Goal: Task Accomplishment & Management: Complete application form

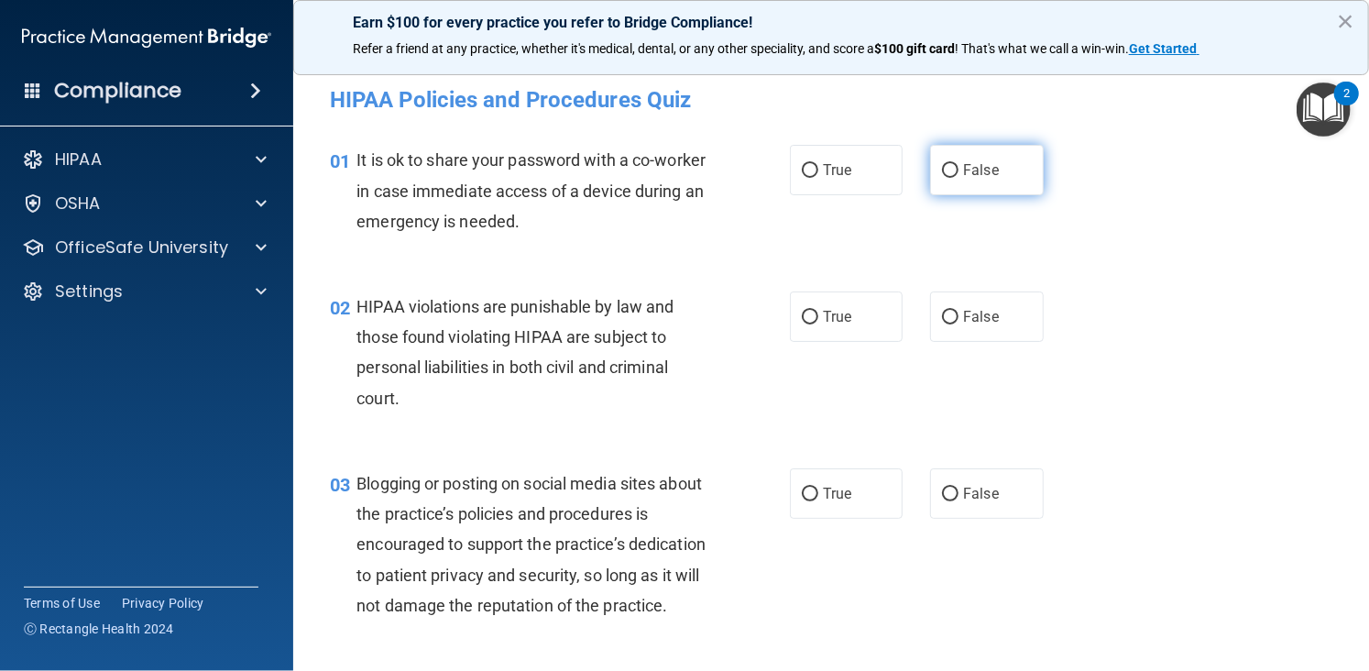
click at [930, 177] on label "False" at bounding box center [986, 170] width 113 height 50
click at [942, 177] on input "False" at bounding box center [950, 171] width 16 height 14
radio input "true"
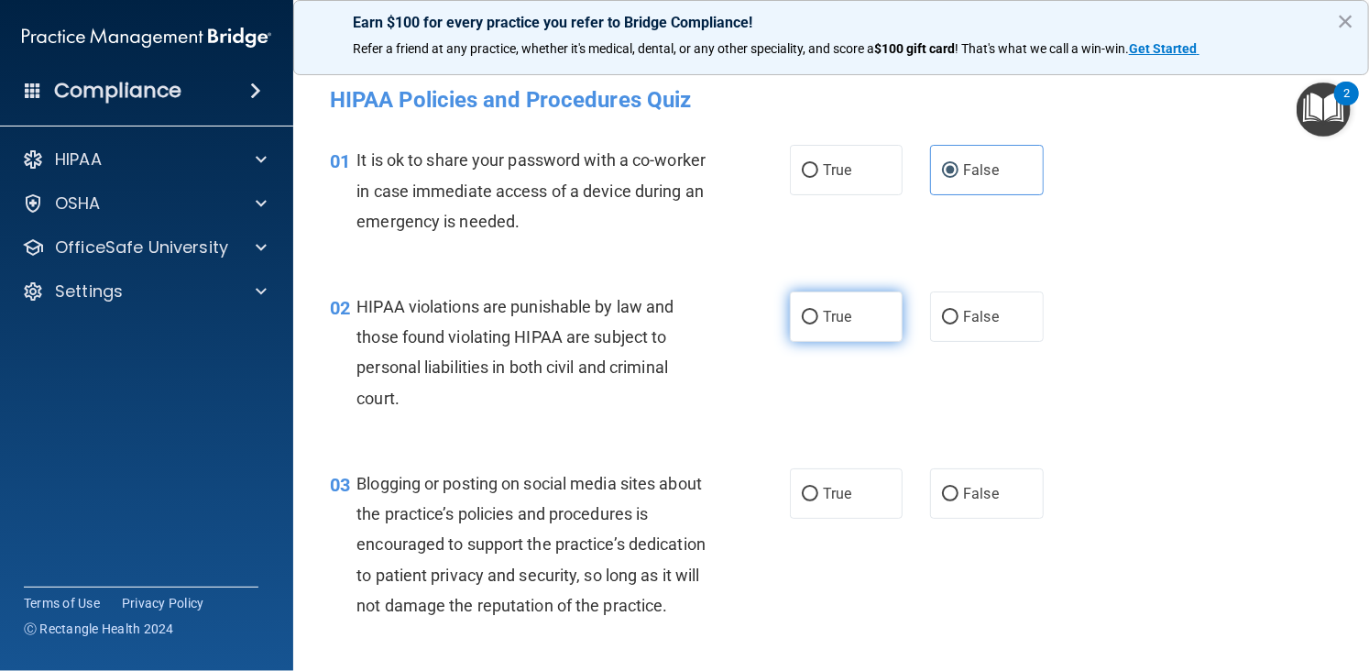
click at [852, 328] on label "True" at bounding box center [846, 316] width 113 height 50
click at [818, 324] on input "True" at bounding box center [810, 318] width 16 height 14
radio input "true"
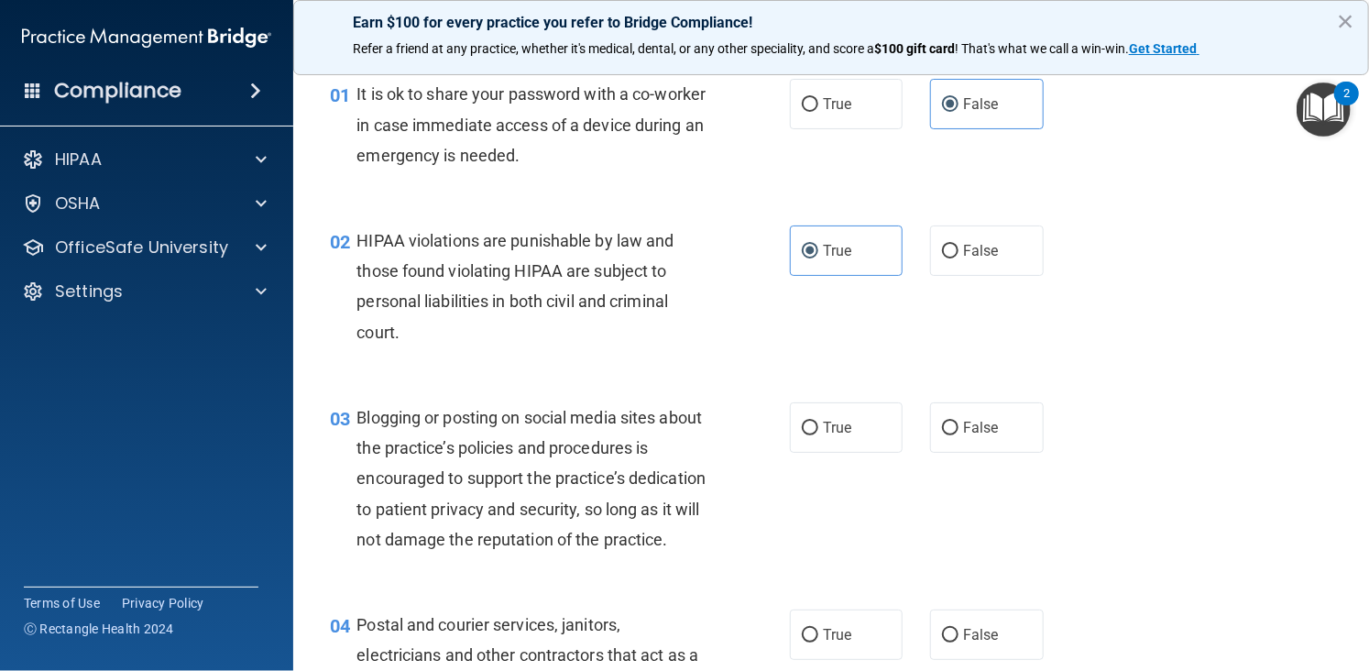
scroll to position [235, 0]
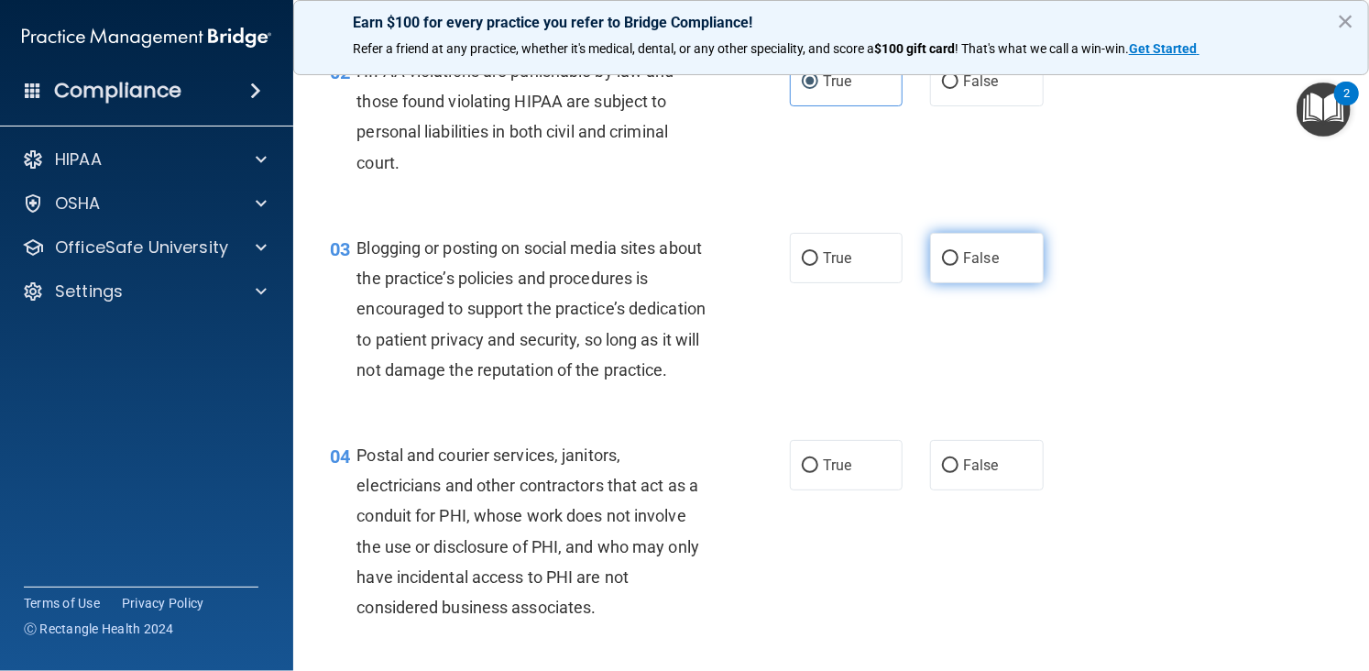
click at [963, 256] on span "False" at bounding box center [981, 257] width 36 height 17
click at [957, 256] on input "False" at bounding box center [950, 259] width 16 height 14
radio input "true"
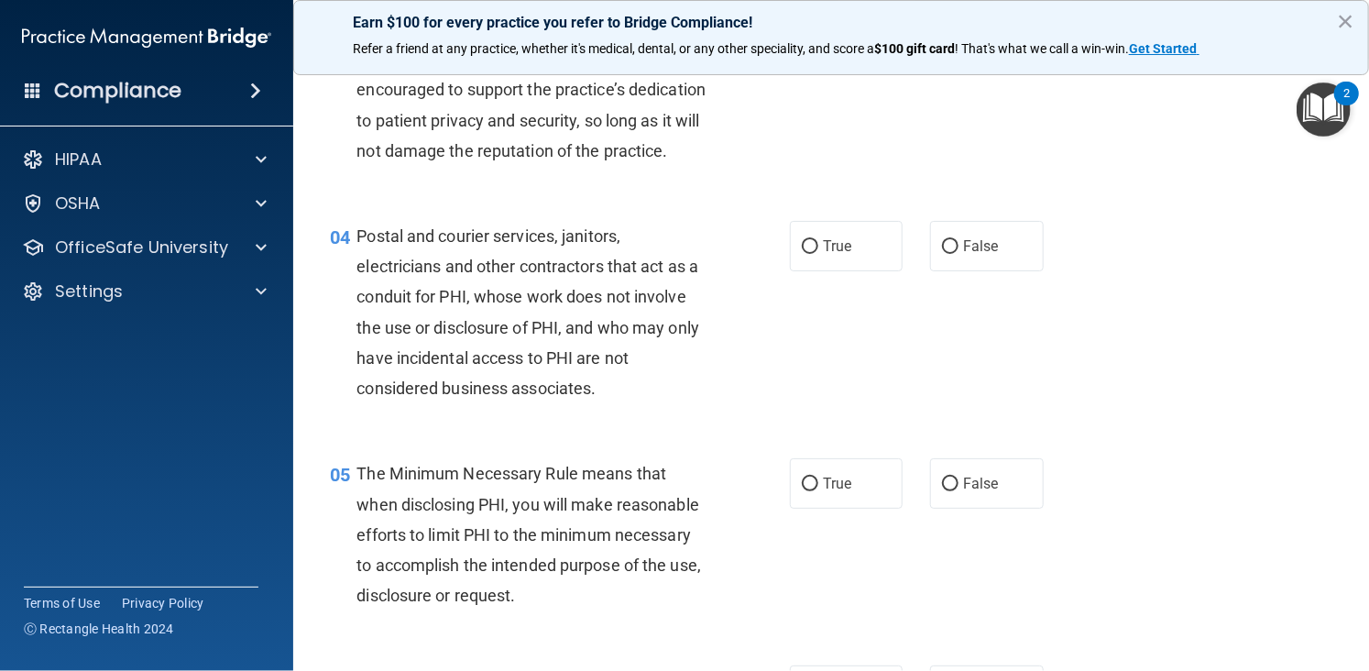
scroll to position [468, 0]
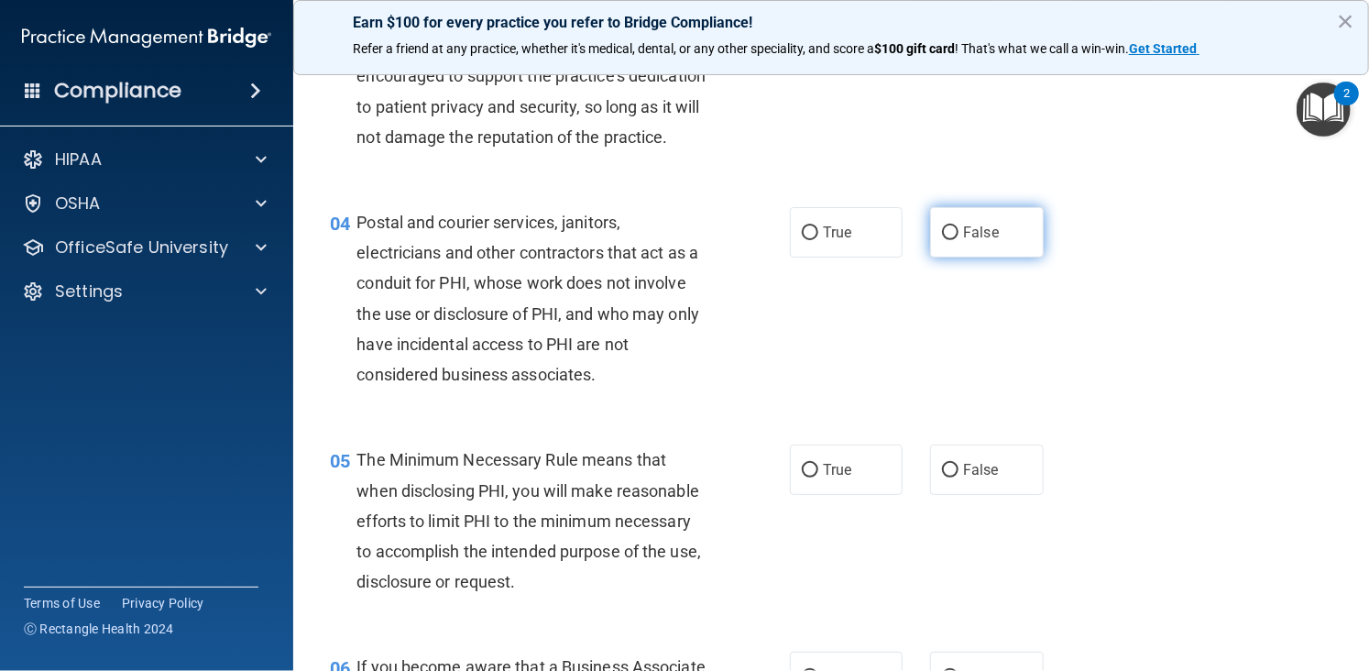
click at [953, 257] on label "False" at bounding box center [986, 232] width 113 height 50
click at [953, 240] on input "False" at bounding box center [950, 233] width 16 height 14
radio input "true"
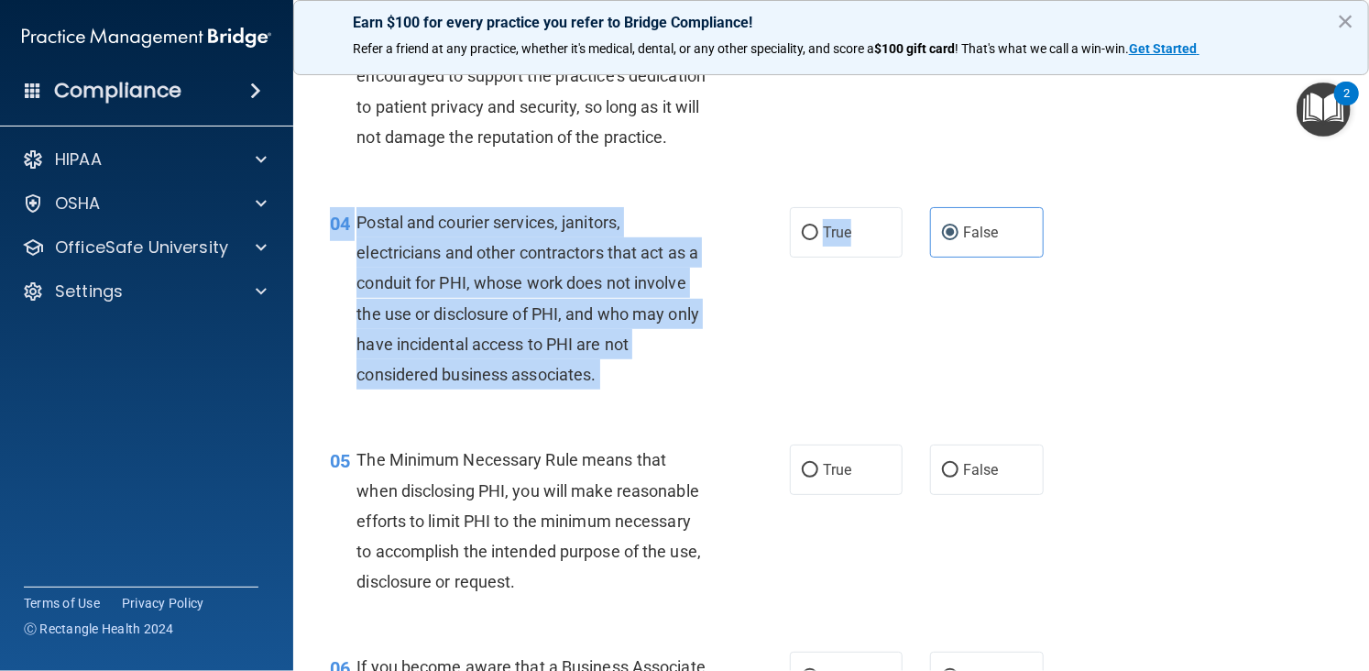
drag, startPoint x: 864, startPoint y: 271, endPoint x: 1205, endPoint y: 464, distance: 391.8
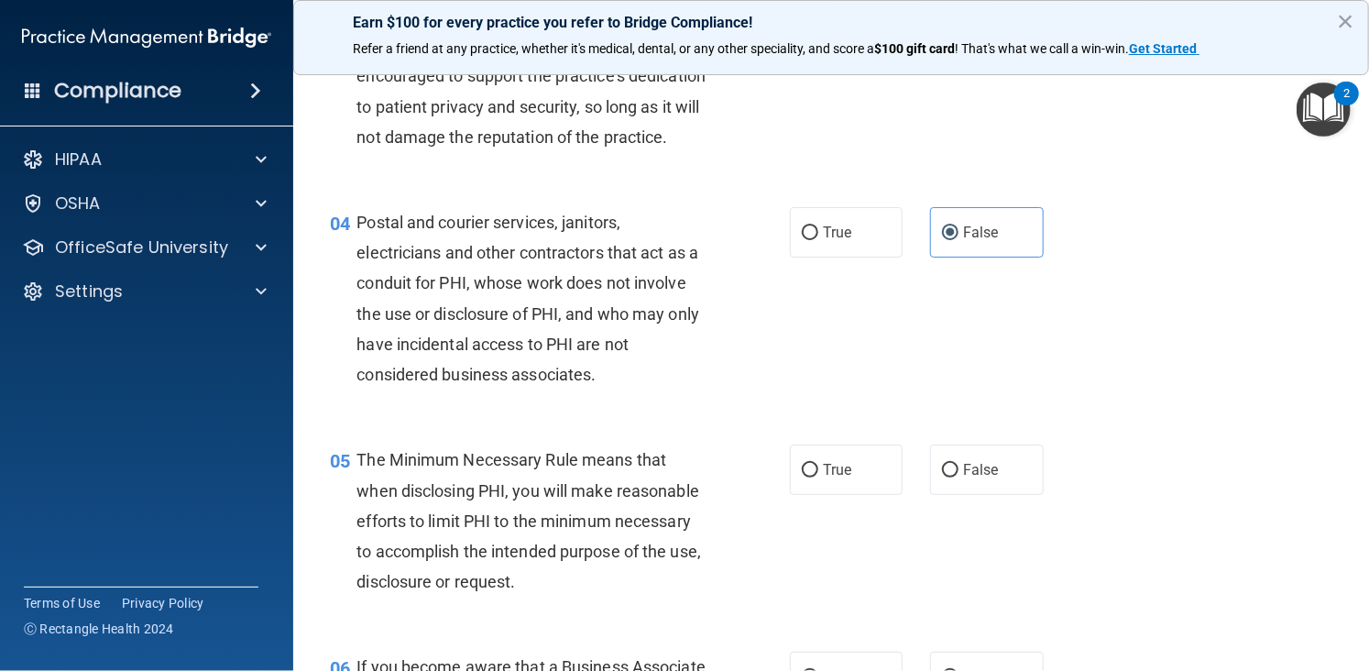
drag, startPoint x: 1205, startPoint y: 464, endPoint x: 1137, endPoint y: 373, distance: 114.0
click at [1137, 373] on div "04 Postal and courier services, janitors, electricians and other contractors th…" at bounding box center [831, 302] width 1030 height 237
click at [869, 254] on label "True" at bounding box center [846, 232] width 113 height 50
click at [818, 240] on input "True" at bounding box center [810, 233] width 16 height 14
radio input "true"
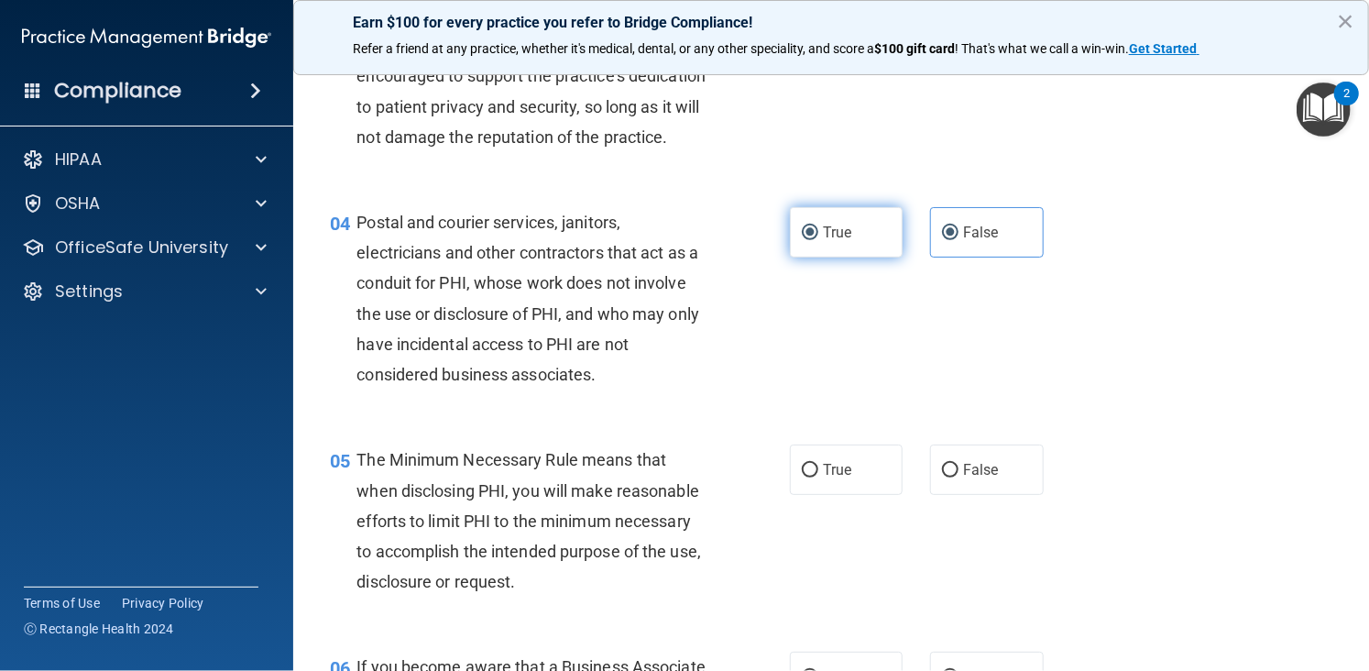
radio input "false"
click at [1243, 352] on div "04 Postal and courier services, janitors, electricians and other contractors th…" at bounding box center [831, 302] width 1030 height 237
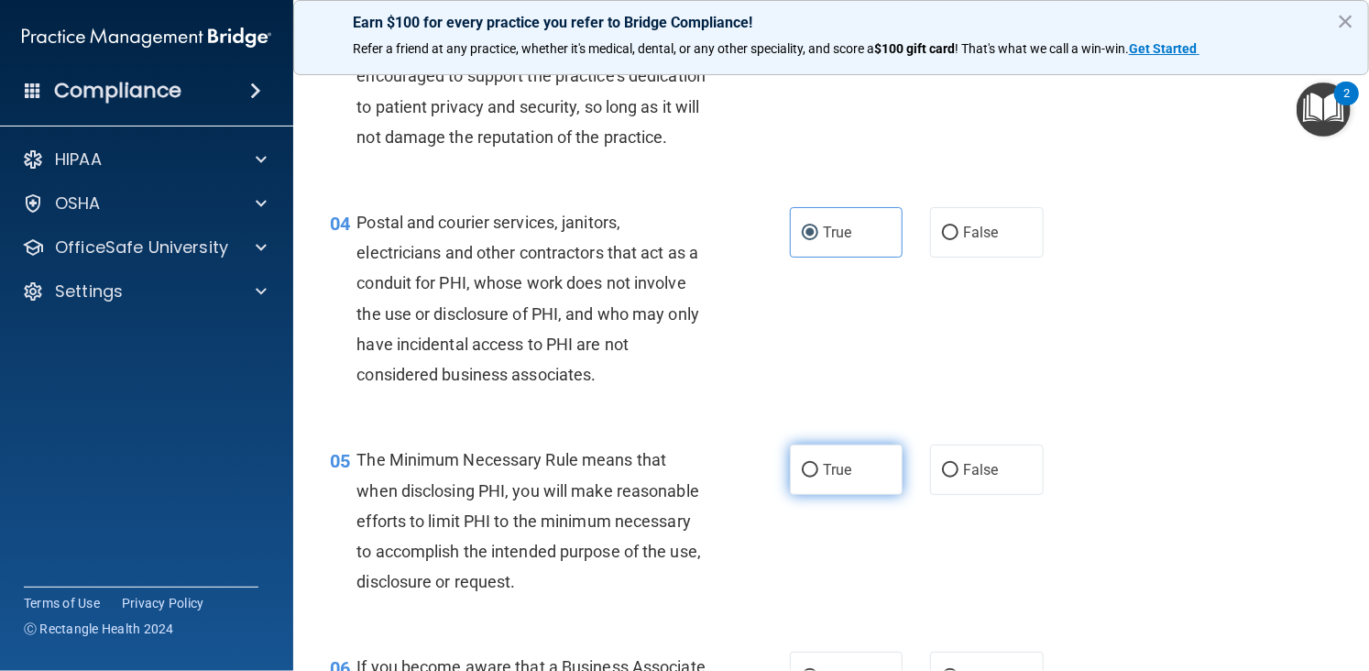
click at [839, 478] on span "True" at bounding box center [837, 469] width 28 height 17
click at [818, 477] on input "True" at bounding box center [810, 471] width 16 height 14
radio input "true"
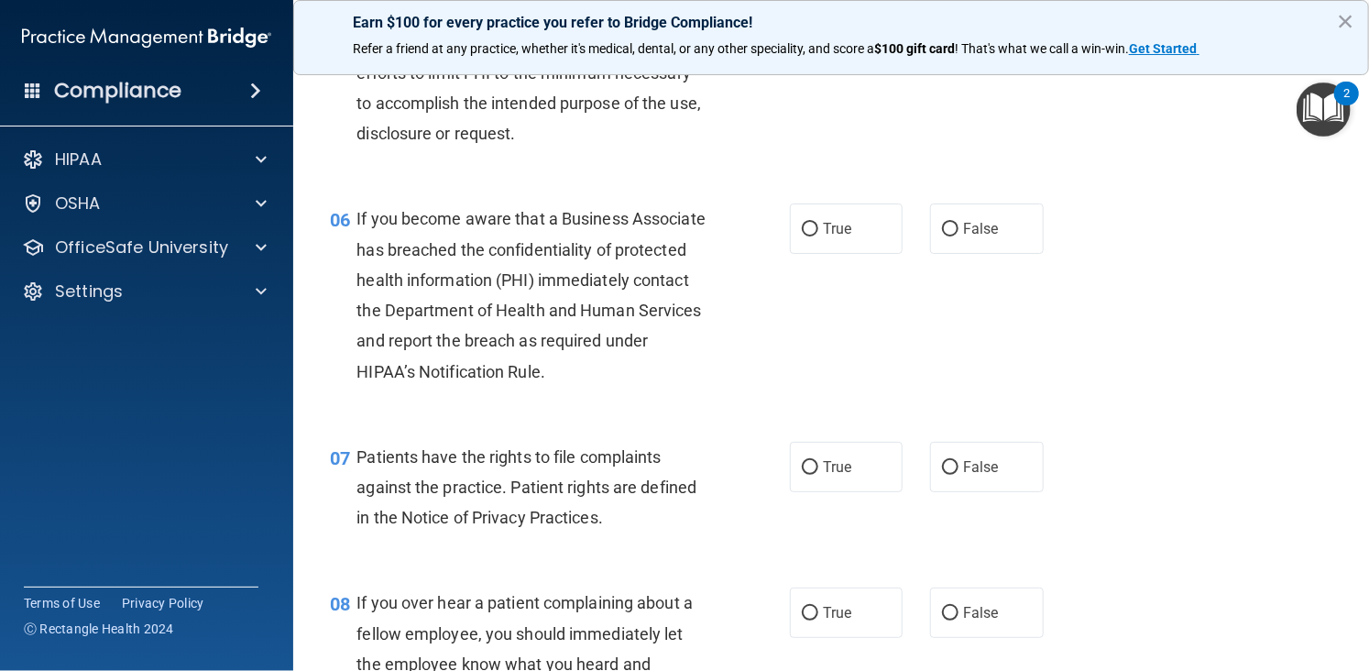
scroll to position [1001, 0]
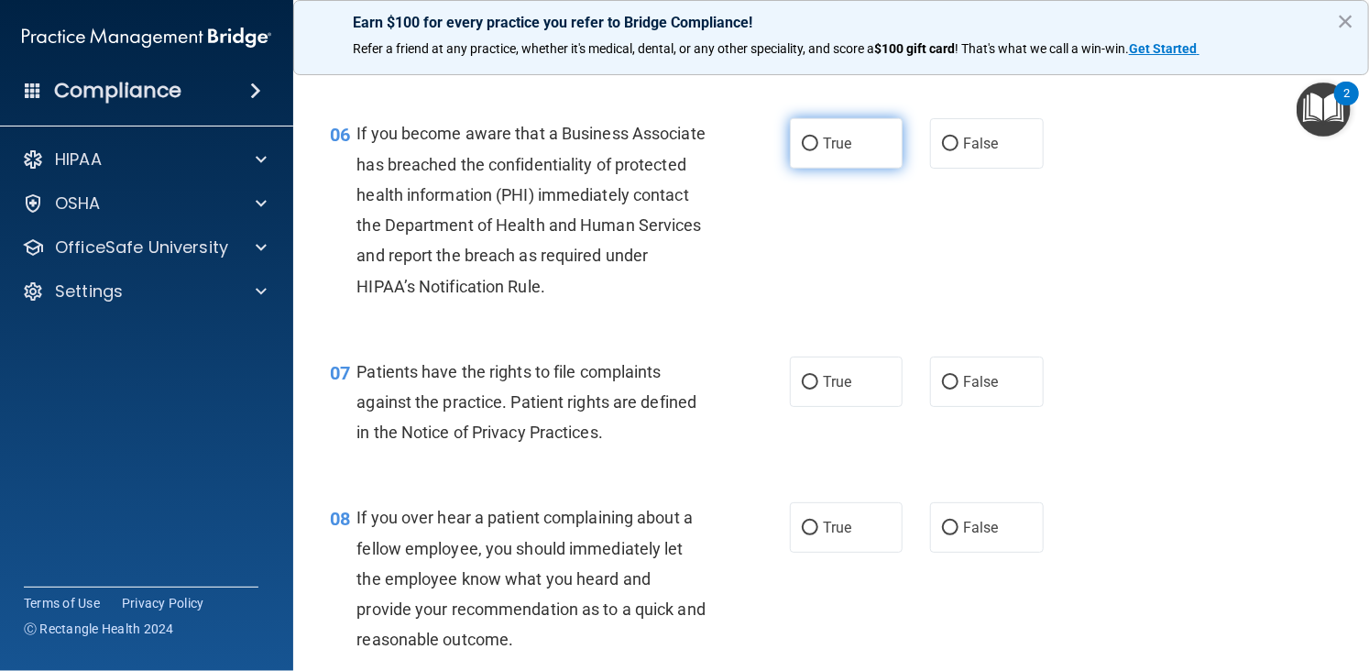
click at [862, 169] on label "True" at bounding box center [846, 143] width 113 height 50
click at [818, 151] on input "True" at bounding box center [810, 144] width 16 height 14
radio input "true"
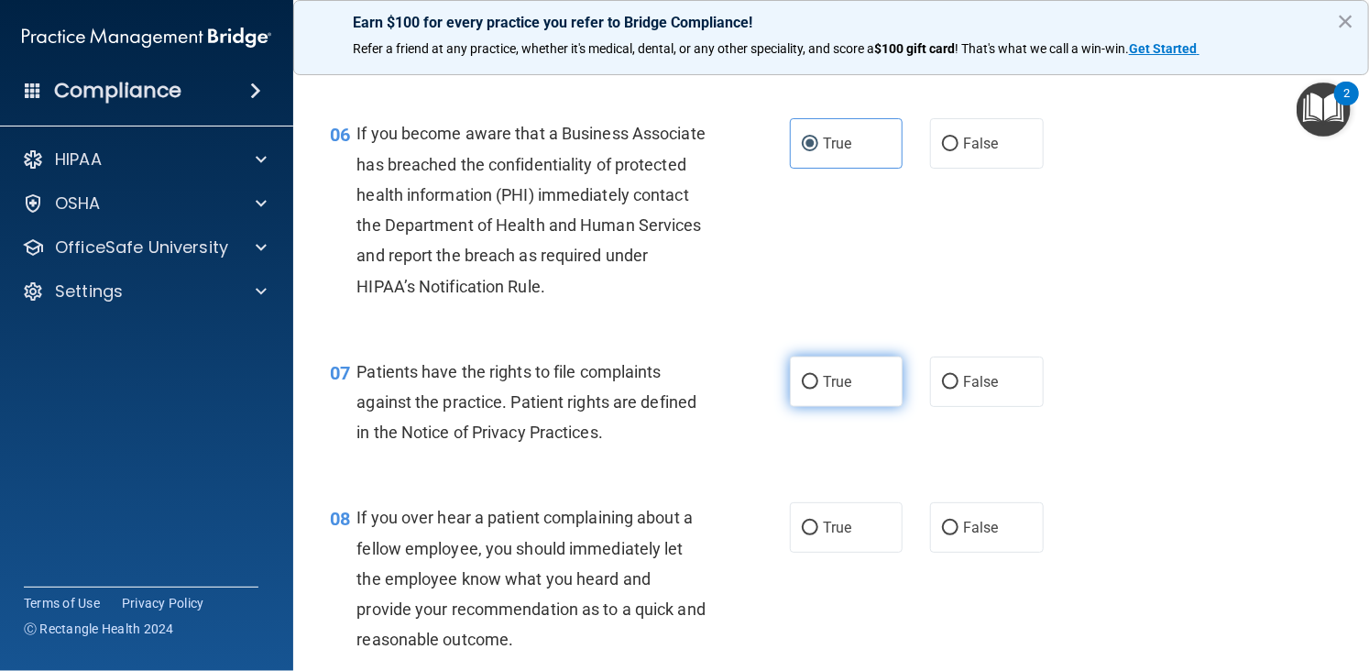
click at [813, 407] on label "True" at bounding box center [846, 381] width 113 height 50
click at [813, 389] on input "True" at bounding box center [810, 383] width 16 height 14
radio input "true"
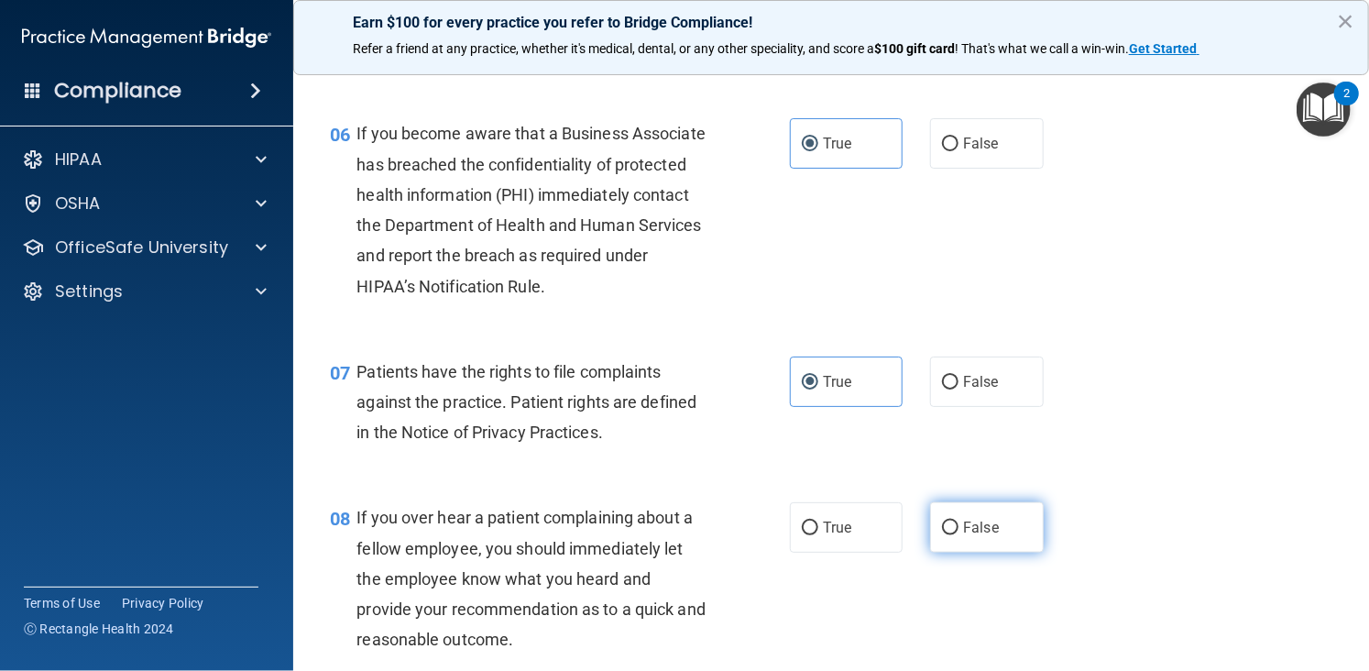
click at [981, 552] on label "False" at bounding box center [986, 527] width 113 height 50
click at [958, 535] on input "False" at bounding box center [950, 528] width 16 height 14
radio input "true"
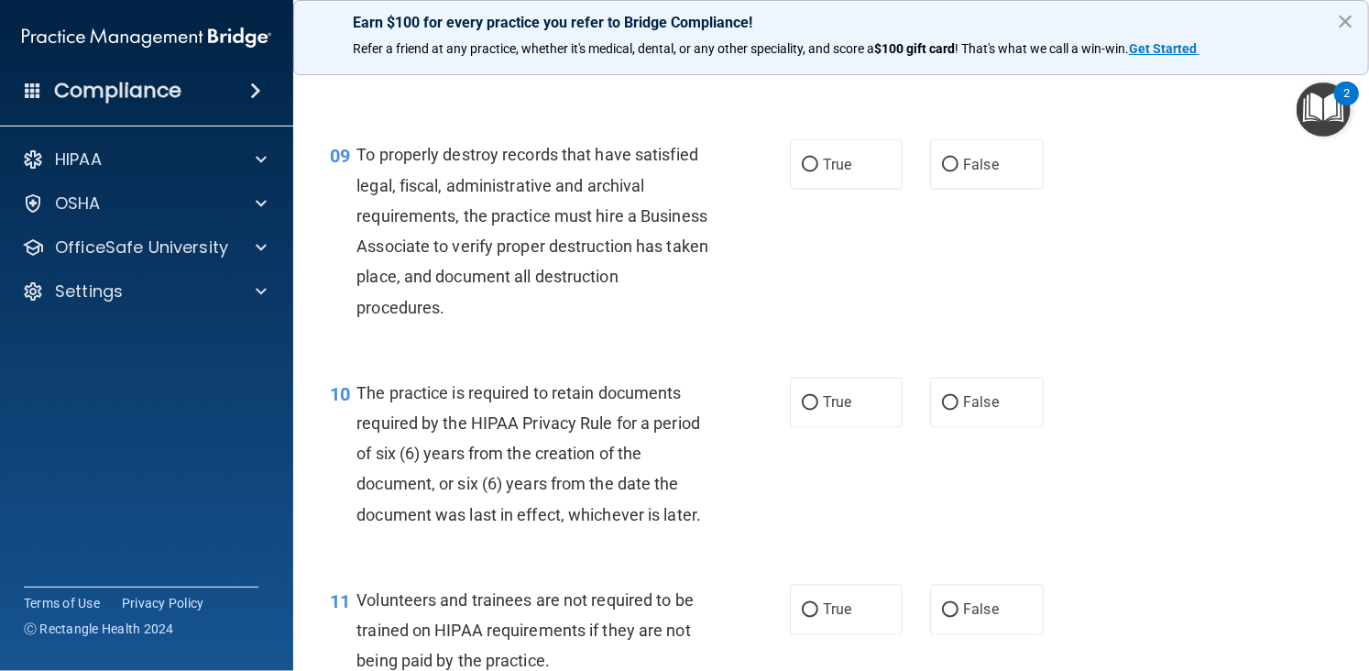
scroll to position [1543, 0]
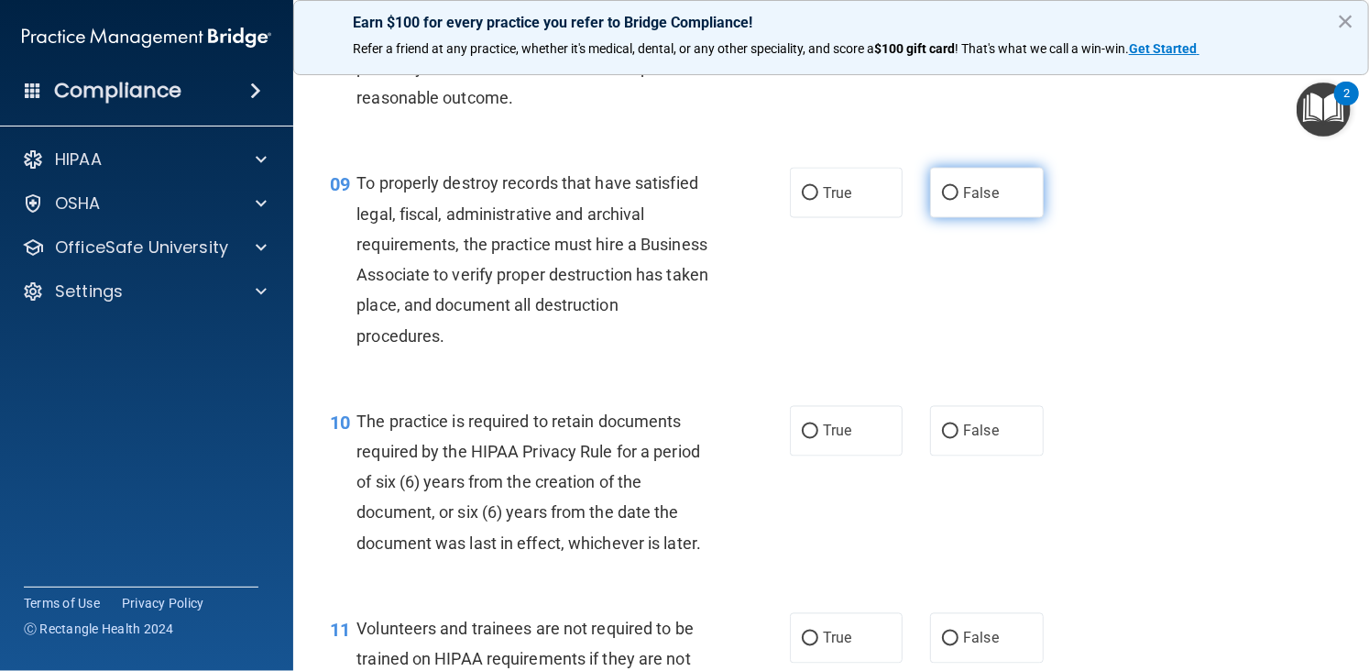
click at [963, 202] on span "False" at bounding box center [981, 192] width 36 height 17
click at [958, 201] on input "False" at bounding box center [950, 194] width 16 height 14
radio input "true"
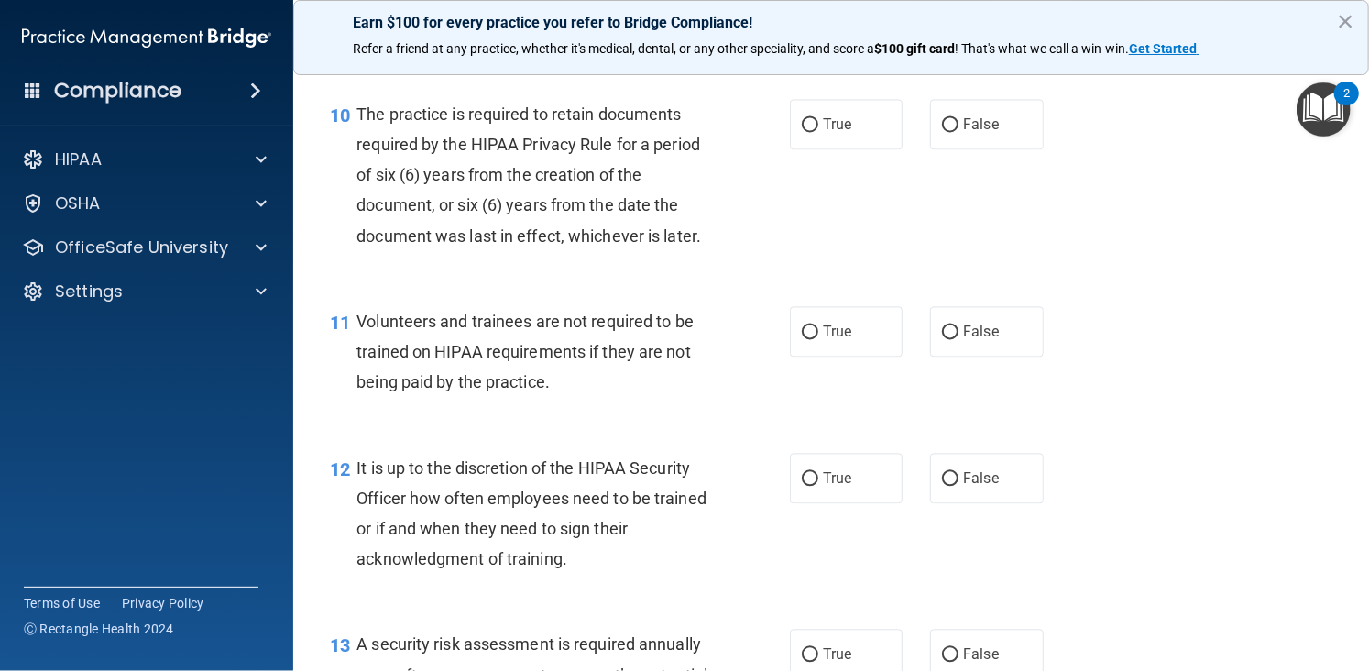
scroll to position [1857, 0]
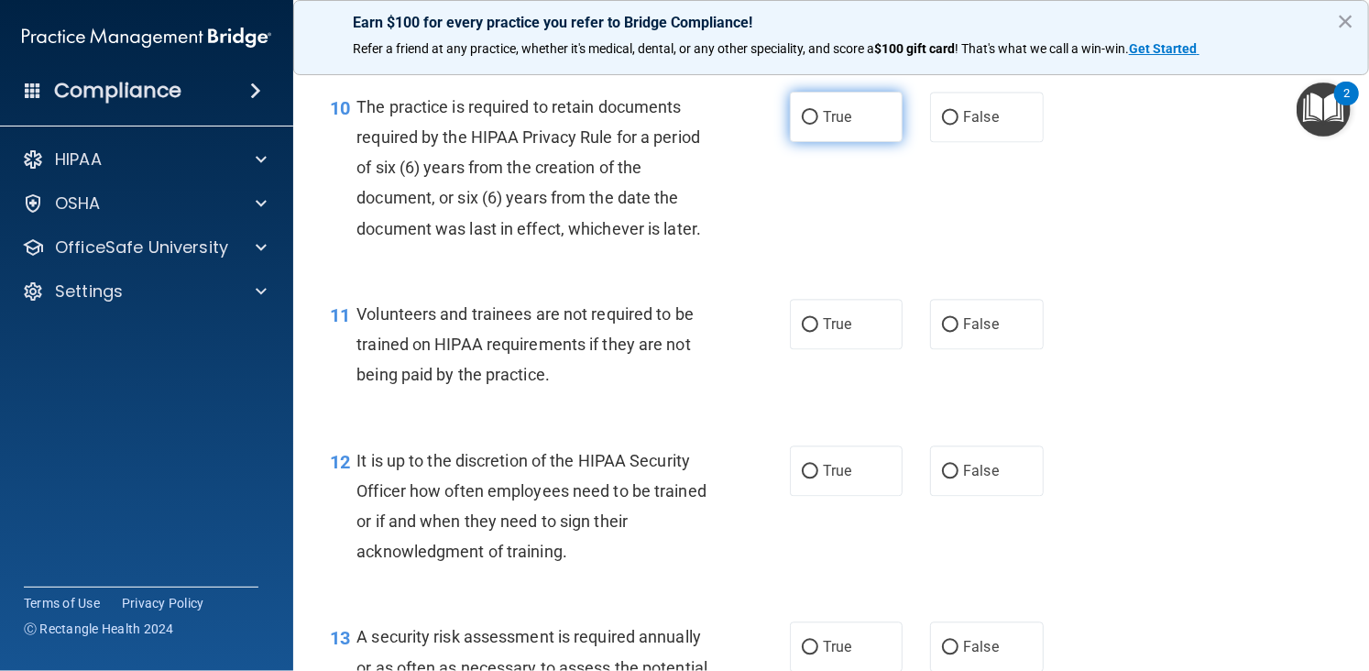
click at [835, 137] on label "True" at bounding box center [846, 117] width 113 height 50
click at [818, 125] on input "True" at bounding box center [810, 118] width 16 height 14
radio input "true"
click at [960, 349] on label "False" at bounding box center [986, 324] width 113 height 50
click at [958, 332] on input "False" at bounding box center [950, 325] width 16 height 14
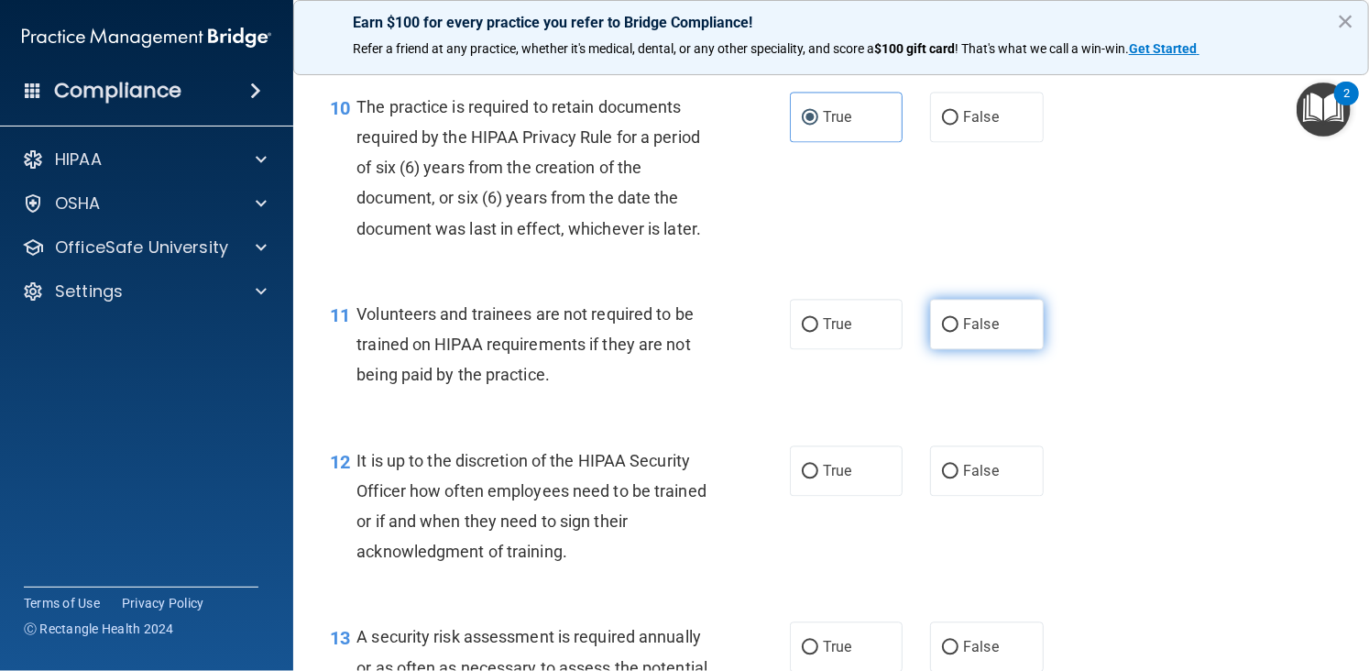
radio input "true"
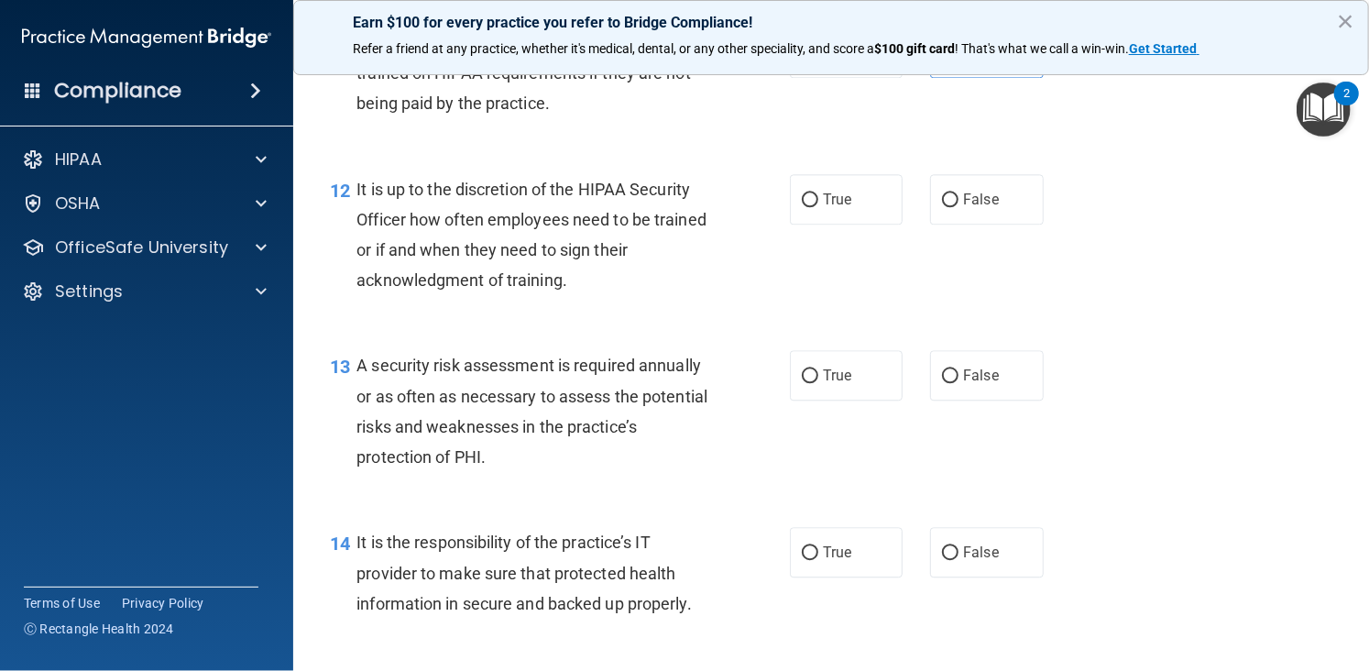
scroll to position [2192, 0]
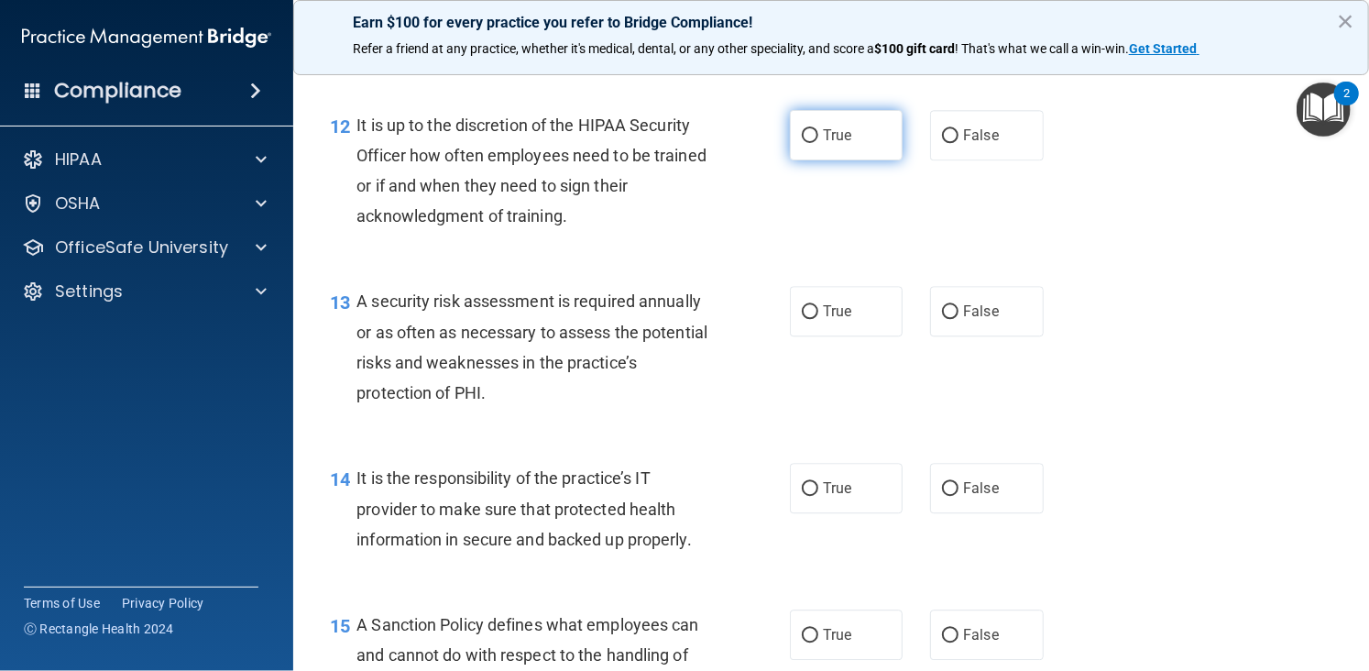
click at [841, 160] on label "True" at bounding box center [846, 135] width 113 height 50
click at [818, 143] on input "True" at bounding box center [810, 136] width 16 height 14
radio input "true"
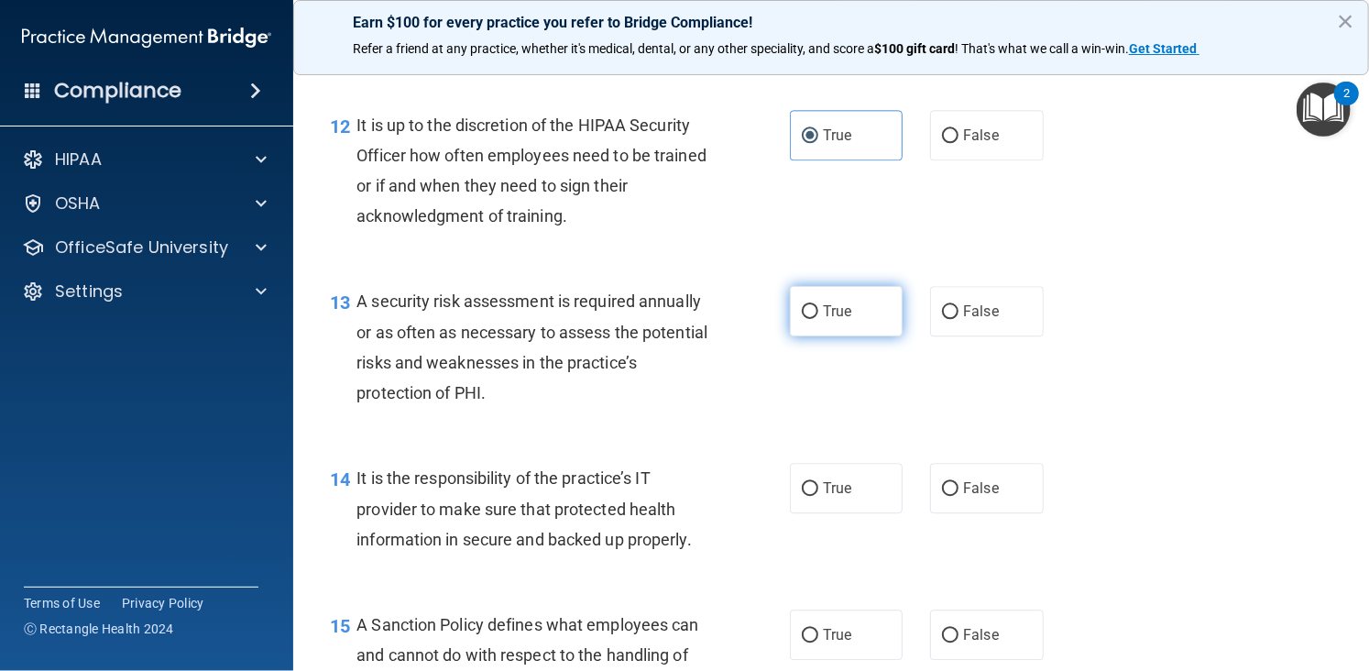
click at [825, 328] on label "True" at bounding box center [846, 311] width 113 height 50
click at [818, 319] on input "True" at bounding box center [810, 312] width 16 height 14
radio input "true"
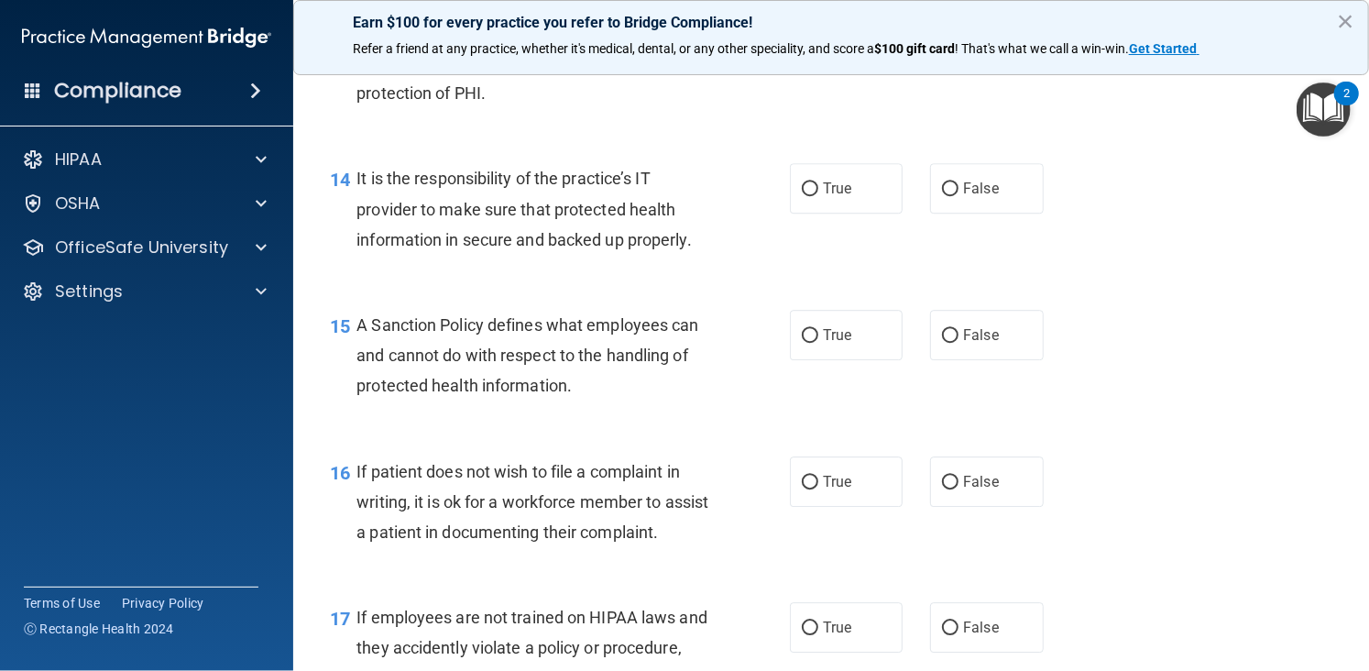
scroll to position [2535, 0]
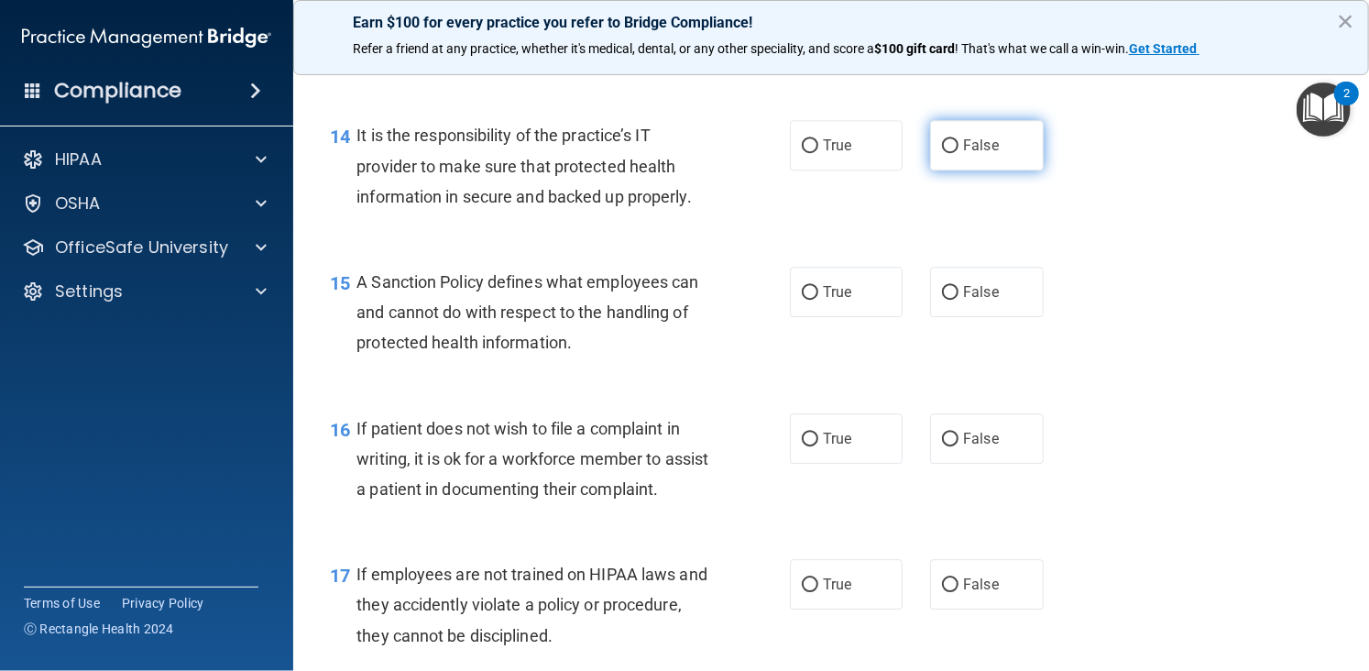
click at [963, 154] on span "False" at bounding box center [981, 145] width 36 height 17
click at [957, 153] on input "False" at bounding box center [950, 146] width 16 height 14
radio input "true"
click at [843, 300] on span "True" at bounding box center [837, 291] width 28 height 17
click at [818, 300] on input "True" at bounding box center [810, 293] width 16 height 14
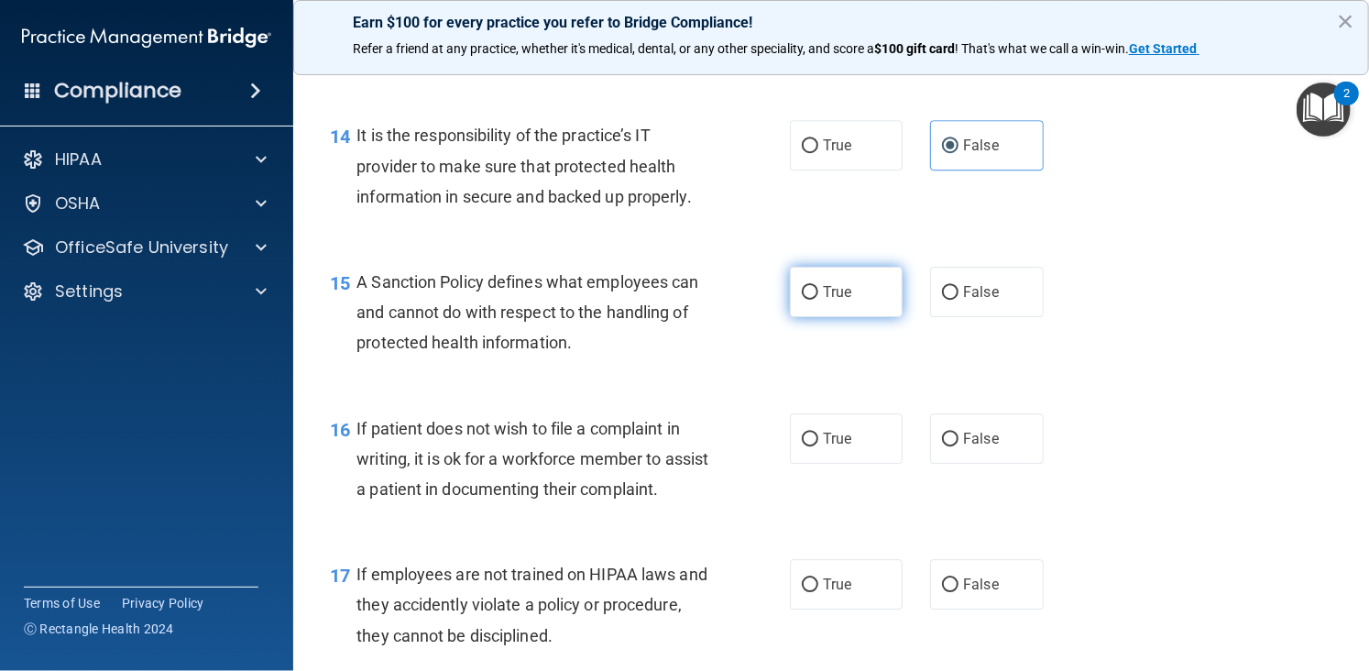
radio input "true"
click at [1000, 453] on label "False" at bounding box center [986, 438] width 113 height 50
click at [958, 446] on input "False" at bounding box center [950, 439] width 16 height 14
radio input "true"
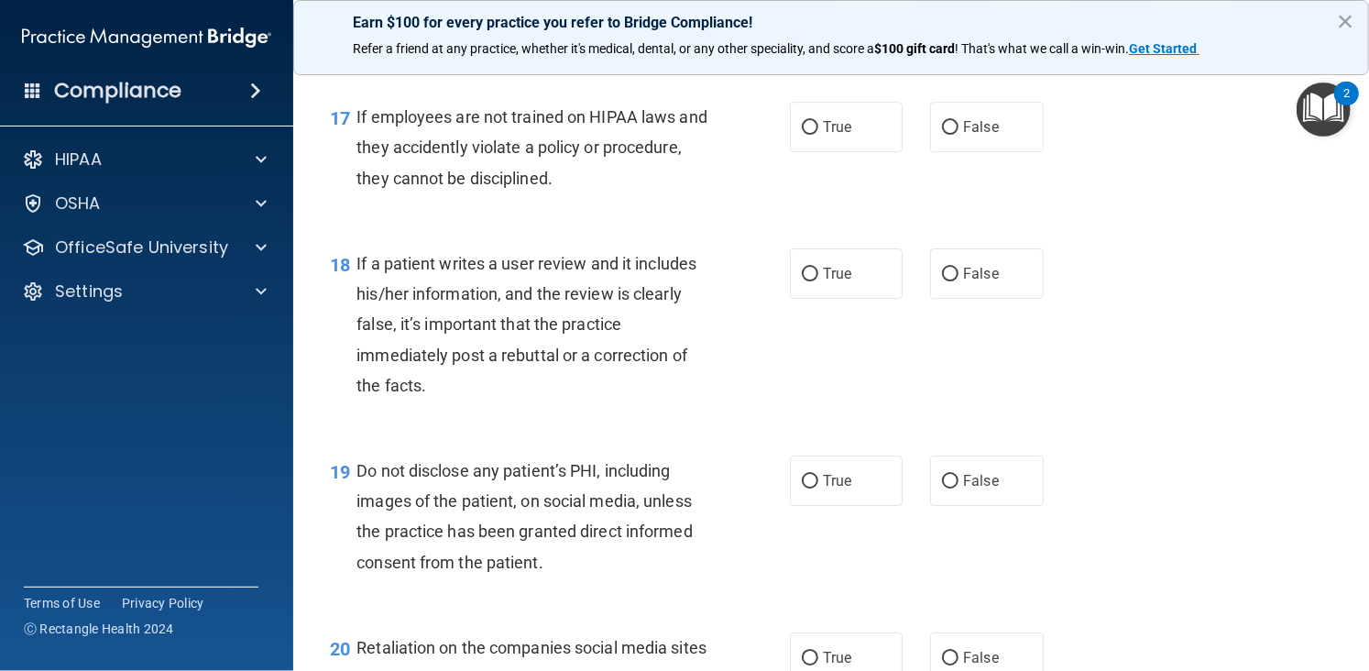
scroll to position [3007, 0]
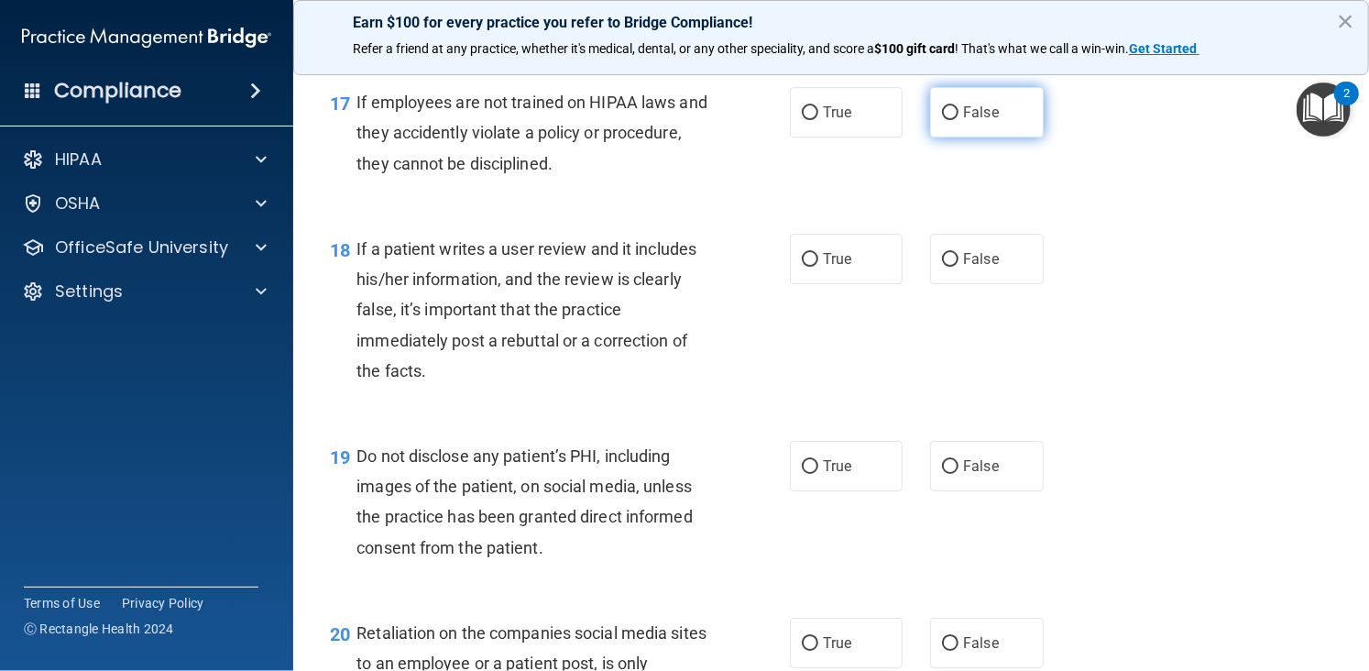
click at [941, 137] on label "False" at bounding box center [986, 112] width 113 height 50
click at [942, 120] on input "False" at bounding box center [950, 113] width 16 height 14
radio input "true"
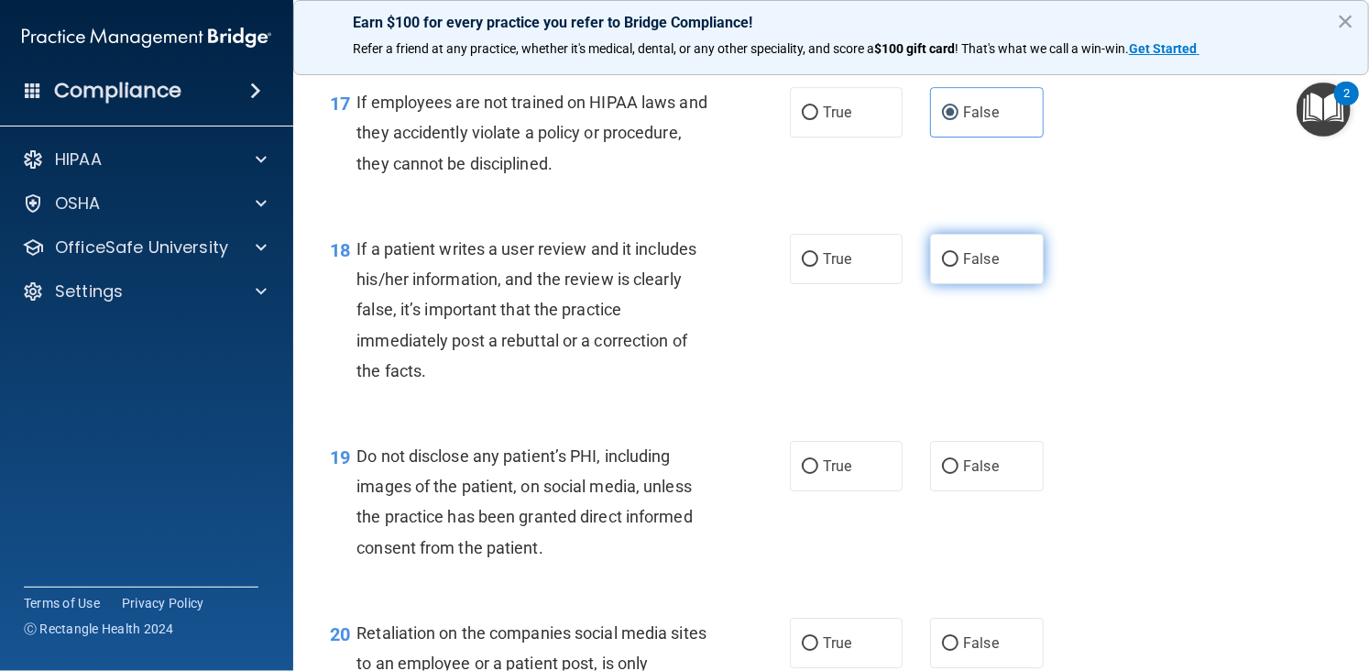
click at [945, 284] on label "False" at bounding box center [986, 259] width 113 height 50
click at [945, 267] on input "False" at bounding box center [950, 260] width 16 height 14
radio input "true"
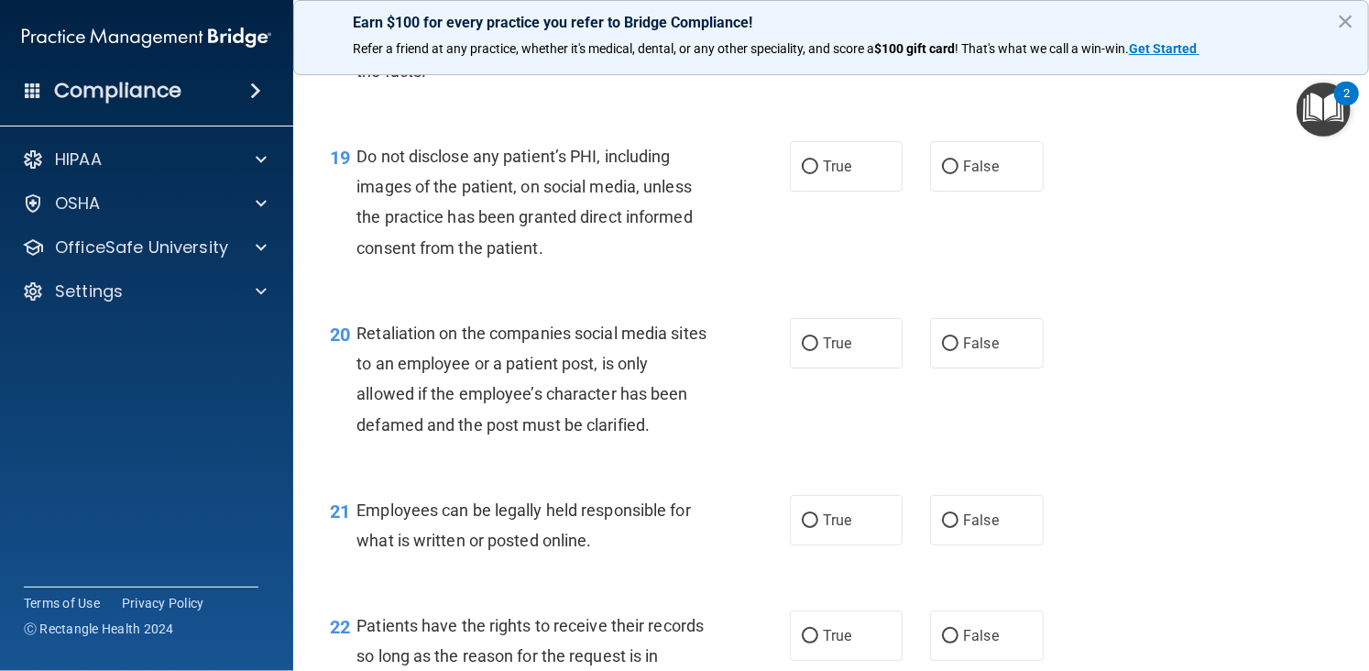
scroll to position [3271, 0]
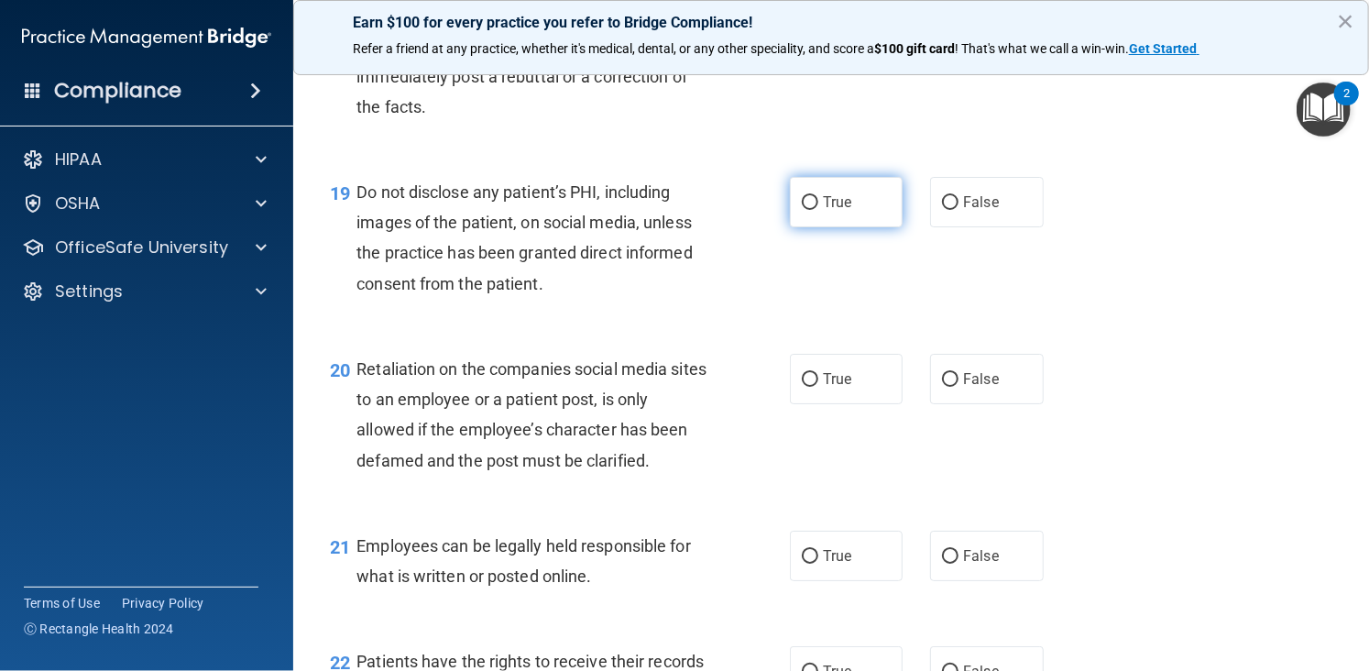
click at [851, 227] on label "True" at bounding box center [846, 202] width 113 height 50
click at [818, 210] on input "True" at bounding box center [810, 203] width 16 height 14
radio input "true"
click at [950, 404] on label "False" at bounding box center [986, 379] width 113 height 50
click at [950, 387] on input "False" at bounding box center [950, 380] width 16 height 14
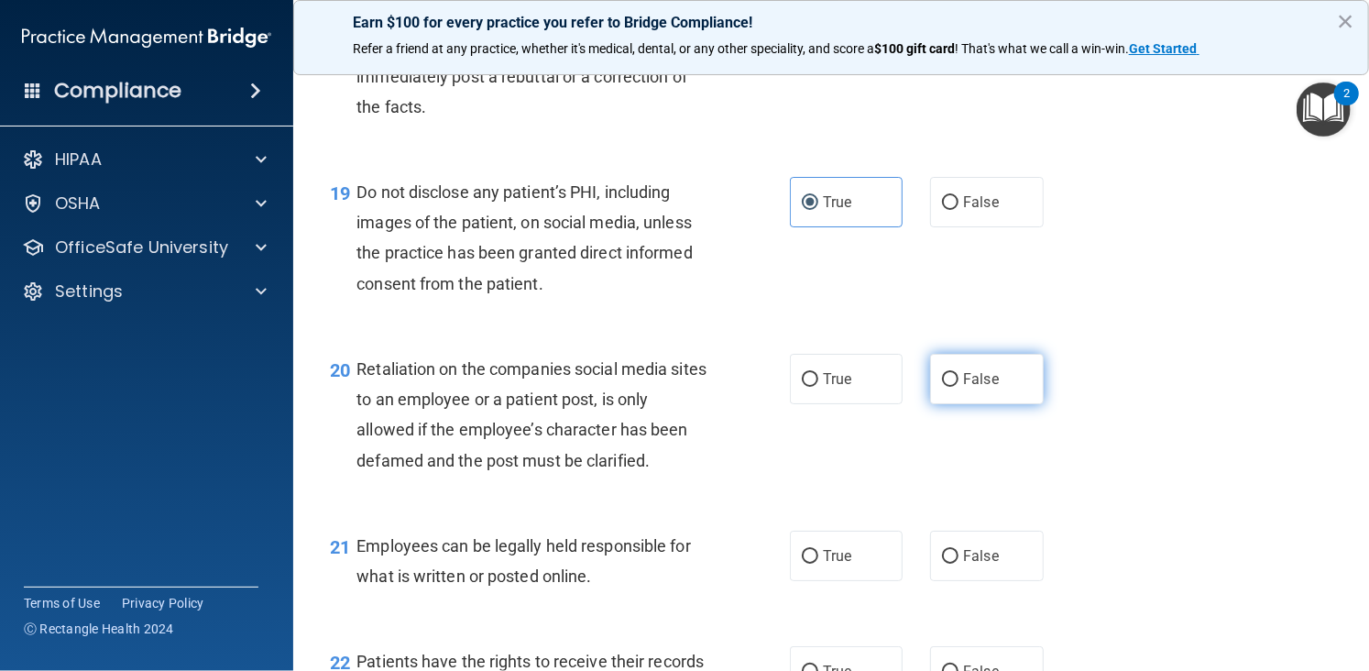
radio input "true"
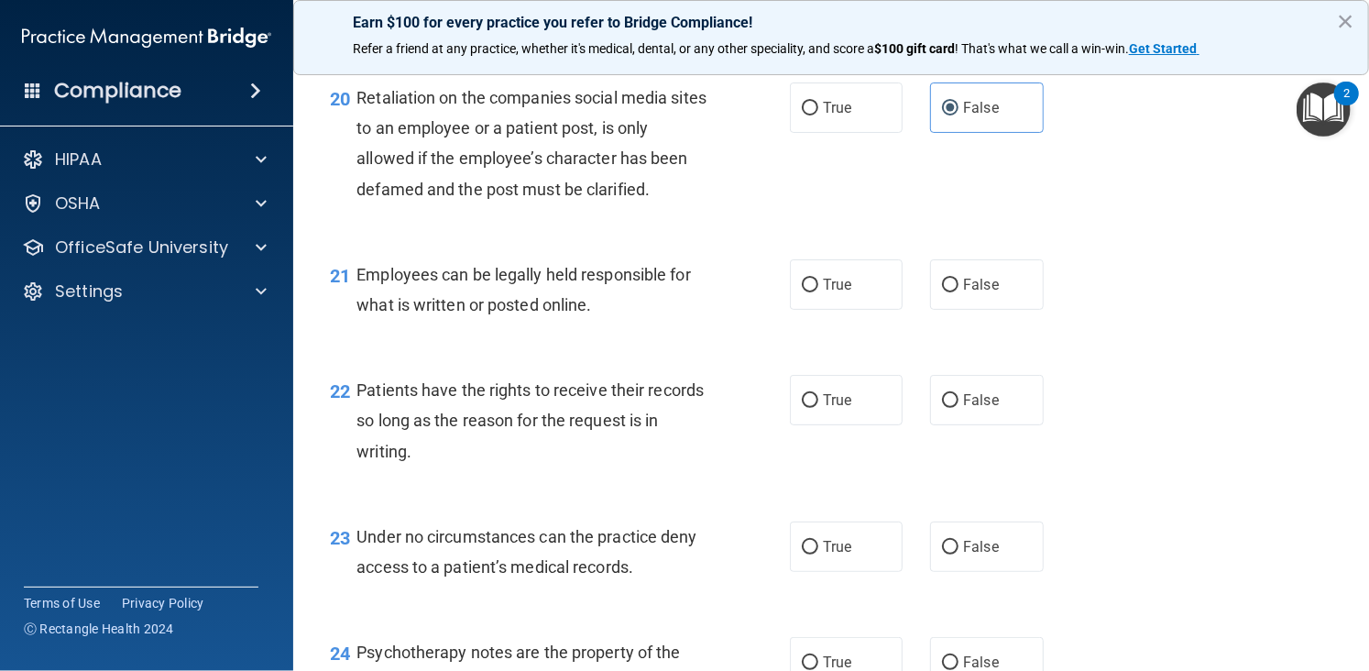
scroll to position [3663, 0]
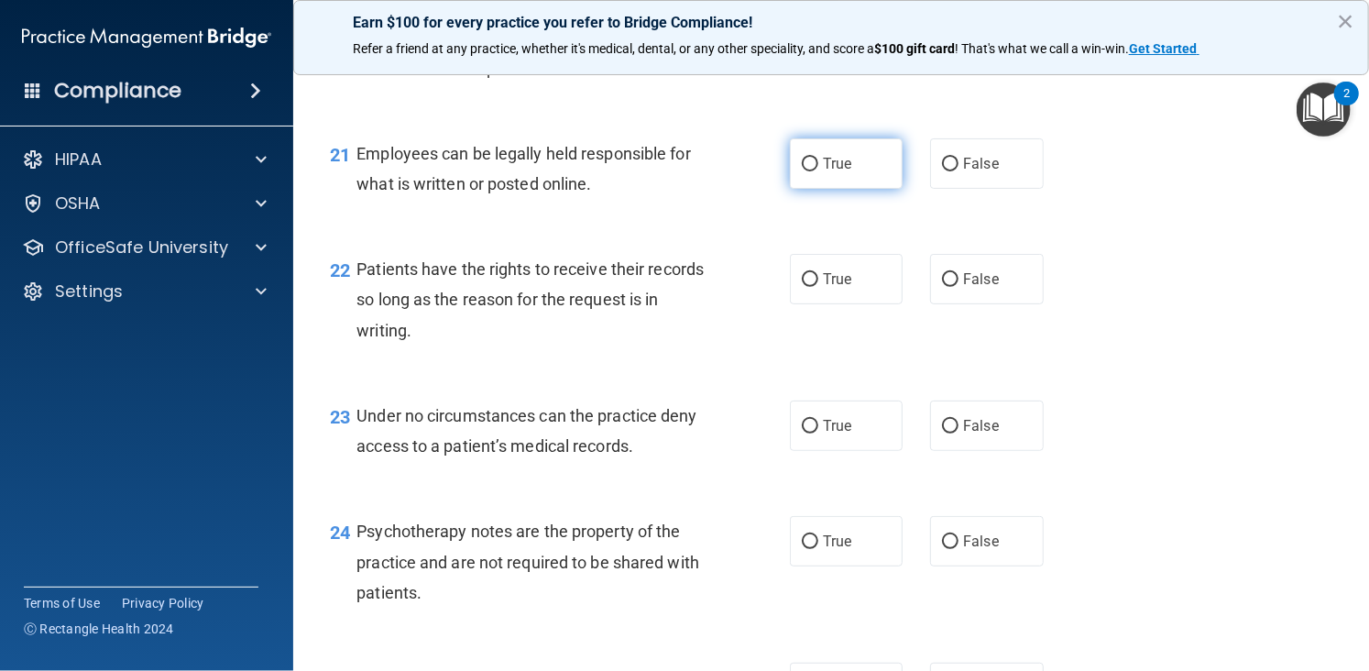
click at [851, 189] on label "True" at bounding box center [846, 163] width 113 height 50
click at [818, 171] on input "True" at bounding box center [810, 165] width 16 height 14
radio input "true"
click at [949, 171] on input "False" at bounding box center [950, 165] width 16 height 14
radio input "true"
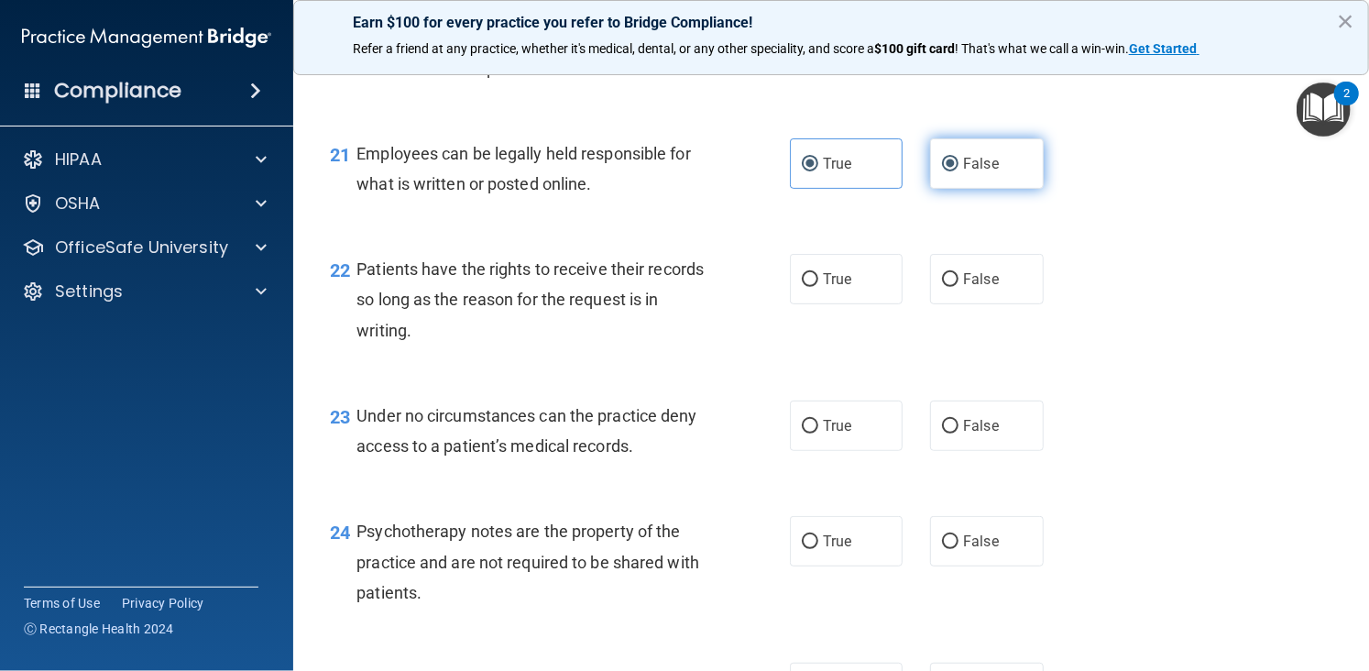
radio input "false"
click at [942, 287] on input "False" at bounding box center [950, 280] width 16 height 14
radio input "true"
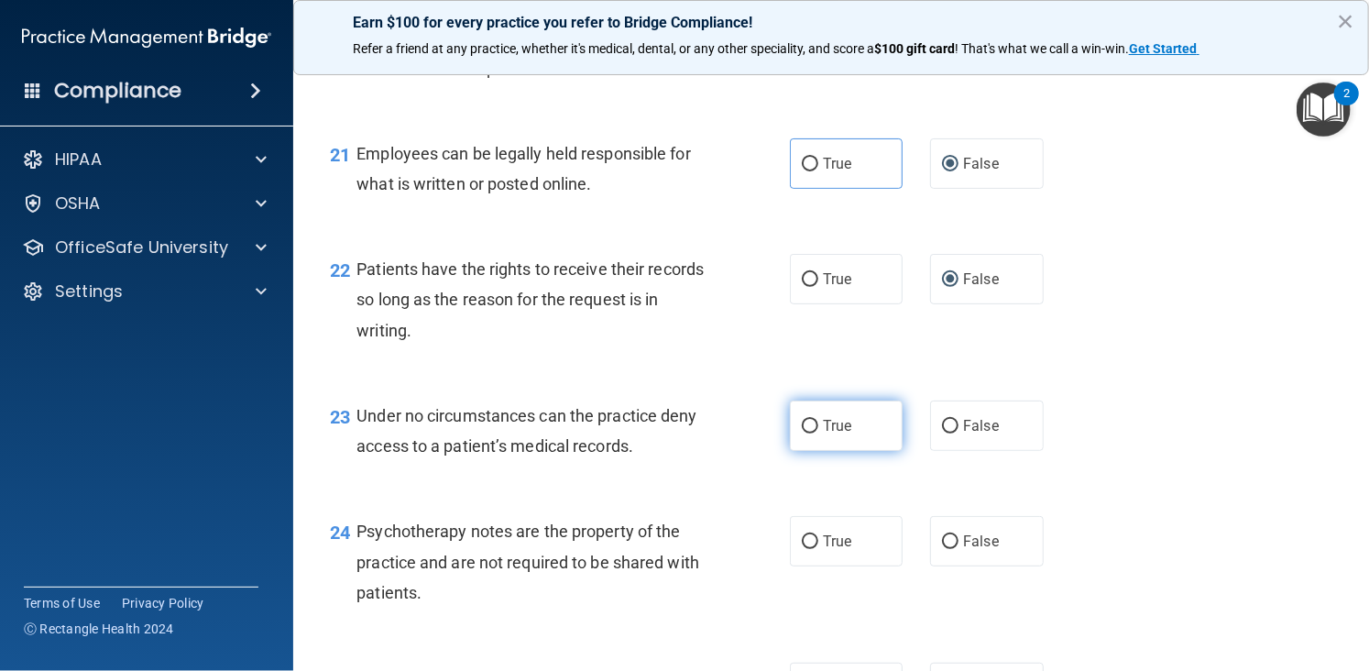
click at [850, 451] on label "True" at bounding box center [846, 425] width 113 height 50
click at [818, 433] on input "True" at bounding box center [810, 427] width 16 height 14
radio input "true"
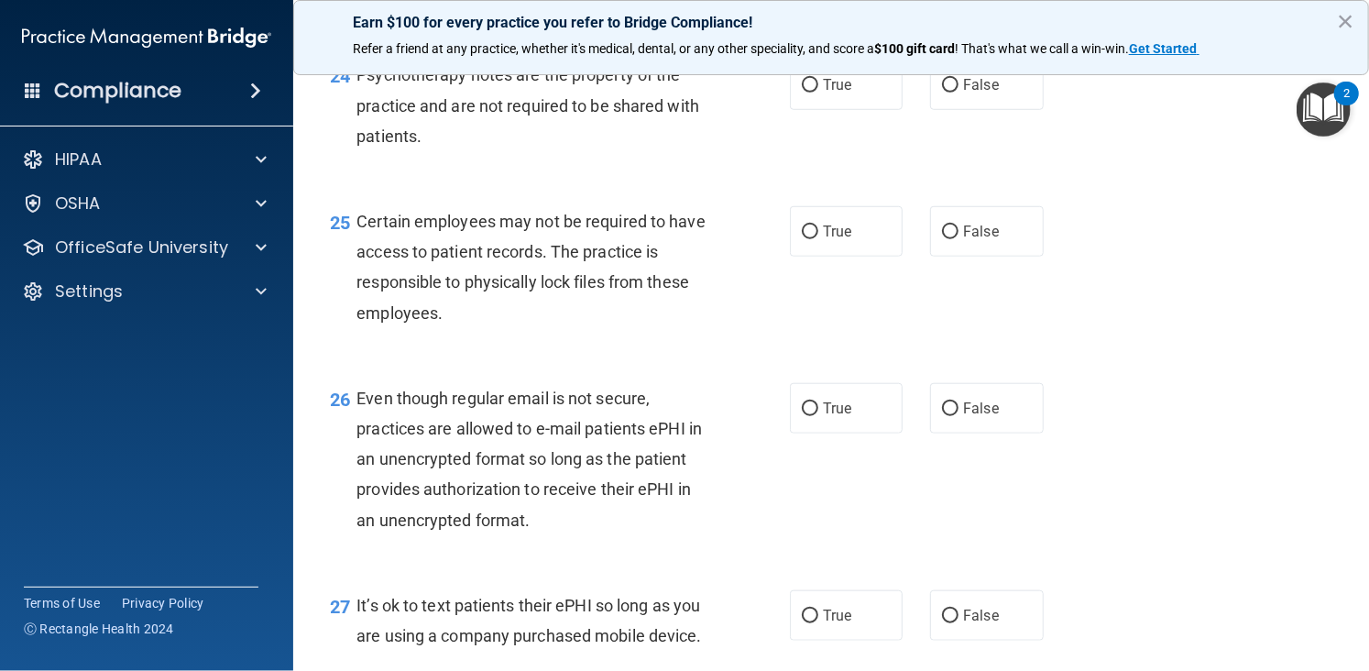
scroll to position [4126, 0]
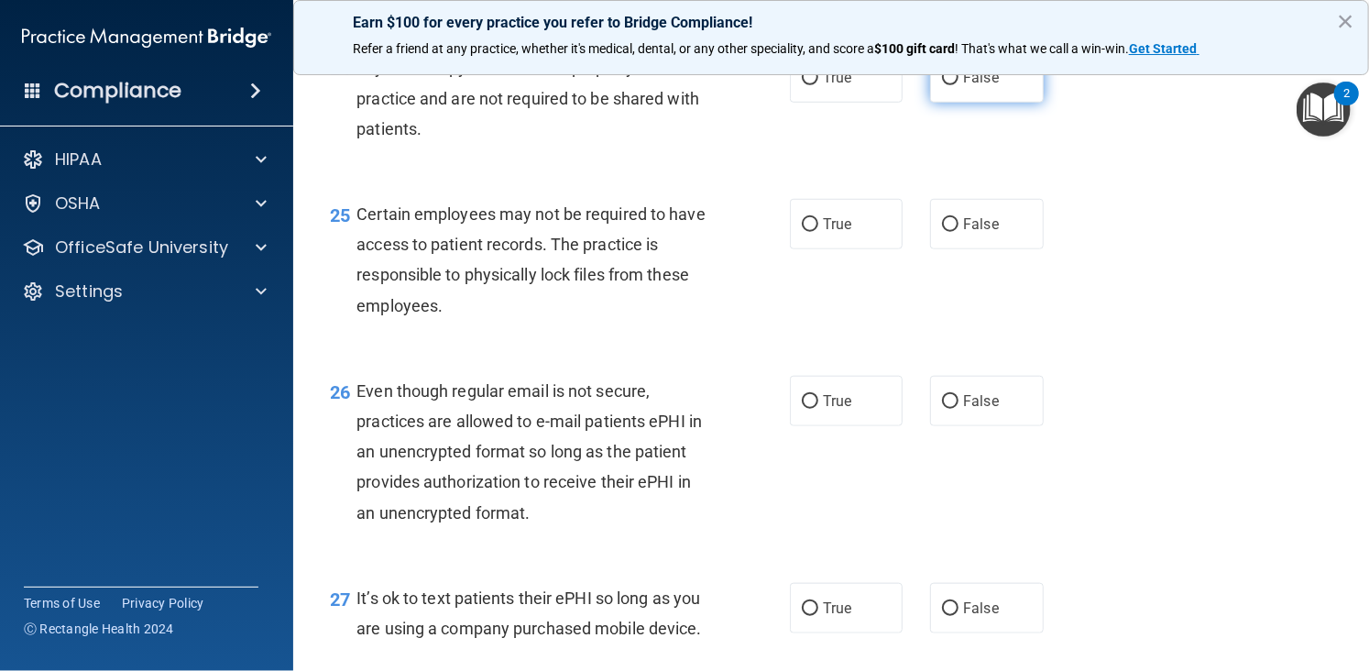
click at [930, 103] on label "False" at bounding box center [986, 77] width 113 height 50
click at [942, 85] on input "False" at bounding box center [950, 78] width 16 height 14
radio input "true"
click at [825, 249] on label "True" at bounding box center [846, 224] width 113 height 50
click at [818, 232] on input "True" at bounding box center [810, 225] width 16 height 14
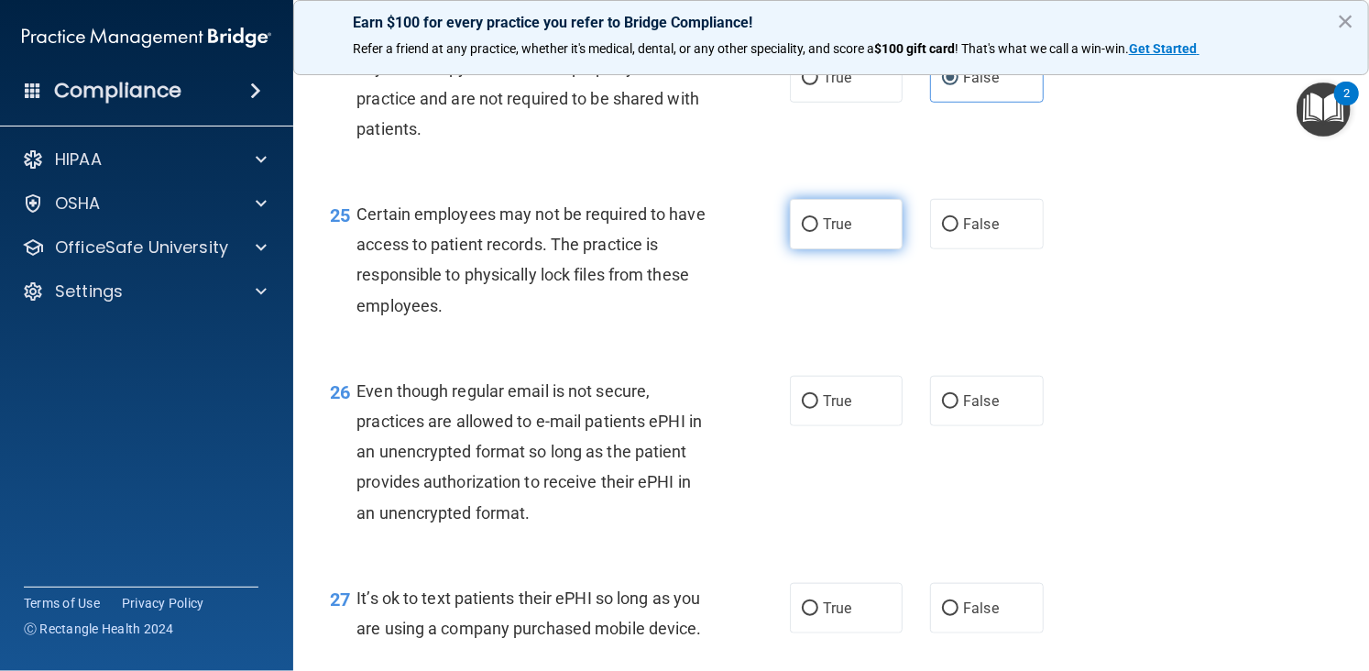
radio input "true"
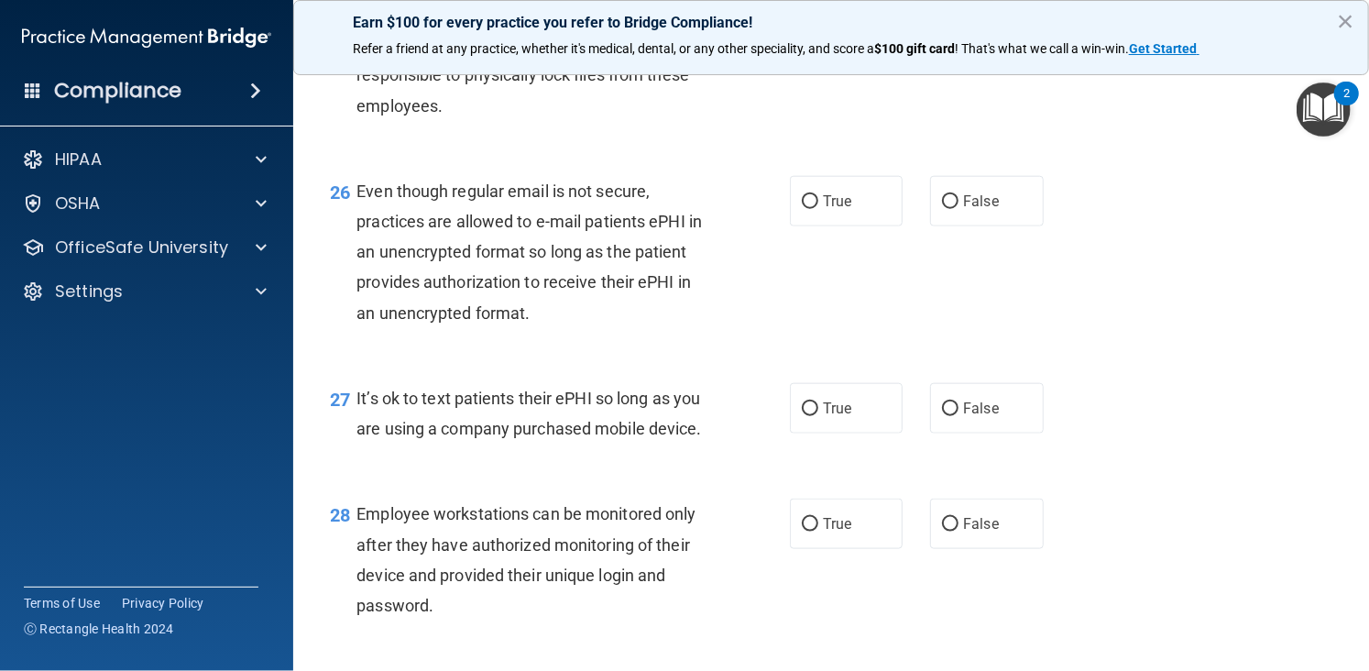
scroll to position [4341, 0]
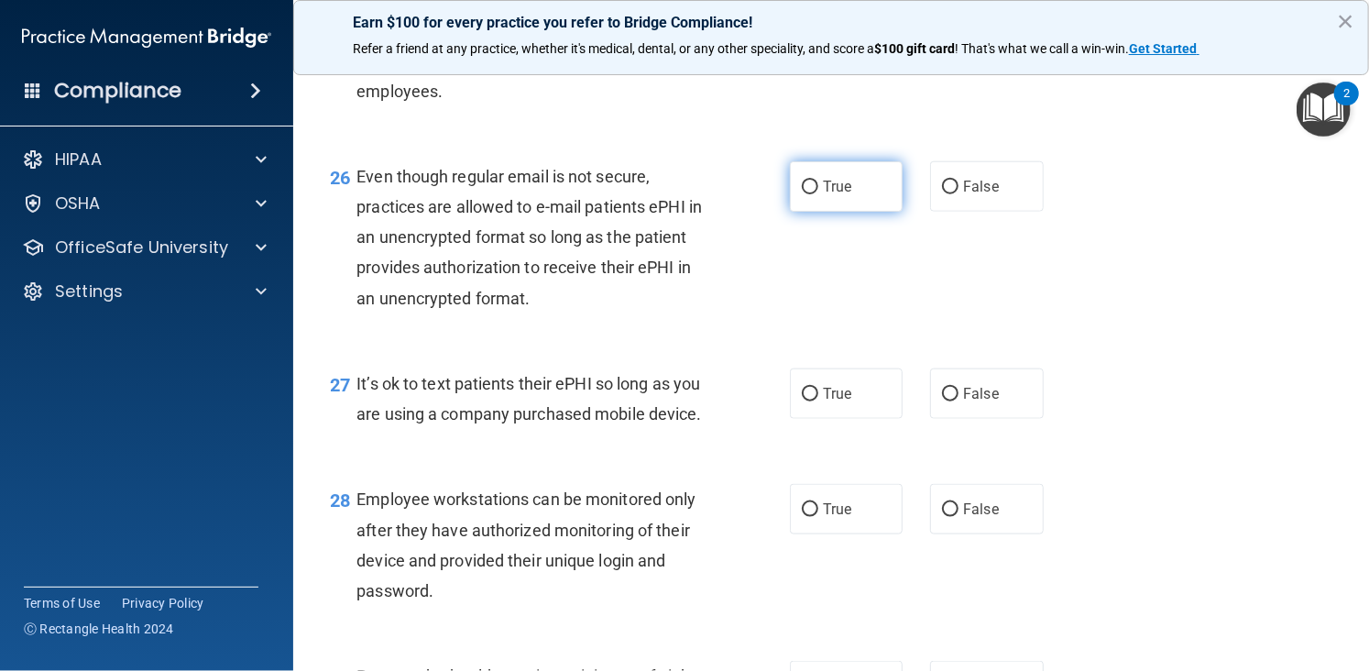
click at [847, 212] on label "True" at bounding box center [846, 186] width 113 height 50
click at [818, 194] on input "True" at bounding box center [810, 187] width 16 height 14
radio input "true"
click at [976, 402] on span "False" at bounding box center [981, 393] width 36 height 17
click at [958, 401] on input "False" at bounding box center [950, 395] width 16 height 14
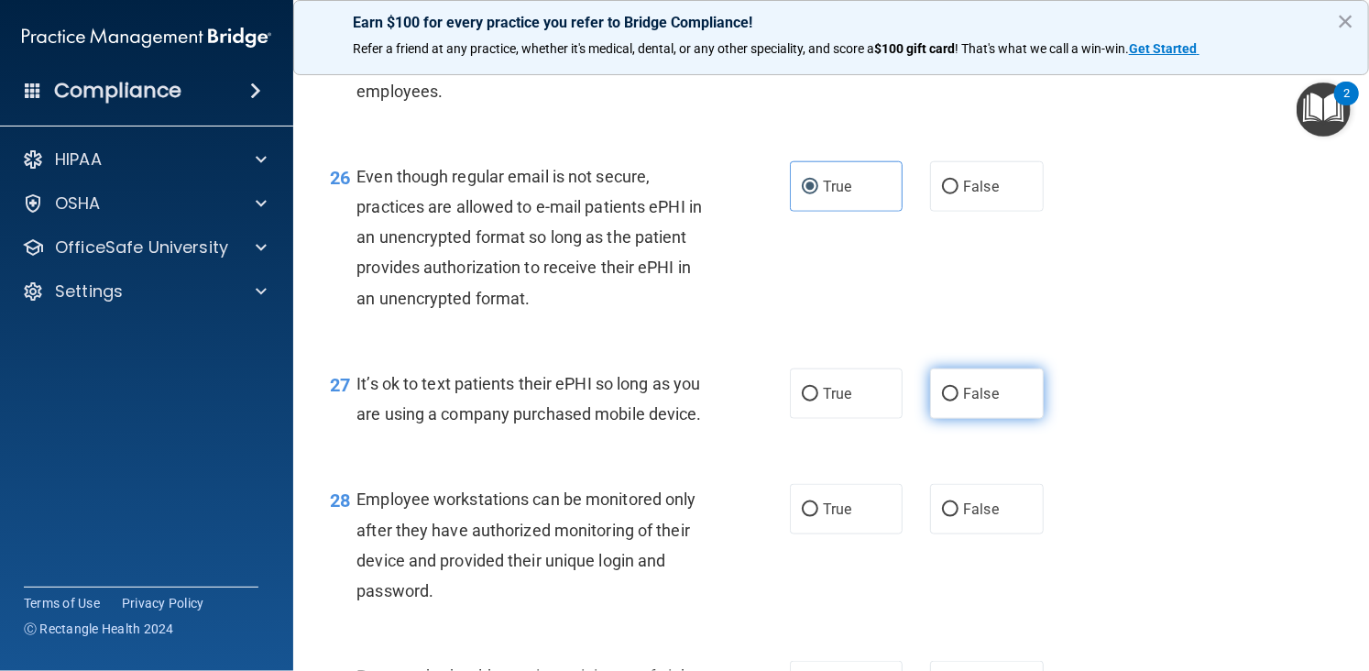
radio input "true"
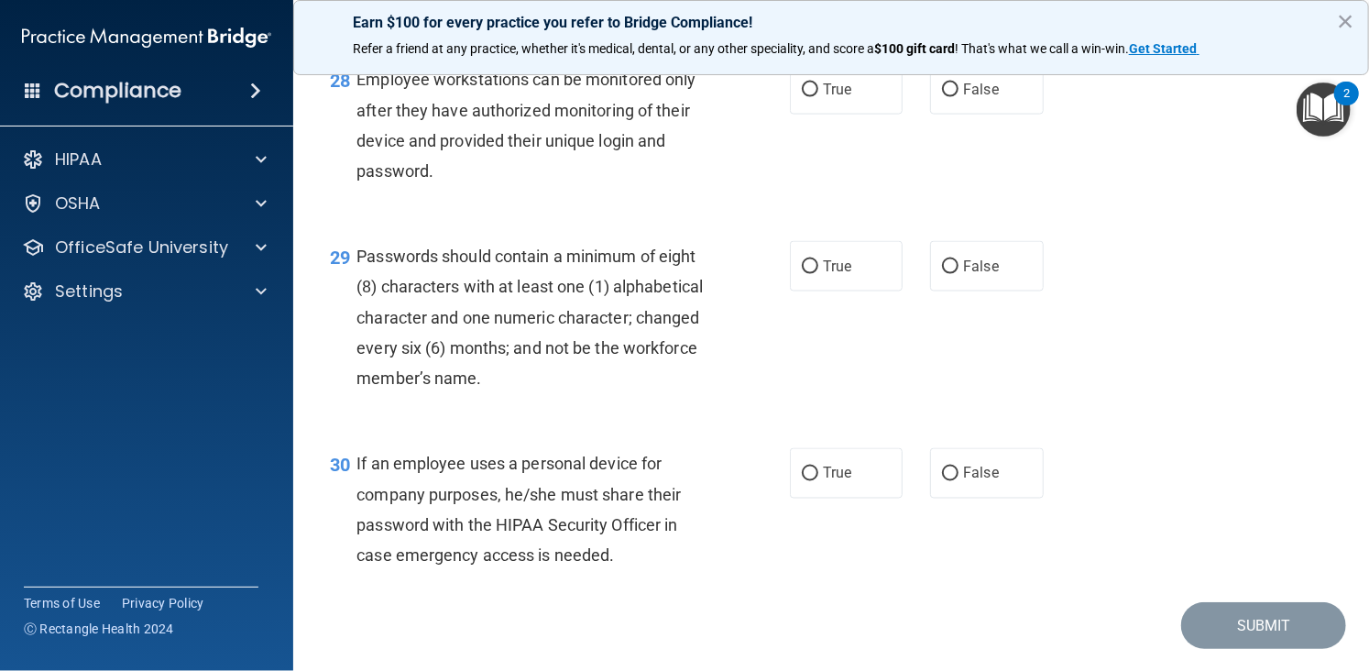
scroll to position [4775, 0]
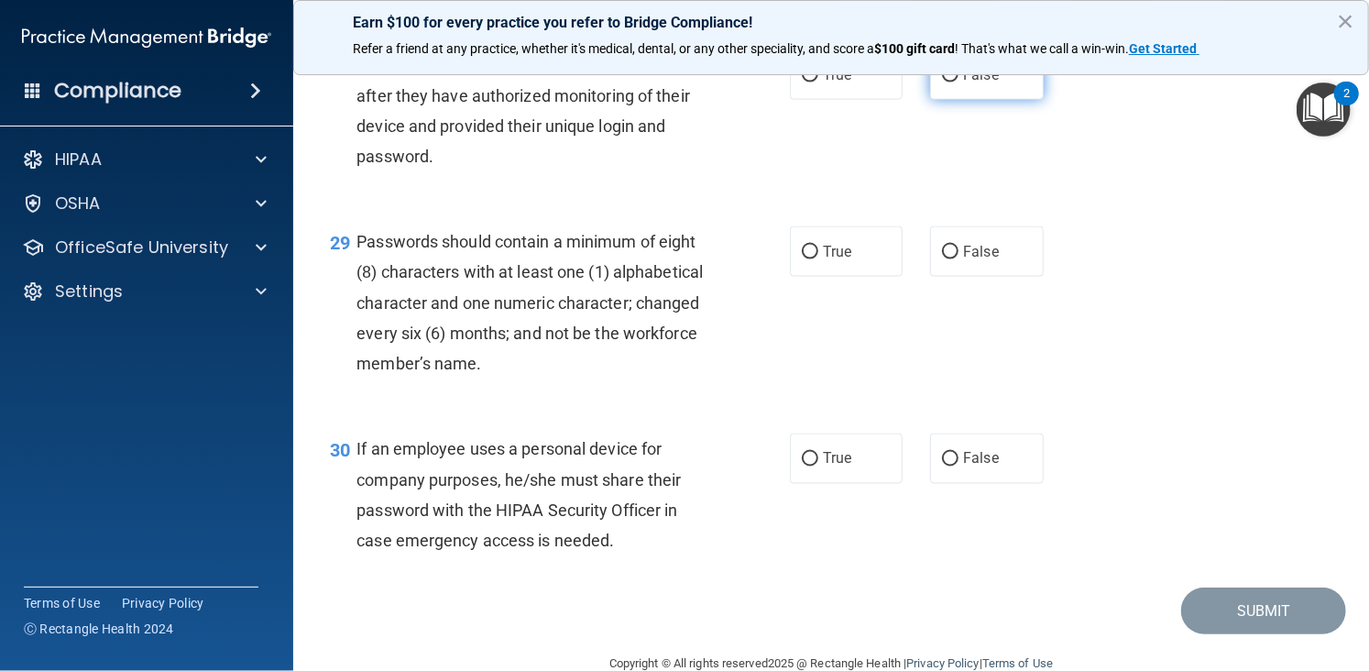
click at [980, 83] on span "False" at bounding box center [981, 74] width 36 height 17
click at [958, 82] on input "False" at bounding box center [950, 76] width 16 height 14
radio input "true"
click at [842, 277] on label "True" at bounding box center [846, 251] width 113 height 50
click at [818, 259] on input "True" at bounding box center [810, 253] width 16 height 14
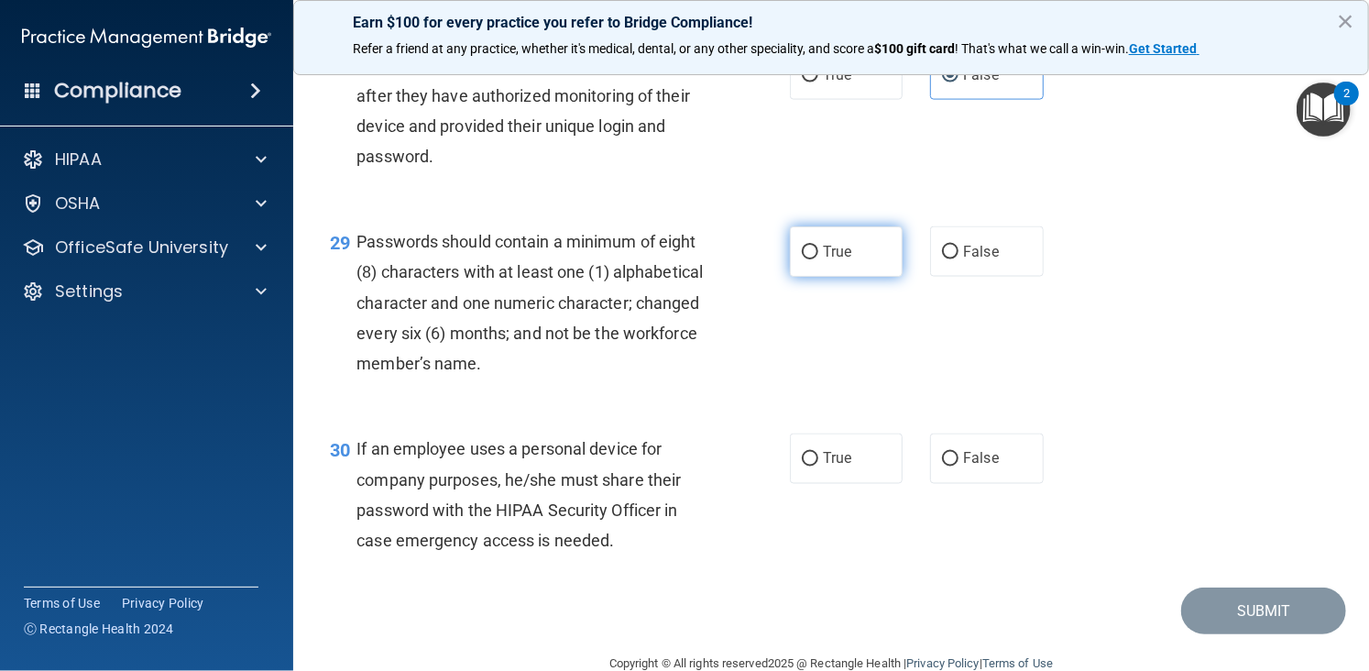
radio input "true"
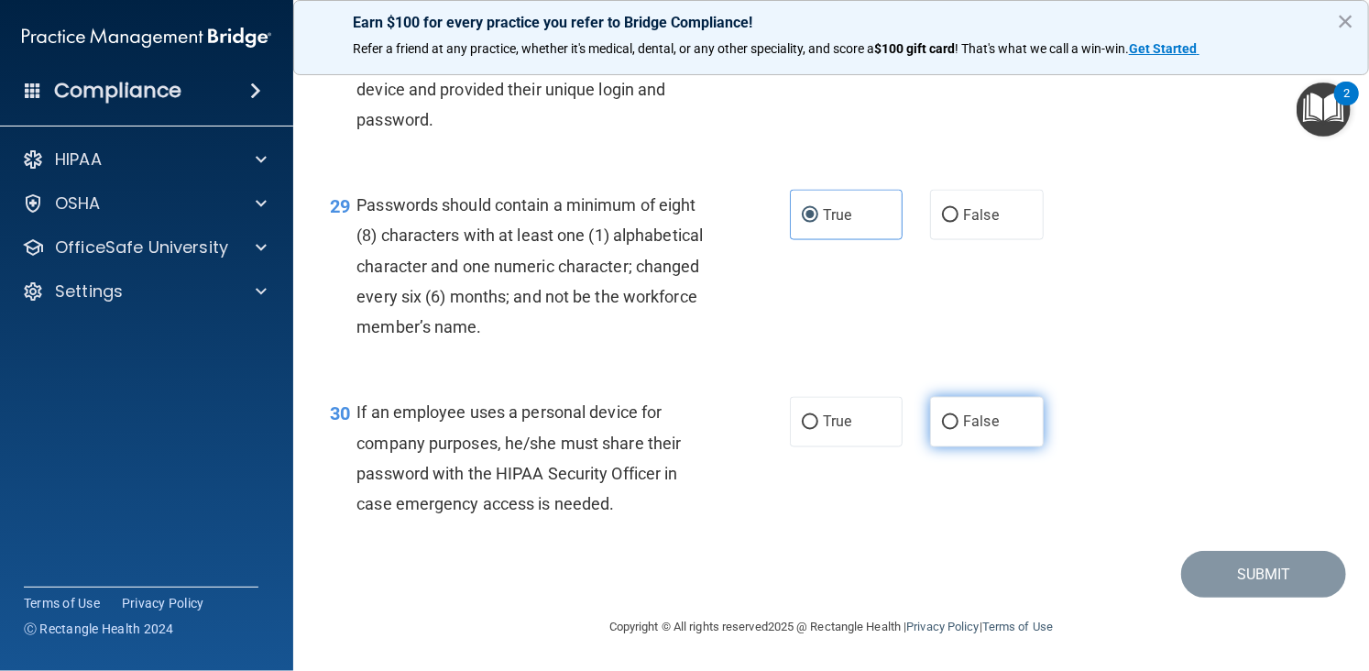
click at [932, 423] on label "False" at bounding box center [986, 422] width 113 height 50
click at [942, 423] on input "False" at bounding box center [950, 423] width 16 height 14
radio input "true"
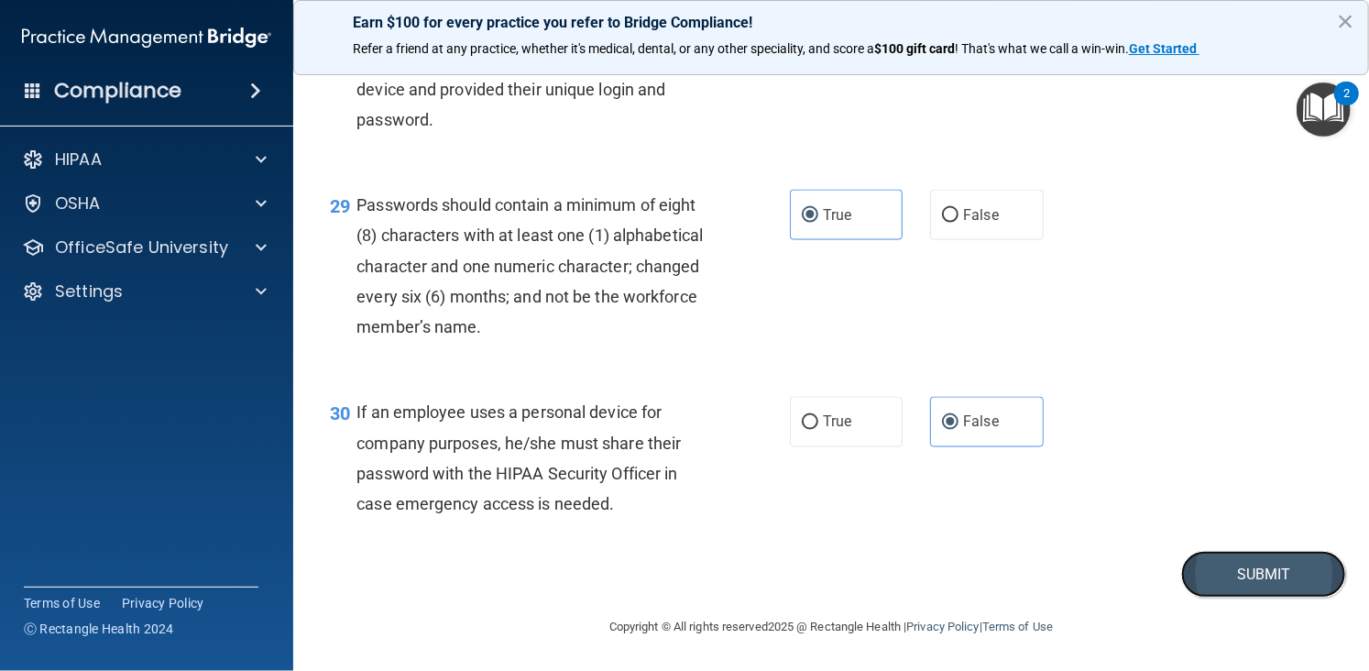
click at [1228, 587] on button "Submit" at bounding box center [1263, 574] width 165 height 47
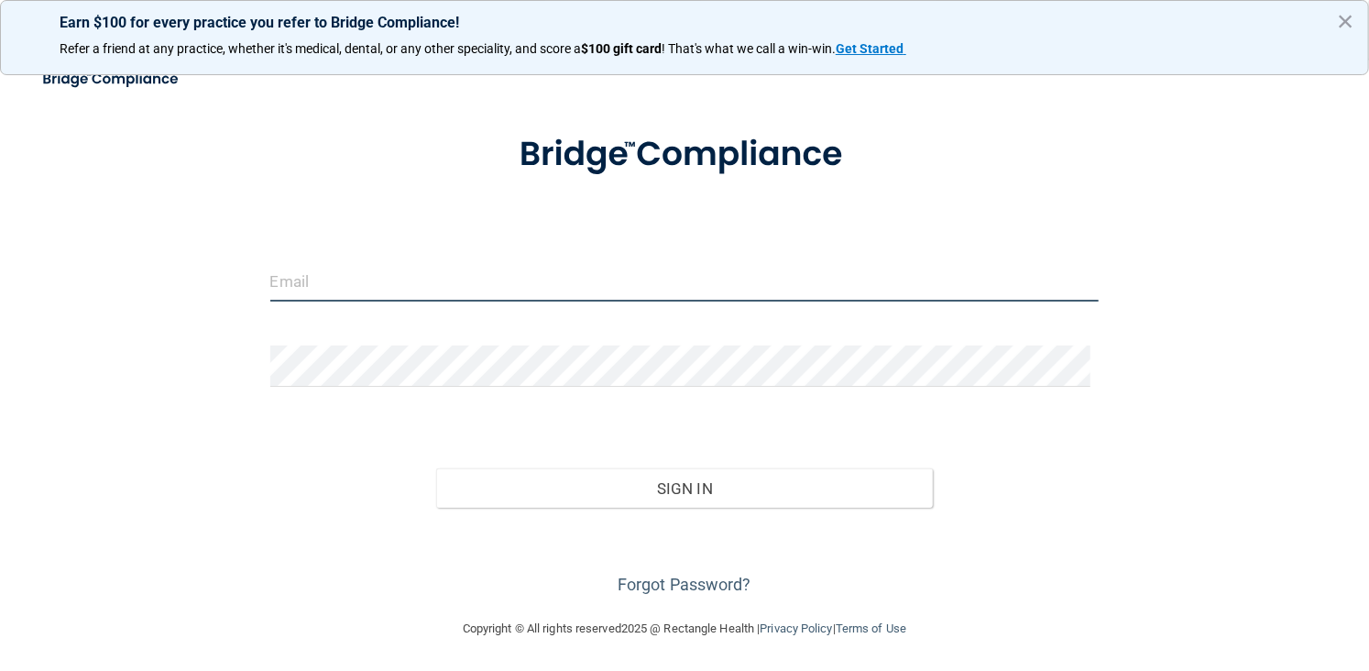
type input "[EMAIL_ADDRESS][DOMAIN_NAME]"
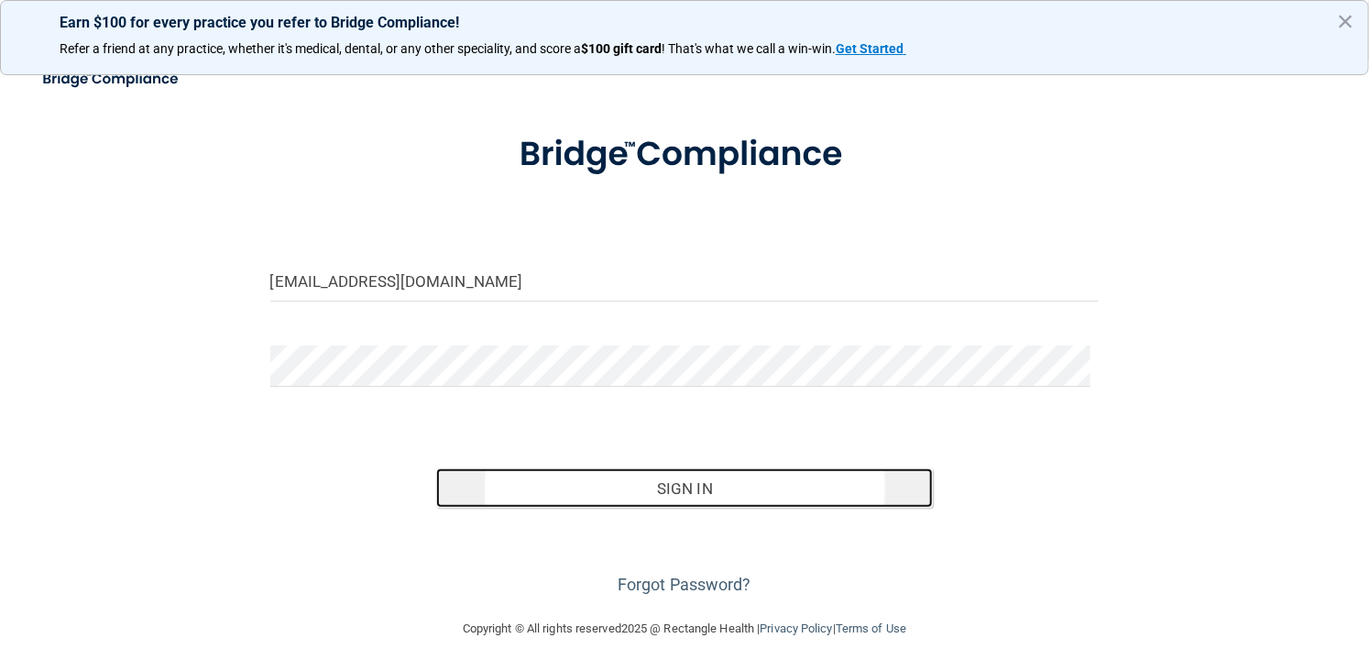
click at [634, 479] on button "Sign In" at bounding box center [684, 488] width 497 height 40
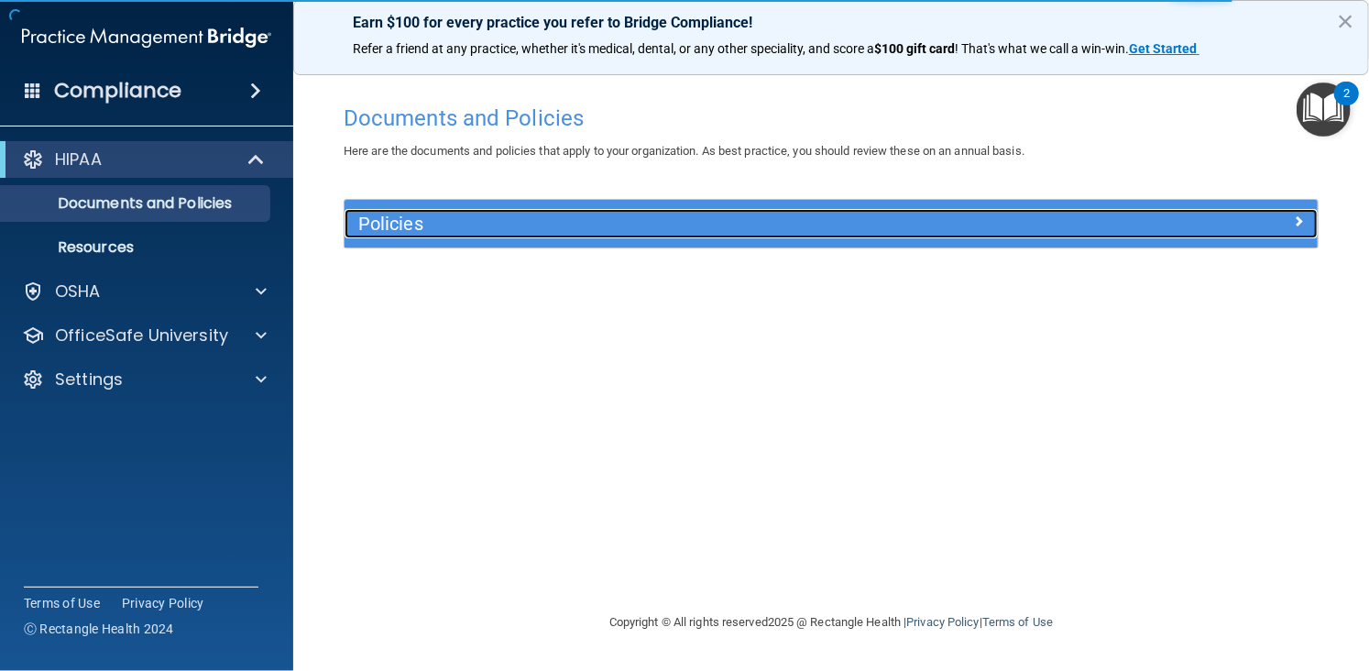
click at [929, 213] on h5 "Policies" at bounding box center [709, 223] width 703 height 20
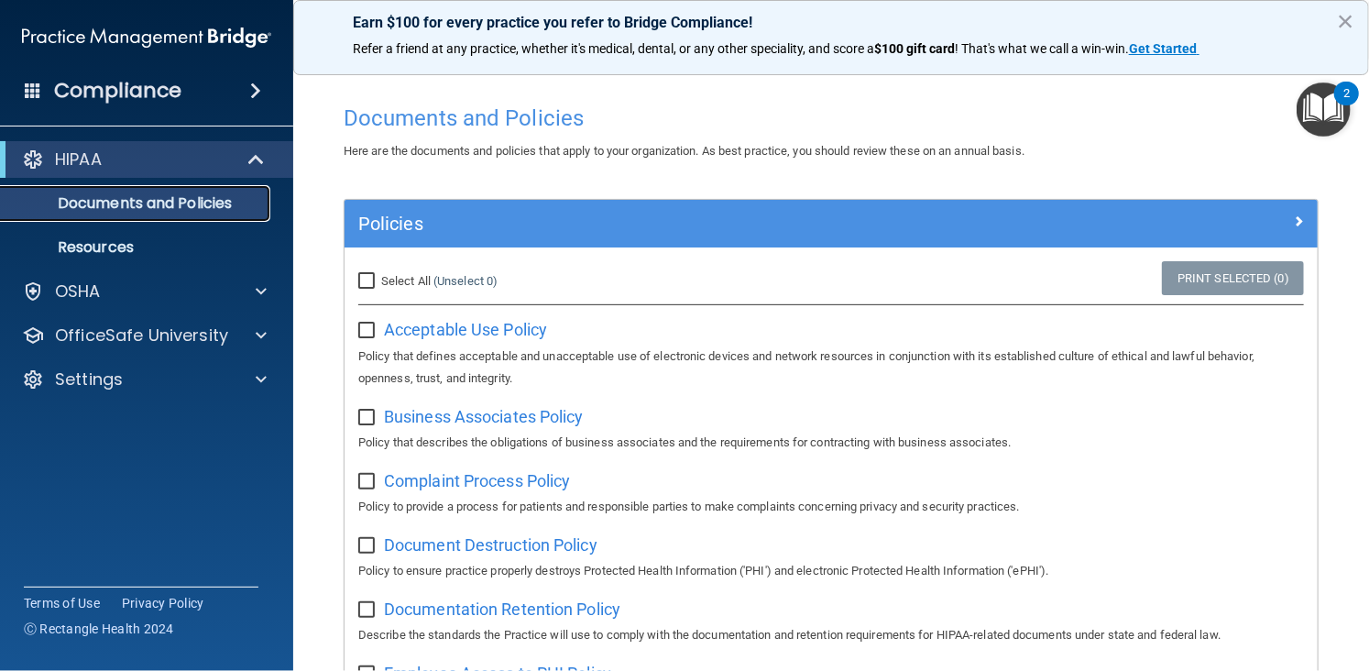
click at [146, 197] on p "Documents and Policies" at bounding box center [137, 203] width 250 height 18
click at [113, 201] on p "Documents and Policies" at bounding box center [137, 203] width 250 height 18
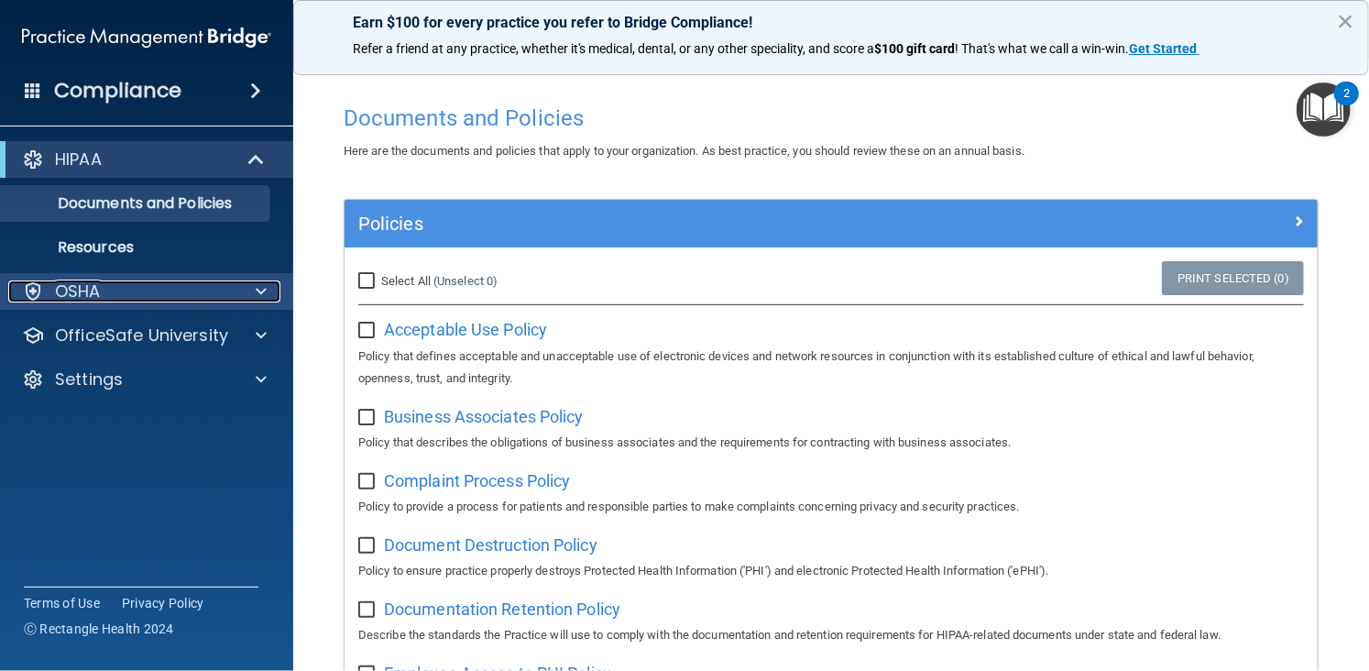
click at [114, 289] on div "OSHA" at bounding box center [121, 291] width 227 height 22
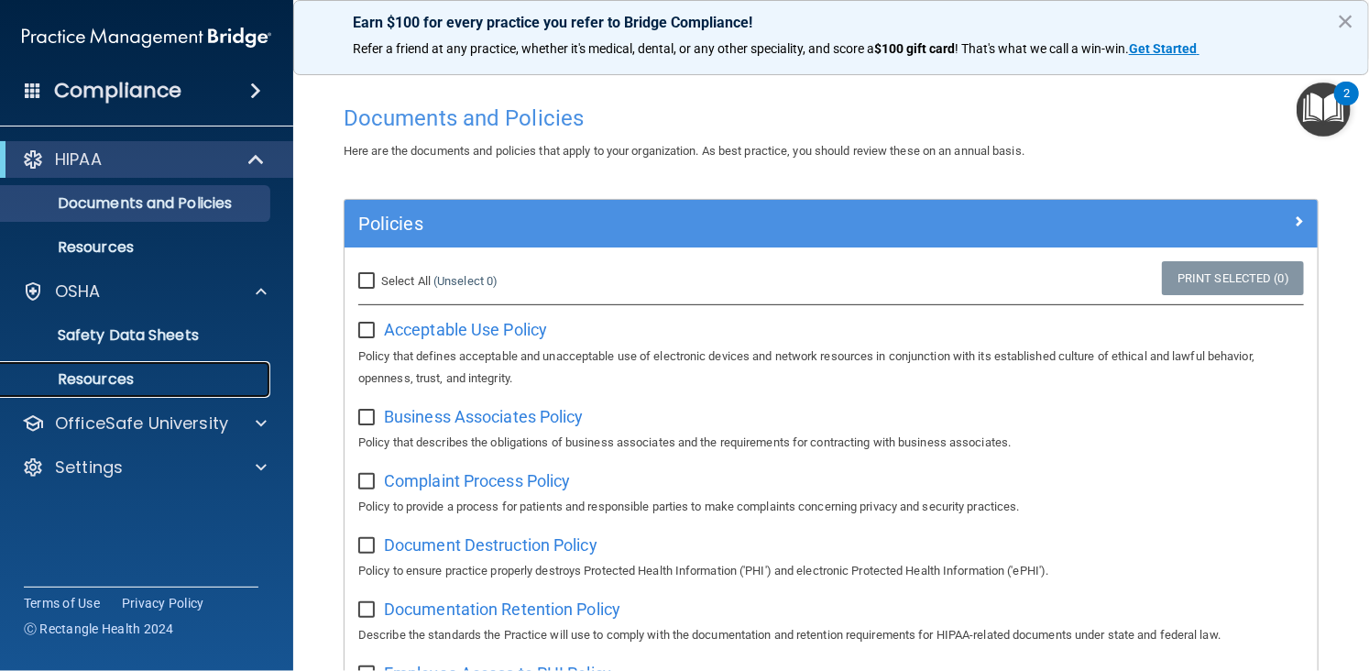
click at [93, 377] on p "Resources" at bounding box center [137, 379] width 250 height 18
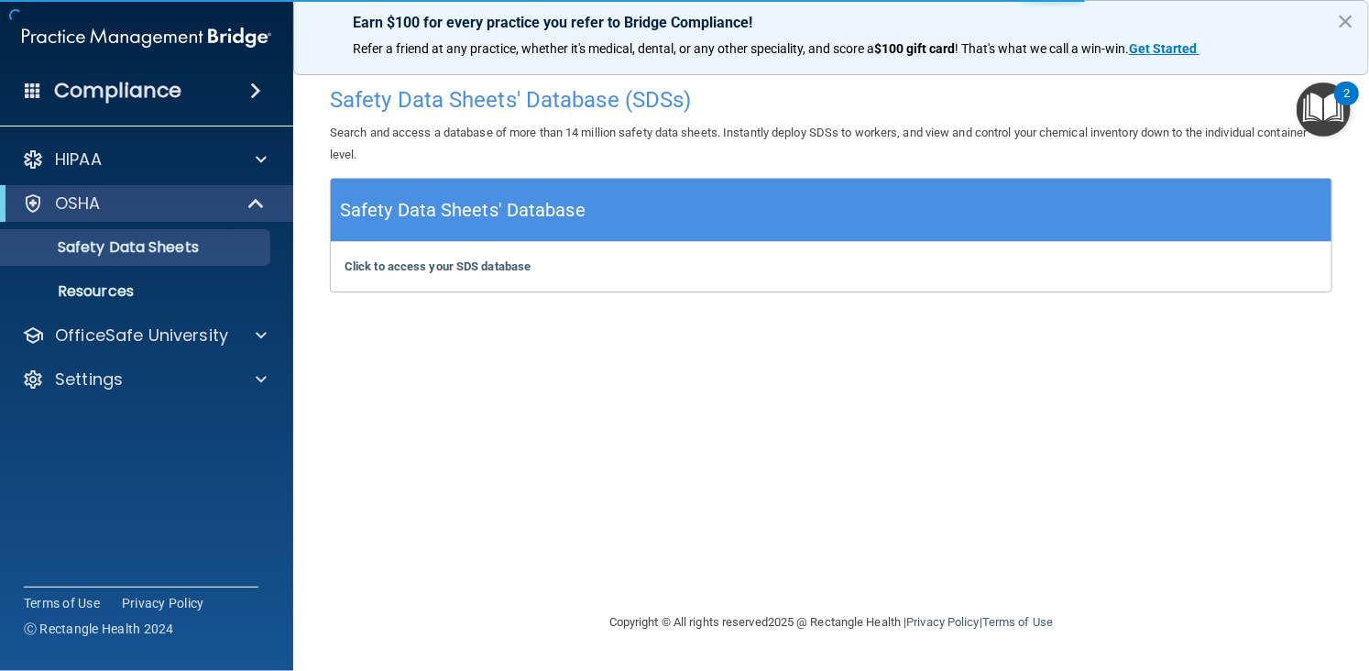
click at [158, 104] on h4 "Compliance" at bounding box center [117, 91] width 127 height 26
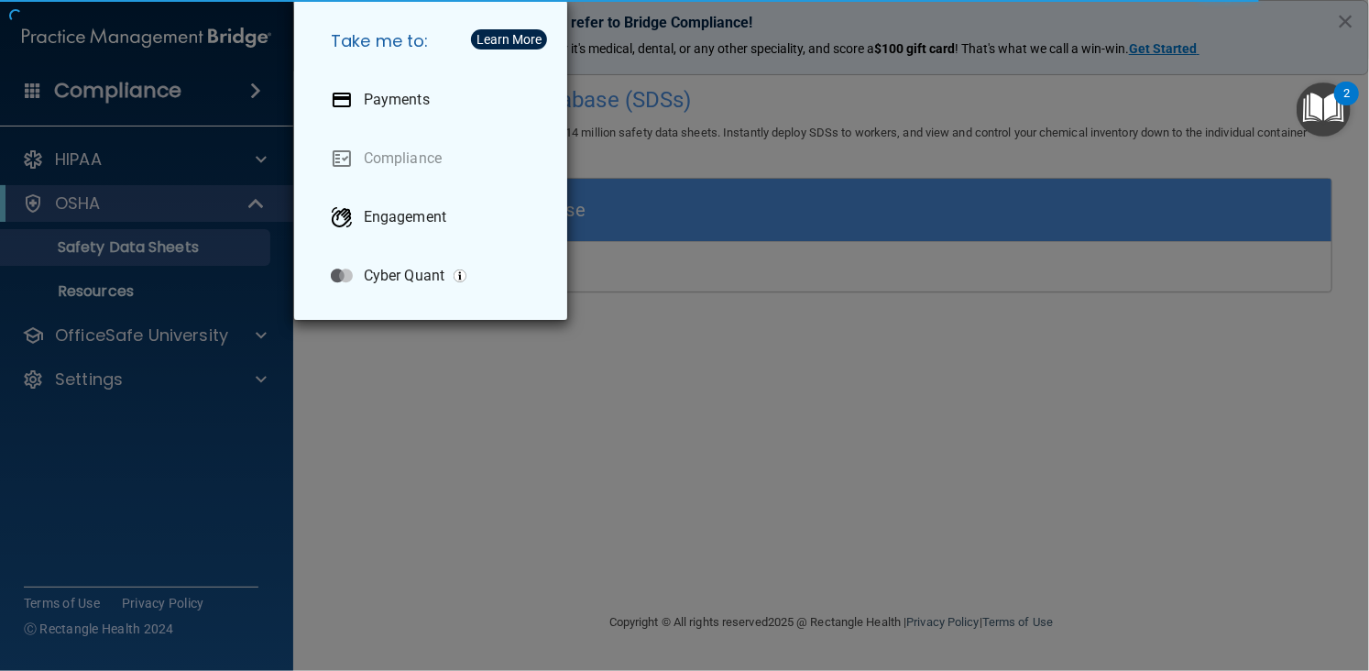
click at [126, 134] on div "Take me to: Payments Compliance Engagement Cyber Quant" at bounding box center [684, 335] width 1369 height 671
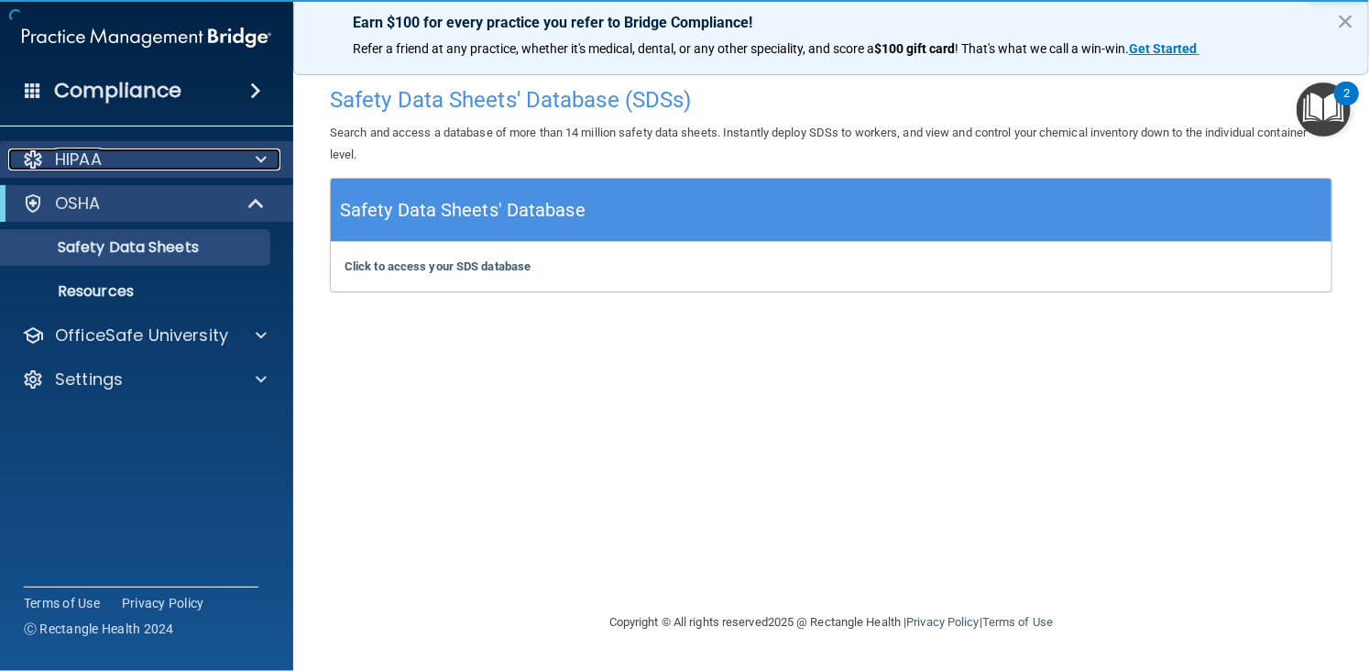
click at [126, 149] on div "HIPAA" at bounding box center [121, 159] width 227 height 22
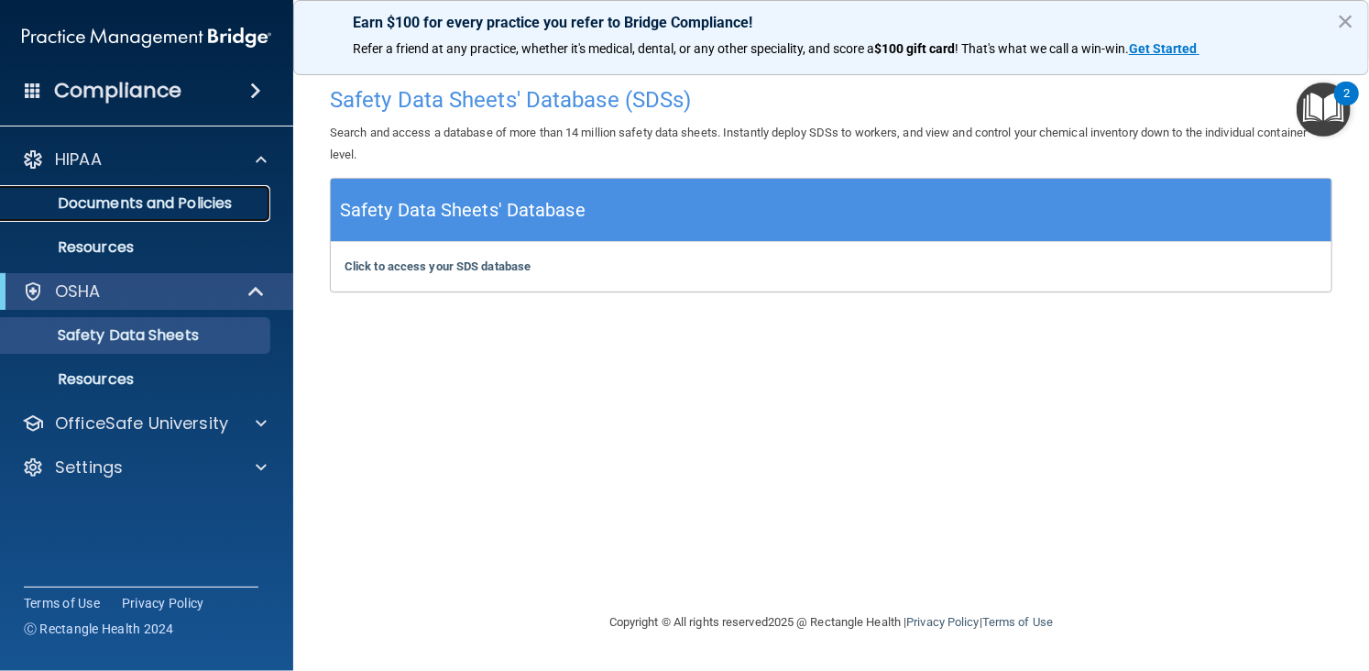
click at [108, 204] on p "Documents and Policies" at bounding box center [137, 203] width 250 height 18
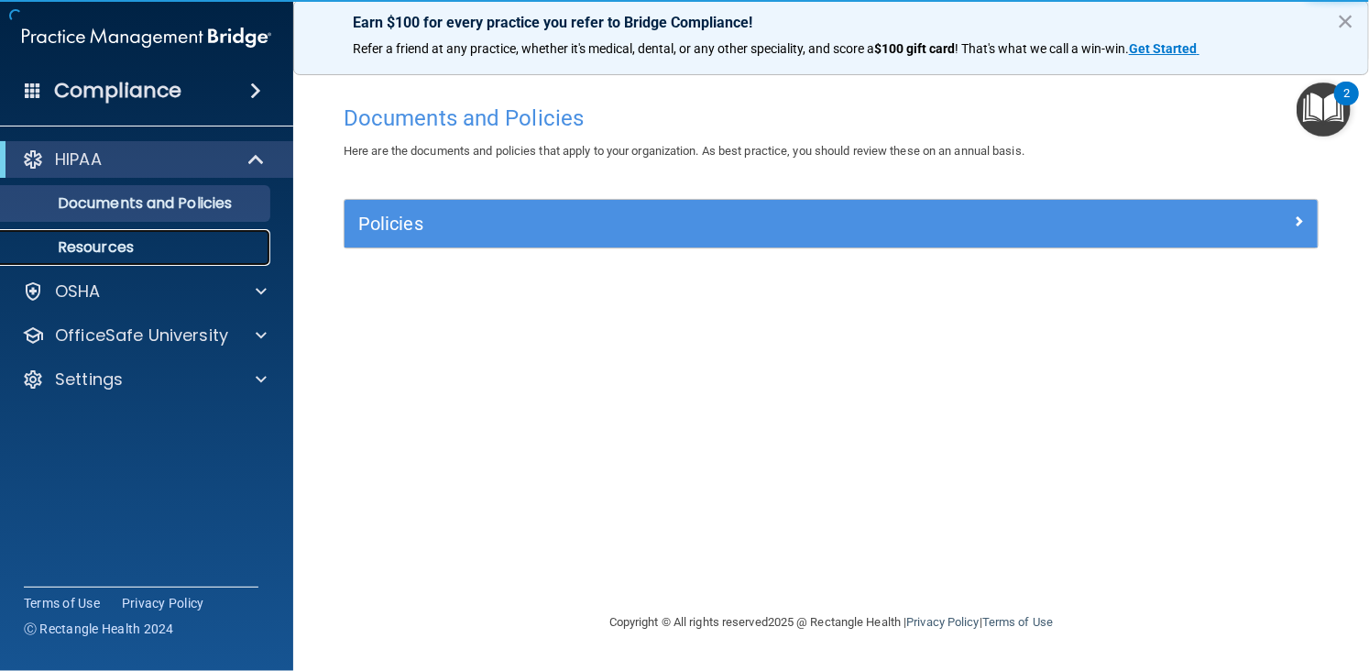
click at [114, 238] on p "Resources" at bounding box center [137, 247] width 250 height 18
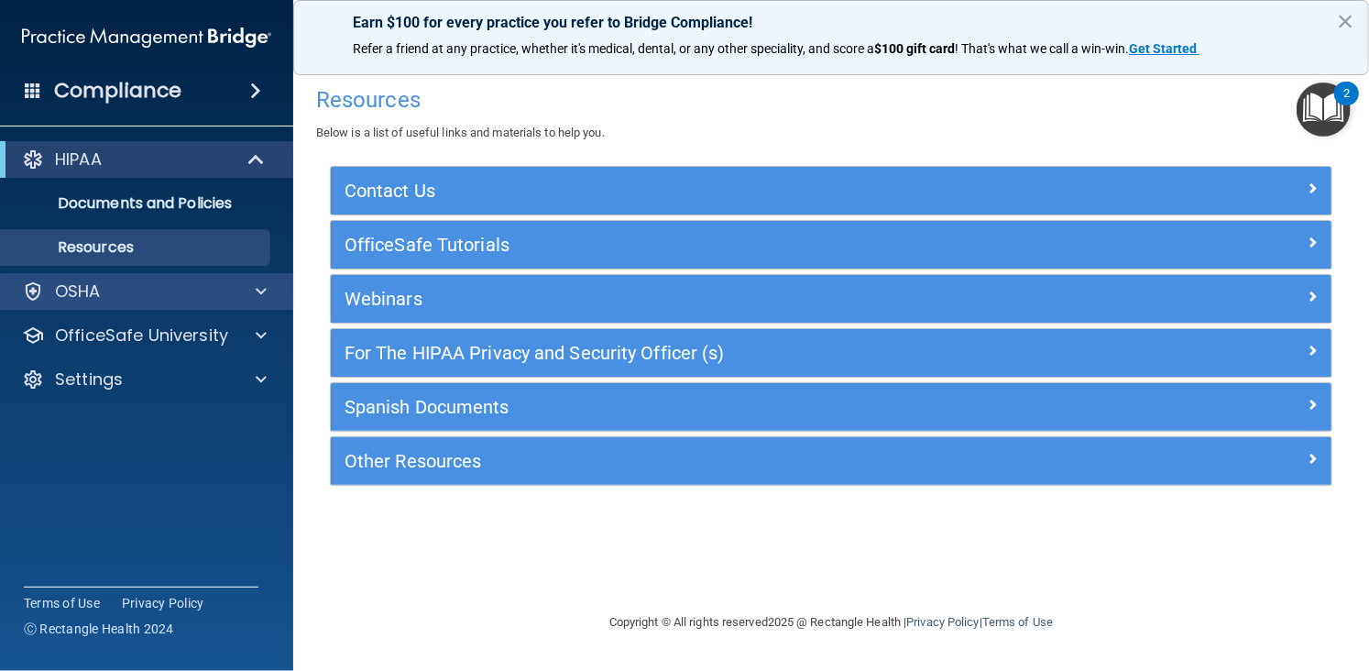
click at [140, 277] on div "OSHA" at bounding box center [147, 291] width 294 height 37
click at [196, 290] on div "OSHA" at bounding box center [121, 291] width 227 height 22
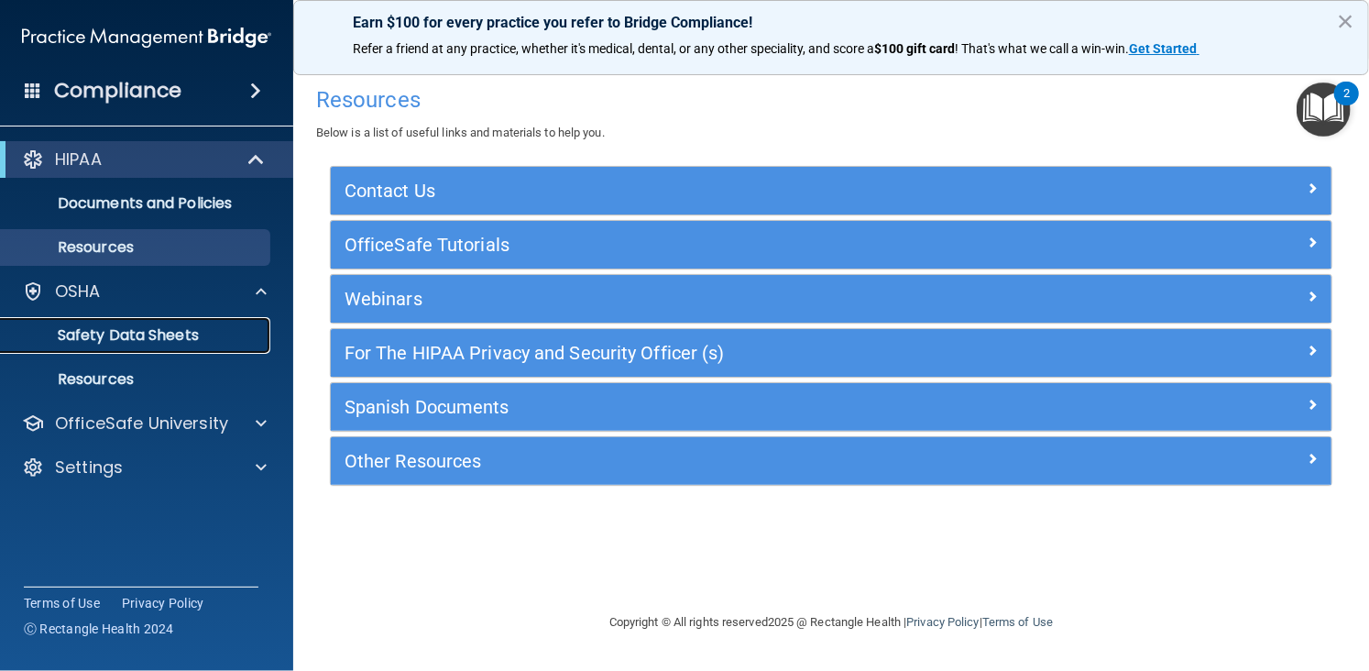
click at [174, 331] on p "Safety Data Sheets" at bounding box center [137, 335] width 250 height 18
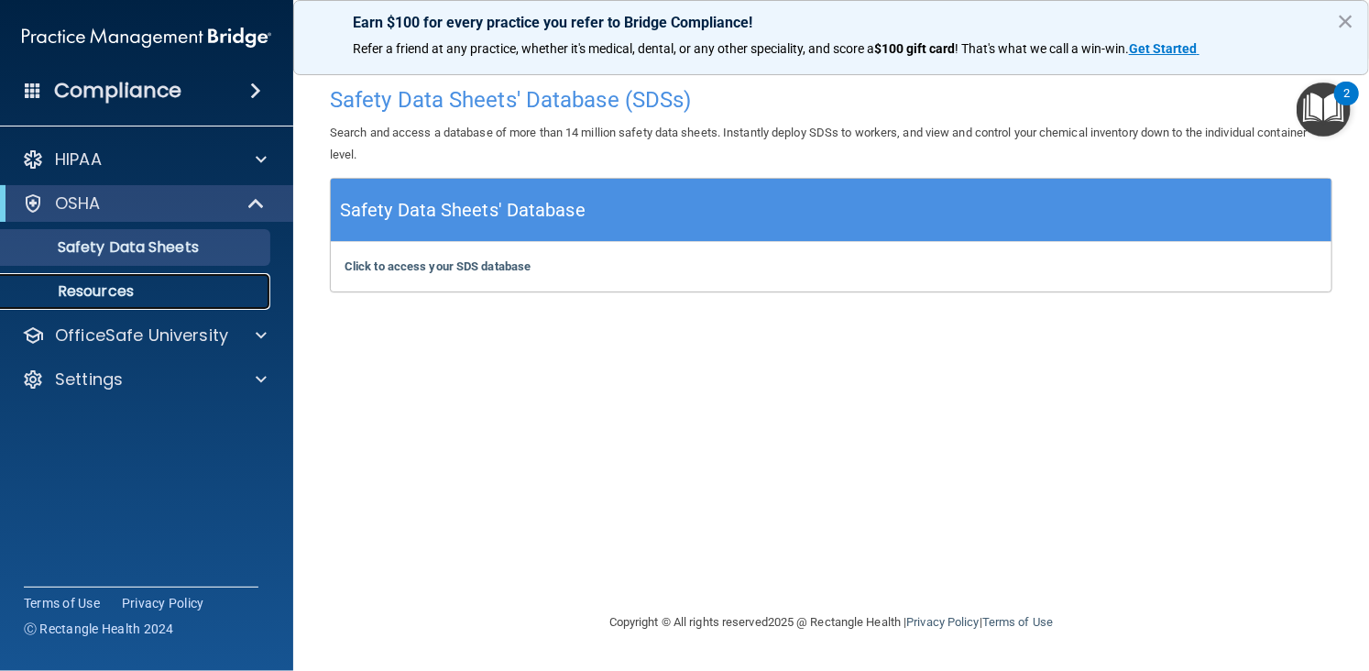
click at [133, 285] on p "Resources" at bounding box center [137, 291] width 250 height 18
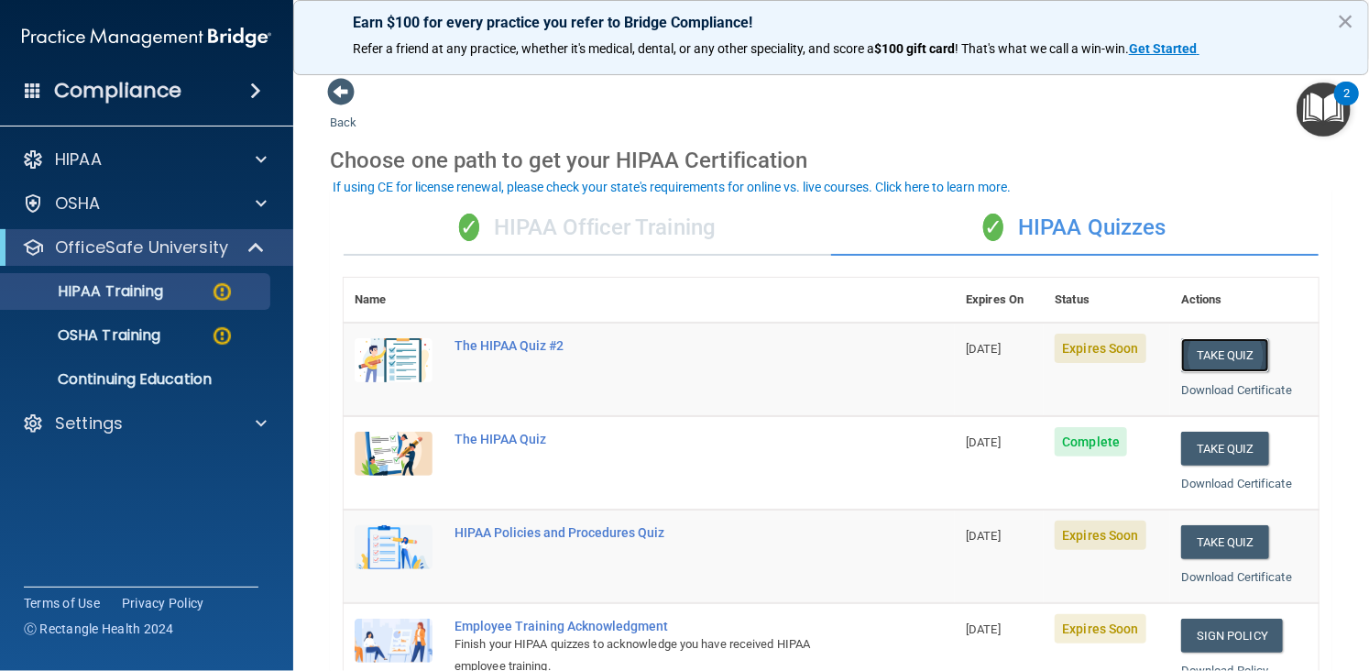
click at [1210, 366] on button "Take Quiz" at bounding box center [1225, 355] width 88 height 34
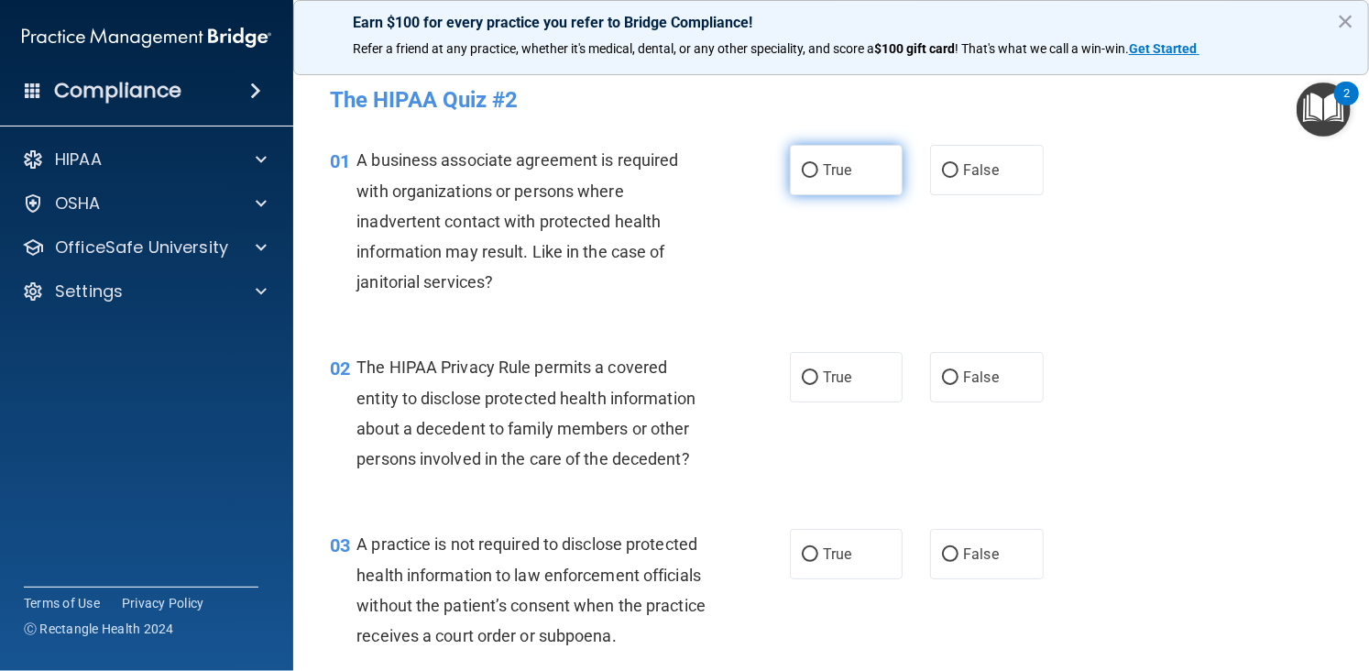
click at [874, 167] on label "True" at bounding box center [846, 170] width 113 height 50
click at [818, 167] on input "True" at bounding box center [810, 171] width 16 height 14
radio input "true"
click at [894, 363] on label "True" at bounding box center [846, 377] width 113 height 50
click at [818, 371] on input "True" at bounding box center [810, 378] width 16 height 14
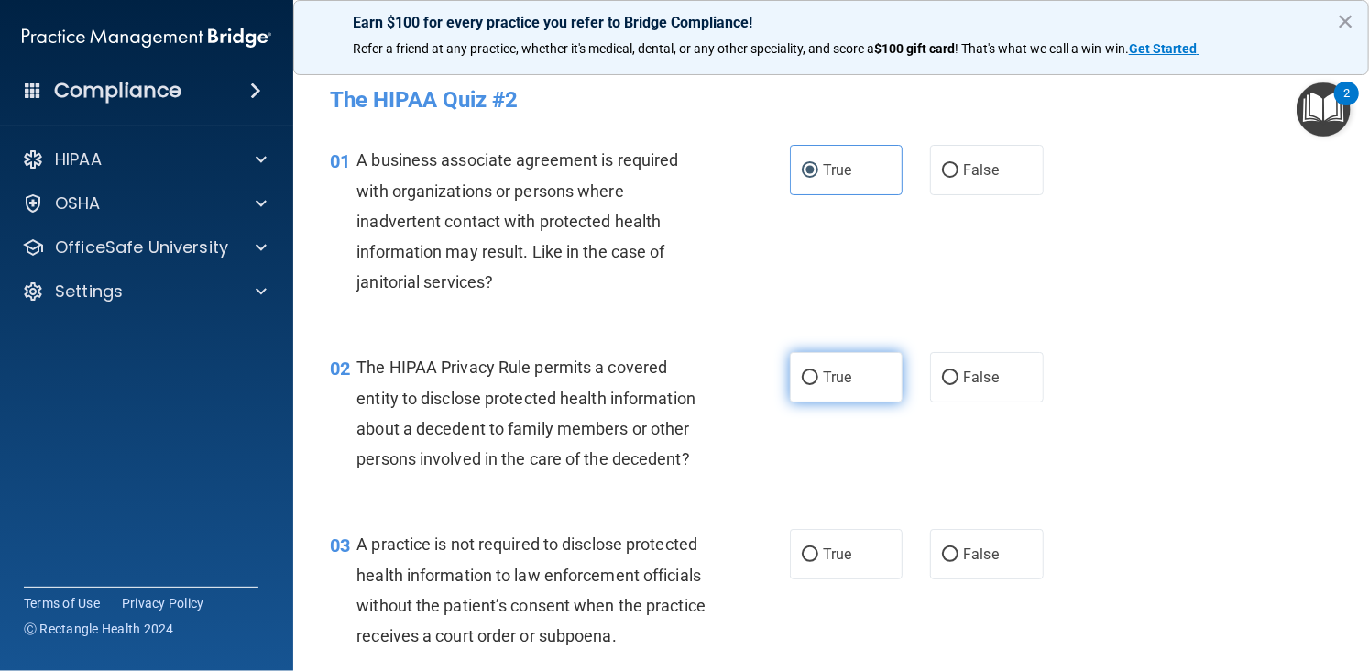
radio input "true"
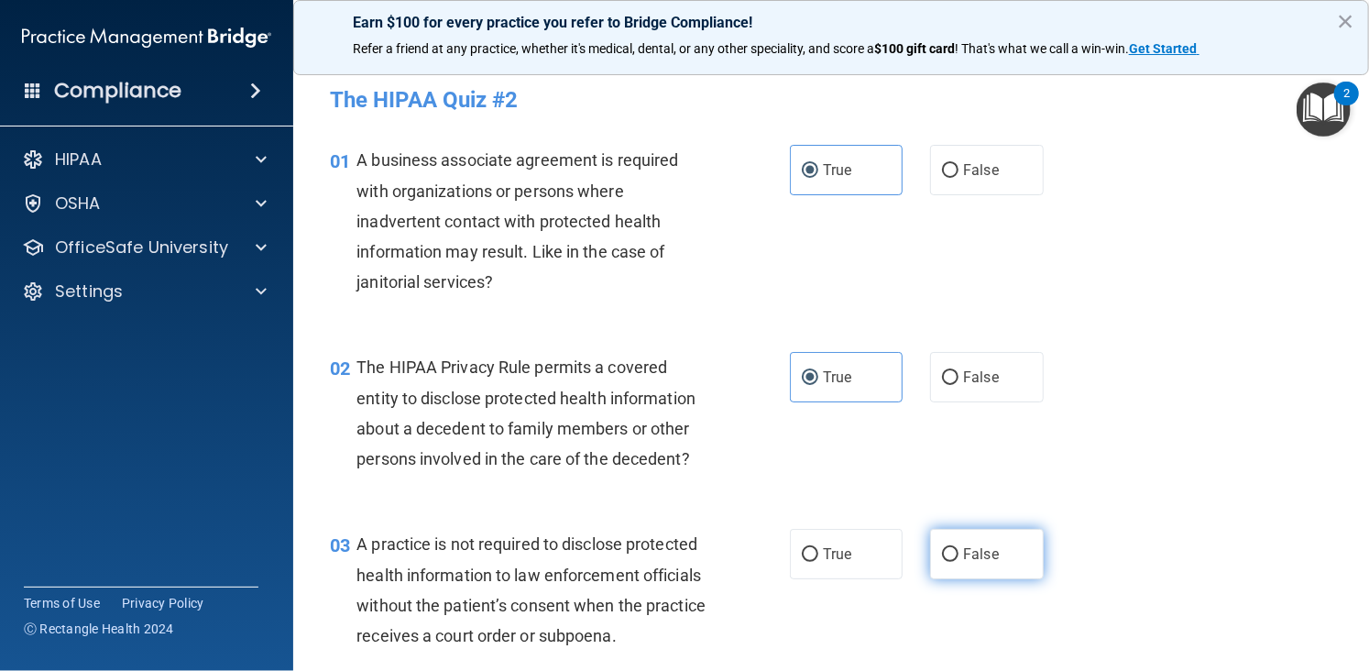
click at [952, 540] on label "False" at bounding box center [986, 554] width 113 height 50
click at [952, 548] on input "False" at bounding box center [950, 555] width 16 height 14
radio input "true"
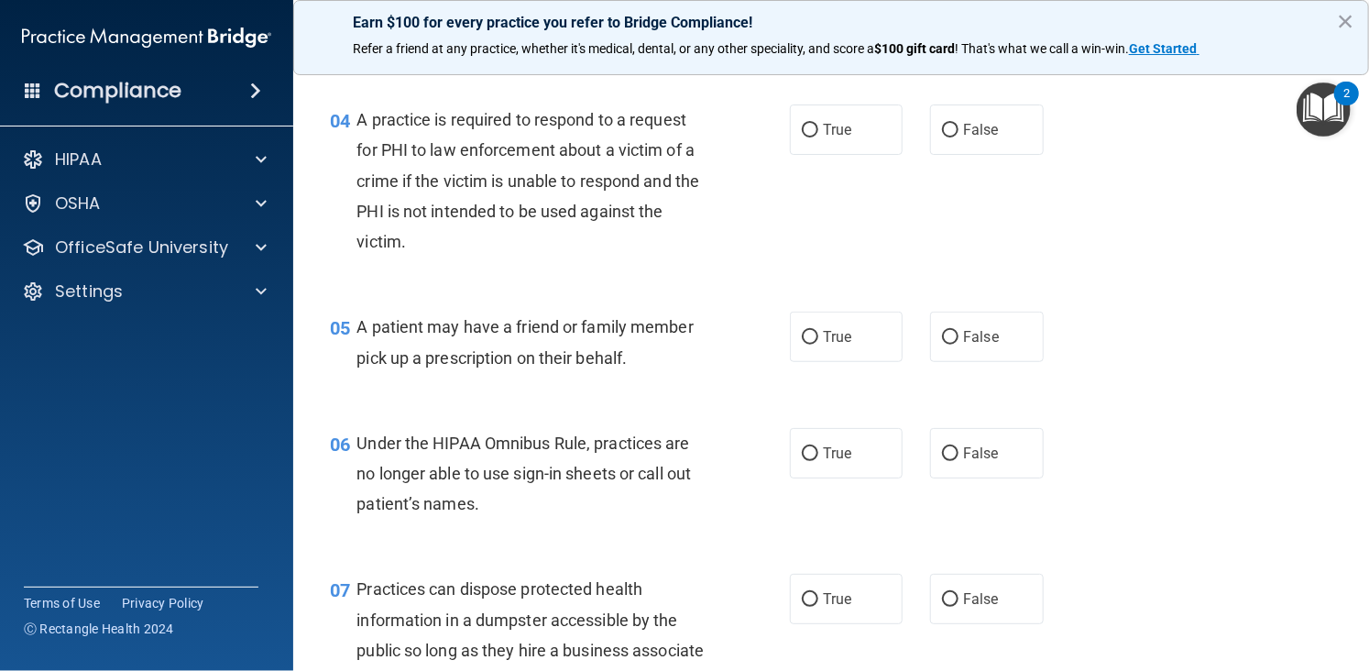
scroll to position [608, 0]
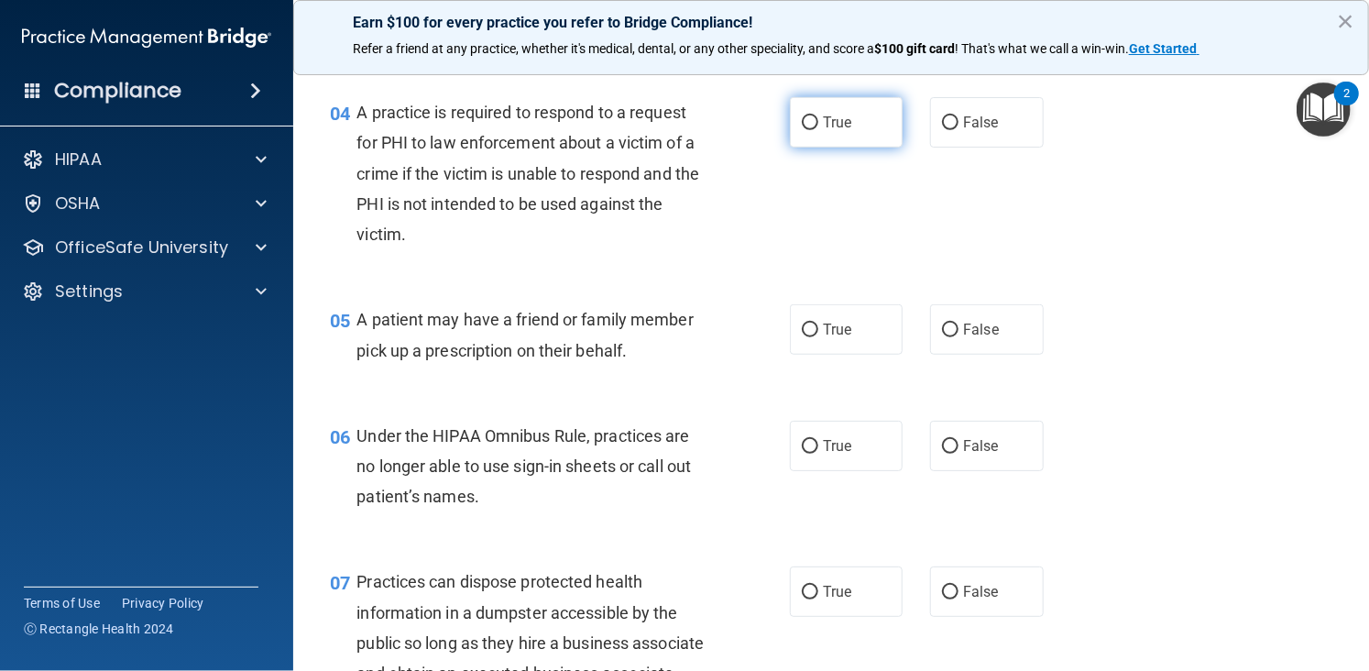
click at [823, 131] on span "True" at bounding box center [837, 122] width 28 height 17
click at [818, 130] on input "True" at bounding box center [810, 123] width 16 height 14
radio input "true"
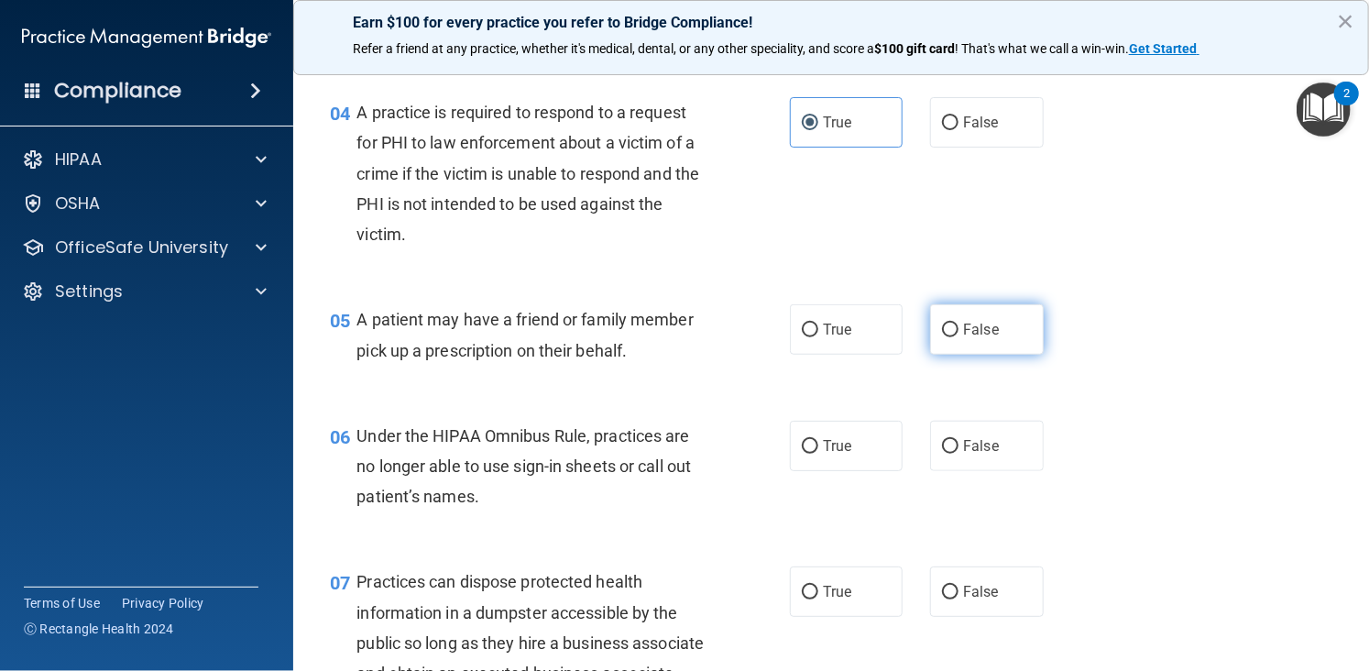
click at [936, 355] on label "False" at bounding box center [986, 329] width 113 height 50
click at [942, 337] on input "False" at bounding box center [950, 330] width 16 height 14
radio input "true"
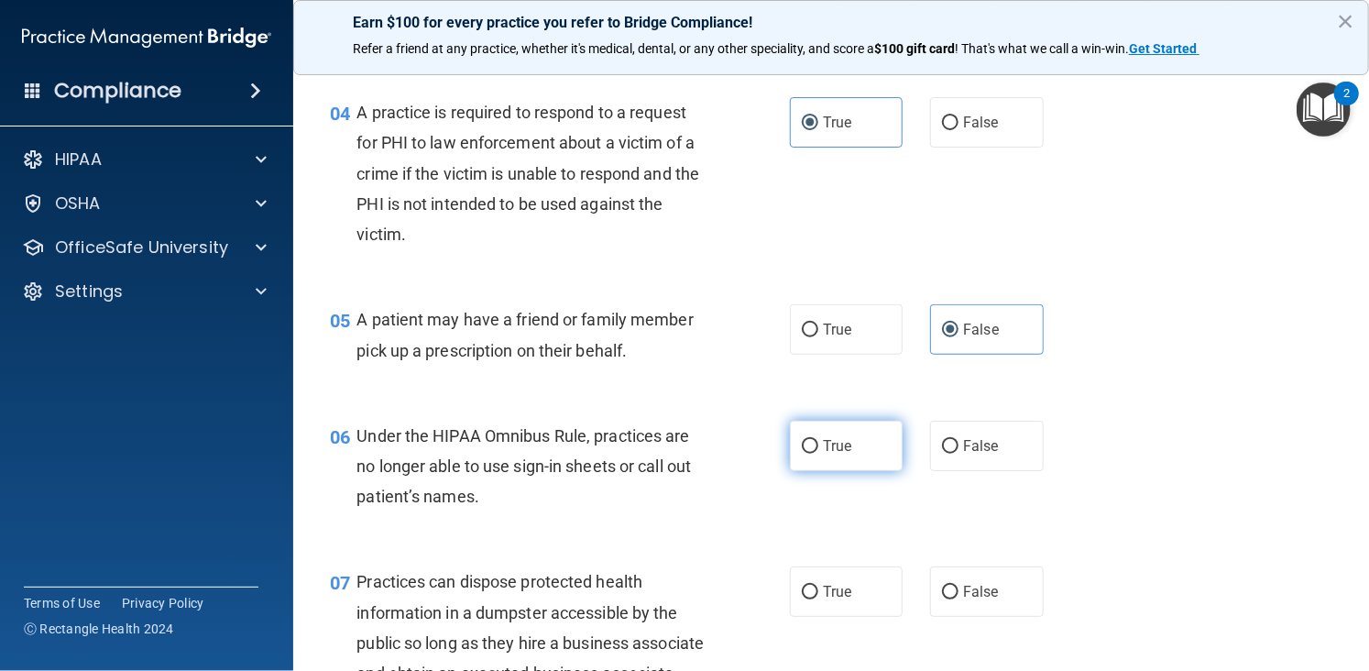
click at [847, 465] on label "True" at bounding box center [846, 446] width 113 height 50
click at [818, 453] on input "True" at bounding box center [810, 447] width 16 height 14
radio input "true"
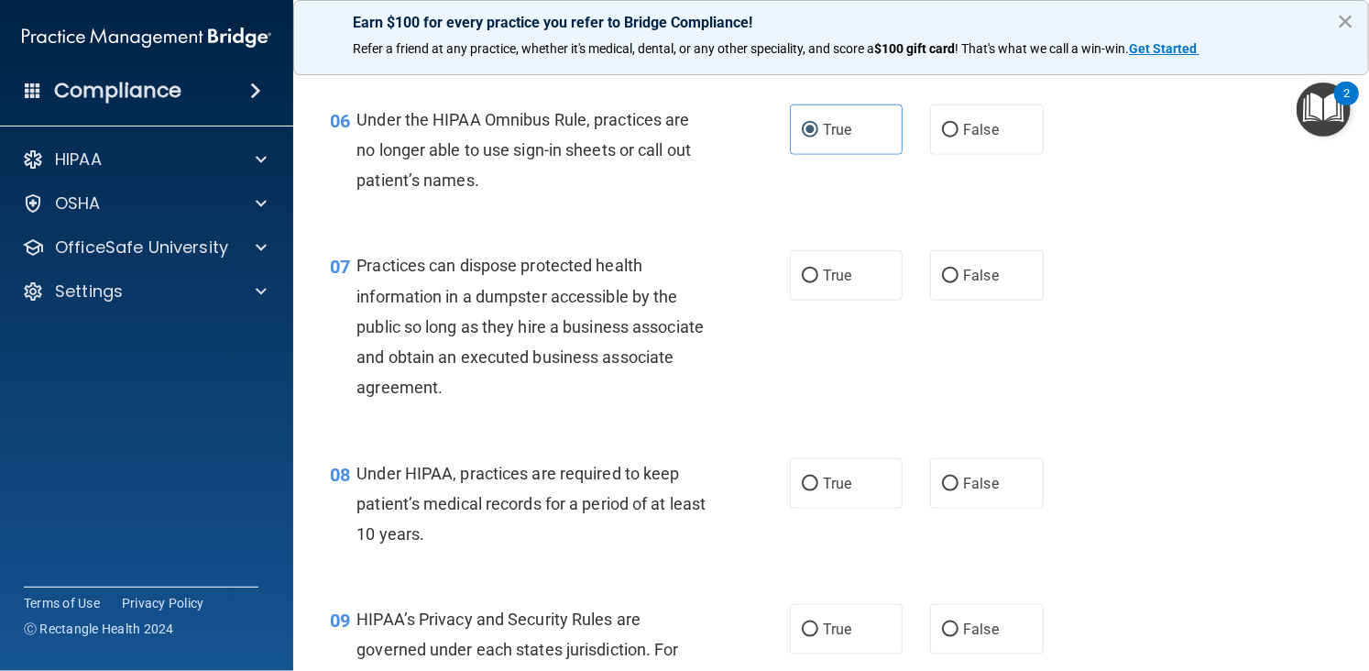
scroll to position [1016, 0]
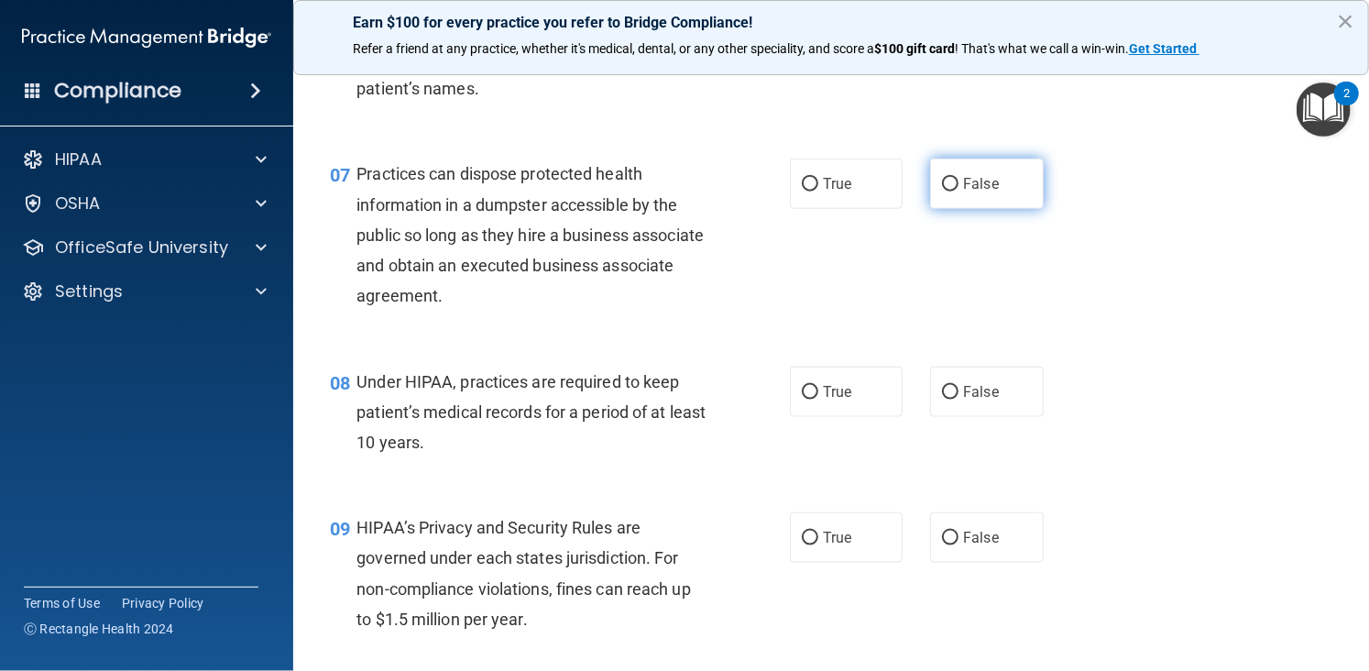
click at [974, 209] on label "False" at bounding box center [986, 183] width 113 height 50
click at [958, 191] on input "False" at bounding box center [950, 185] width 16 height 14
radio input "true"
click at [945, 399] on input "False" at bounding box center [950, 393] width 16 height 14
radio input "true"
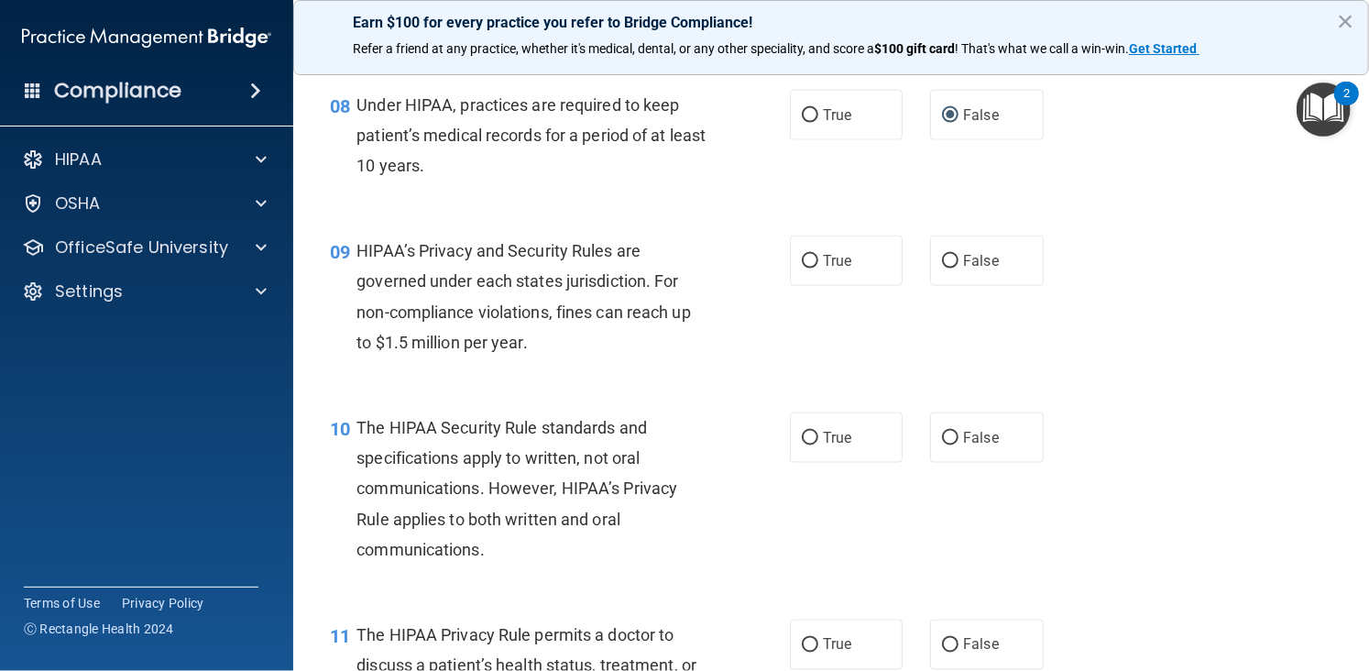
scroll to position [1299, 0]
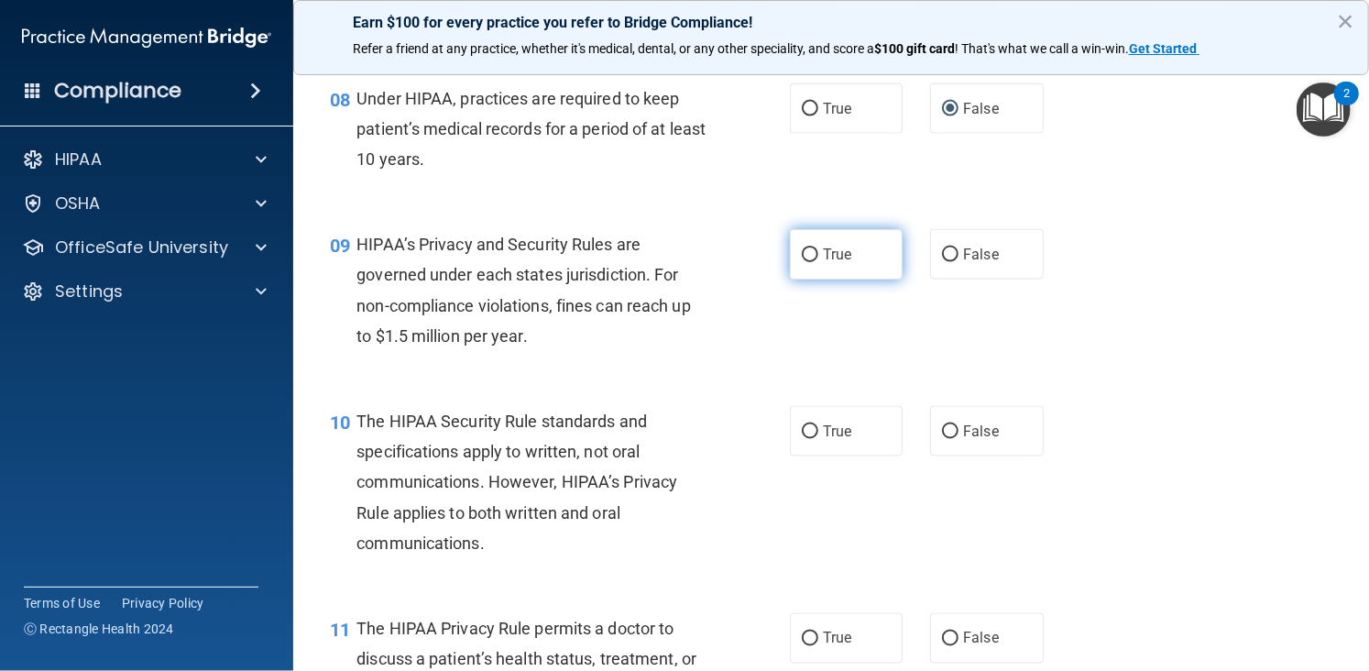
click at [866, 279] on label "True" at bounding box center [846, 254] width 113 height 50
click at [818, 262] on input "True" at bounding box center [810, 255] width 16 height 14
radio input "true"
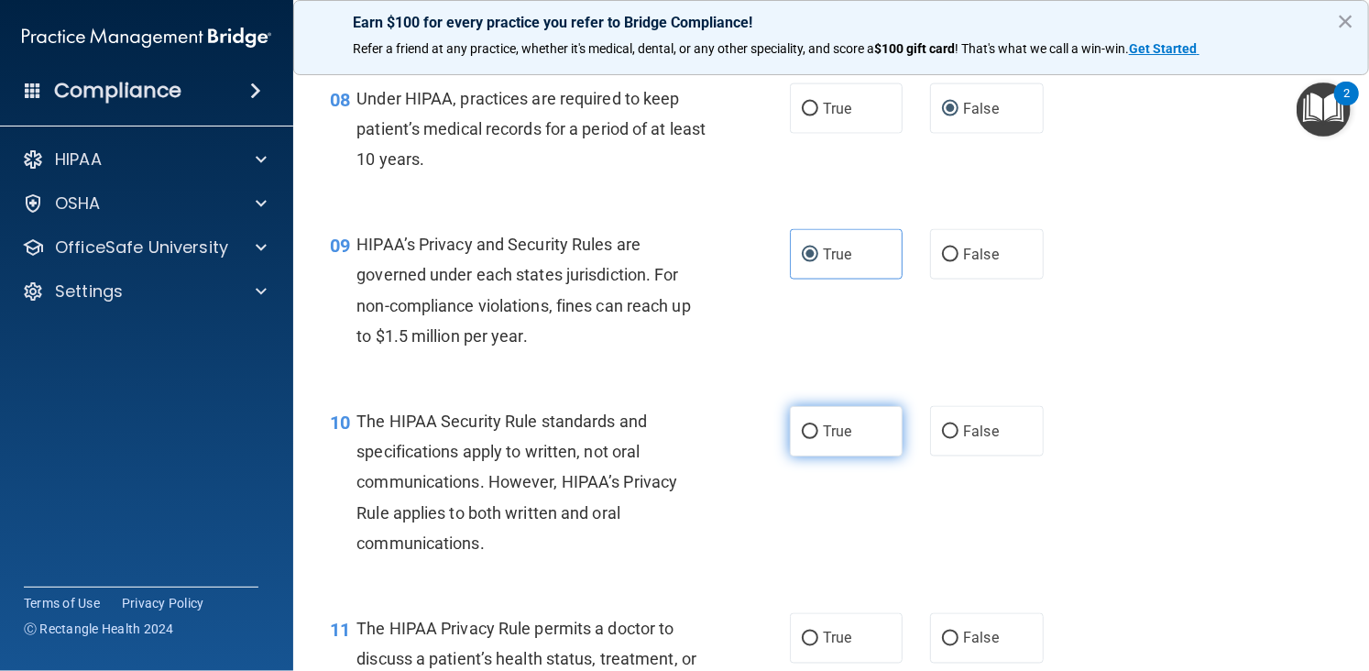
click at [850, 456] on label "True" at bounding box center [846, 431] width 113 height 50
click at [818, 439] on input "True" at bounding box center [810, 432] width 16 height 14
radio input "true"
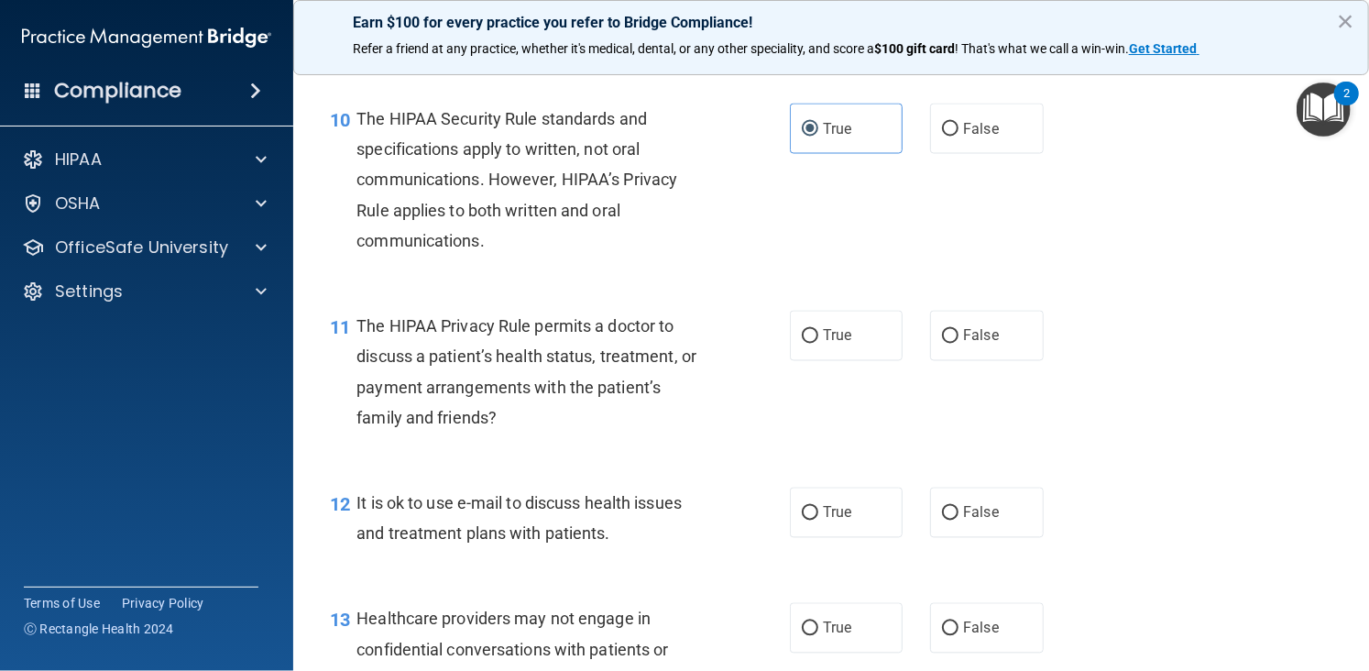
scroll to position [1609, 0]
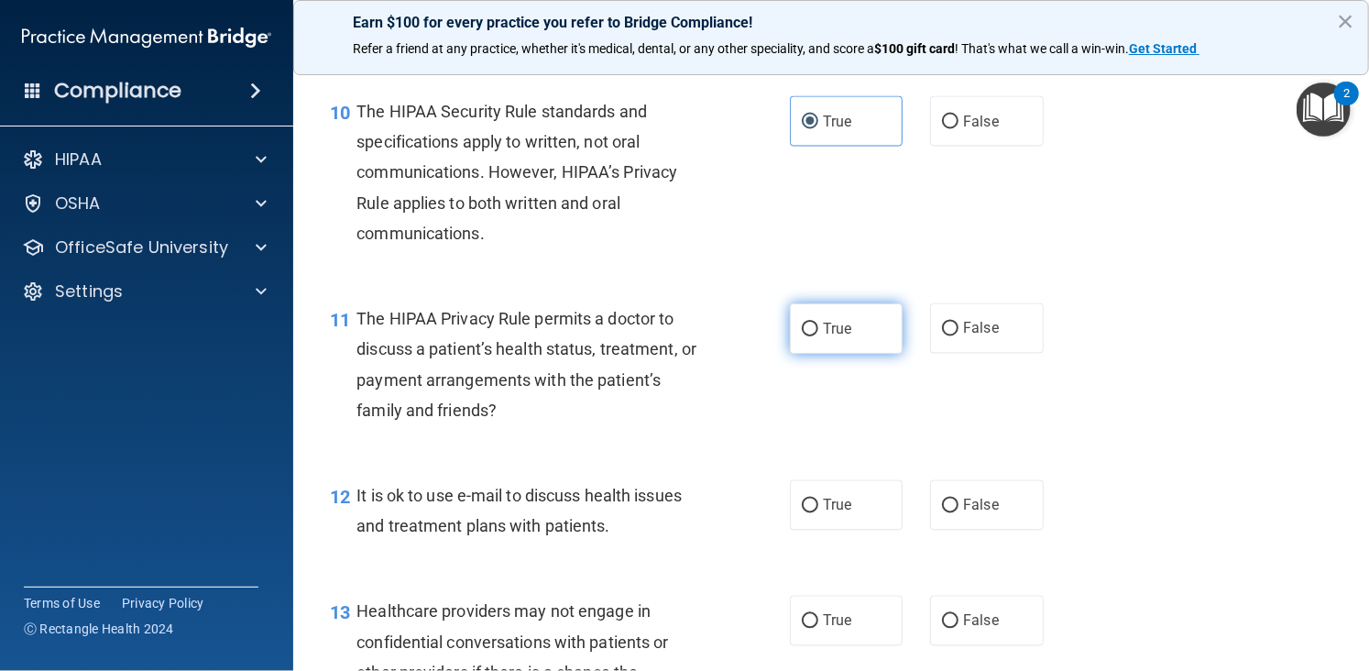
click at [858, 354] on label "True" at bounding box center [846, 328] width 113 height 50
click at [818, 336] on input "True" at bounding box center [810, 329] width 16 height 14
radio input "true"
click at [943, 513] on input "False" at bounding box center [950, 506] width 16 height 14
radio input "true"
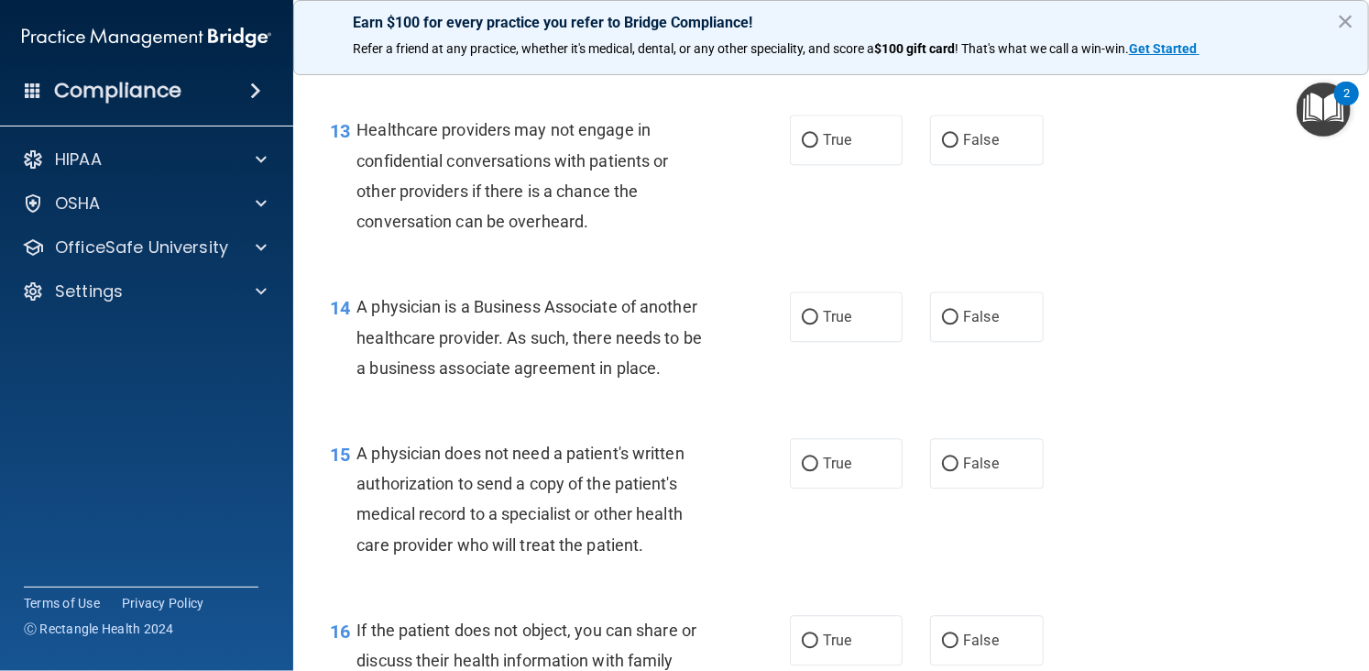
scroll to position [2096, 0]
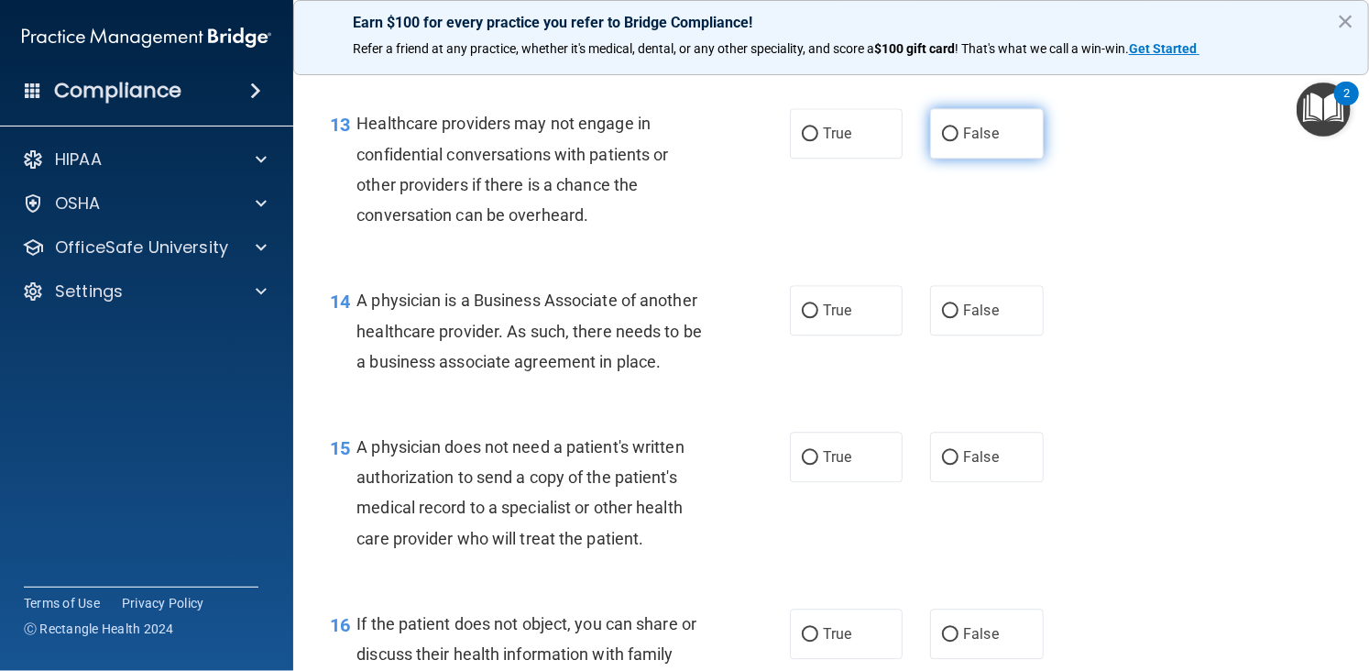
click at [998, 156] on label "False" at bounding box center [986, 133] width 113 height 50
click at [958, 141] on input "False" at bounding box center [950, 134] width 16 height 14
radio input "true"
click at [854, 158] on label "True" at bounding box center [846, 133] width 113 height 50
click at [818, 141] on input "True" at bounding box center [810, 134] width 16 height 14
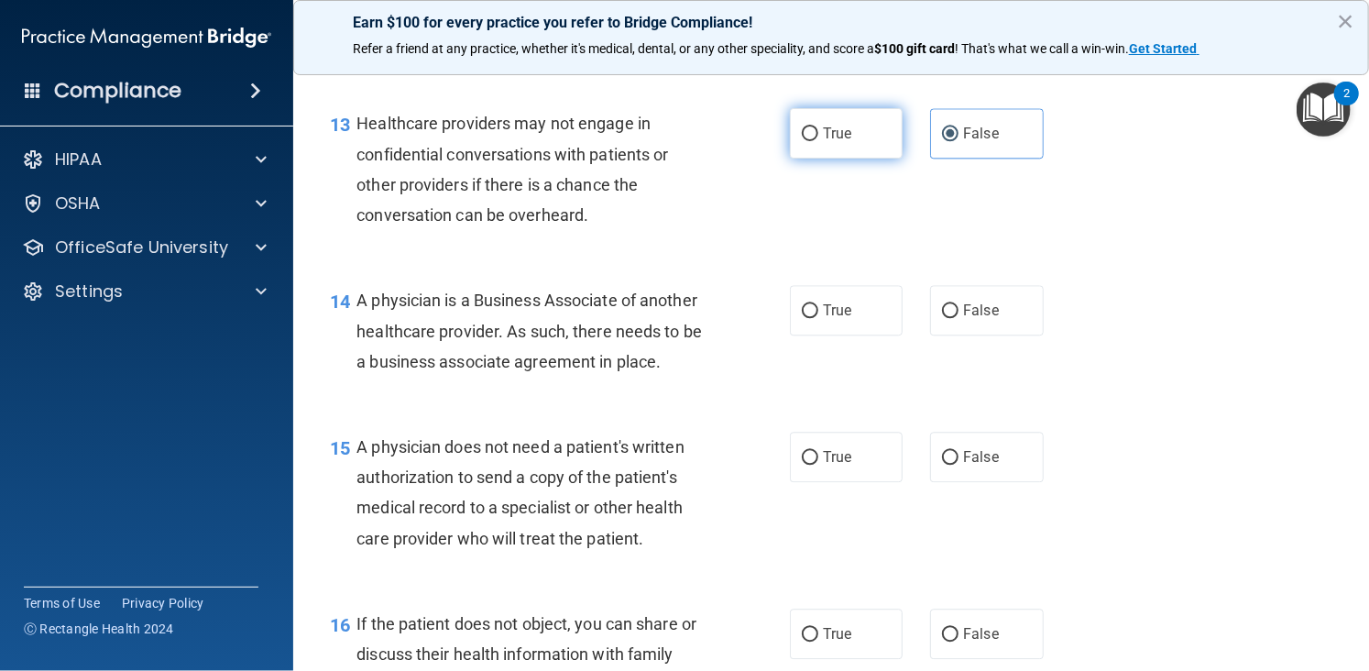
radio input "true"
radio input "false"
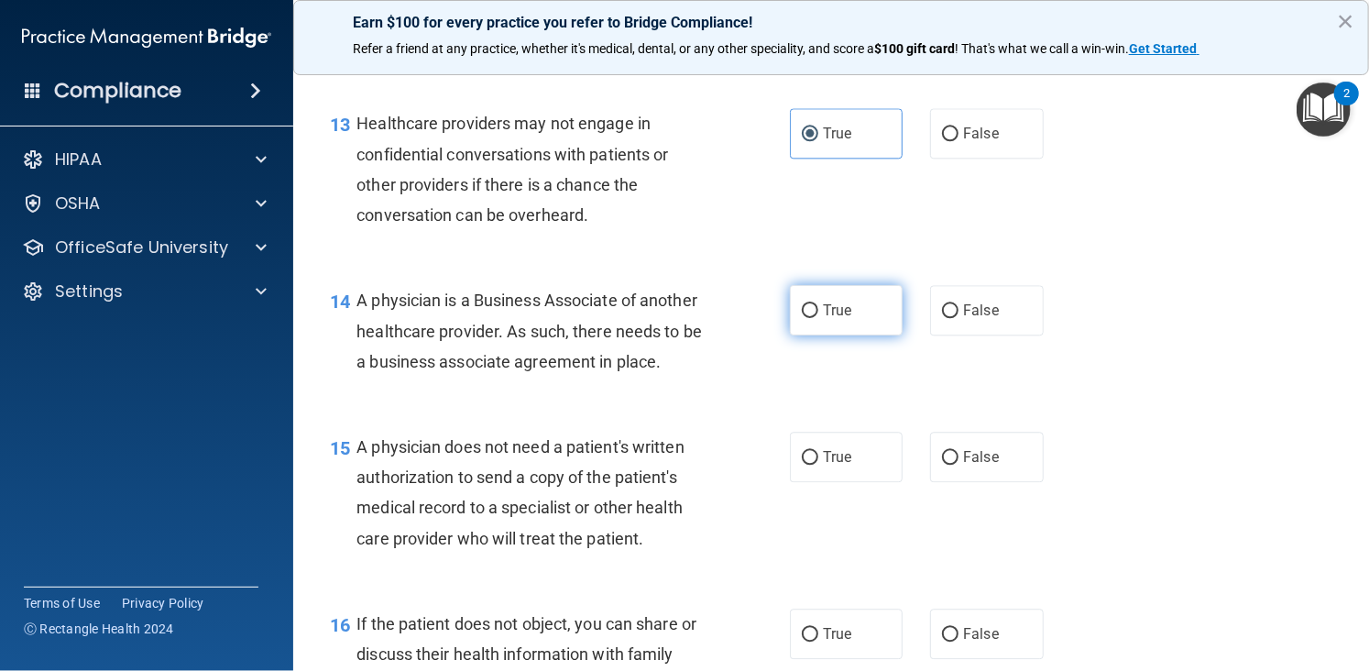
click at [826, 319] on span "True" at bounding box center [837, 309] width 28 height 17
click at [818, 318] on input "True" at bounding box center [810, 311] width 16 height 14
radio input "true"
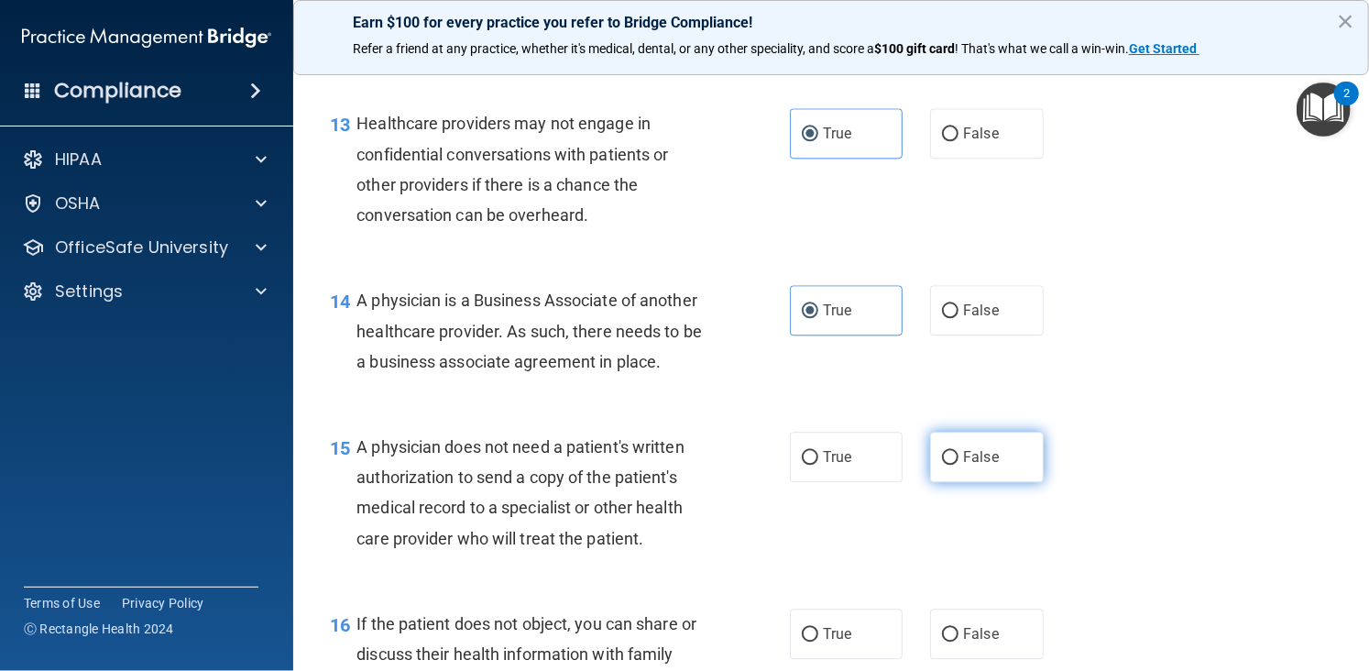
click at [982, 465] on span "False" at bounding box center [981, 456] width 36 height 17
click at [958, 464] on input "False" at bounding box center [950, 458] width 16 height 14
radio input "true"
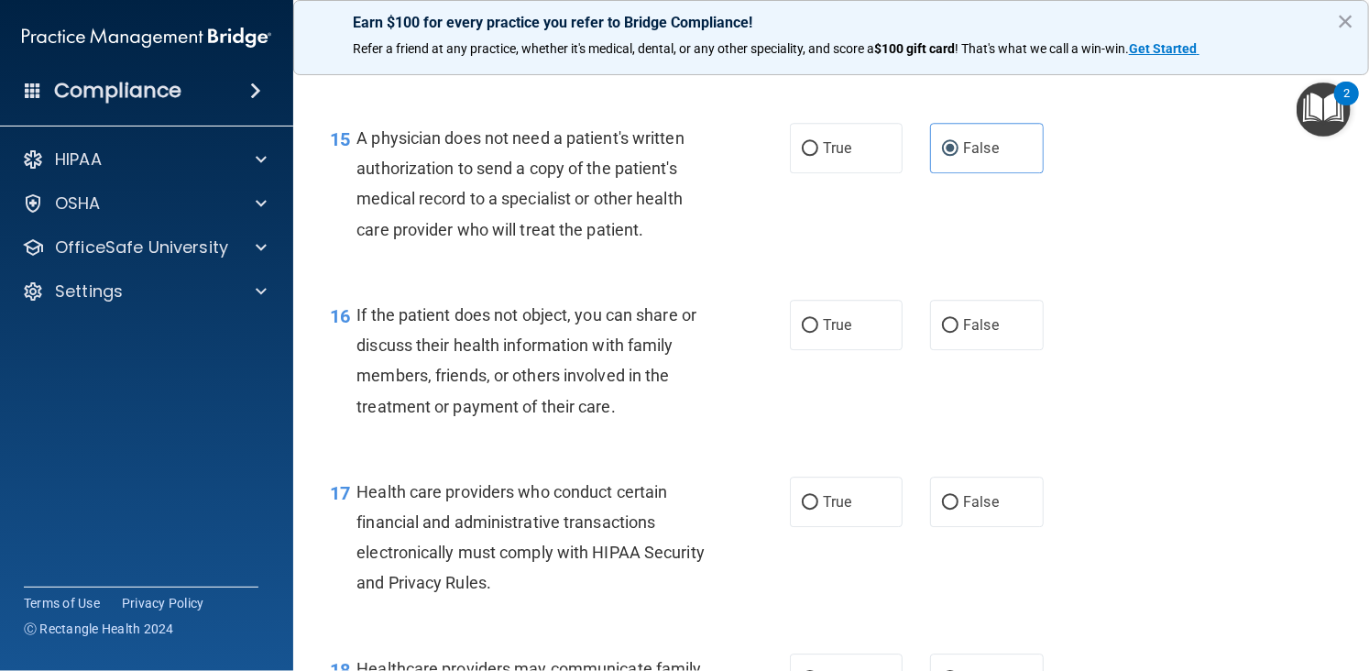
scroll to position [2411, 0]
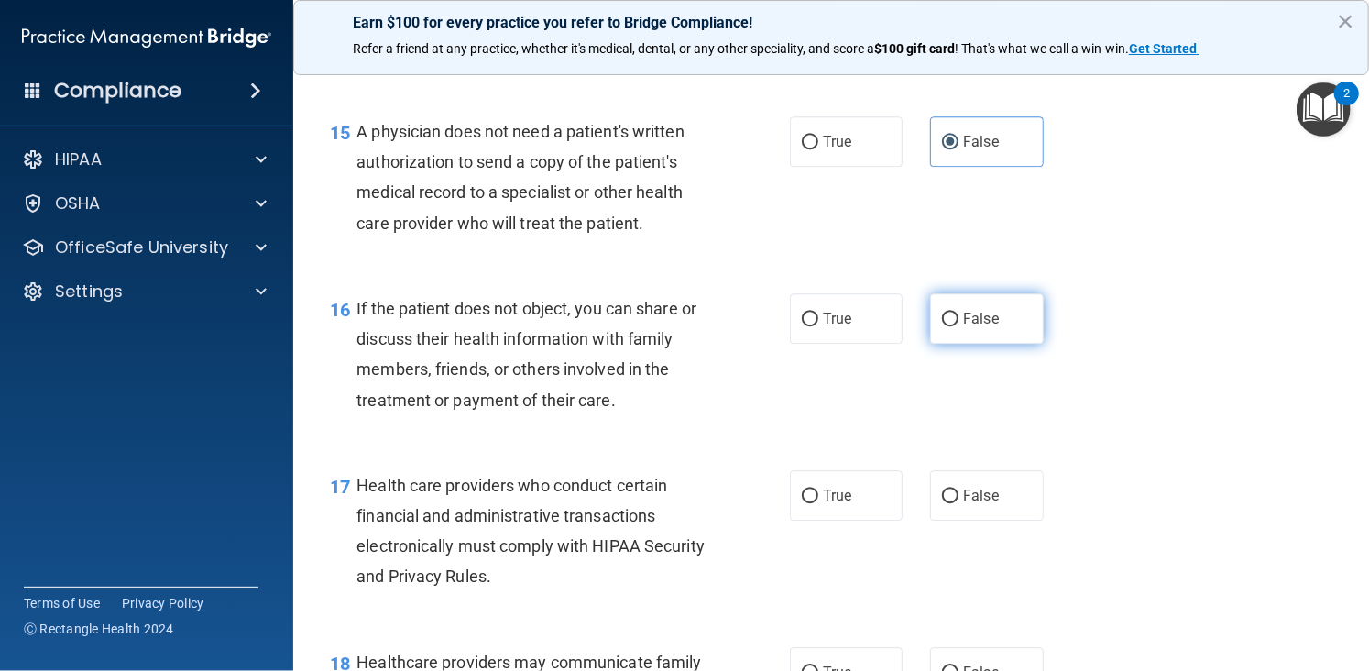
click at [1003, 344] on label "False" at bounding box center [986, 318] width 113 height 50
click at [958, 326] on input "False" at bounding box center [950, 319] width 16 height 14
radio input "true"
click at [843, 513] on label "True" at bounding box center [846, 495] width 113 height 50
click at [818, 503] on input "True" at bounding box center [810, 496] width 16 height 14
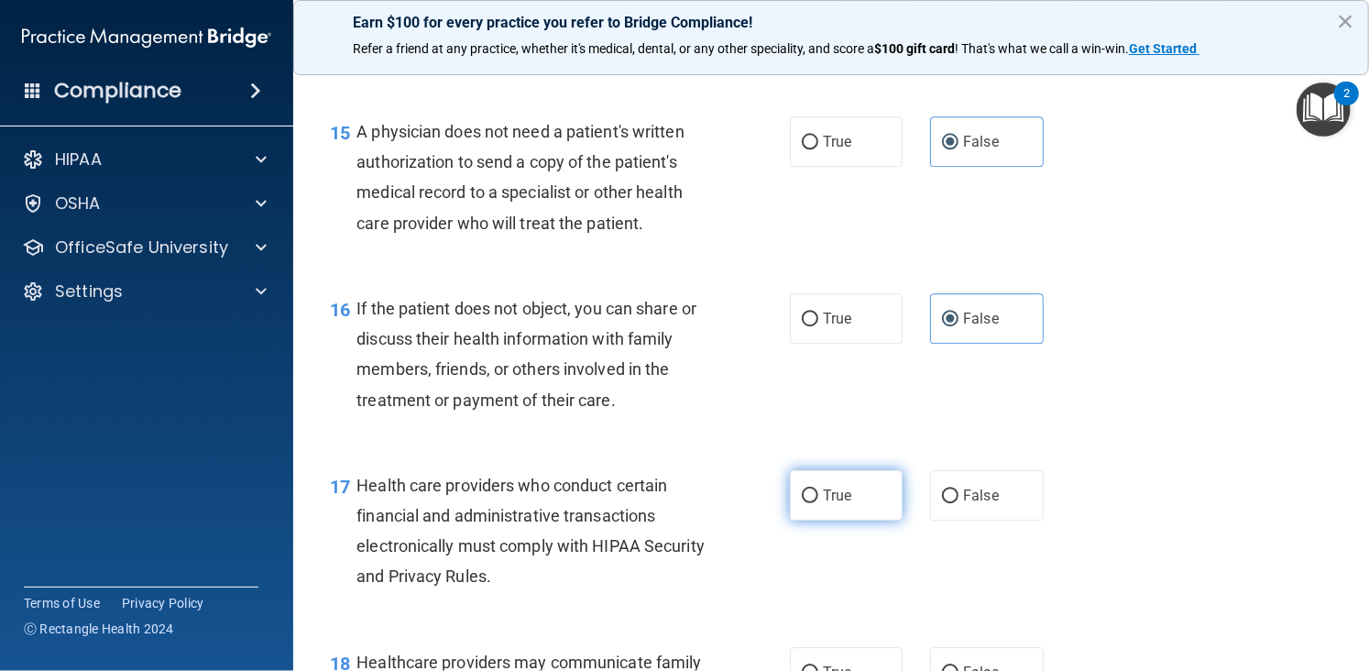
radio input "true"
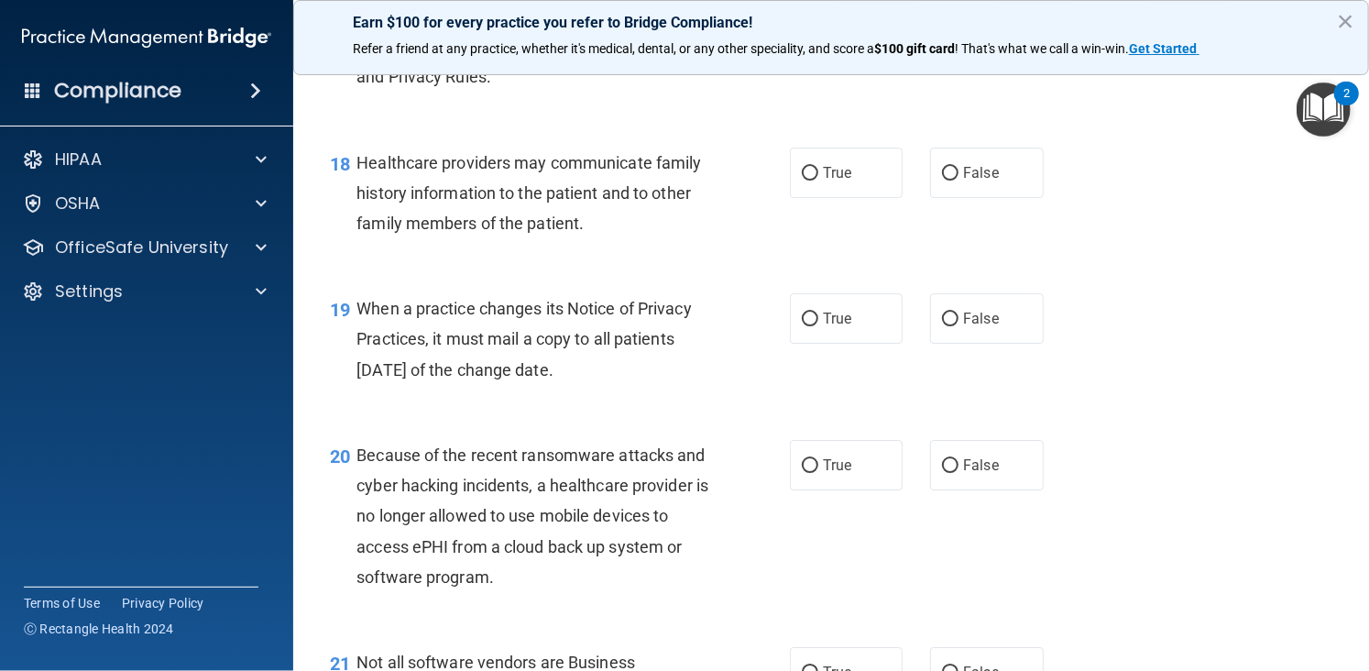
scroll to position [2944, 0]
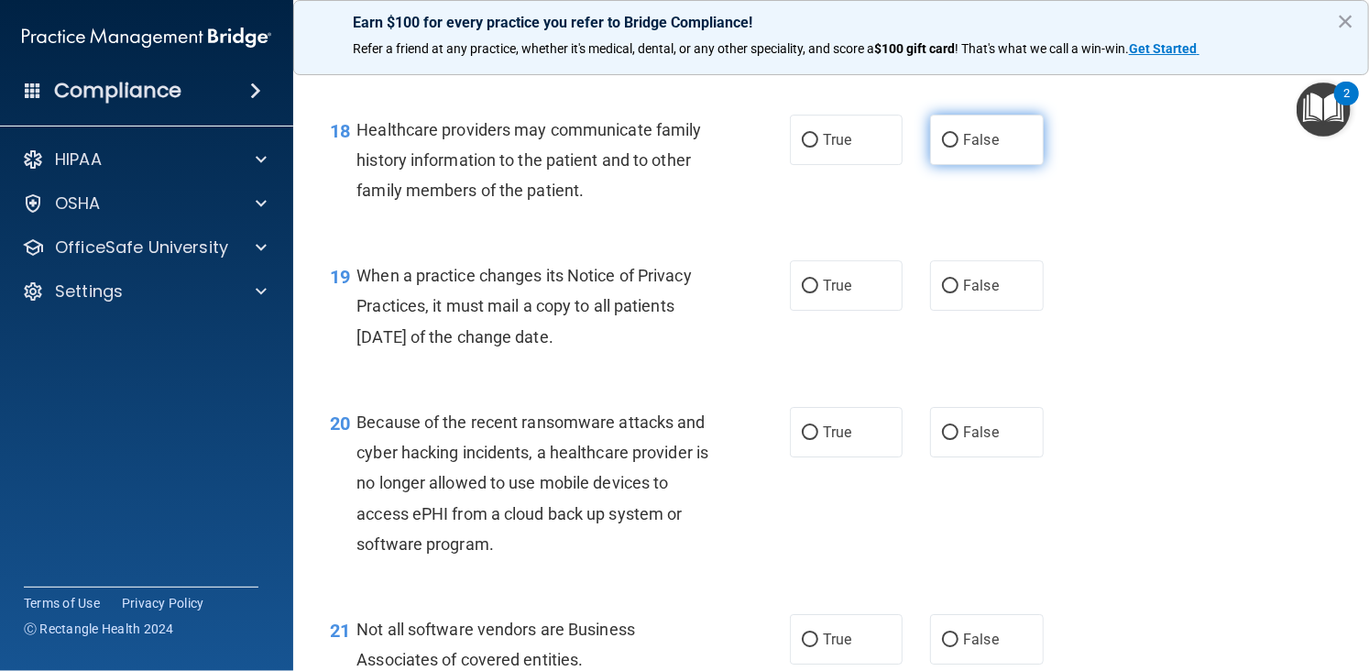
click at [987, 148] on span "False" at bounding box center [981, 139] width 36 height 17
click at [958, 147] on input "False" at bounding box center [950, 141] width 16 height 14
radio input "true"
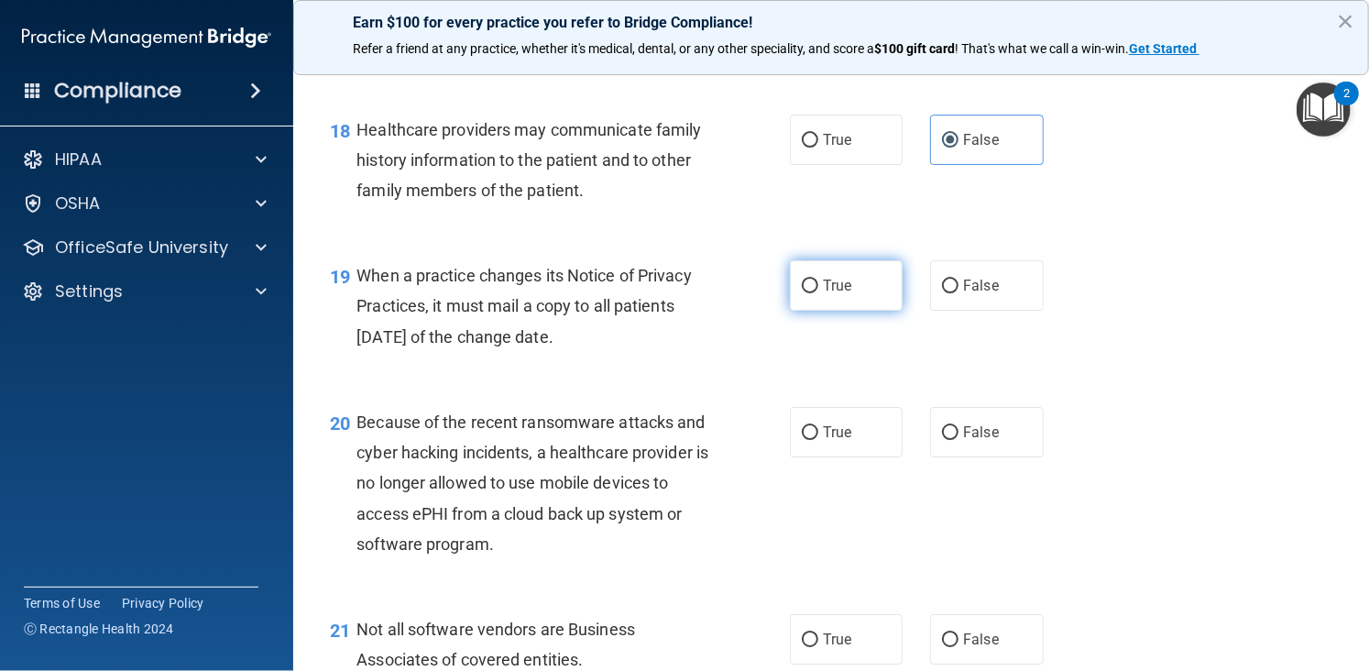
click at [856, 311] on label "True" at bounding box center [846, 285] width 113 height 50
click at [818, 293] on input "True" at bounding box center [810, 286] width 16 height 14
radio input "true"
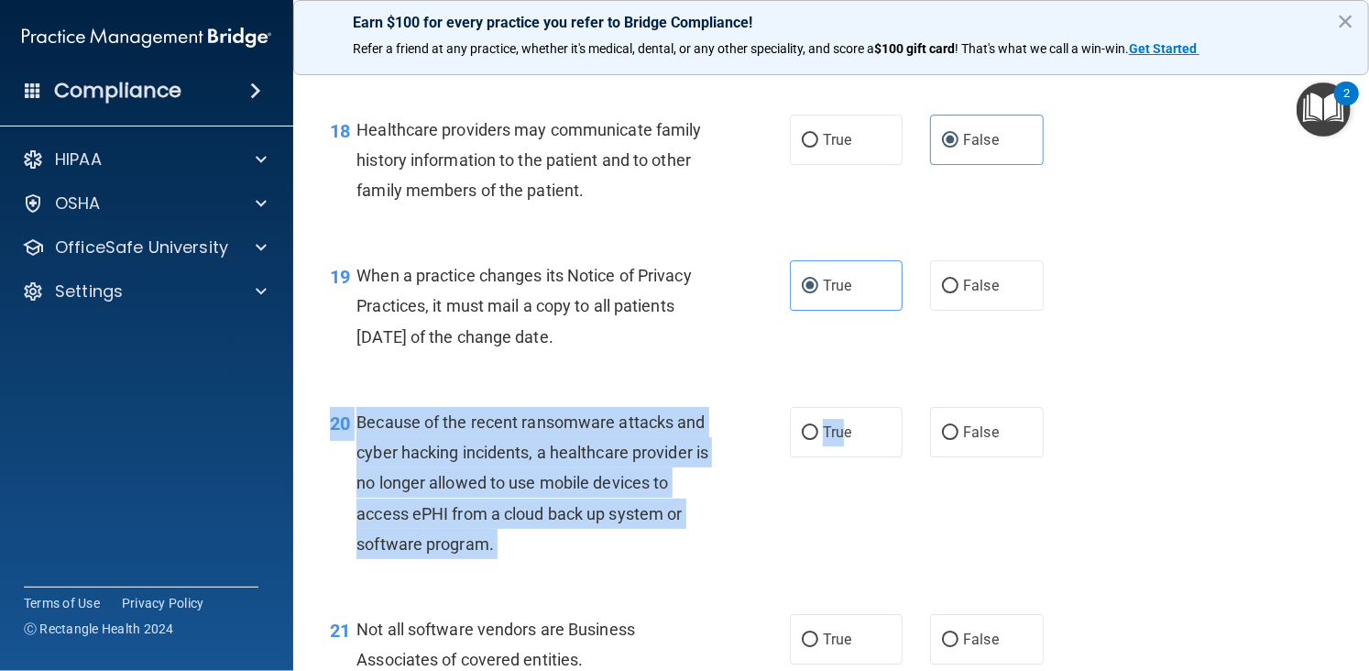
drag, startPoint x: 839, startPoint y: 484, endPoint x: 1291, endPoint y: 459, distance: 452.3
click at [1291, 459] on div "20 Because of the recent ransomware attacks and cyber hacking incidents, a heal…" at bounding box center [831, 487] width 1030 height 207
click at [804, 440] on input "True" at bounding box center [810, 433] width 16 height 14
radio input "true"
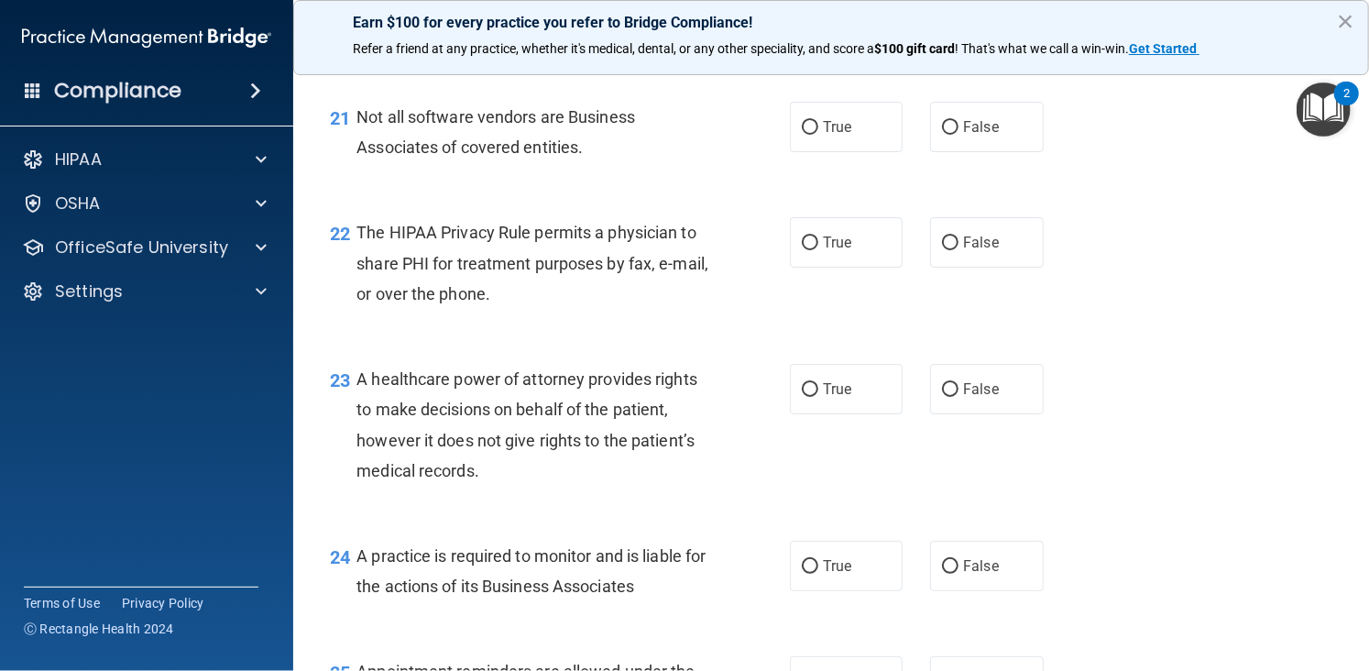
scroll to position [3469, 0]
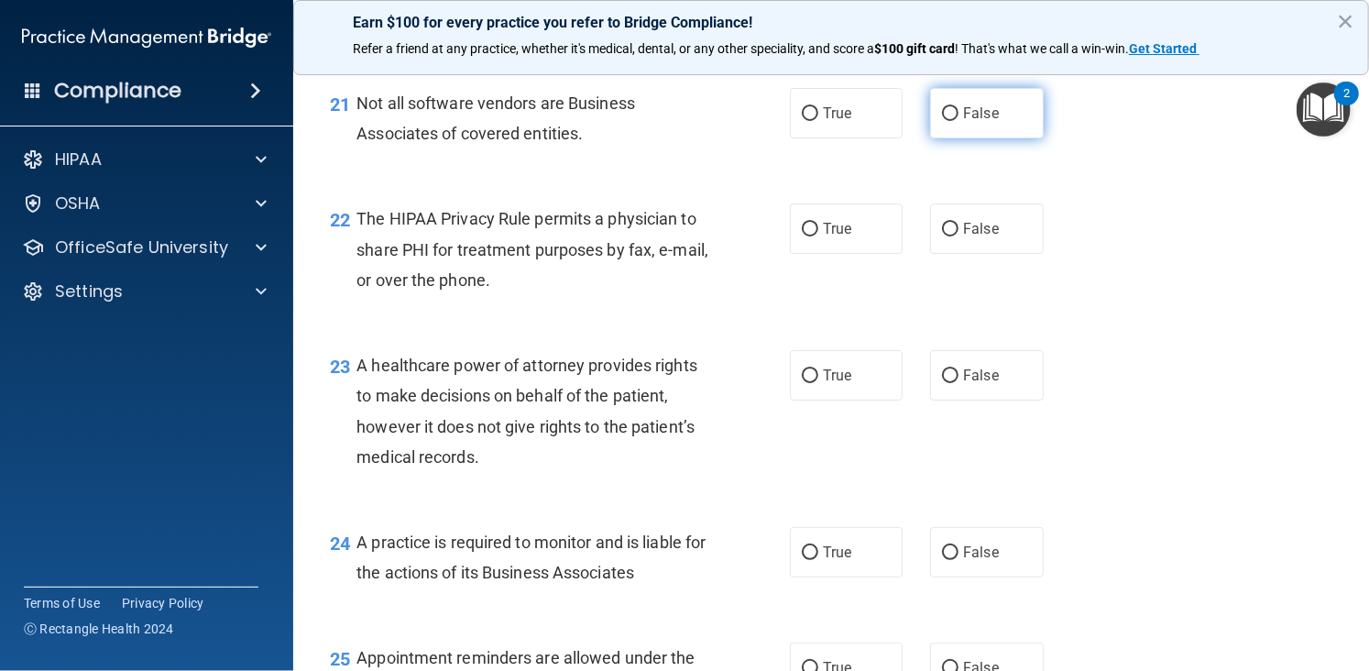
click at [963, 122] on span "False" at bounding box center [981, 112] width 36 height 17
click at [956, 121] on input "False" at bounding box center [950, 114] width 16 height 14
radio input "true"
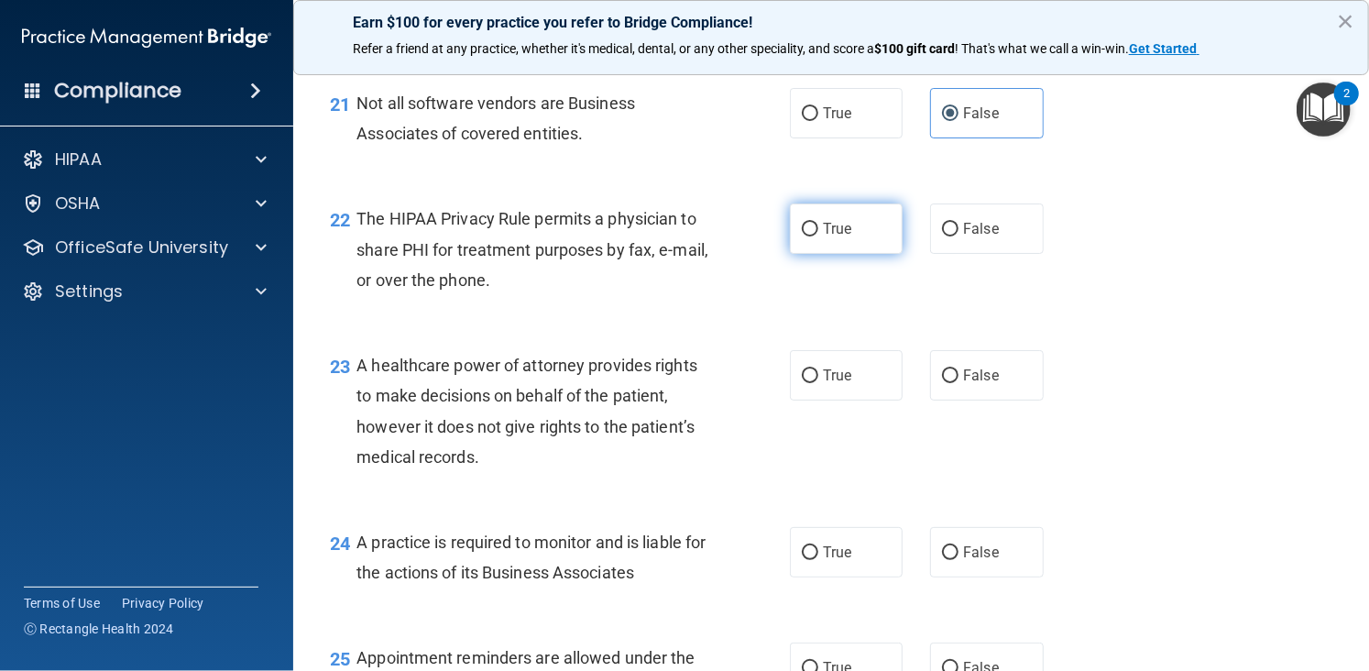
click at [826, 237] on span "True" at bounding box center [837, 228] width 28 height 17
click at [818, 236] on input "True" at bounding box center [810, 230] width 16 height 14
radio input "true"
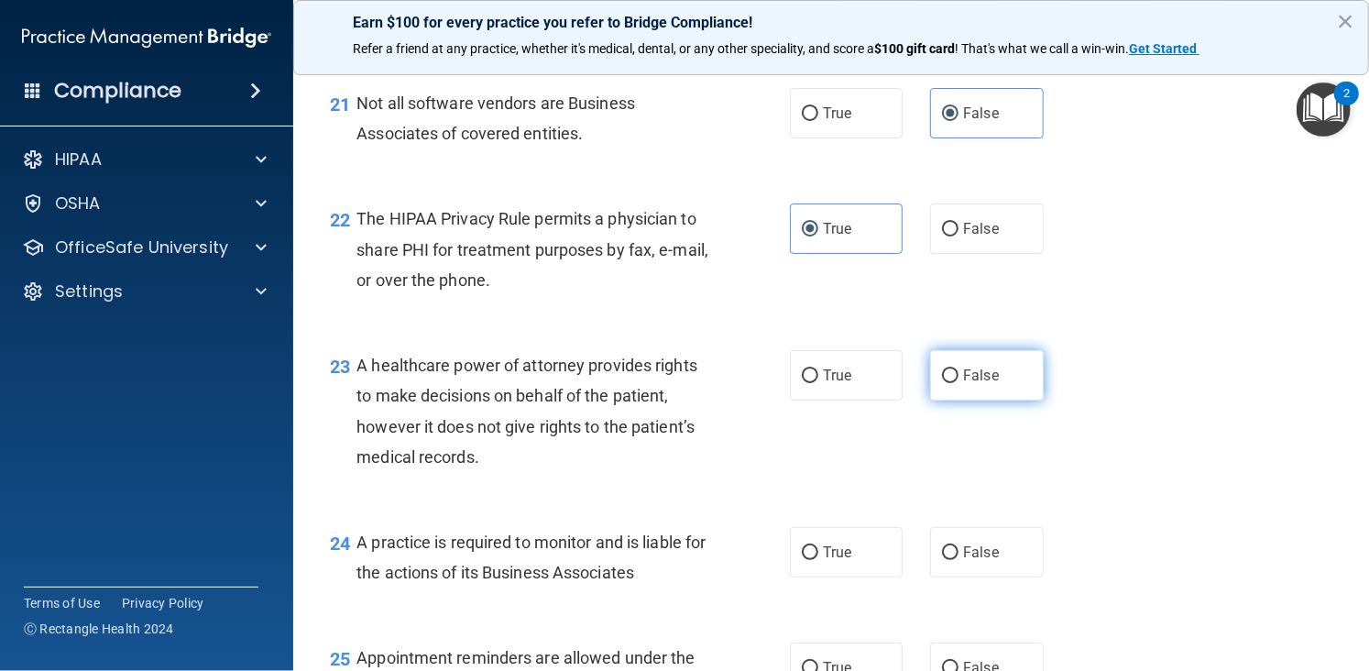
click at [952, 400] on label "False" at bounding box center [986, 375] width 113 height 50
click at [952, 383] on input "False" at bounding box center [950, 376] width 16 height 14
radio input "true"
click at [847, 577] on label "True" at bounding box center [846, 552] width 113 height 50
click at [818, 560] on input "True" at bounding box center [810, 553] width 16 height 14
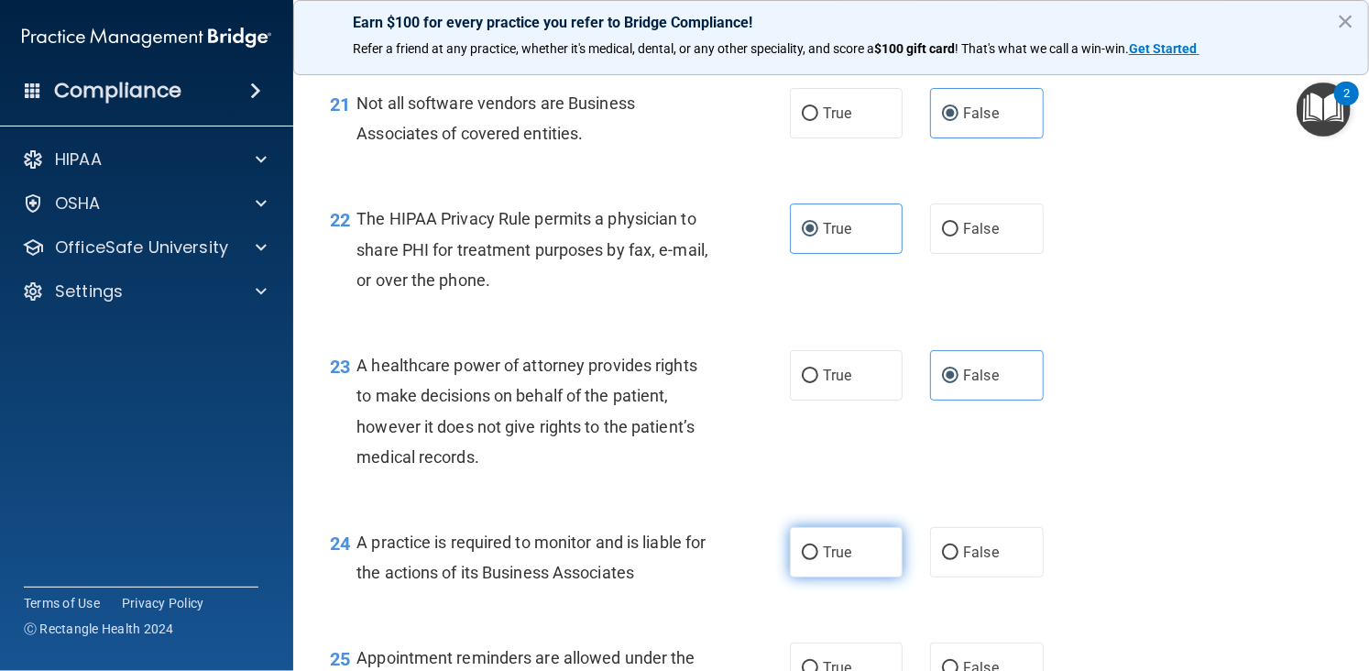
radio input "true"
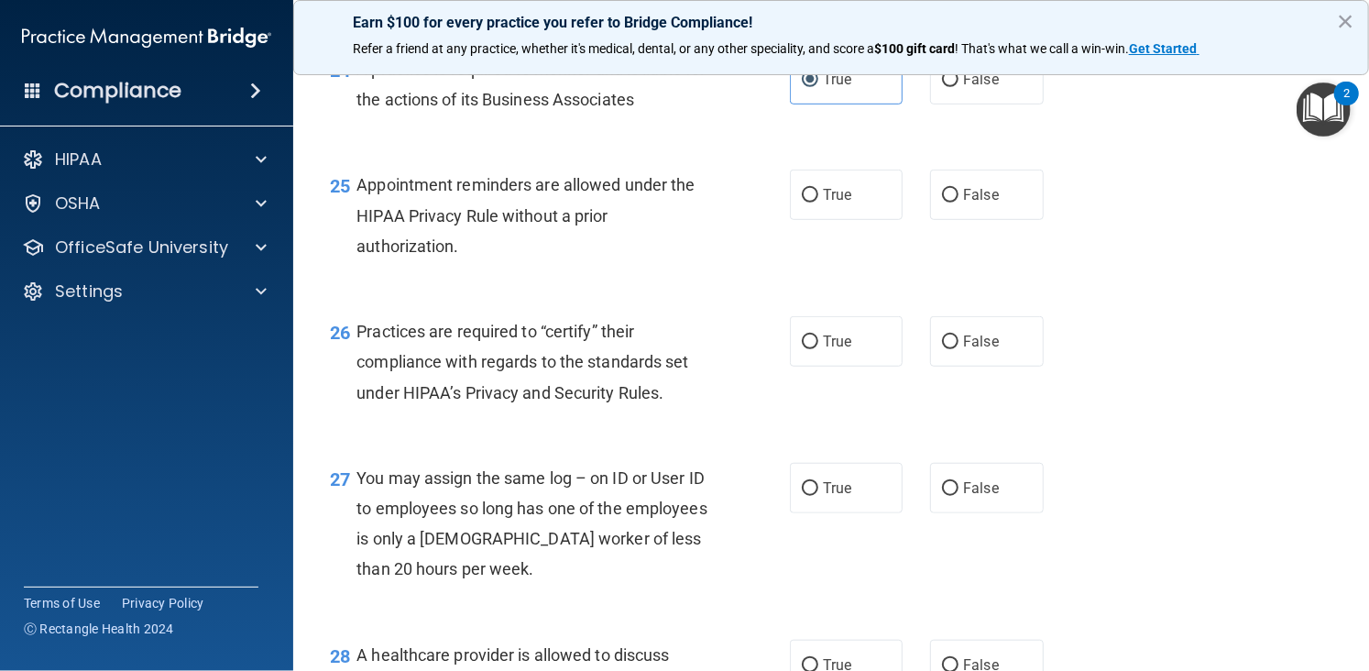
scroll to position [3949, 0]
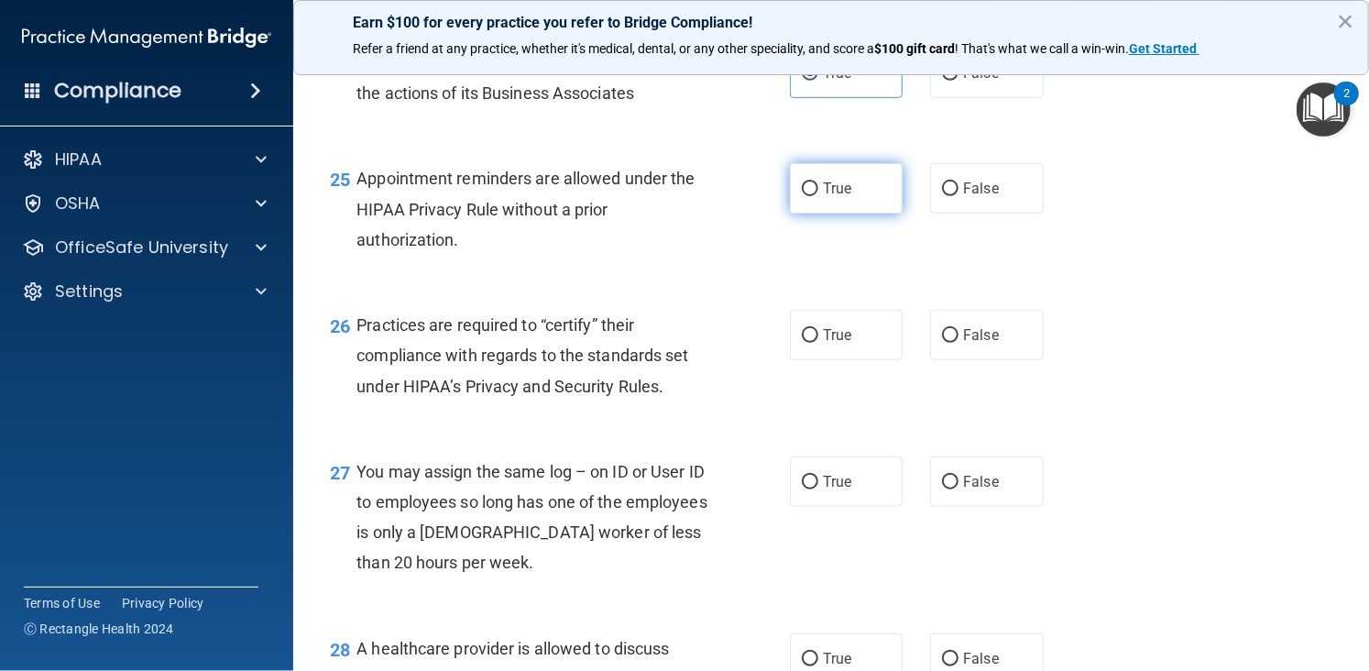
click at [839, 213] on label "True" at bounding box center [846, 188] width 113 height 50
click at [818, 196] on input "True" at bounding box center [810, 189] width 16 height 14
radio input "true"
click at [848, 360] on label "True" at bounding box center [846, 335] width 113 height 50
click at [818, 343] on input "True" at bounding box center [810, 336] width 16 height 14
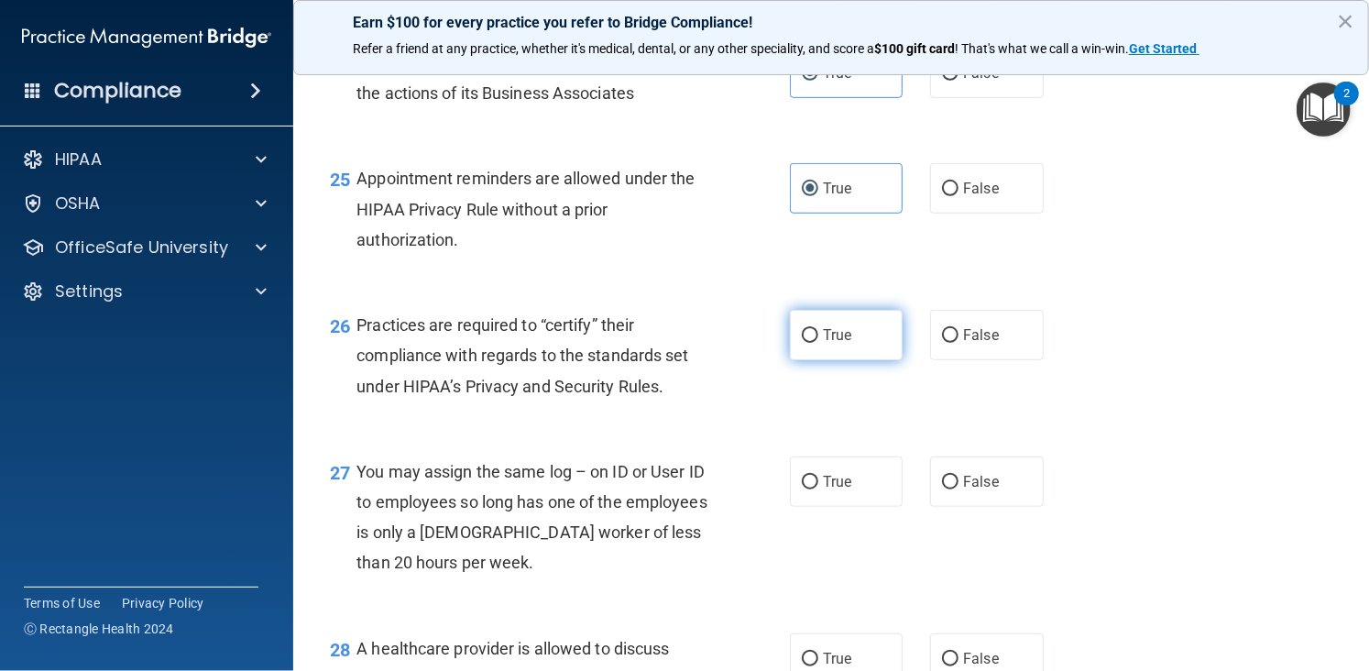
radio input "true"
click at [974, 490] on span "False" at bounding box center [981, 481] width 36 height 17
click at [958, 489] on input "False" at bounding box center [950, 482] width 16 height 14
radio input "true"
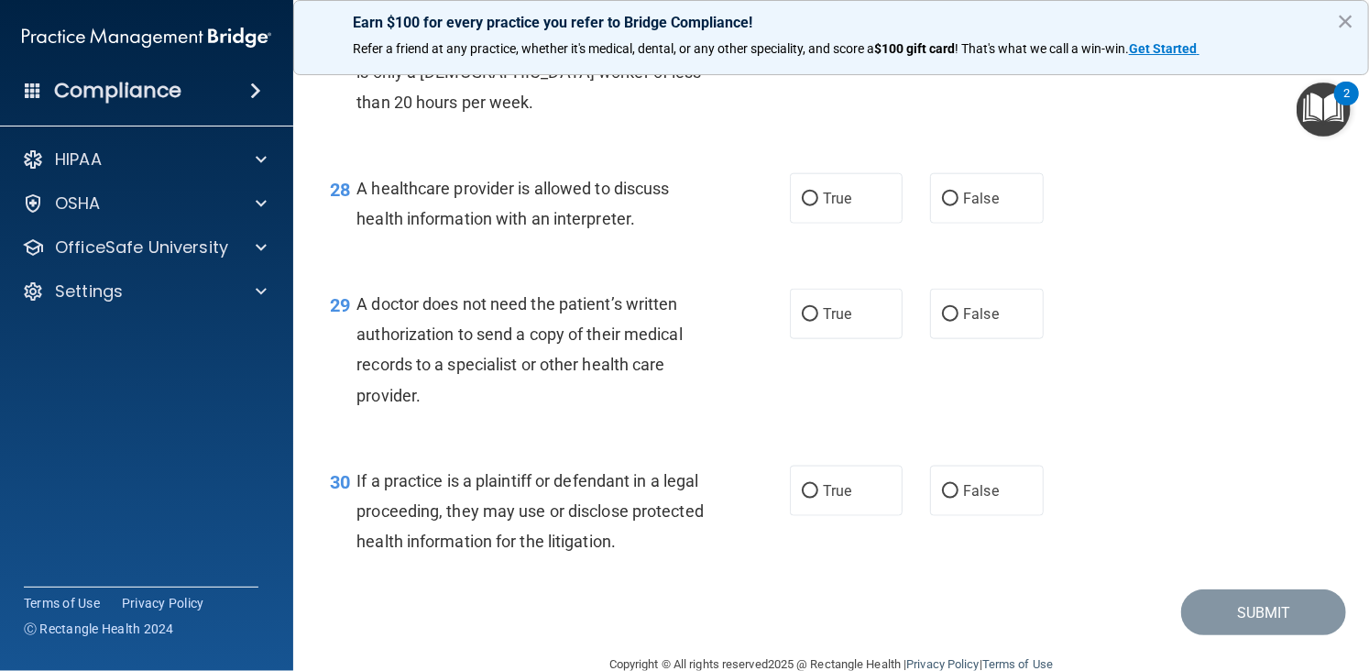
scroll to position [4415, 0]
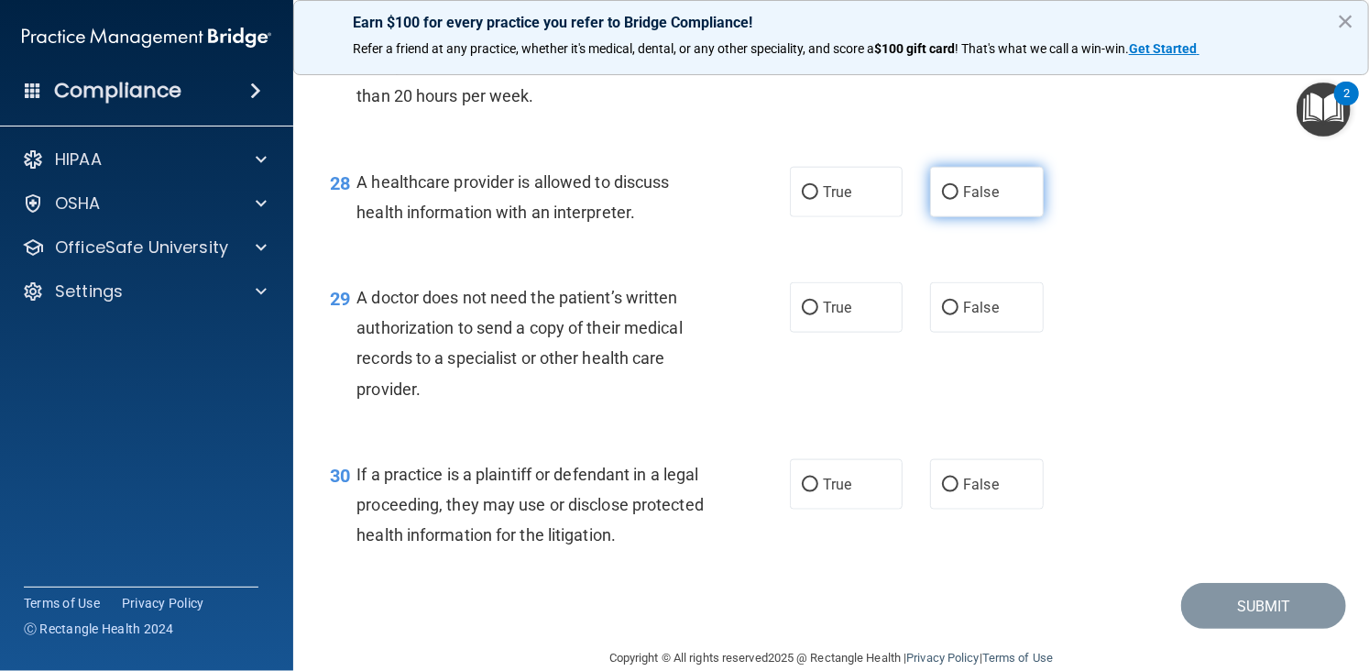
click at [966, 201] on span "False" at bounding box center [981, 191] width 36 height 17
click at [958, 200] on input "False" at bounding box center [950, 193] width 16 height 14
radio input "true"
click at [1002, 333] on label "False" at bounding box center [986, 307] width 113 height 50
click at [958, 315] on input "False" at bounding box center [950, 308] width 16 height 14
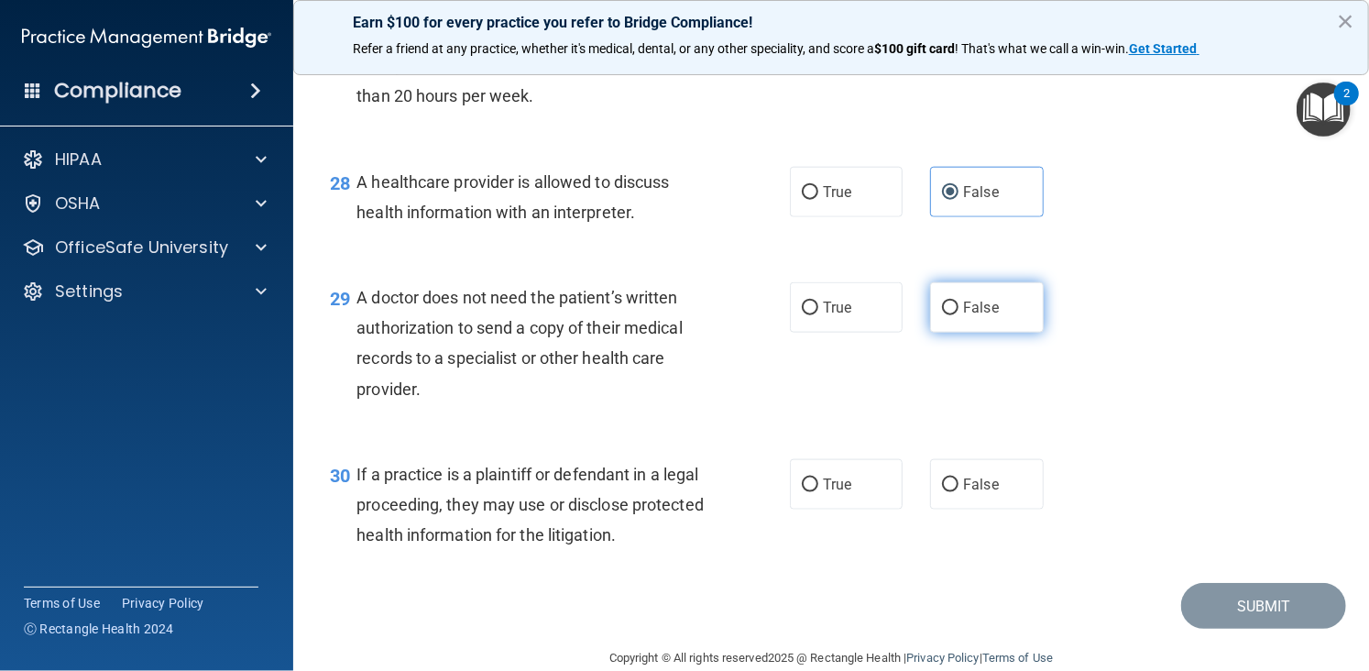
radio input "true"
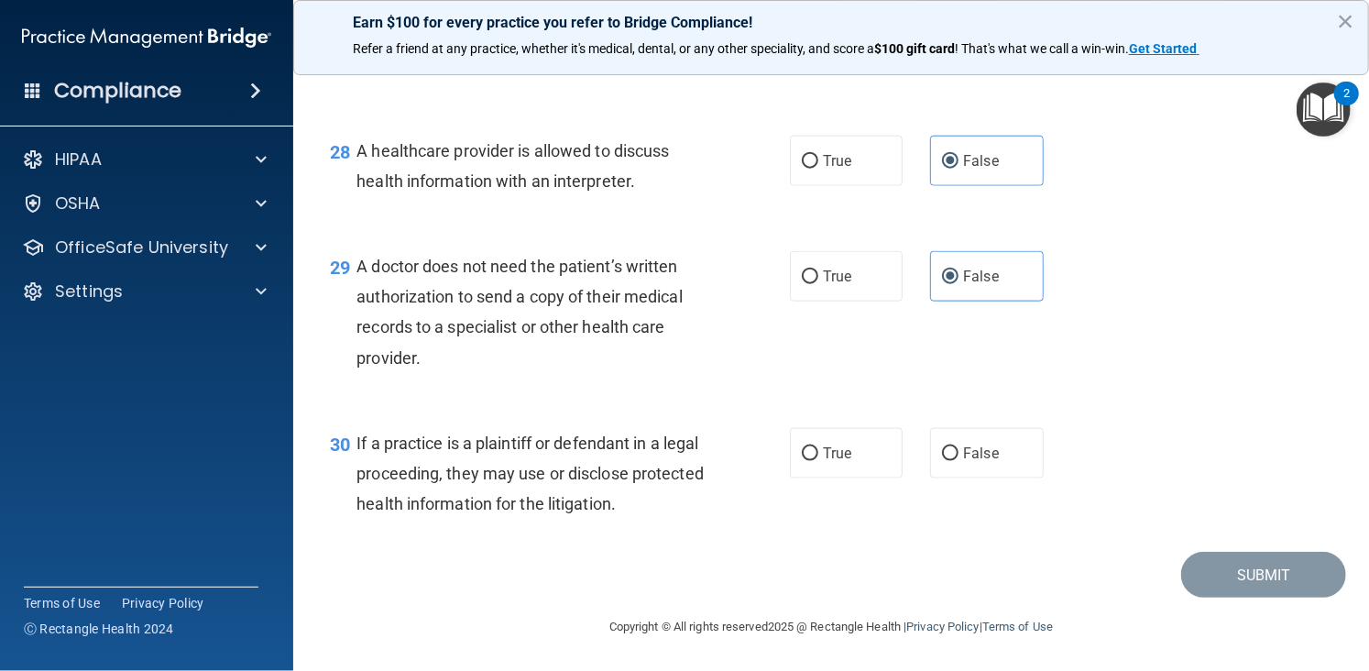
click at [1084, 468] on div "30 If a practice is a plaintiff or defendant in a legal proceeding, they may us…" at bounding box center [831, 478] width 1030 height 147
click at [862, 463] on label "True" at bounding box center [846, 453] width 113 height 50
click at [818, 461] on input "True" at bounding box center [810, 454] width 16 height 14
radio input "true"
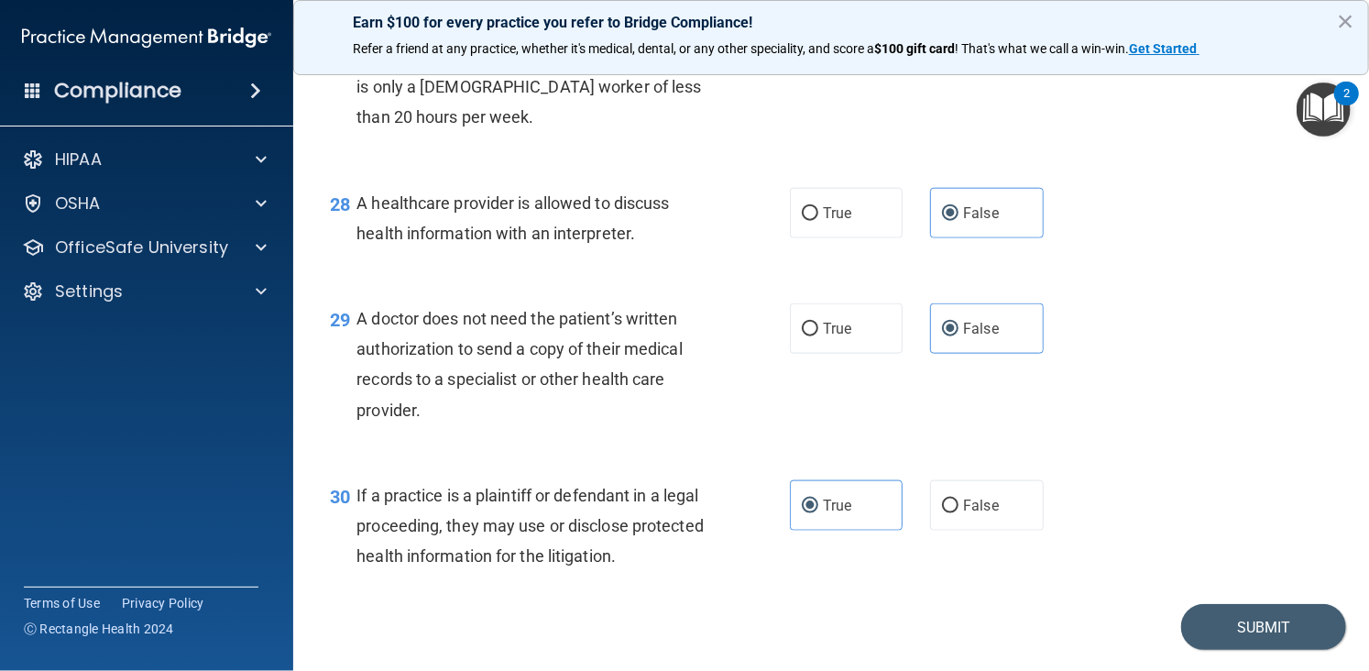
scroll to position [4419, 0]
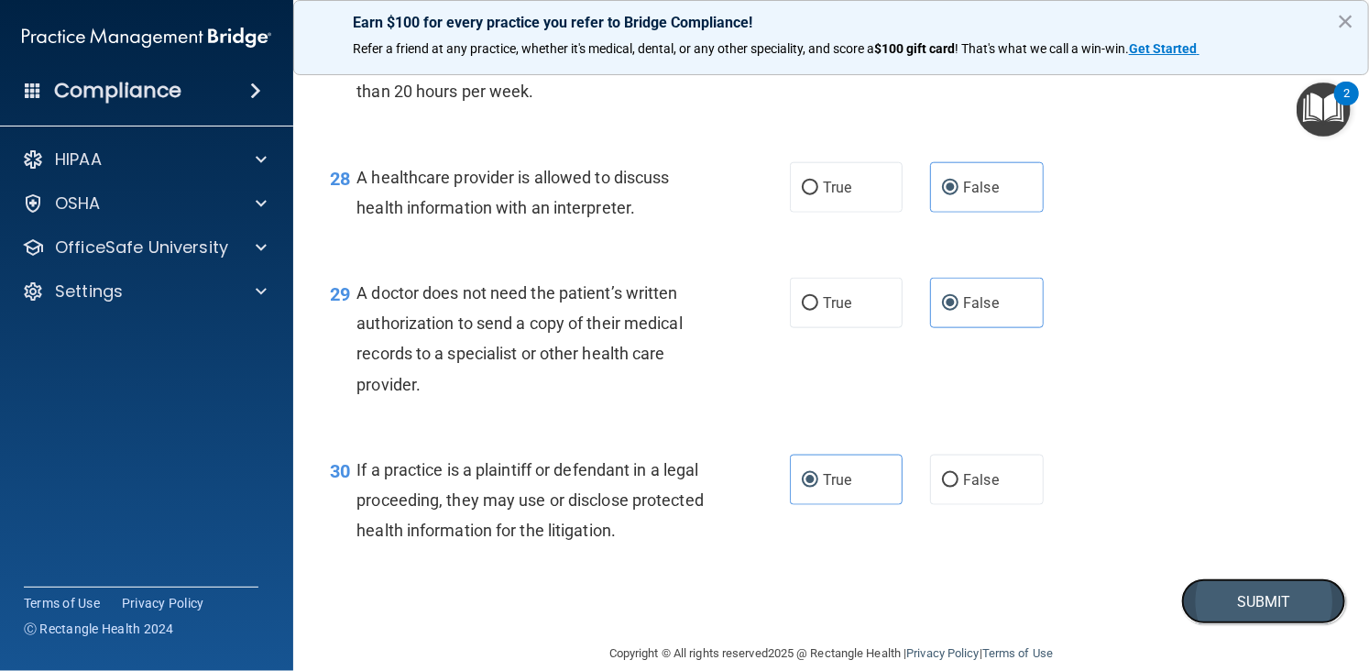
click at [1281, 625] on button "Submit" at bounding box center [1263, 601] width 165 height 47
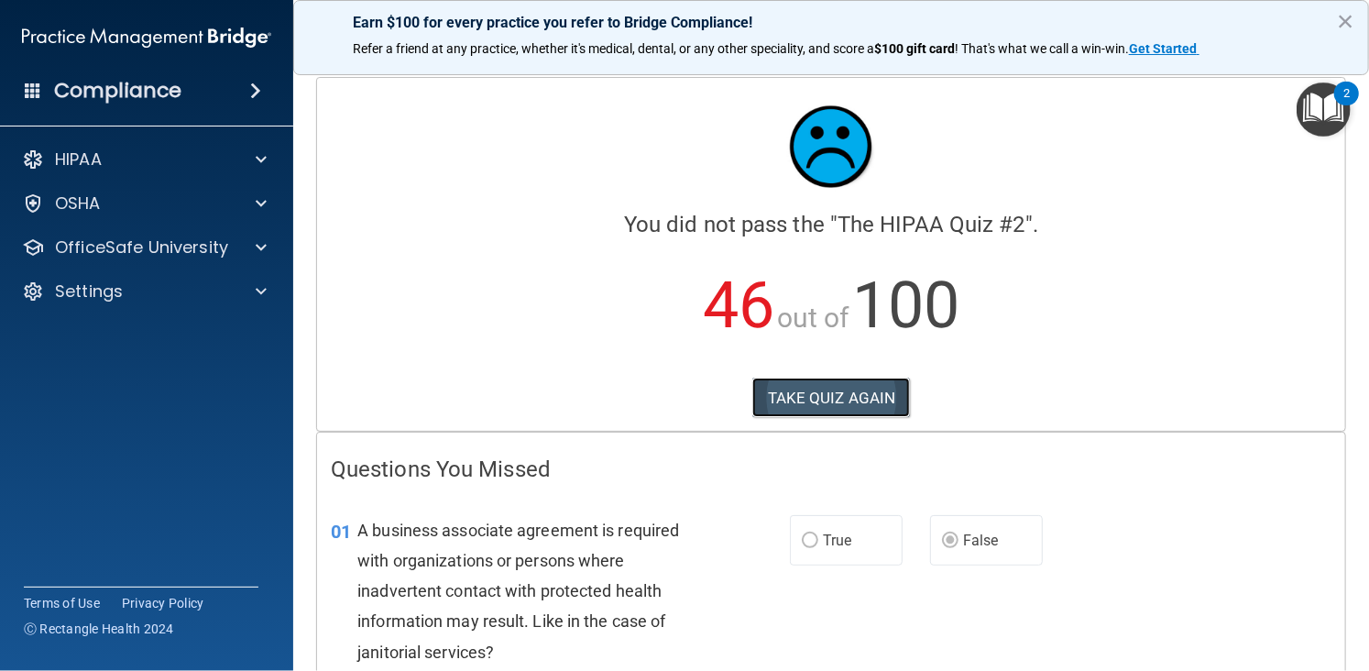
click at [776, 397] on button "TAKE QUIZ AGAIN" at bounding box center [831, 397] width 158 height 40
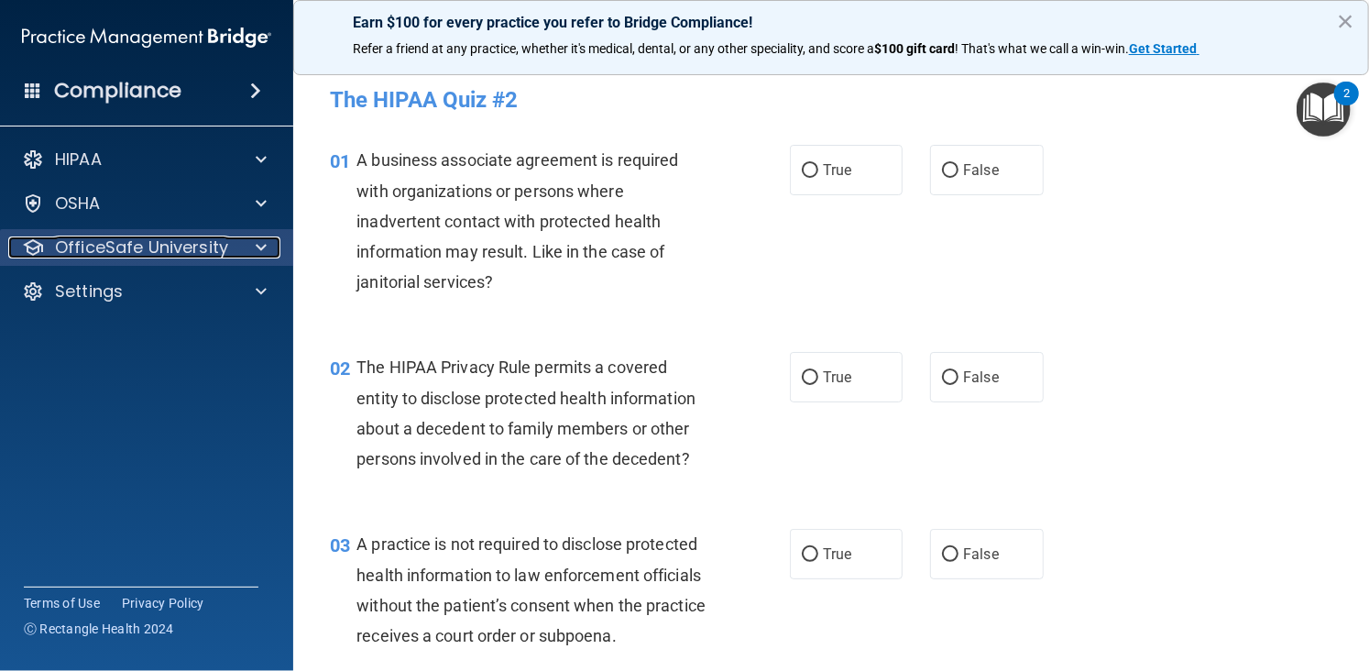
click at [147, 241] on p "OfficeSafe University" at bounding box center [141, 247] width 173 height 22
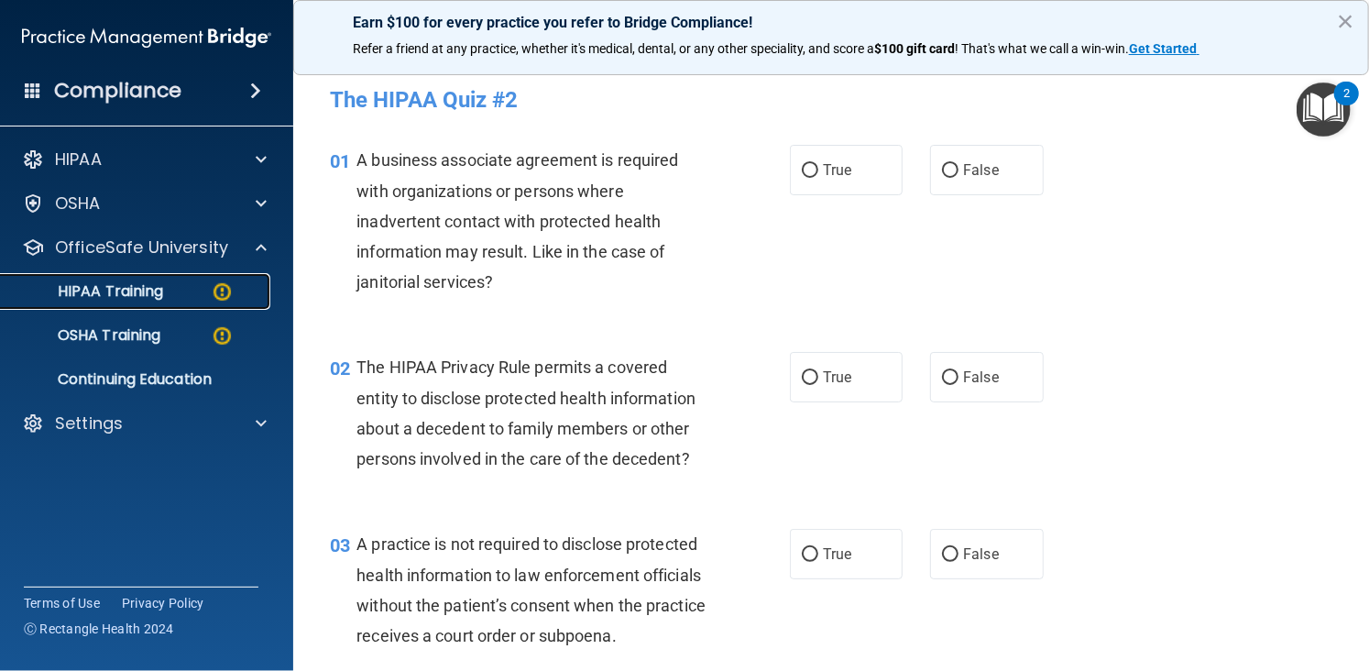
click at [150, 292] on p "HIPAA Training" at bounding box center [87, 291] width 151 height 18
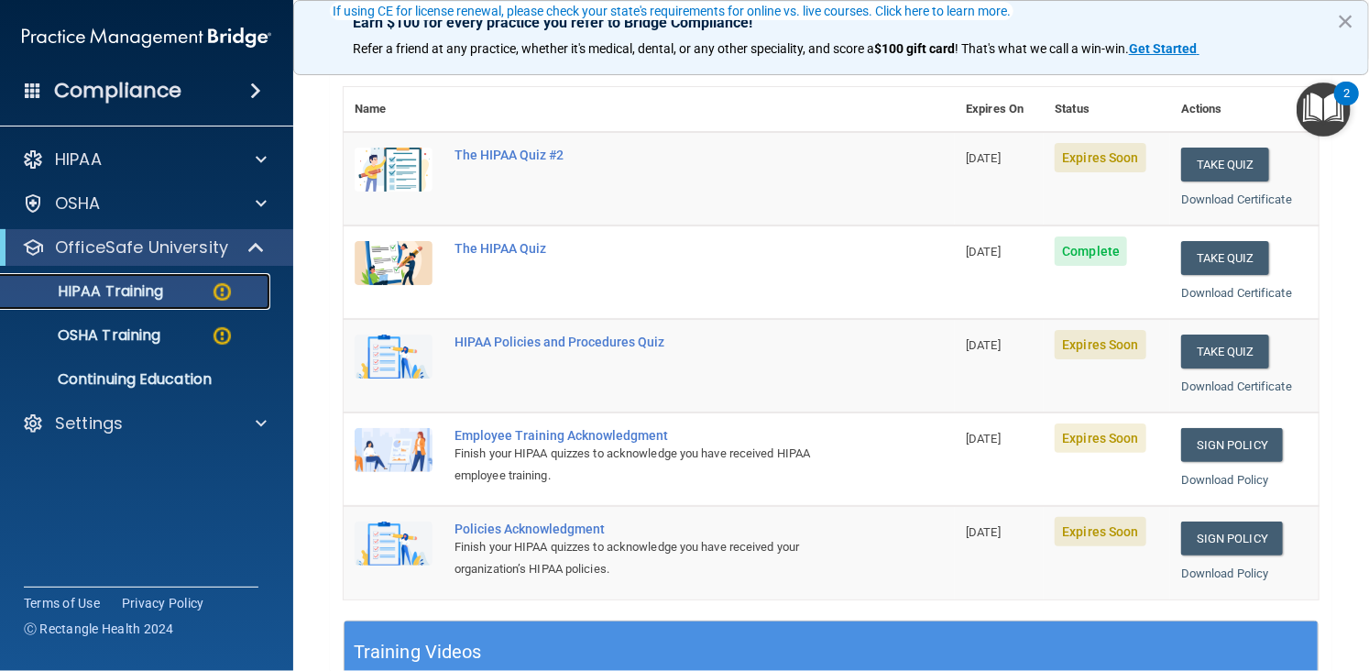
scroll to position [171, 0]
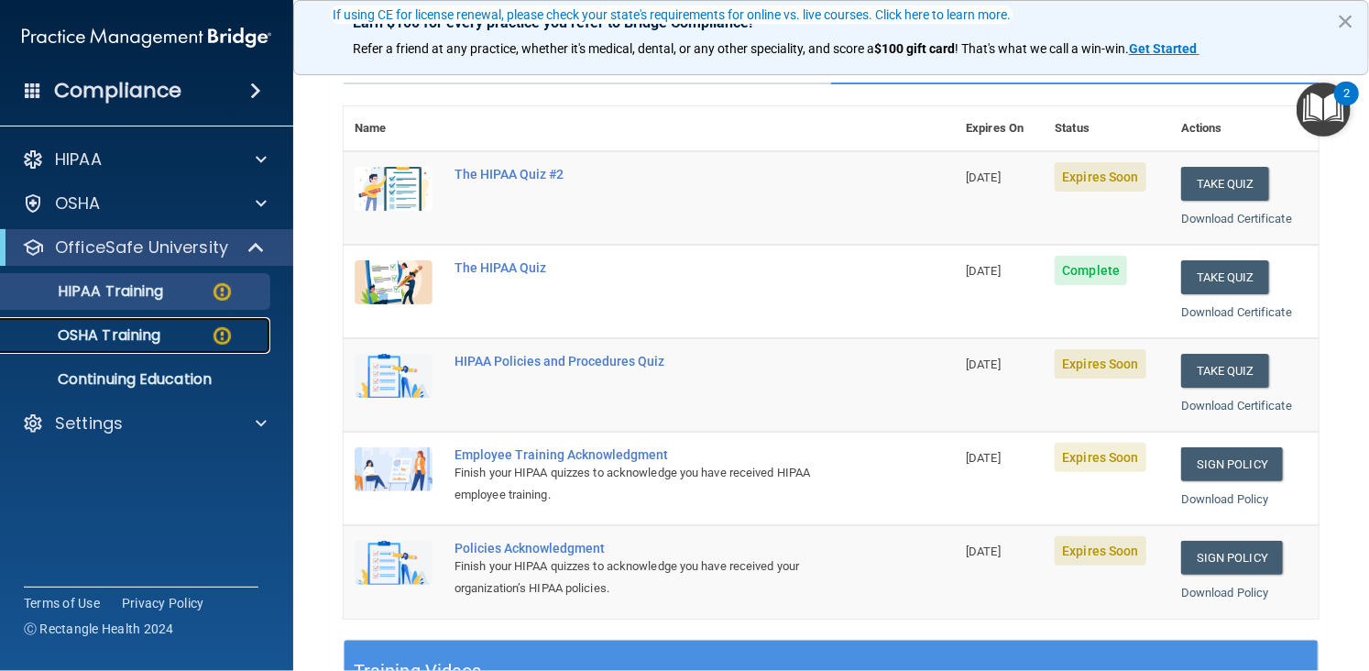
click at [177, 342] on div "OSHA Training" at bounding box center [137, 335] width 250 height 18
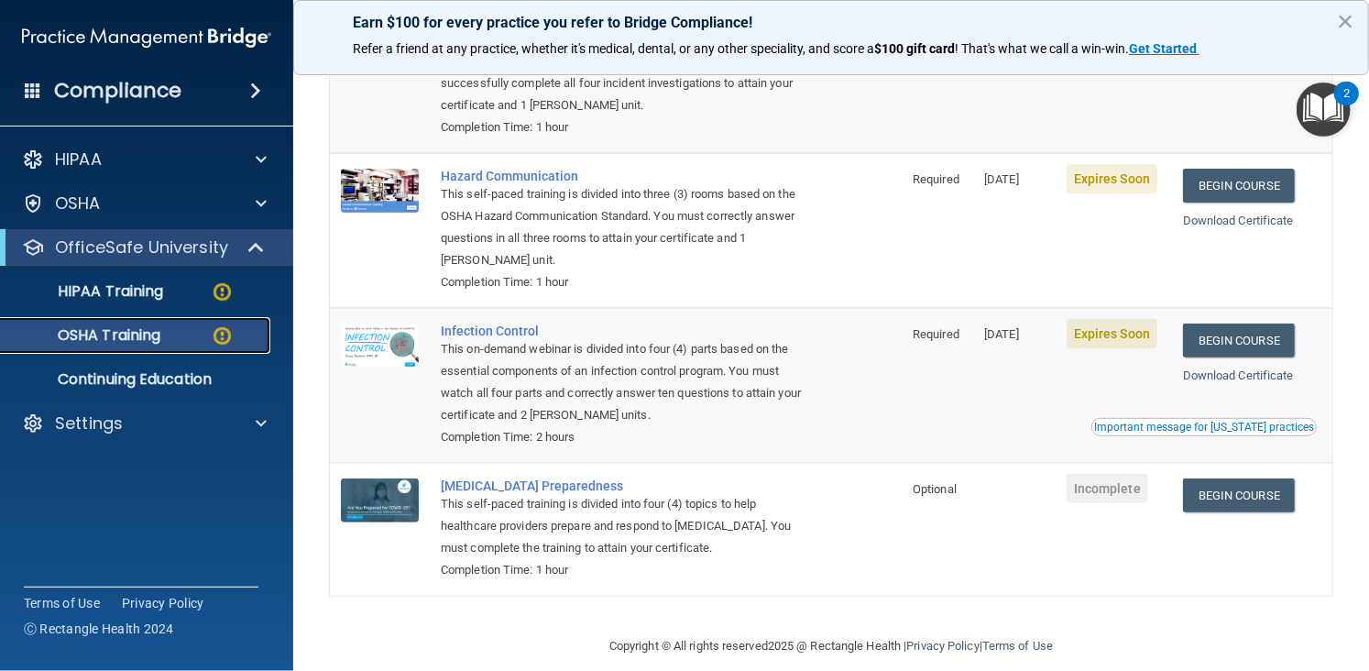
scroll to position [280, 0]
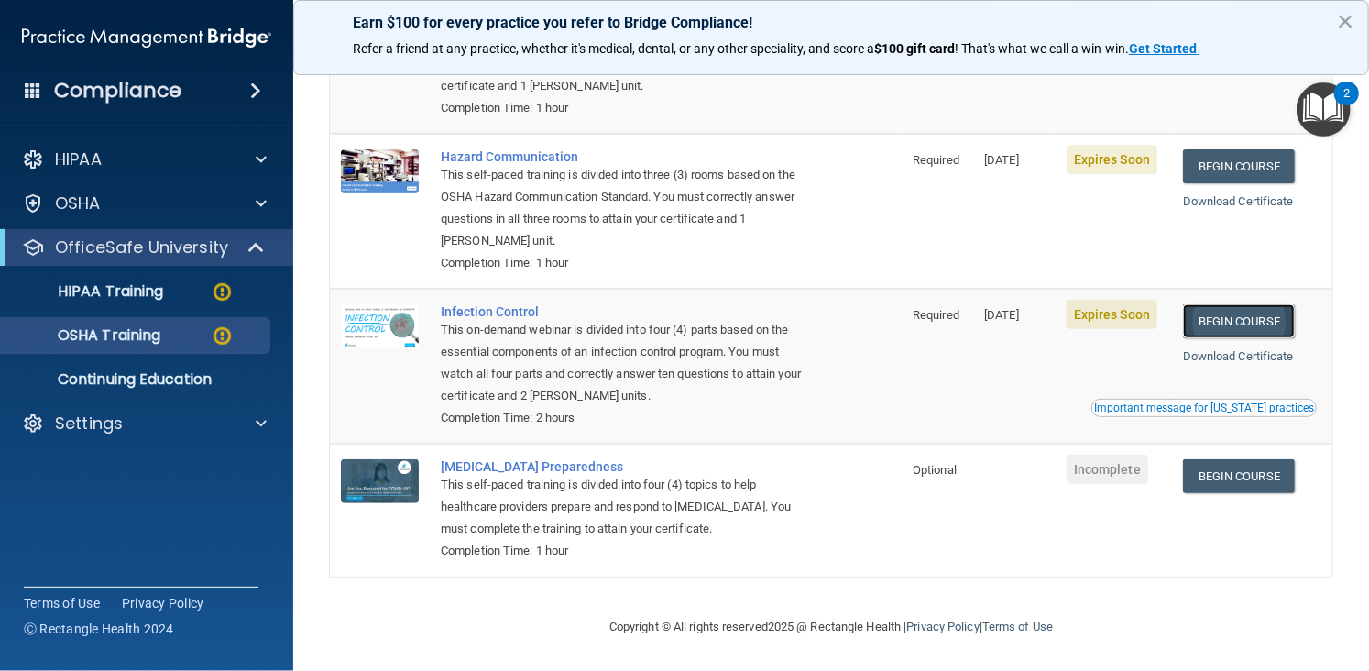
click at [1231, 317] on link "Begin Course" at bounding box center [1239, 321] width 112 height 34
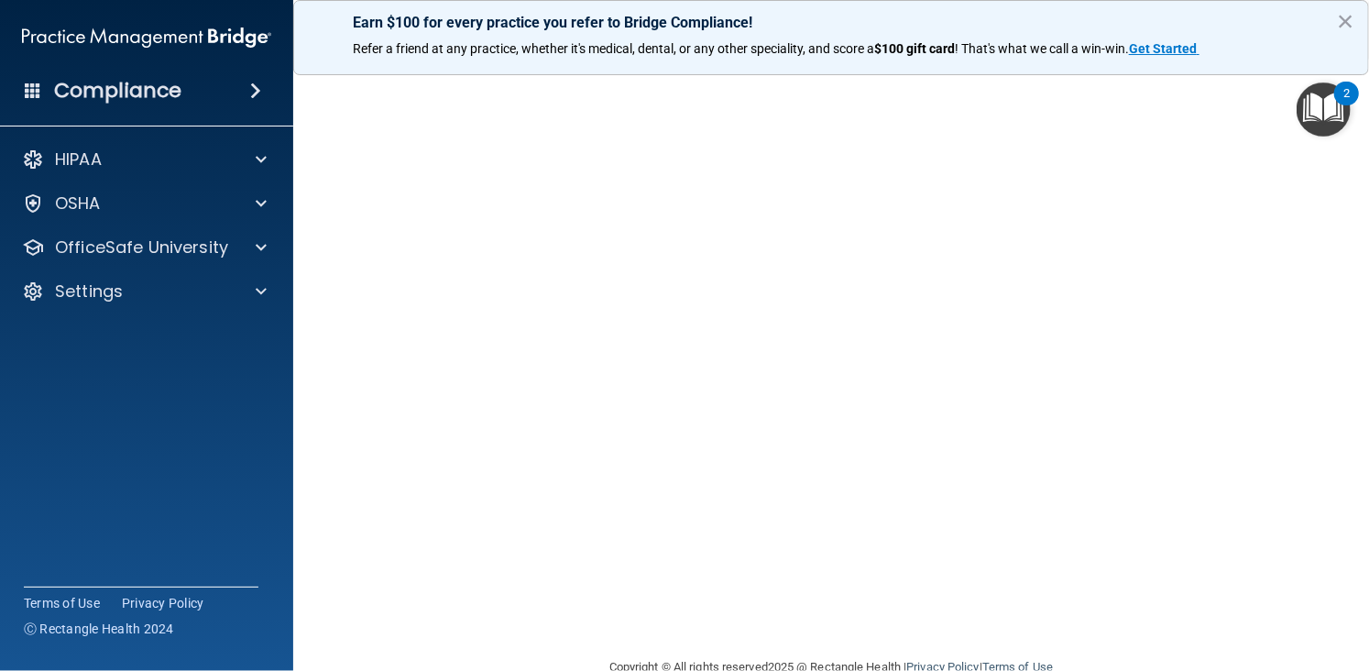
scroll to position [71, 0]
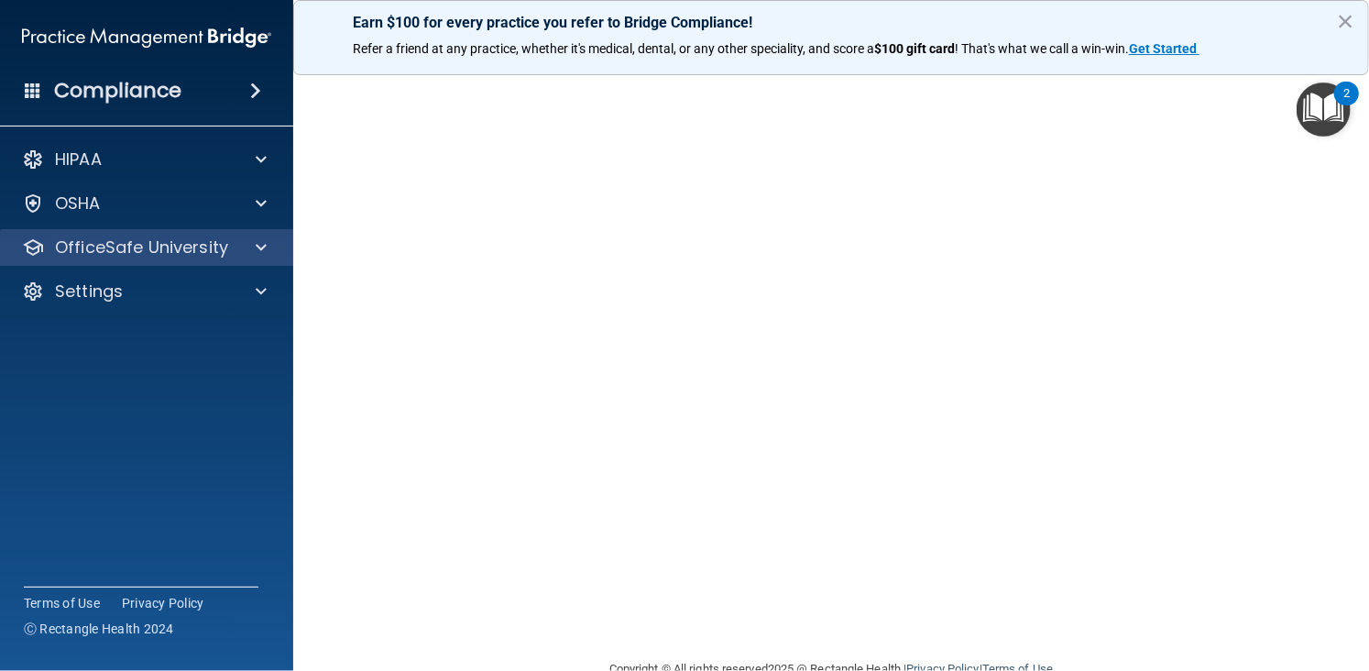
click at [190, 234] on div "OfficeSafe University" at bounding box center [147, 247] width 294 height 37
click at [256, 246] on span at bounding box center [261, 247] width 11 height 22
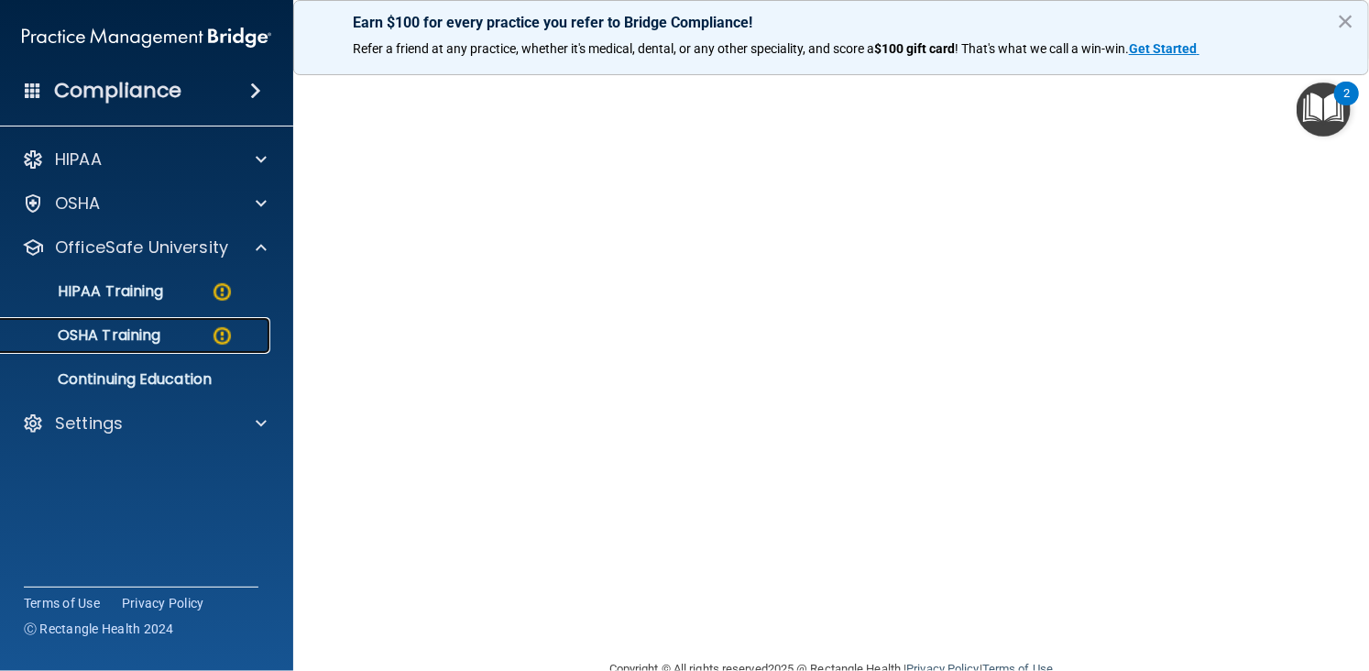
click at [158, 329] on p "OSHA Training" at bounding box center [86, 335] width 148 height 18
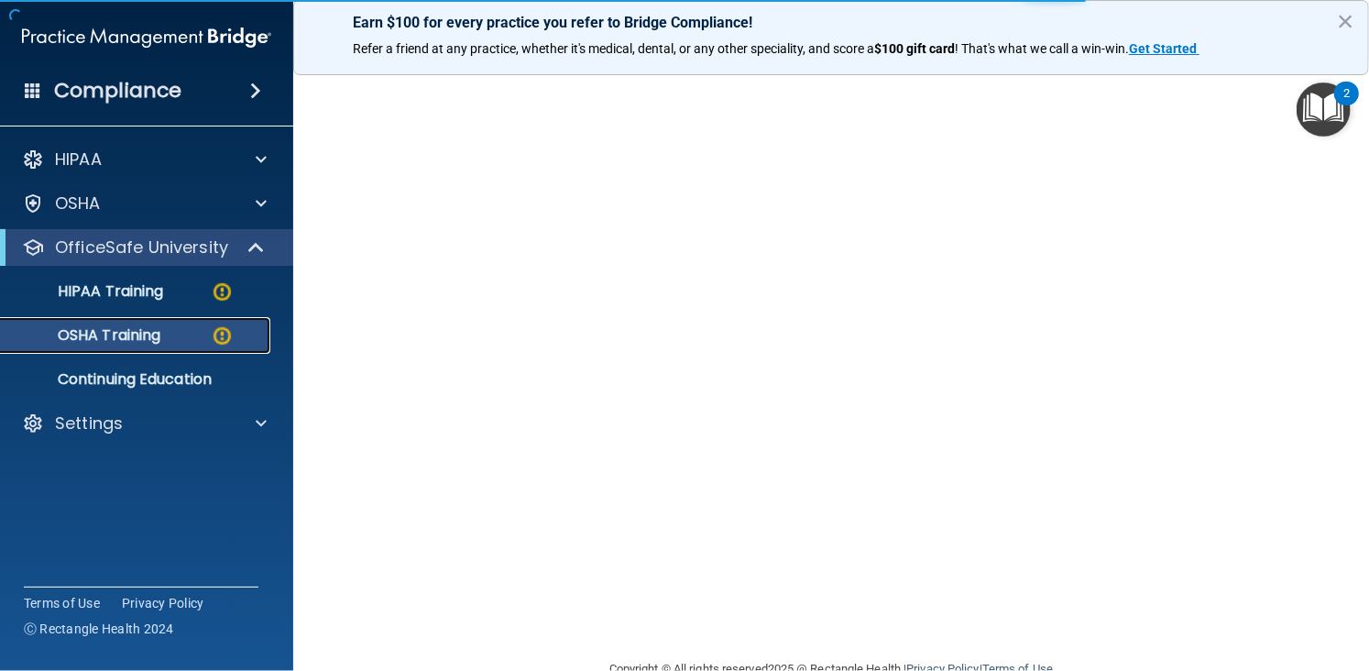
scroll to position [238, 0]
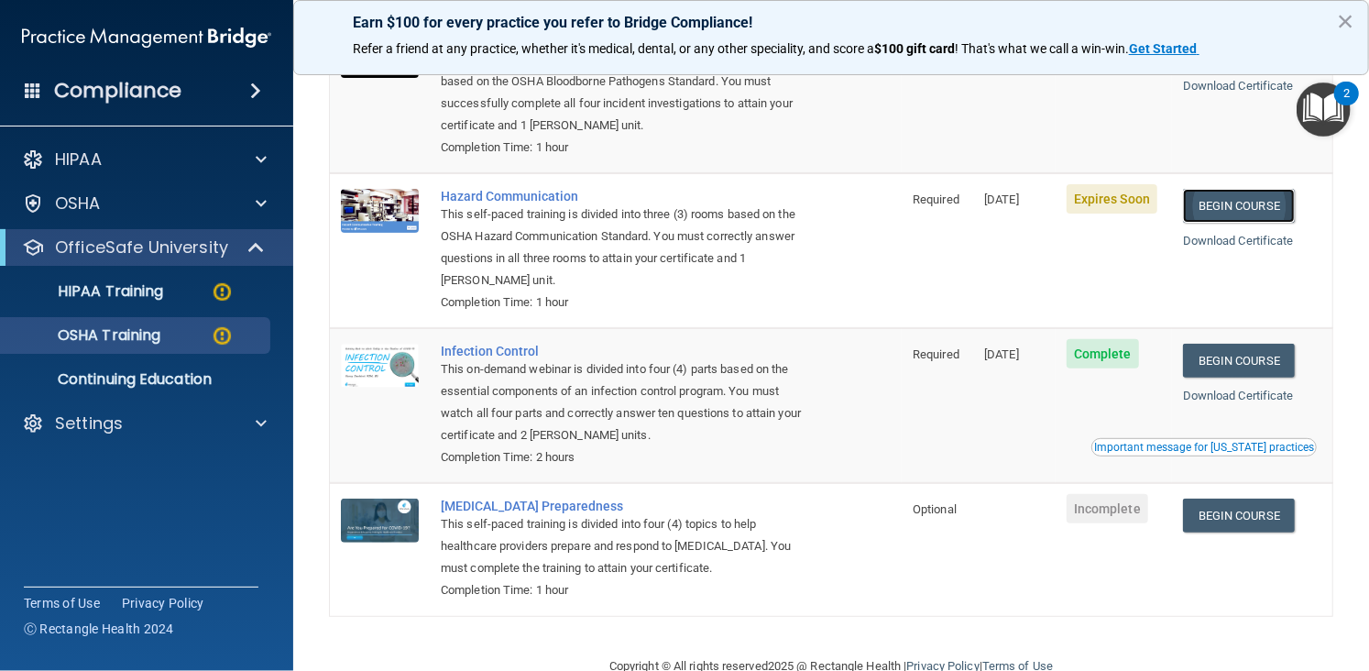
click at [1222, 206] on link "Begin Course" at bounding box center [1239, 206] width 112 height 34
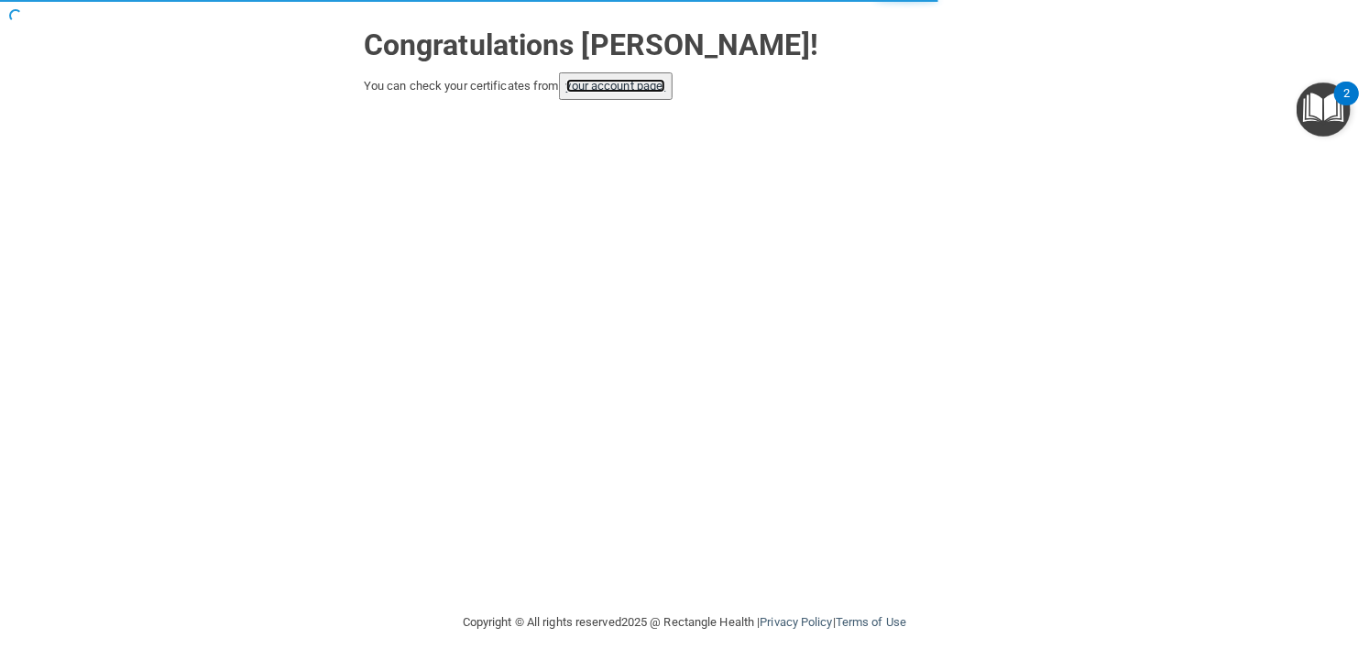
click at [642, 82] on link "your account page!" at bounding box center [616, 86] width 100 height 14
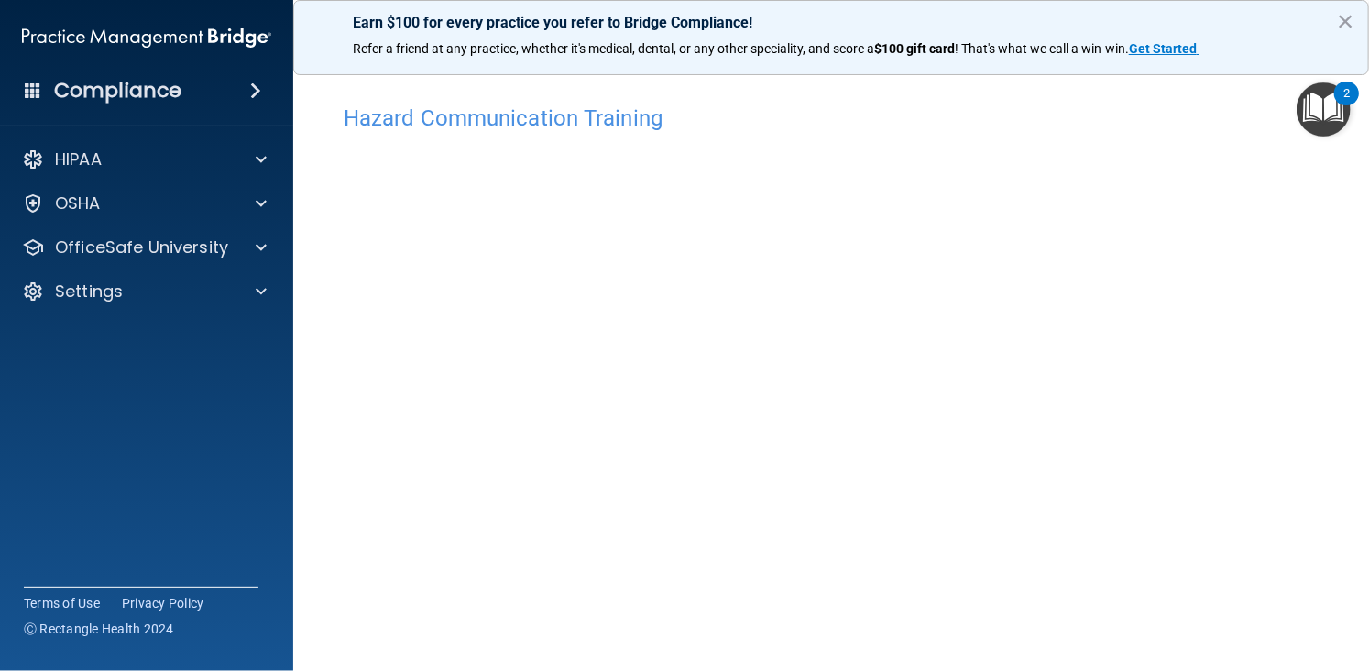
scroll to position [18, 0]
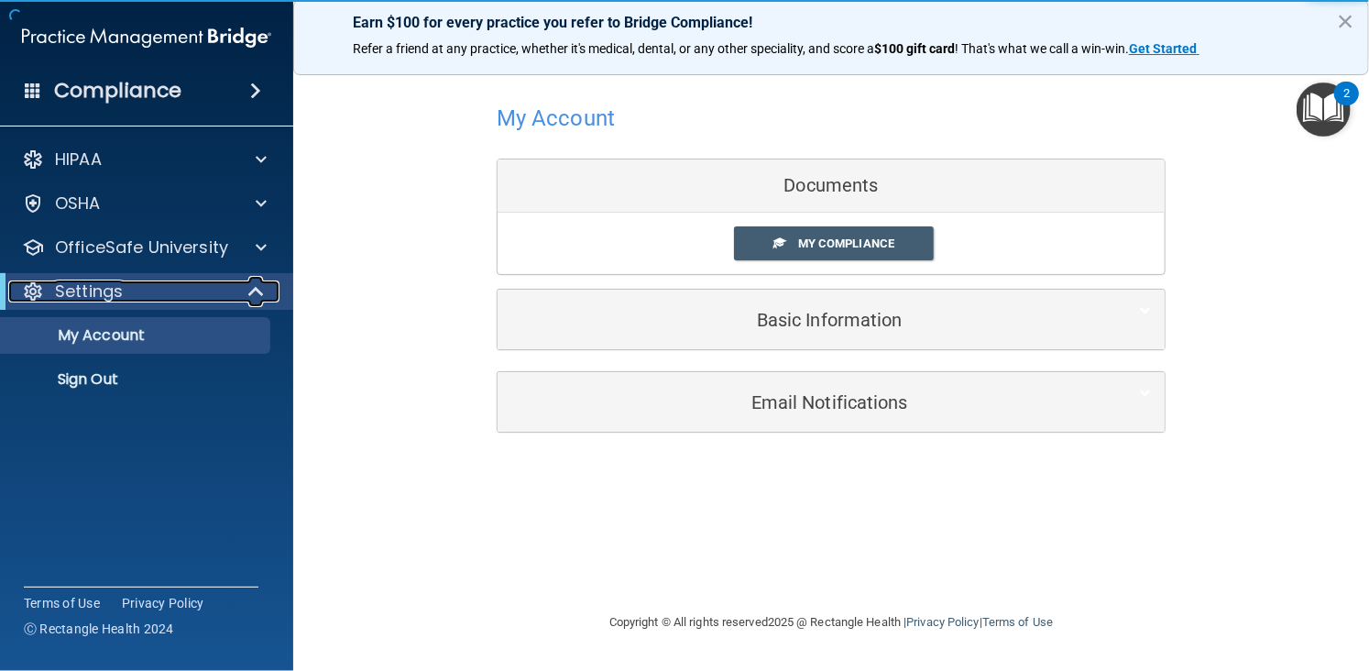
click at [235, 292] on div at bounding box center [257, 291] width 45 height 22
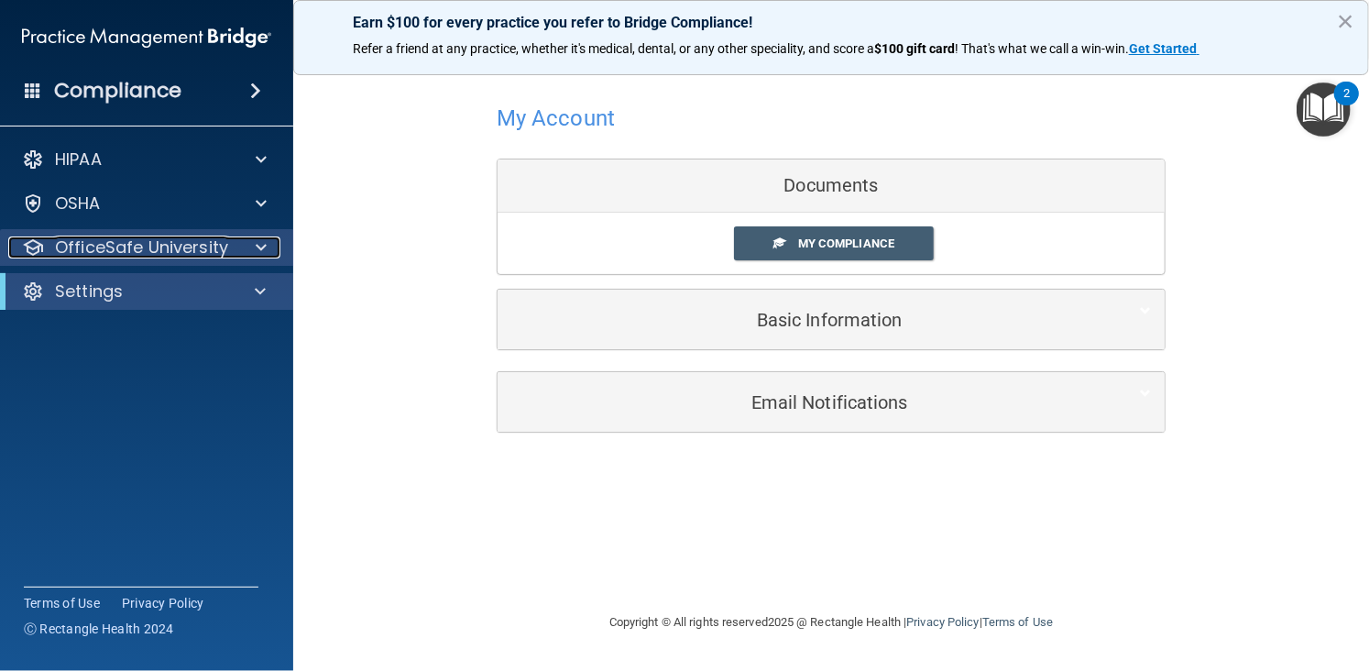
click at [242, 237] on div at bounding box center [258, 247] width 46 height 22
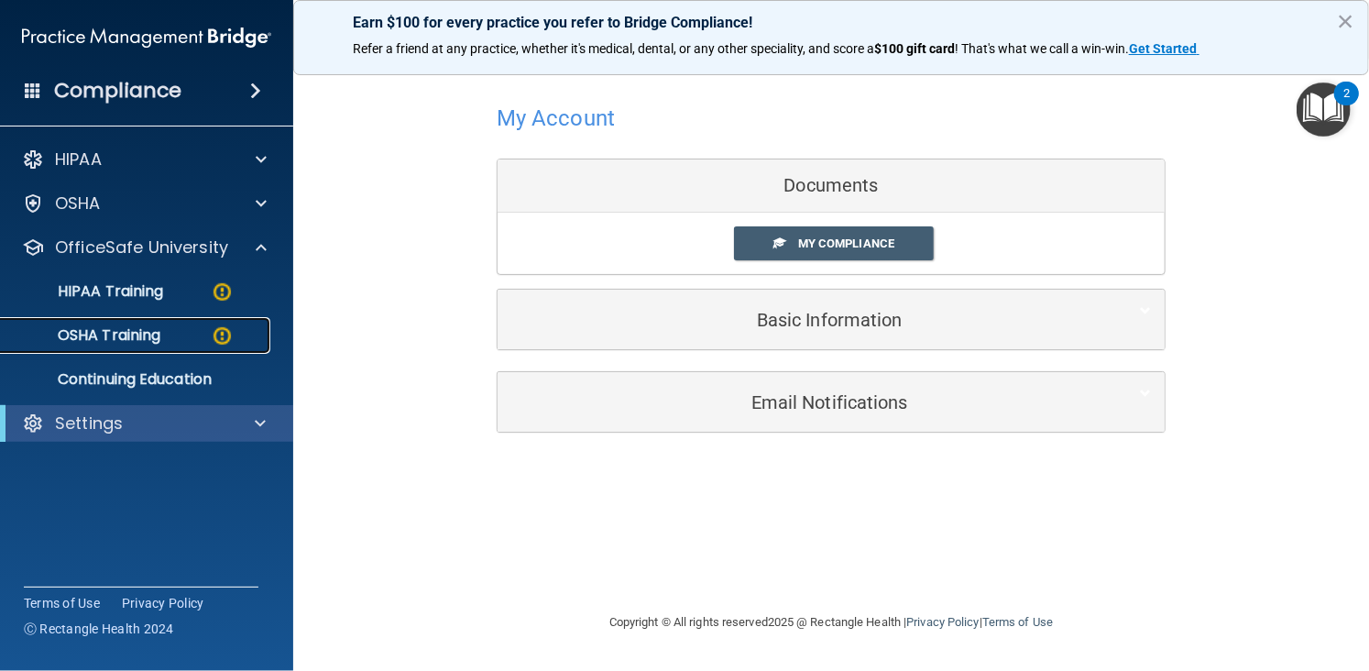
click at [171, 326] on div "OSHA Training" at bounding box center [137, 335] width 250 height 18
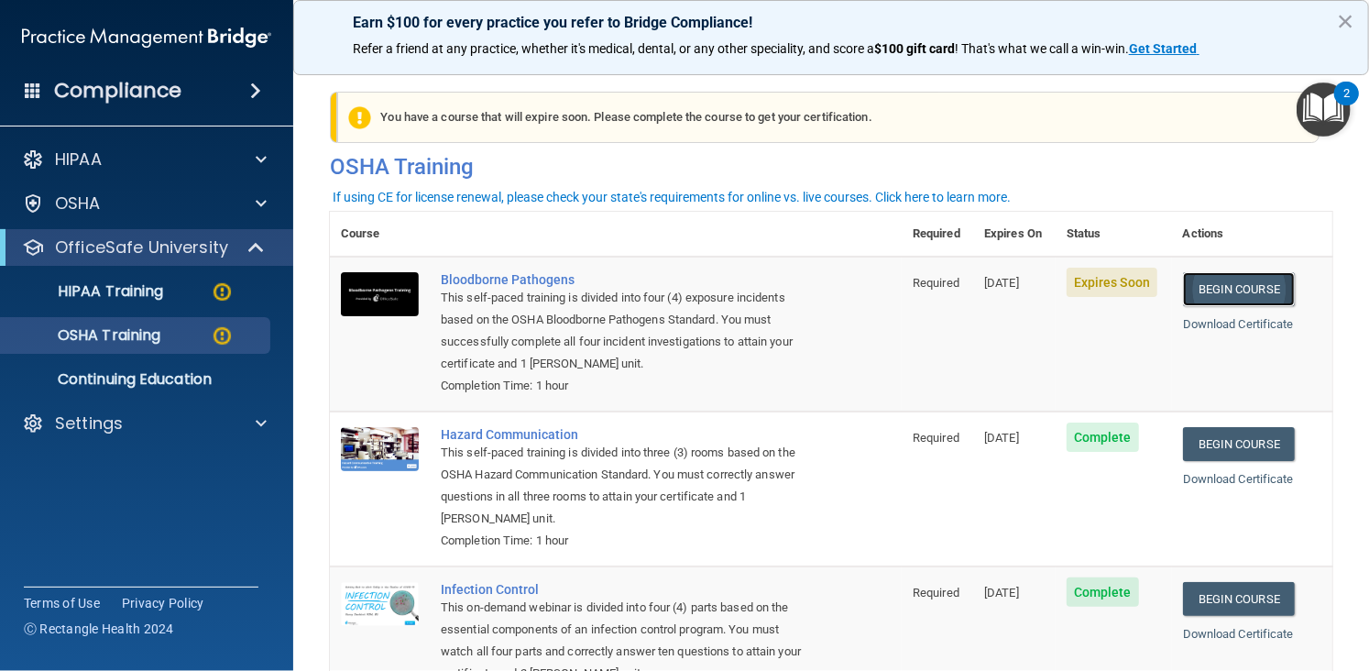
click at [1230, 289] on link "Begin Course" at bounding box center [1239, 289] width 112 height 34
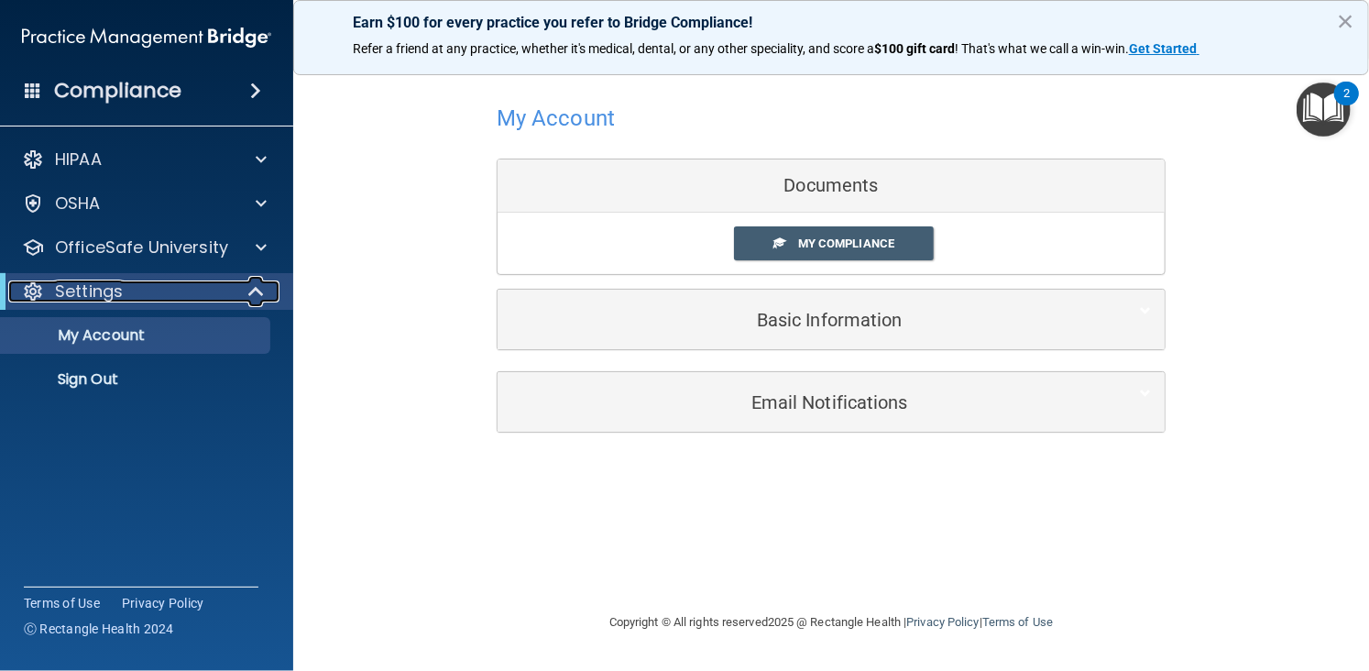
click at [202, 296] on div "Settings" at bounding box center [121, 291] width 226 height 22
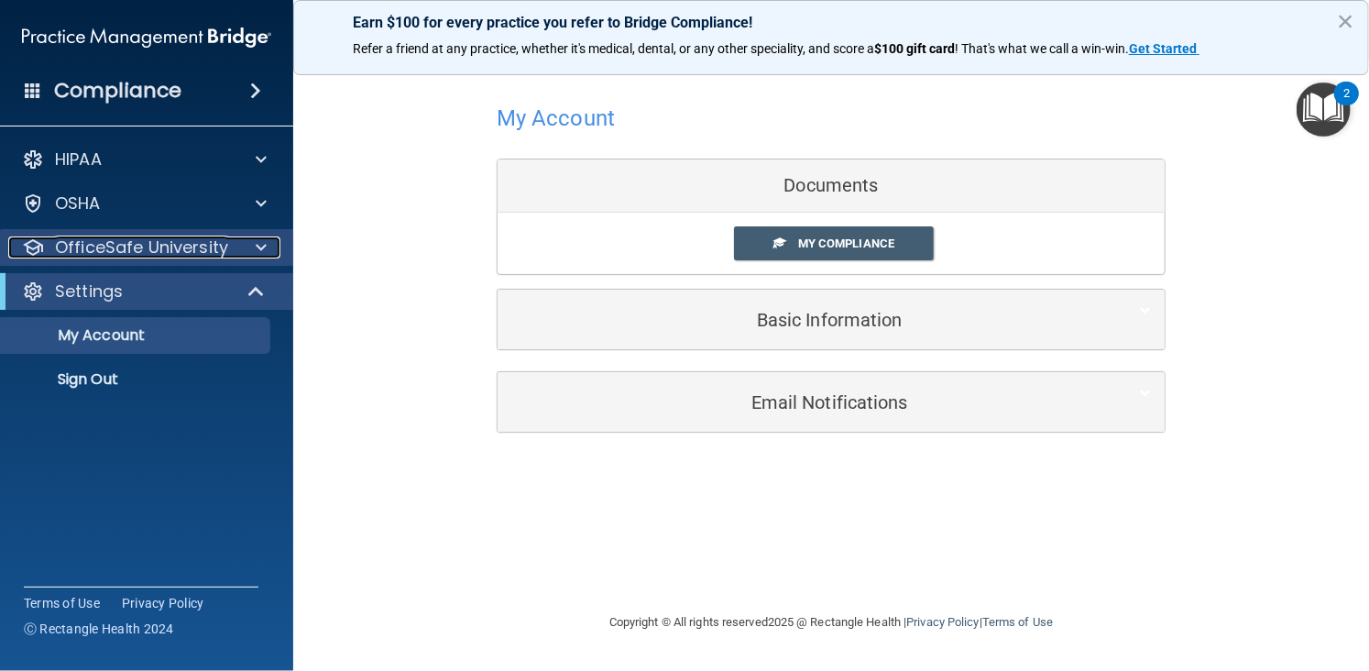
click at [216, 244] on p "OfficeSafe University" at bounding box center [141, 247] width 173 height 22
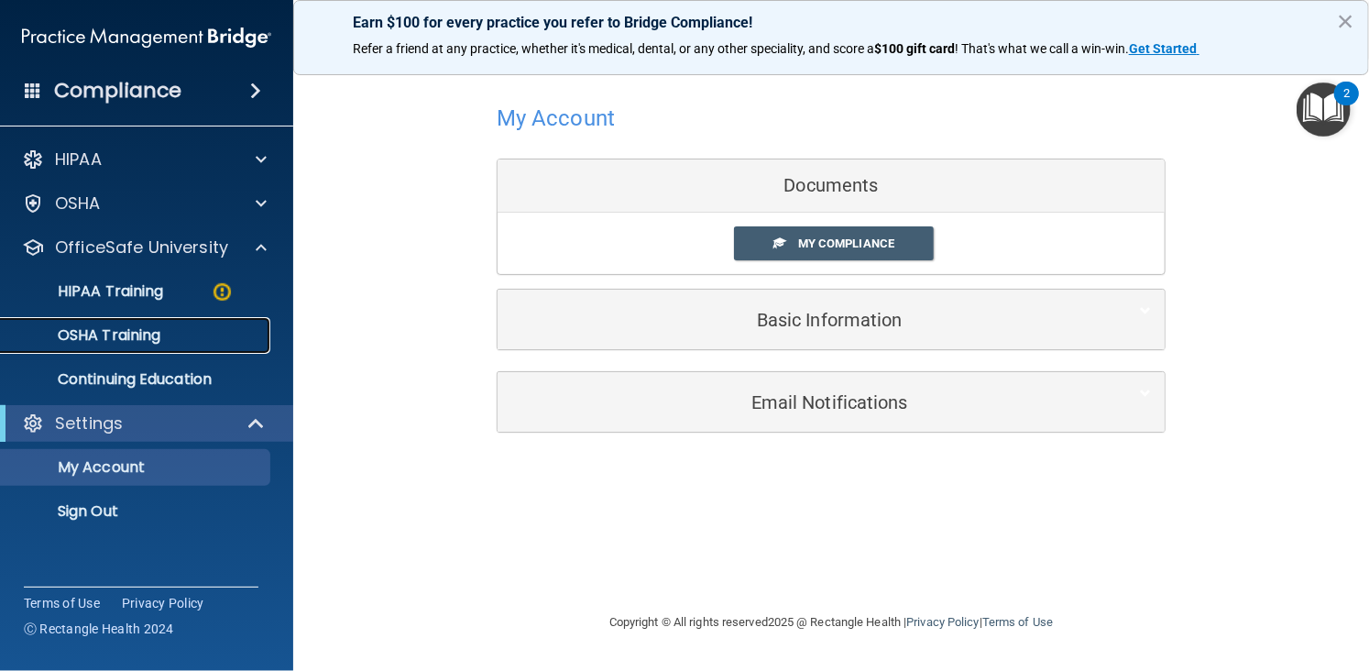
click at [146, 322] on link "OSHA Training" at bounding box center [126, 335] width 289 height 37
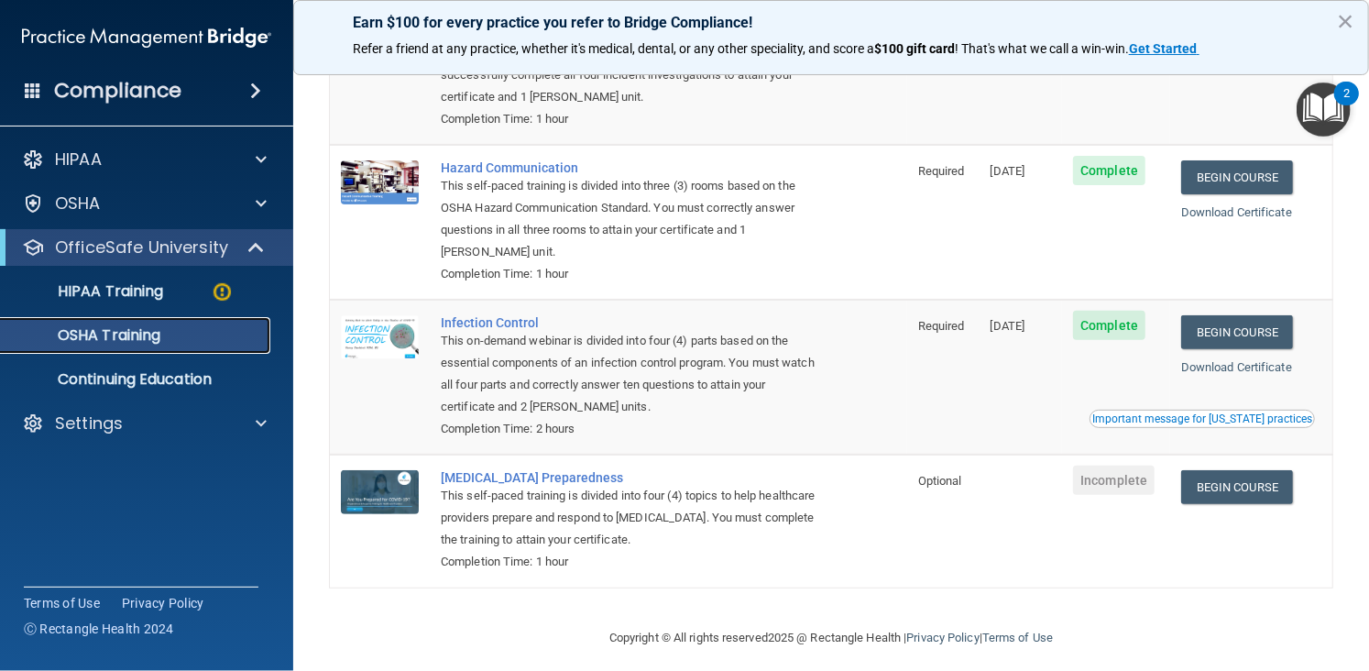
scroll to position [229, 0]
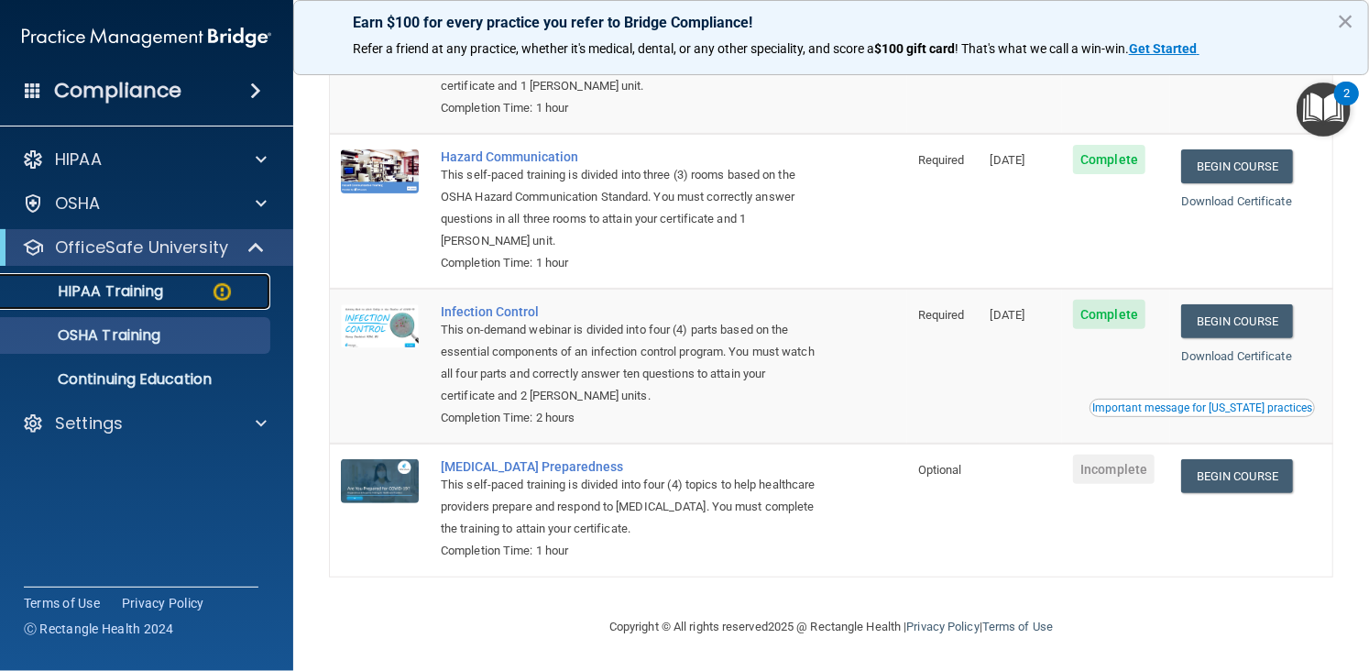
click at [169, 285] on div "HIPAA Training" at bounding box center [137, 291] width 250 height 18
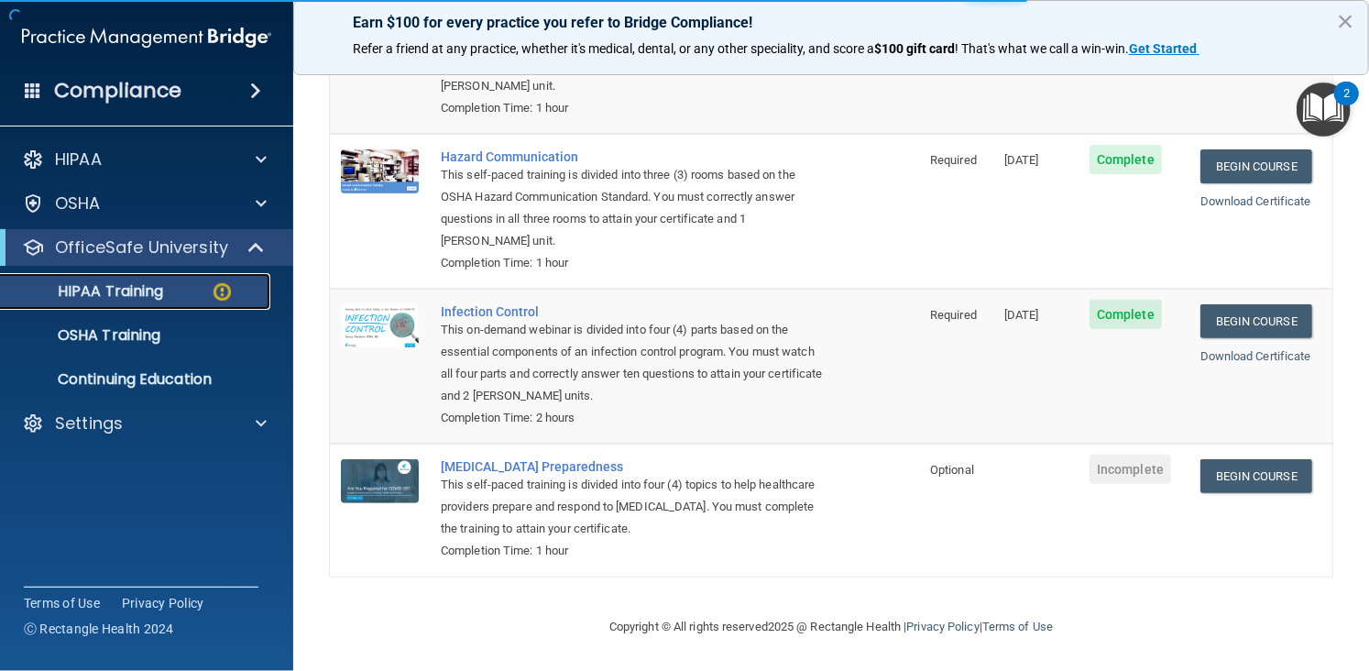
scroll to position [705, 0]
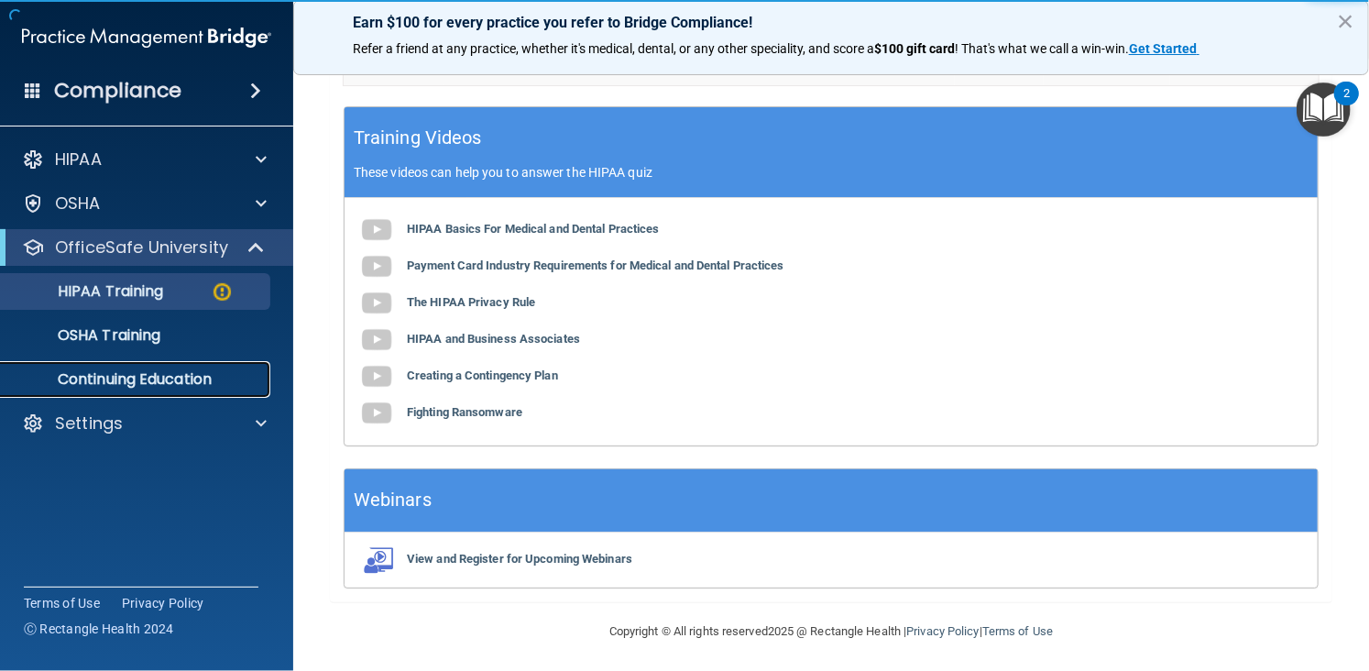
click at [209, 387] on p "Continuing Education" at bounding box center [137, 379] width 250 height 18
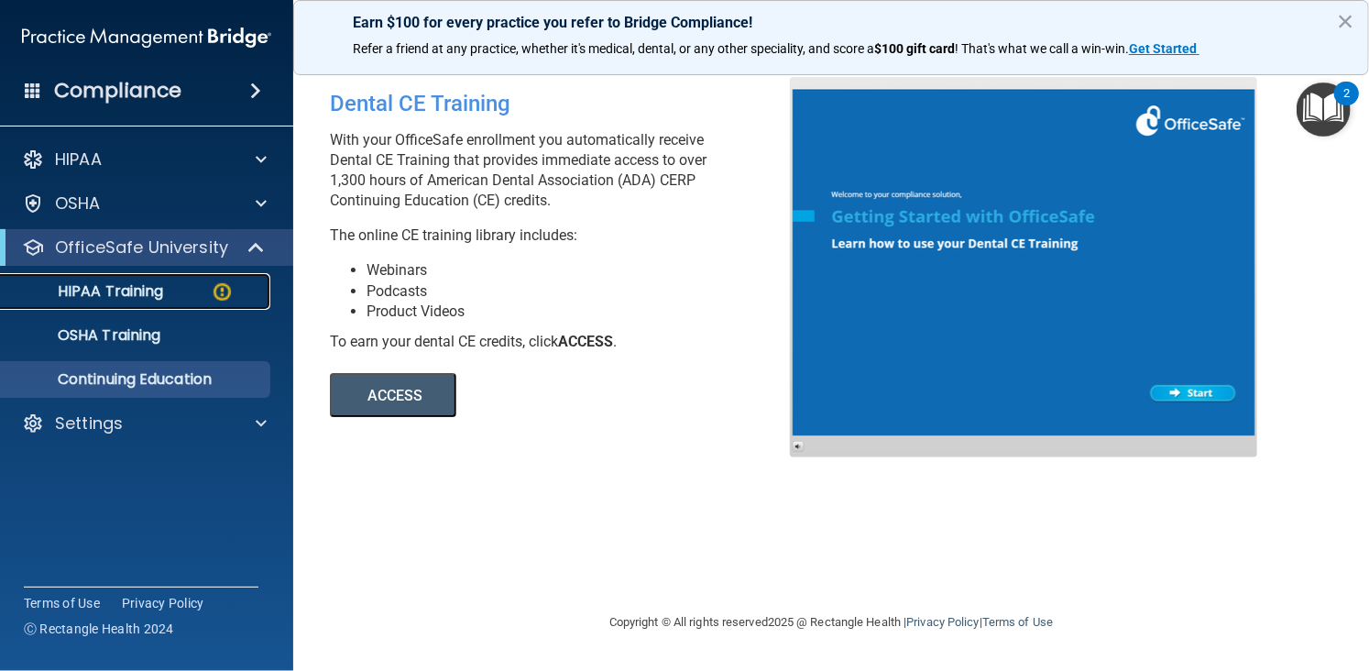
click at [126, 302] on link "HIPAA Training" at bounding box center [126, 291] width 289 height 37
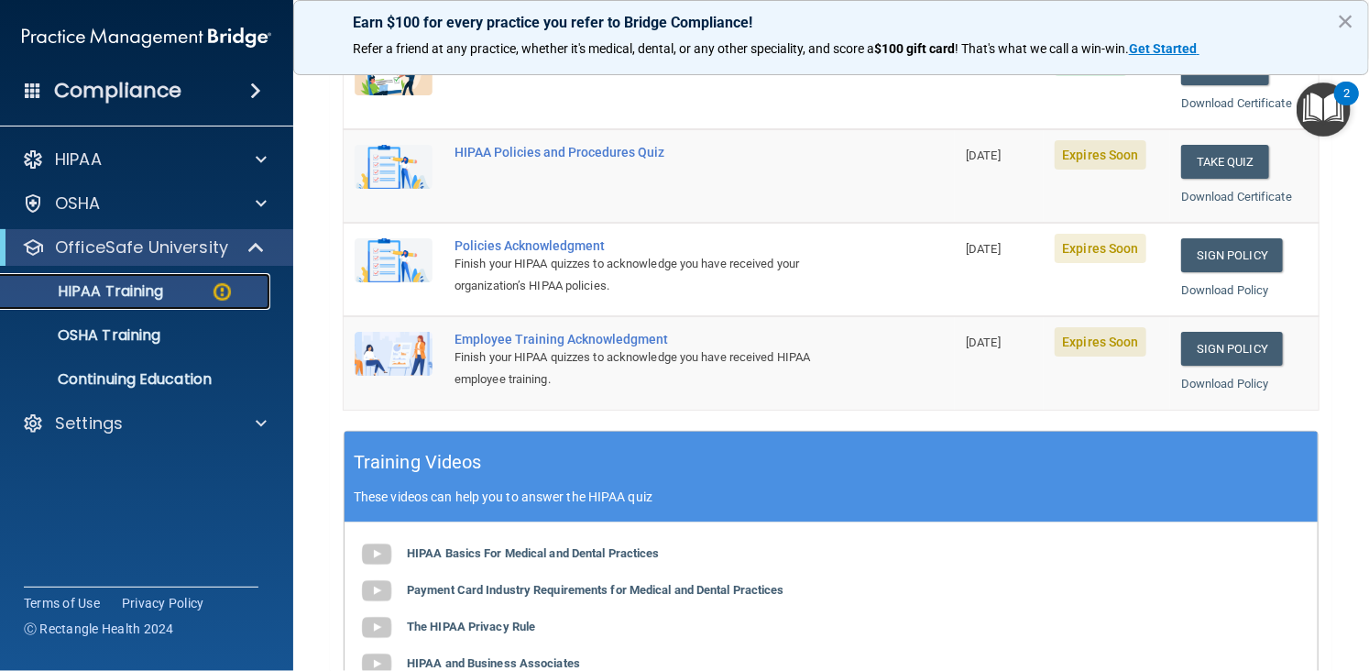
scroll to position [381, 0]
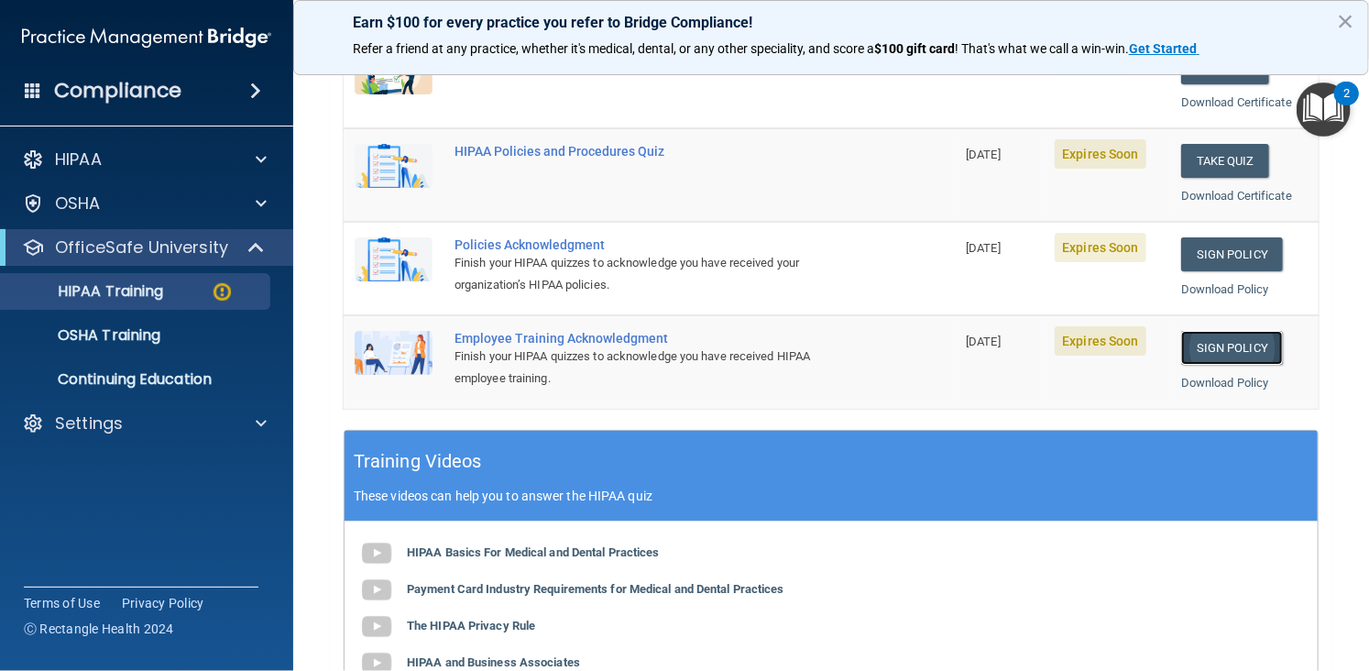
click at [1189, 348] on link "Sign Policy" at bounding box center [1232, 348] width 102 height 34
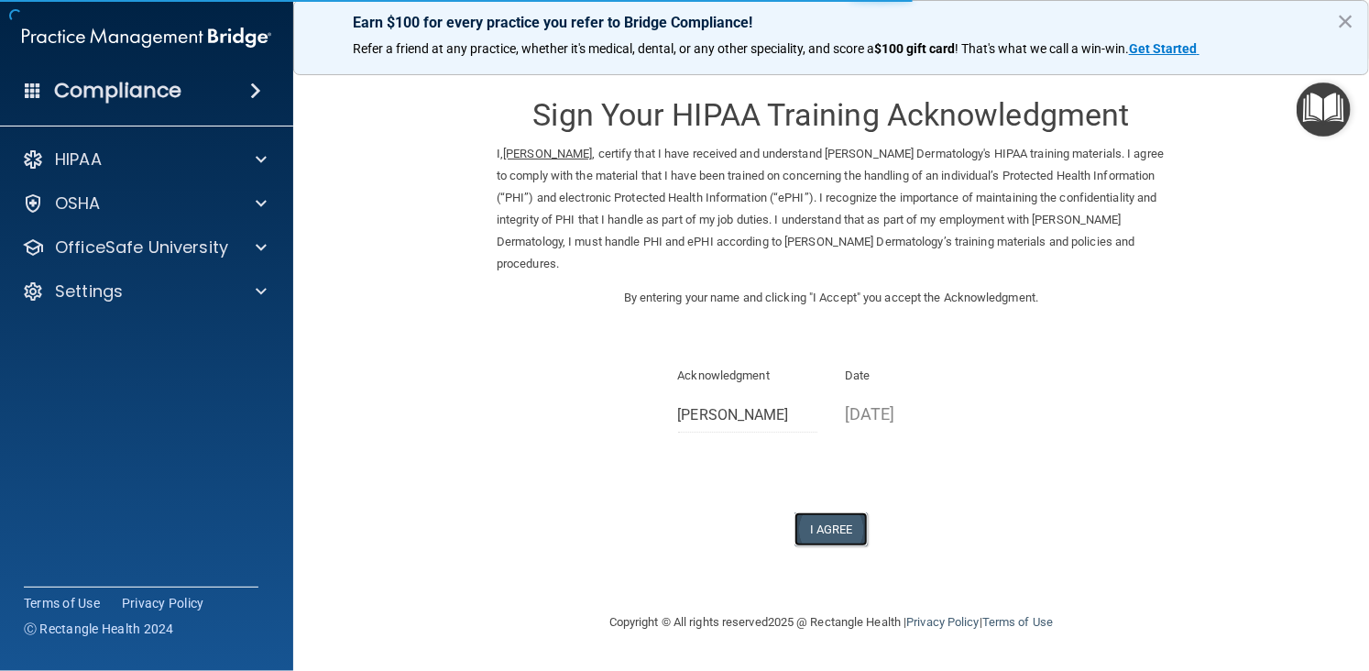
click at [805, 527] on button "I Agree" at bounding box center [830, 529] width 73 height 34
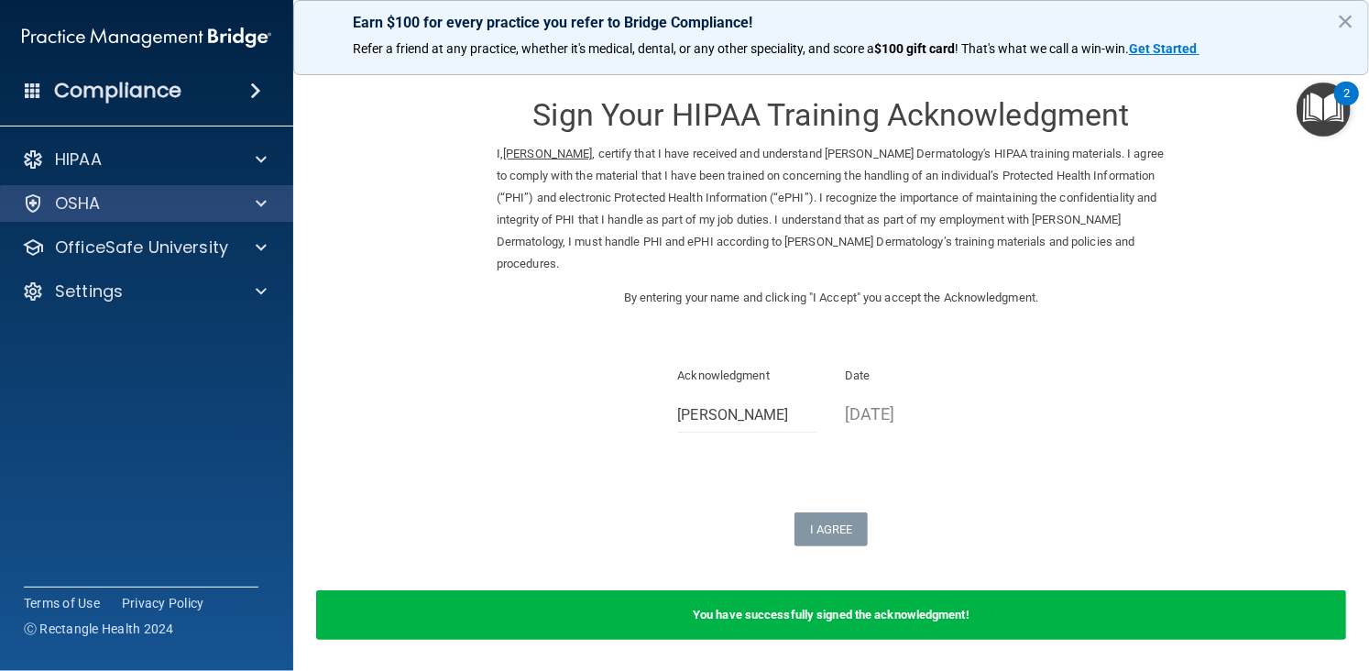
click at [166, 215] on div "OSHA" at bounding box center [147, 203] width 294 height 37
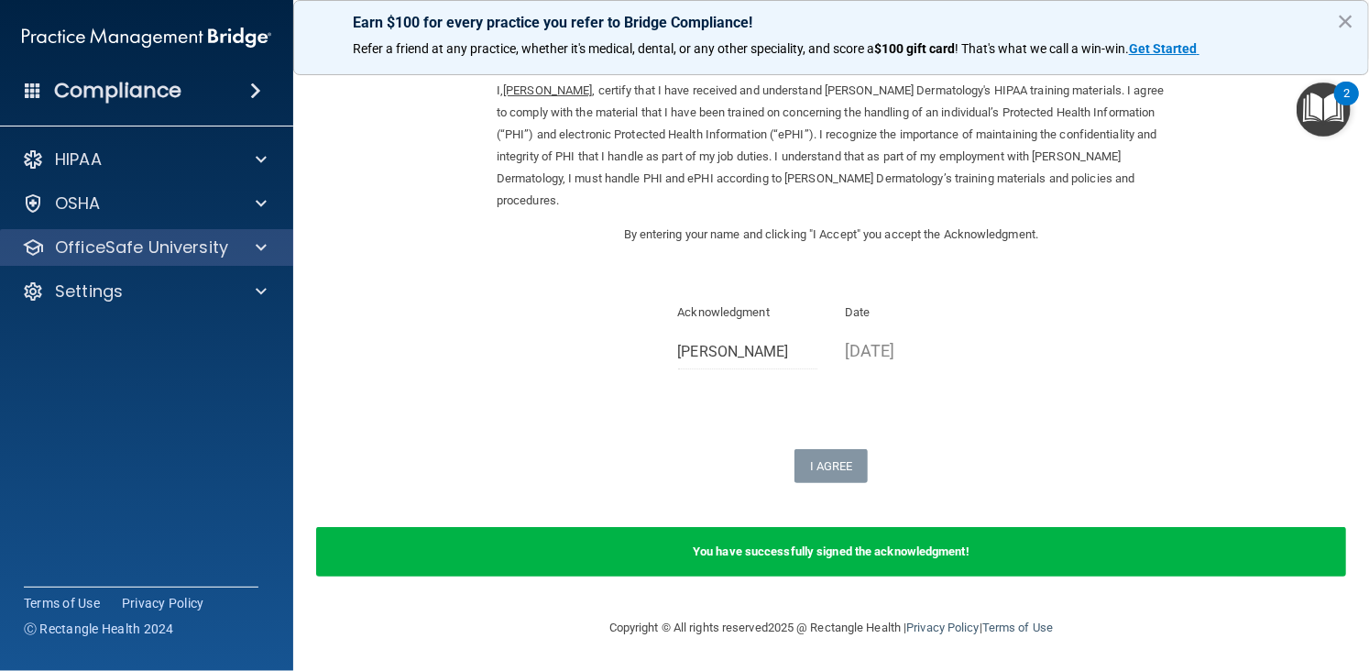
click at [141, 259] on div "OfficeSafe University" at bounding box center [147, 247] width 294 height 37
click at [270, 242] on div at bounding box center [258, 247] width 46 height 22
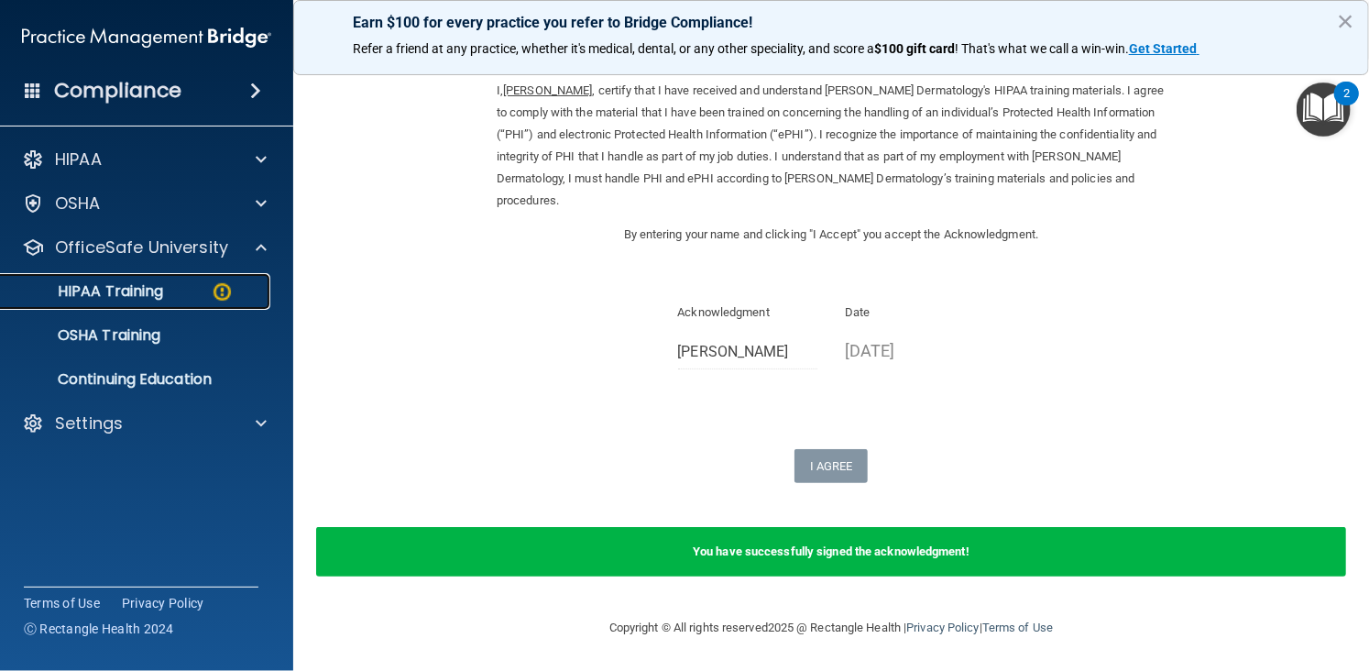
click at [188, 279] on link "HIPAA Training" at bounding box center [126, 291] width 289 height 37
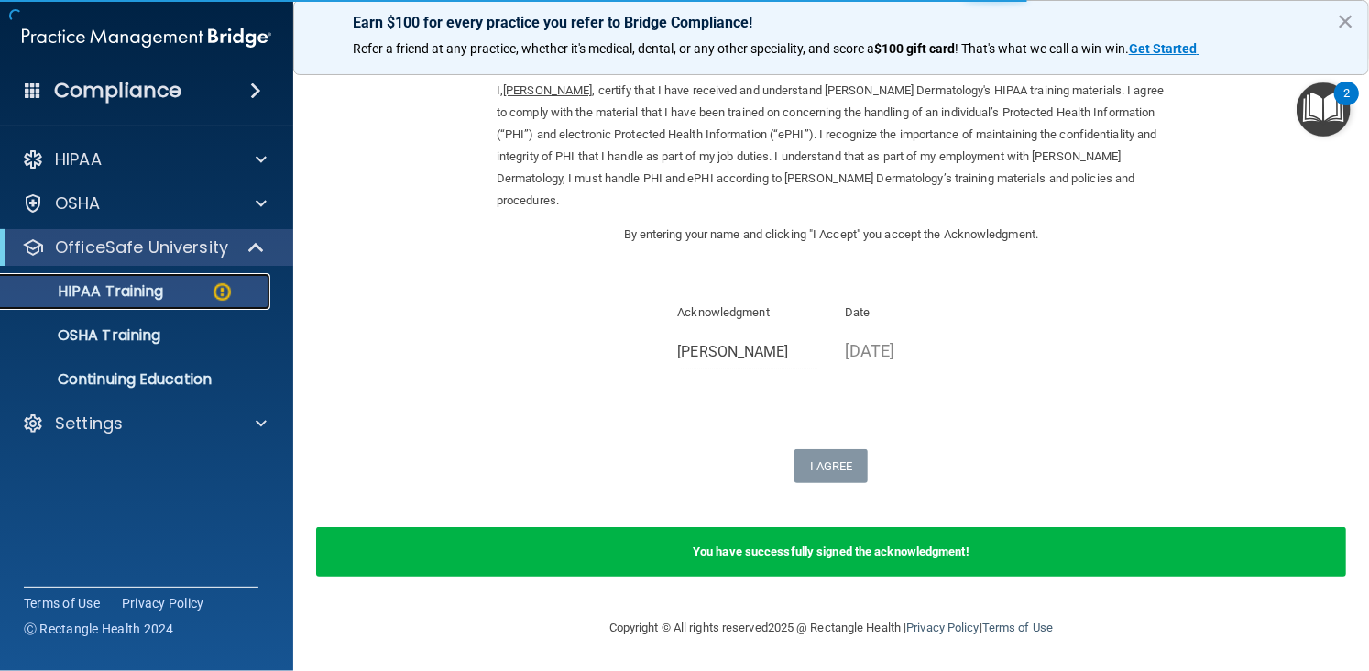
scroll to position [705, 0]
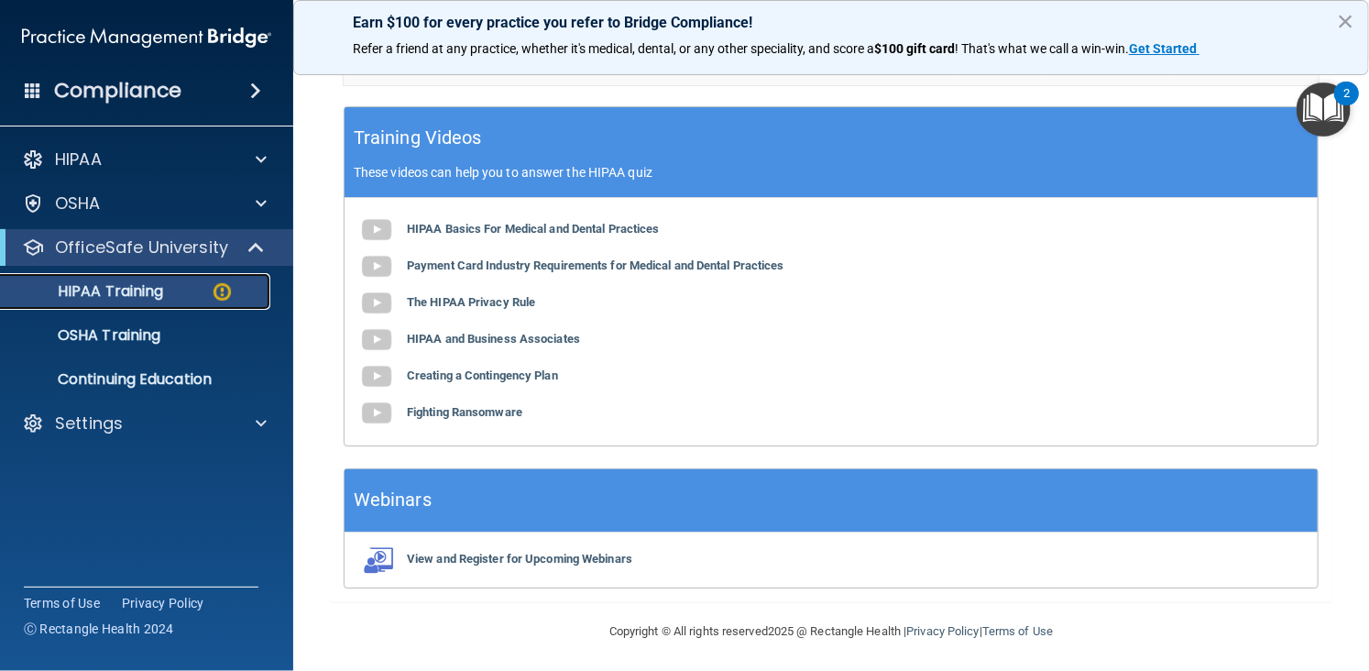
click at [186, 288] on div "HIPAA Training" at bounding box center [137, 291] width 250 height 18
click at [111, 282] on p "HIPAA Training" at bounding box center [87, 291] width 151 height 18
click at [115, 294] on p "HIPAA Training" at bounding box center [87, 291] width 151 height 18
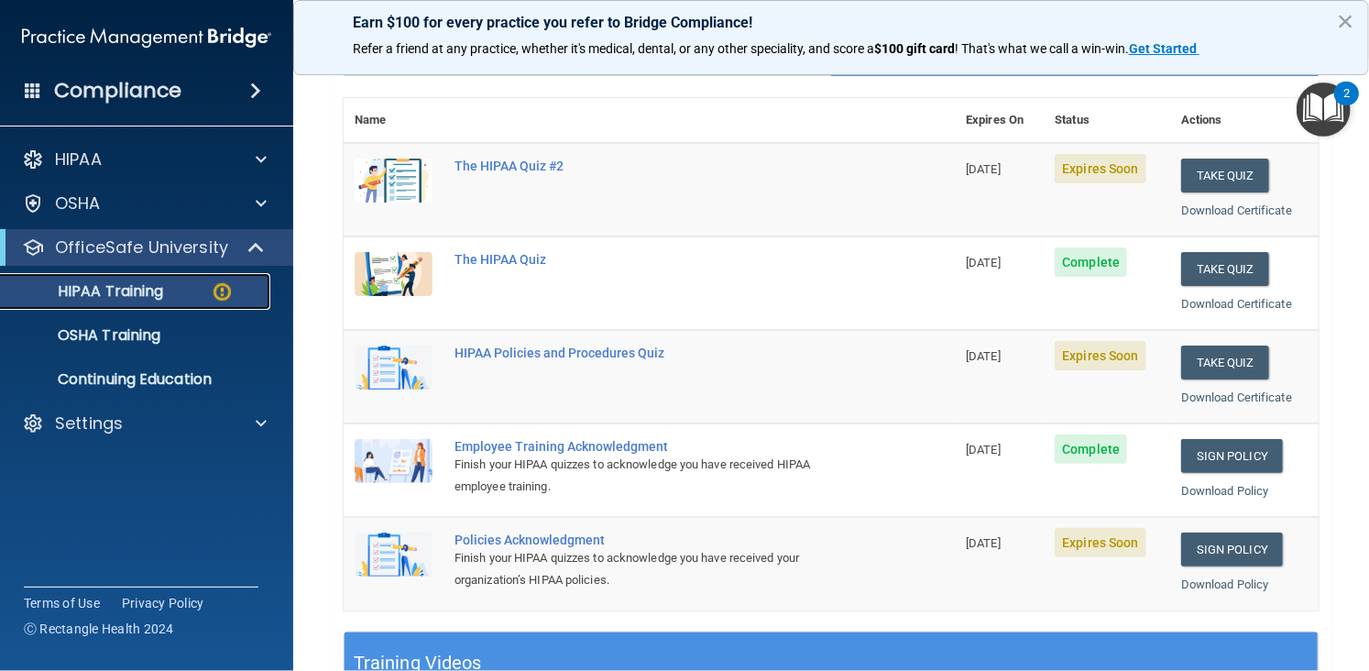
scroll to position [176, 0]
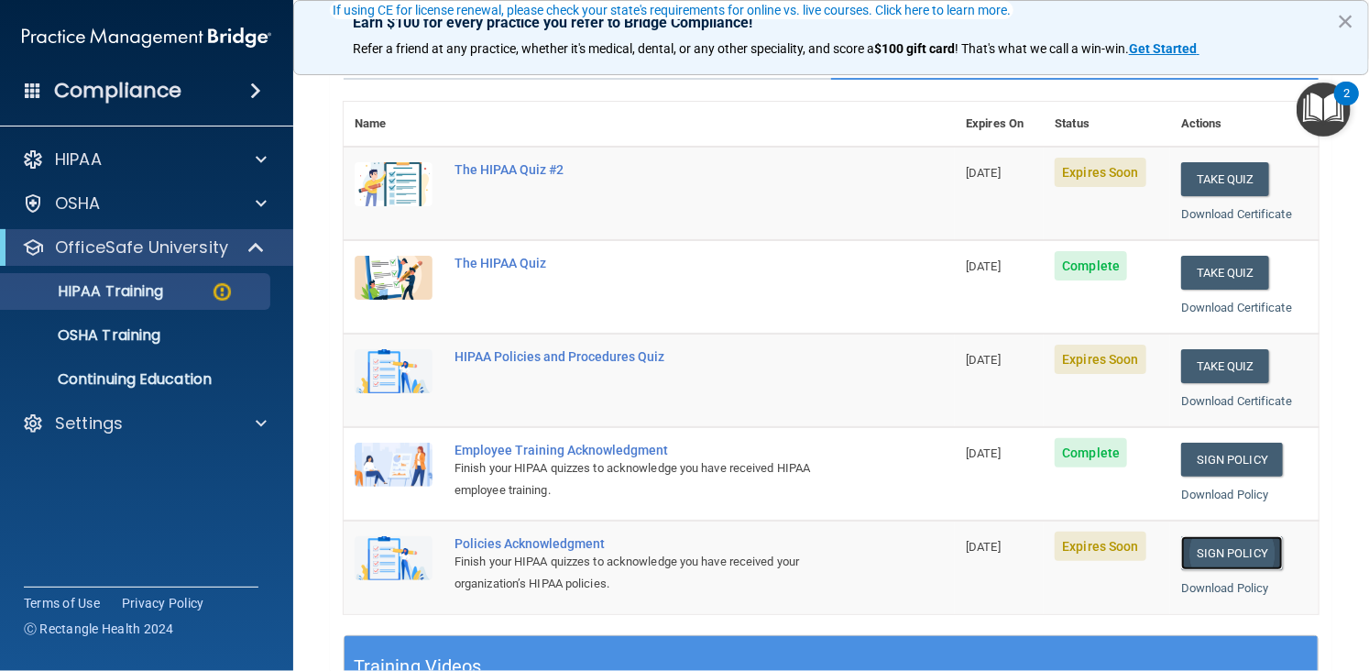
click at [1232, 553] on link "Sign Policy" at bounding box center [1232, 553] width 102 height 34
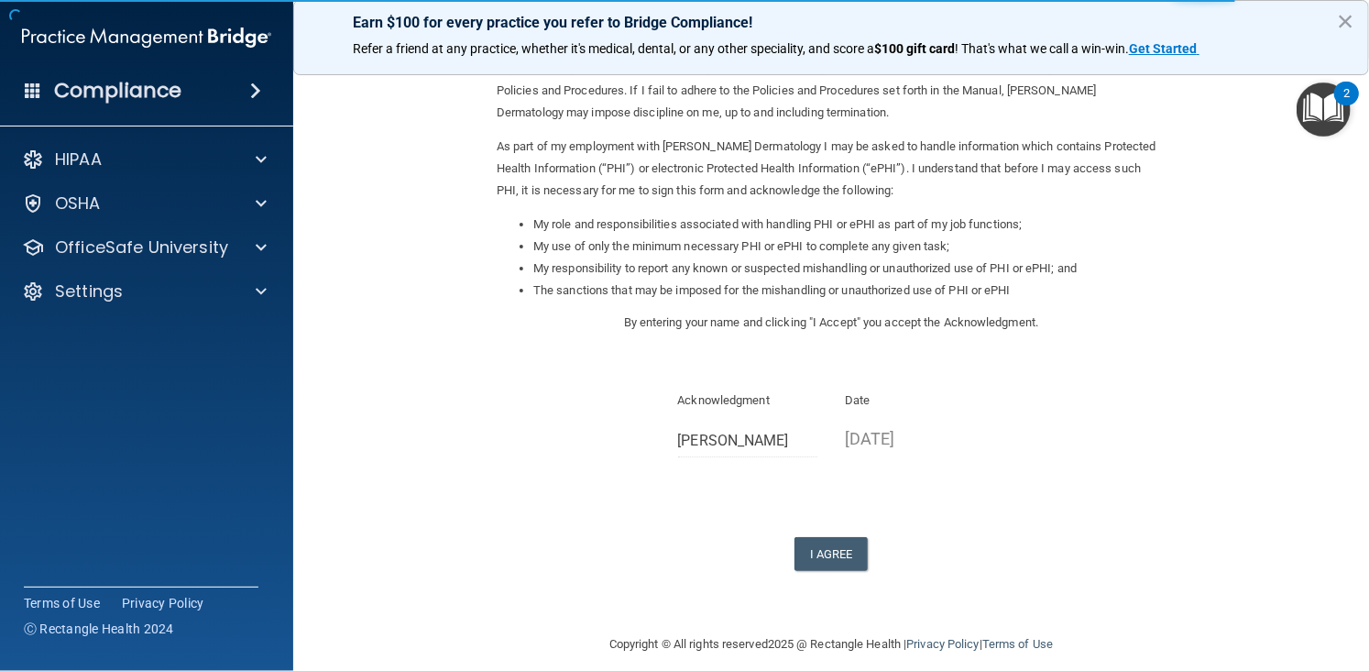
scroll to position [169, 0]
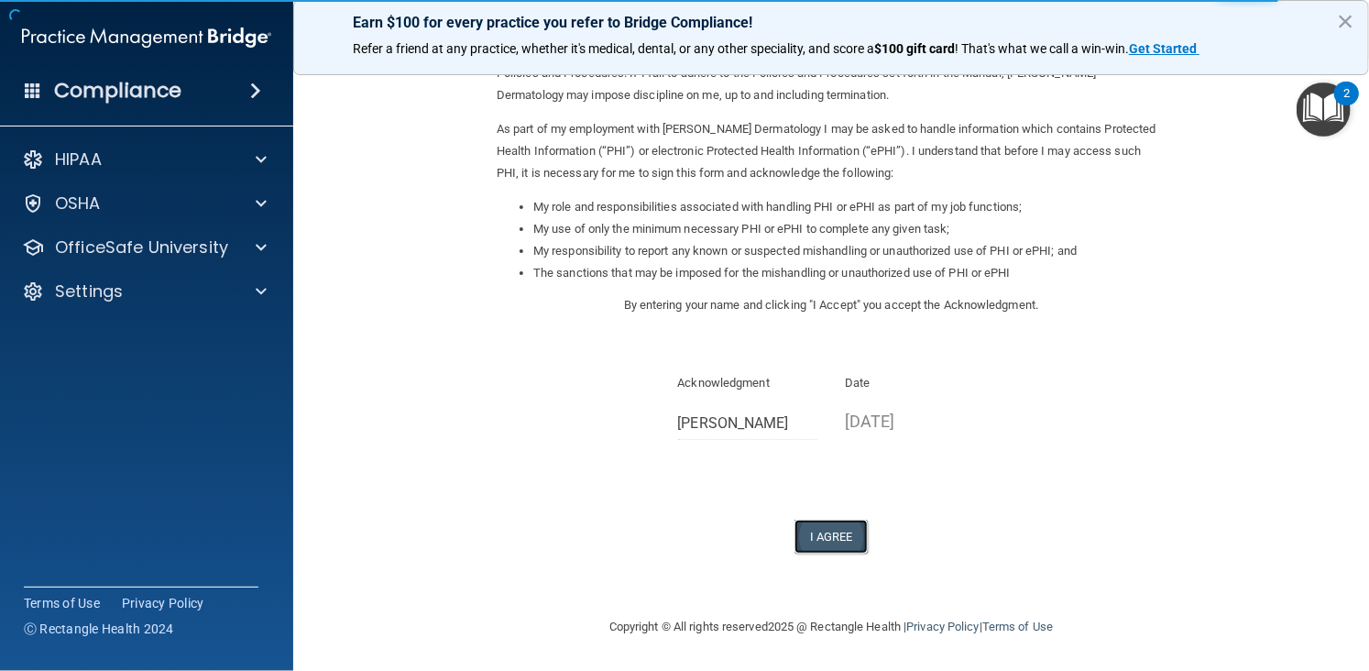
click at [805, 534] on button "I Agree" at bounding box center [830, 536] width 73 height 34
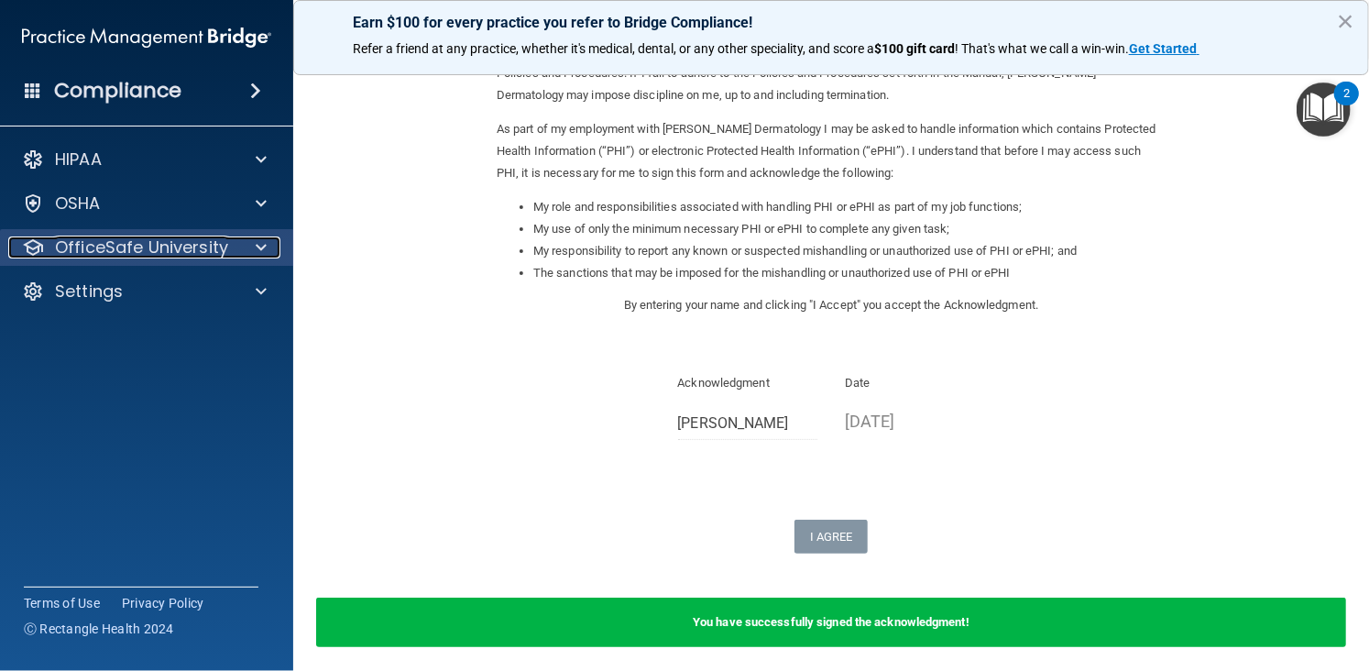
click at [239, 248] on div at bounding box center [258, 247] width 46 height 22
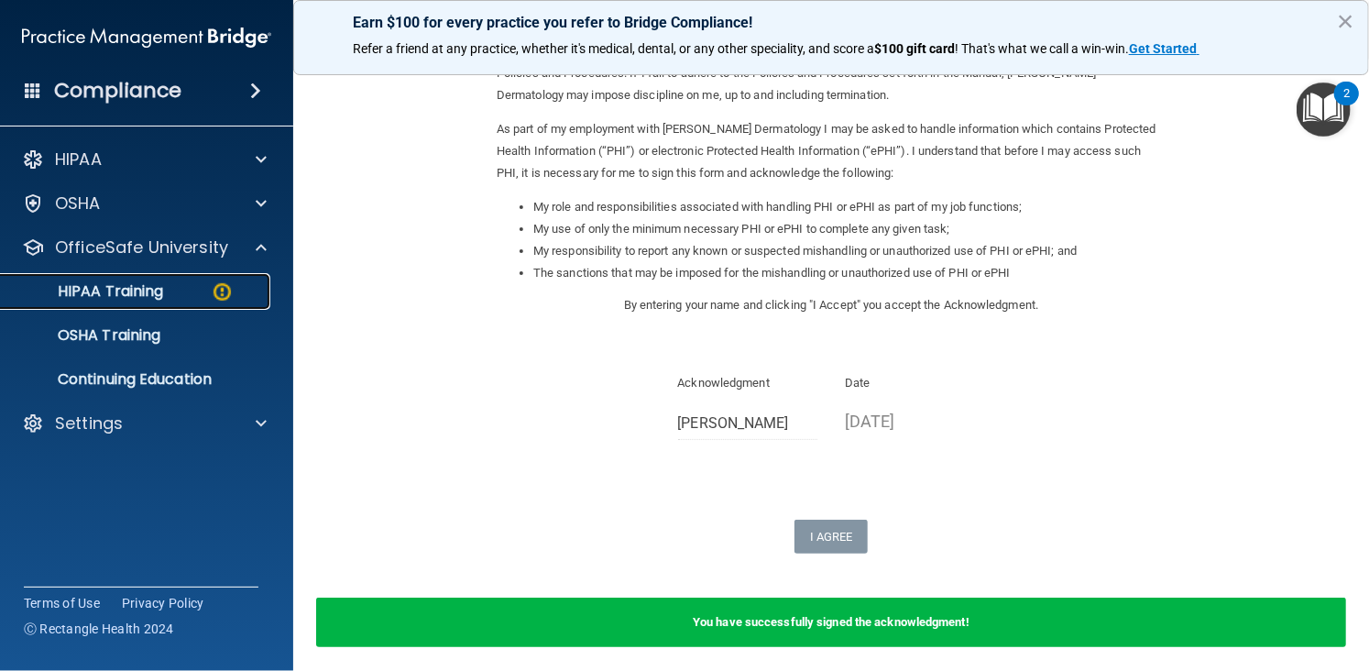
click at [178, 295] on div "HIPAA Training" at bounding box center [137, 291] width 250 height 18
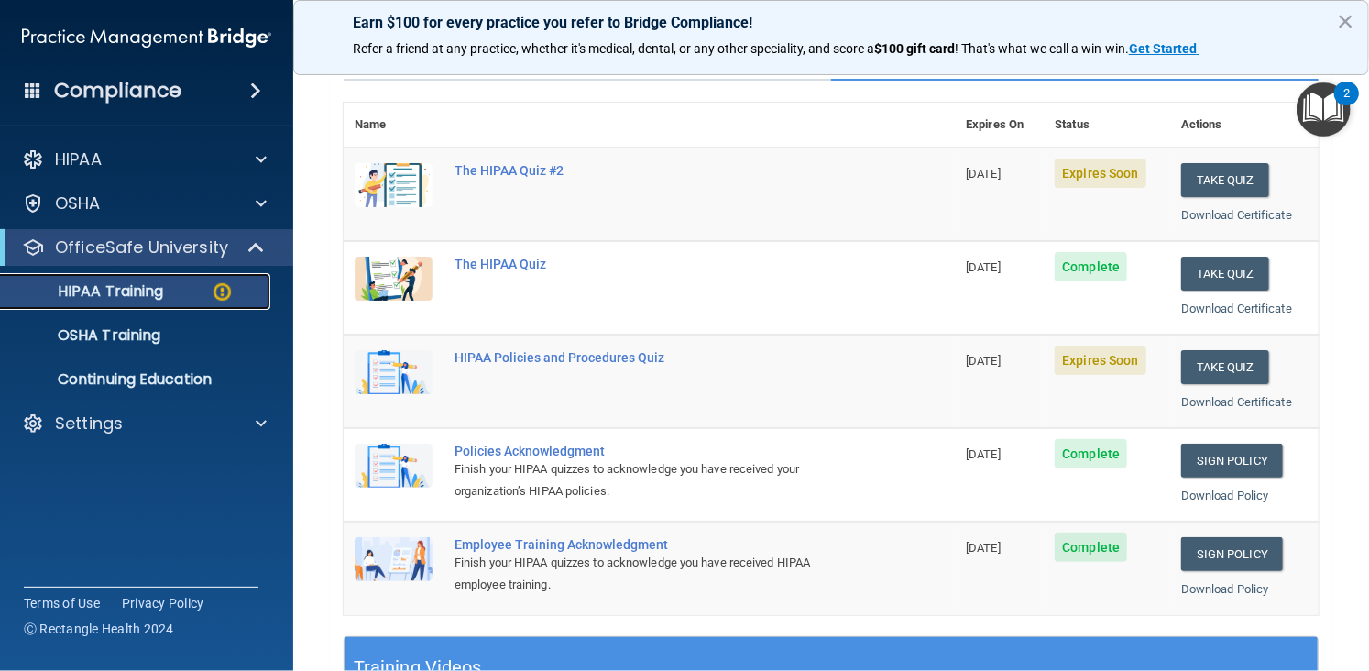
scroll to position [171, 0]
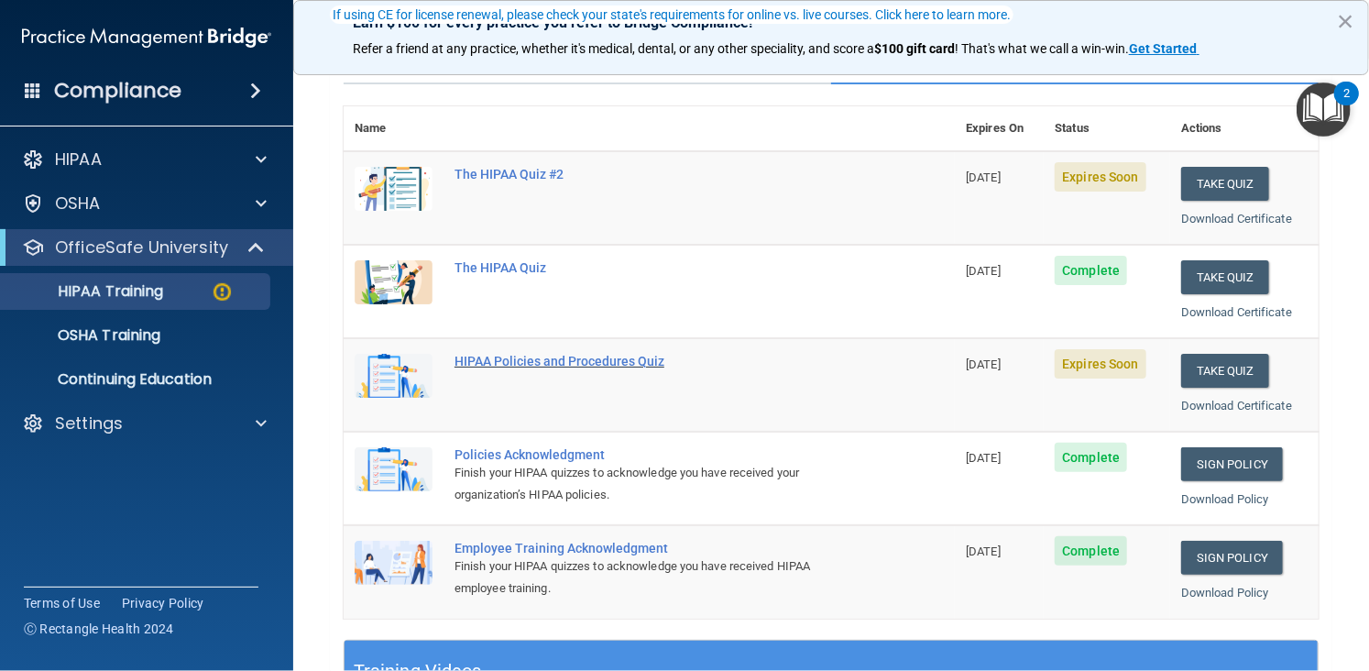
click at [621, 357] on div "HIPAA Policies and Procedures Quiz" at bounding box center [658, 361] width 409 height 15
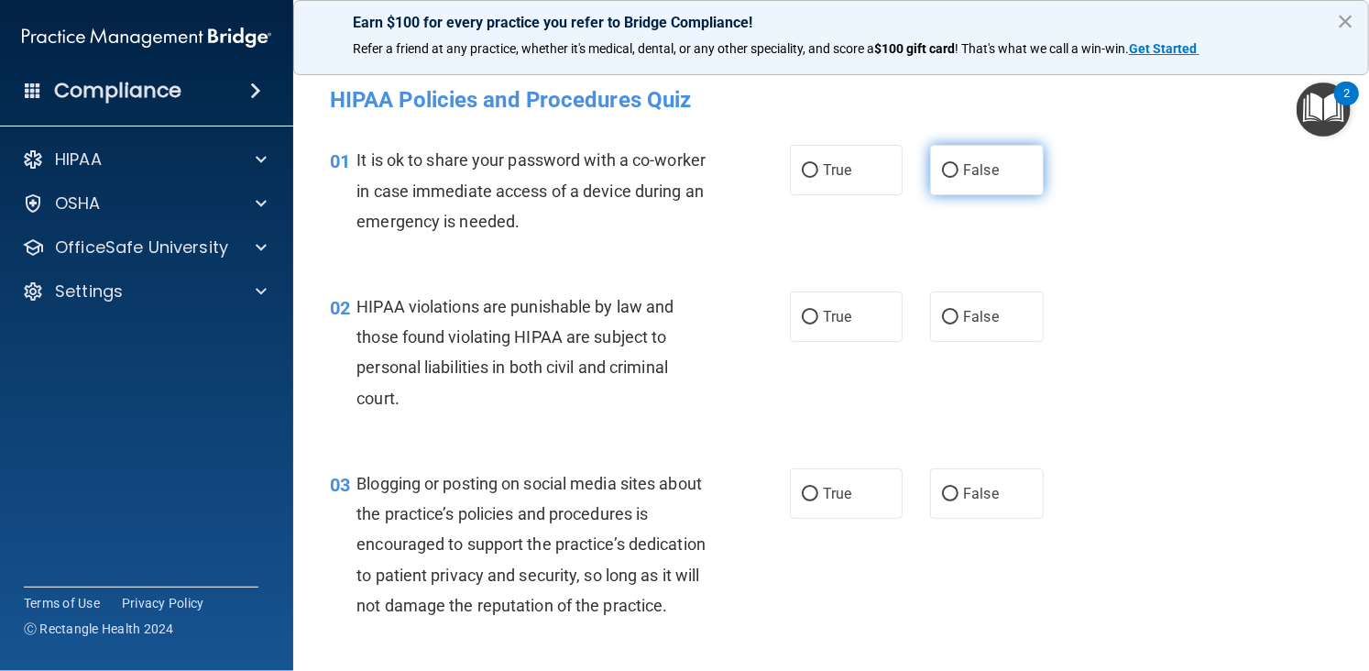
click at [971, 173] on span "False" at bounding box center [981, 169] width 36 height 17
click at [958, 173] on input "False" at bounding box center [950, 171] width 16 height 14
radio input "true"
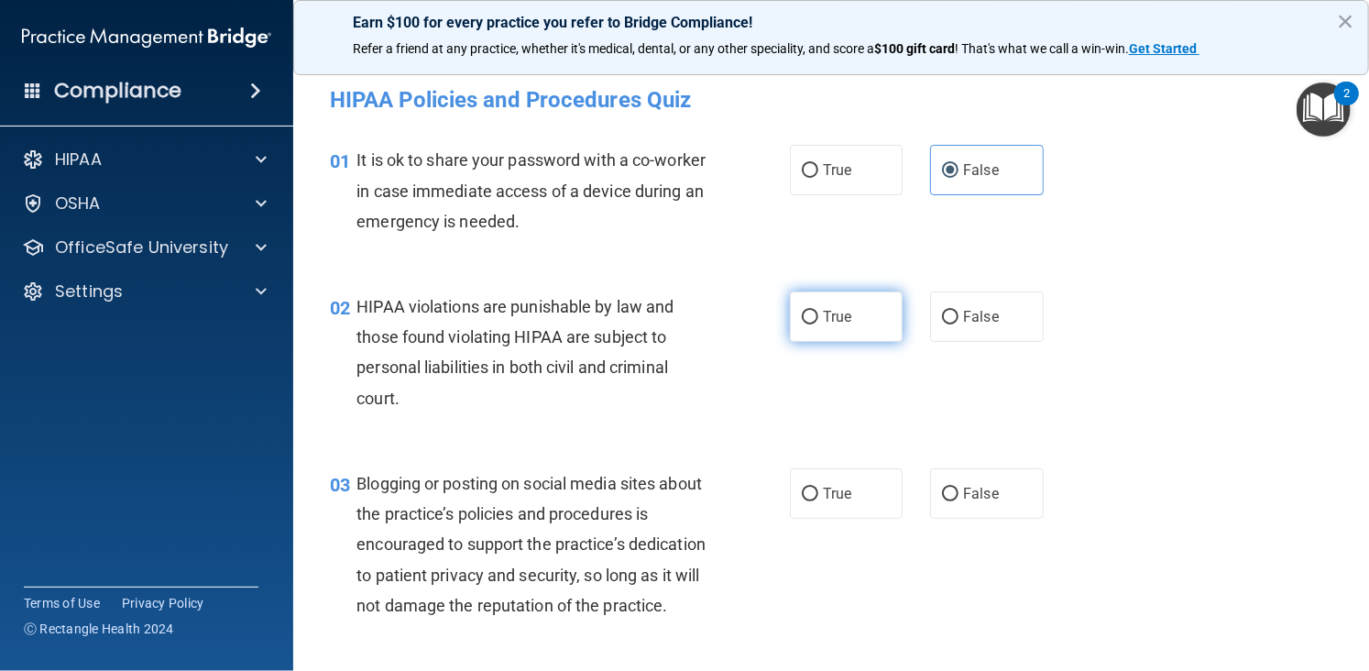
click at [848, 317] on label "True" at bounding box center [846, 316] width 113 height 50
click at [818, 317] on input "True" at bounding box center [810, 318] width 16 height 14
radio input "true"
click at [856, 497] on label "True" at bounding box center [846, 493] width 113 height 50
click at [818, 497] on input "True" at bounding box center [810, 494] width 16 height 14
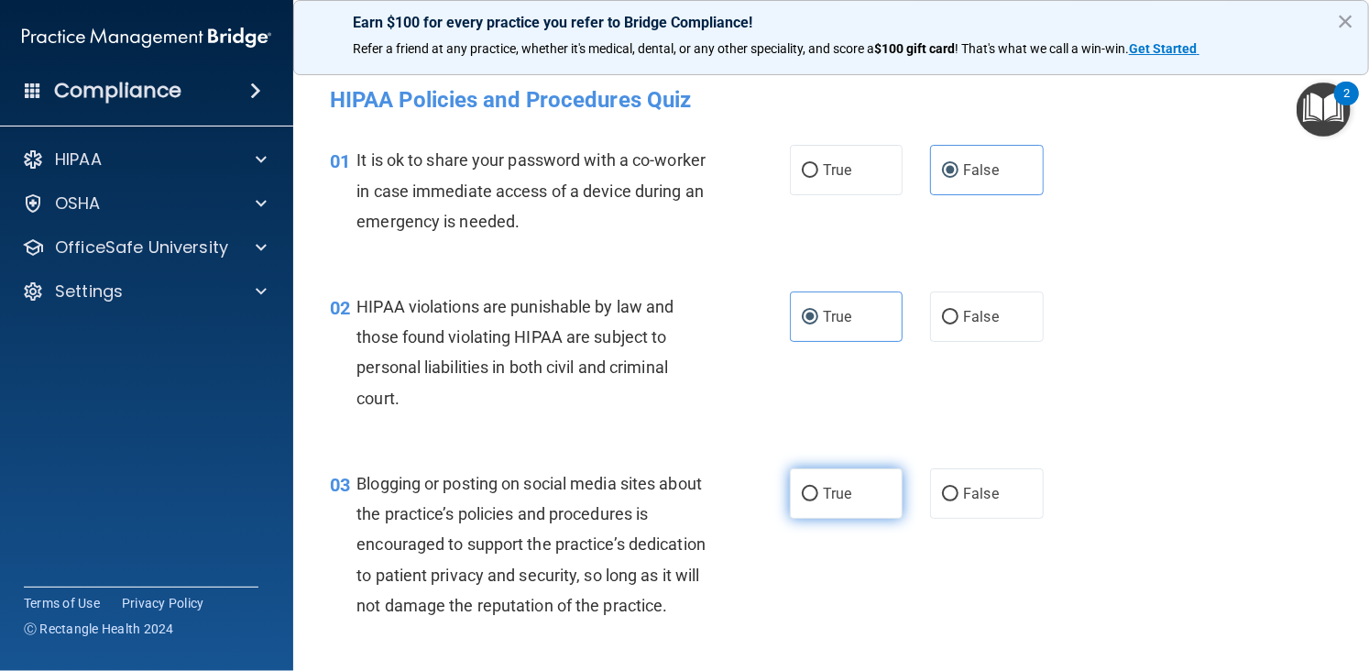
radio input "true"
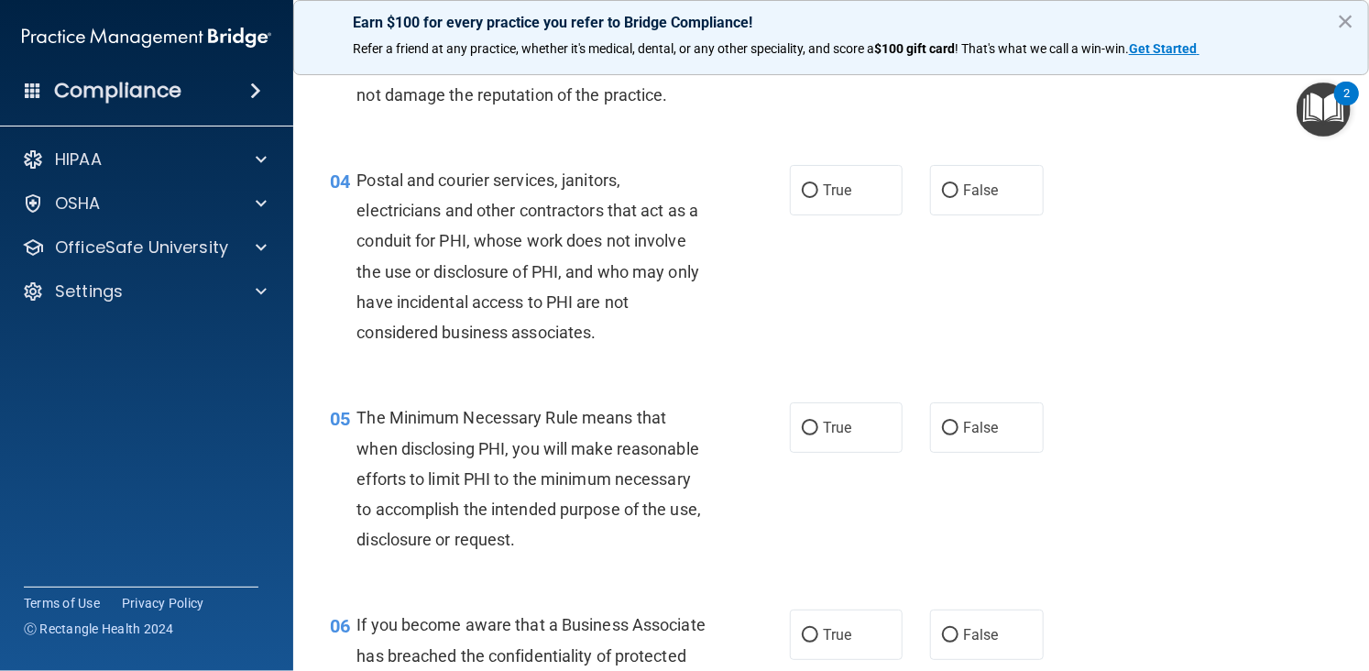
scroll to position [553, 0]
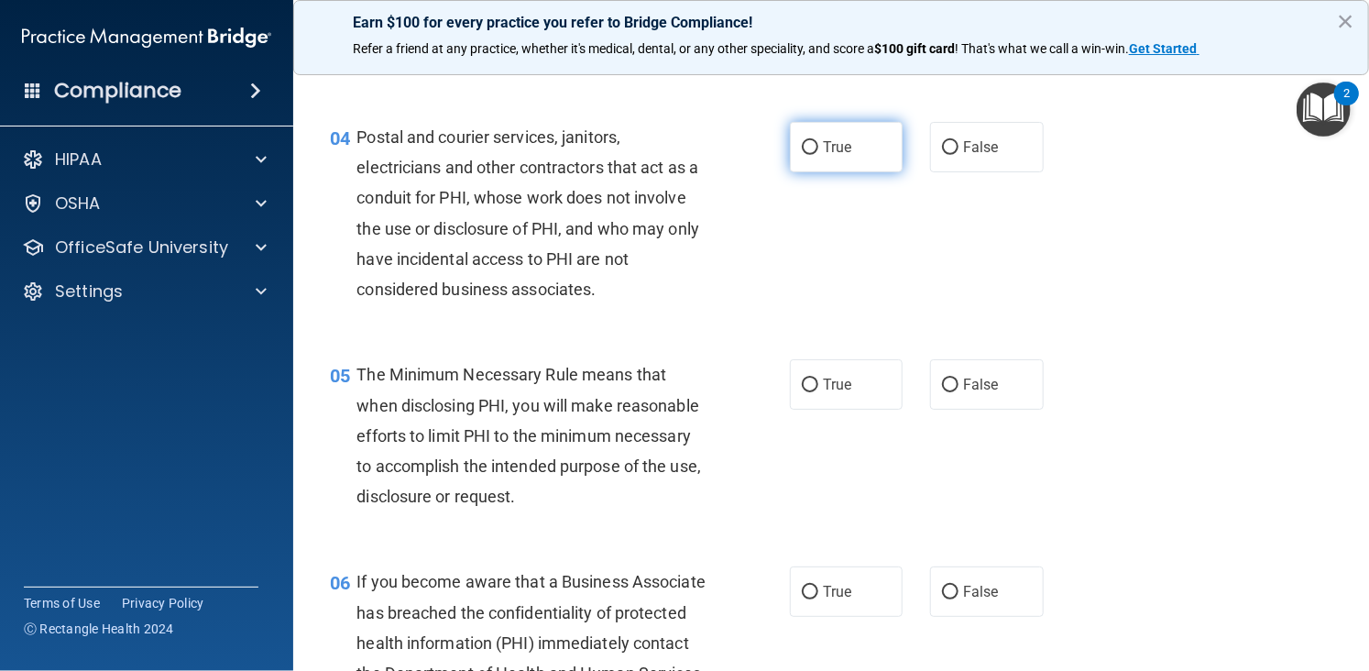
click at [853, 172] on label "True" at bounding box center [846, 147] width 113 height 50
click at [818, 155] on input "True" at bounding box center [810, 148] width 16 height 14
radio input "true"
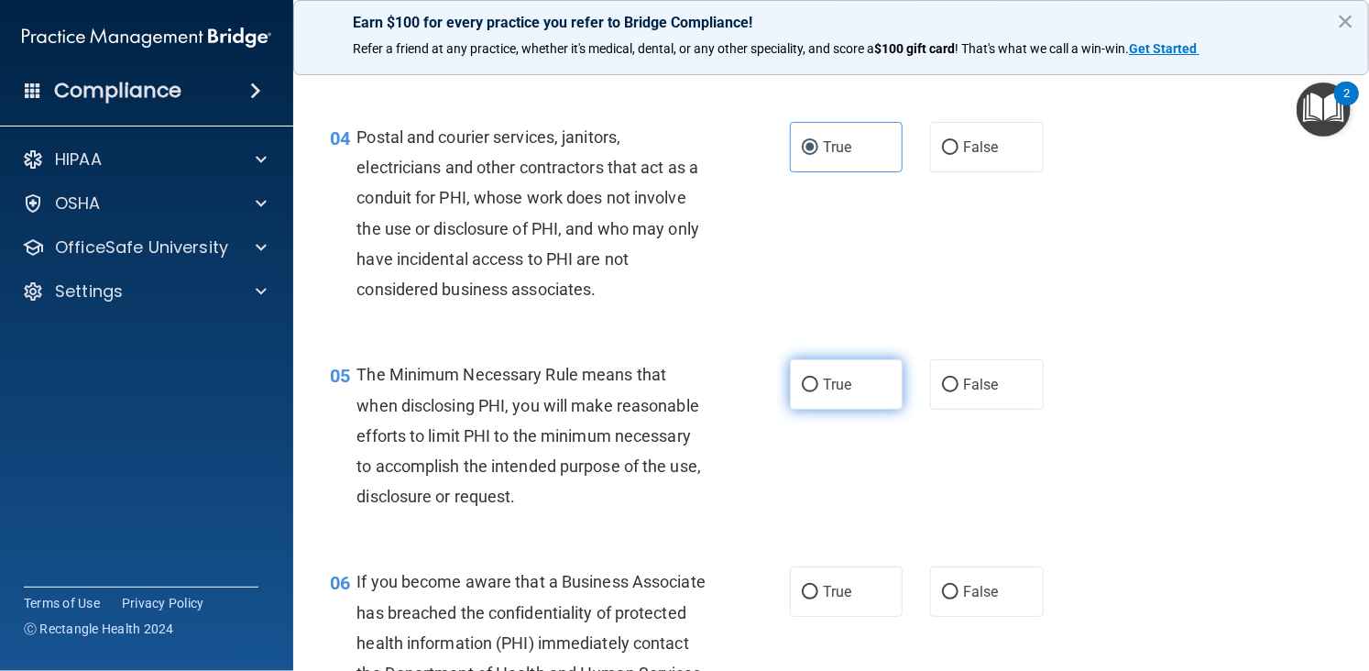
click at [821, 410] on label "True" at bounding box center [846, 384] width 113 height 50
click at [818, 392] on input "True" at bounding box center [810, 385] width 16 height 14
radio input "true"
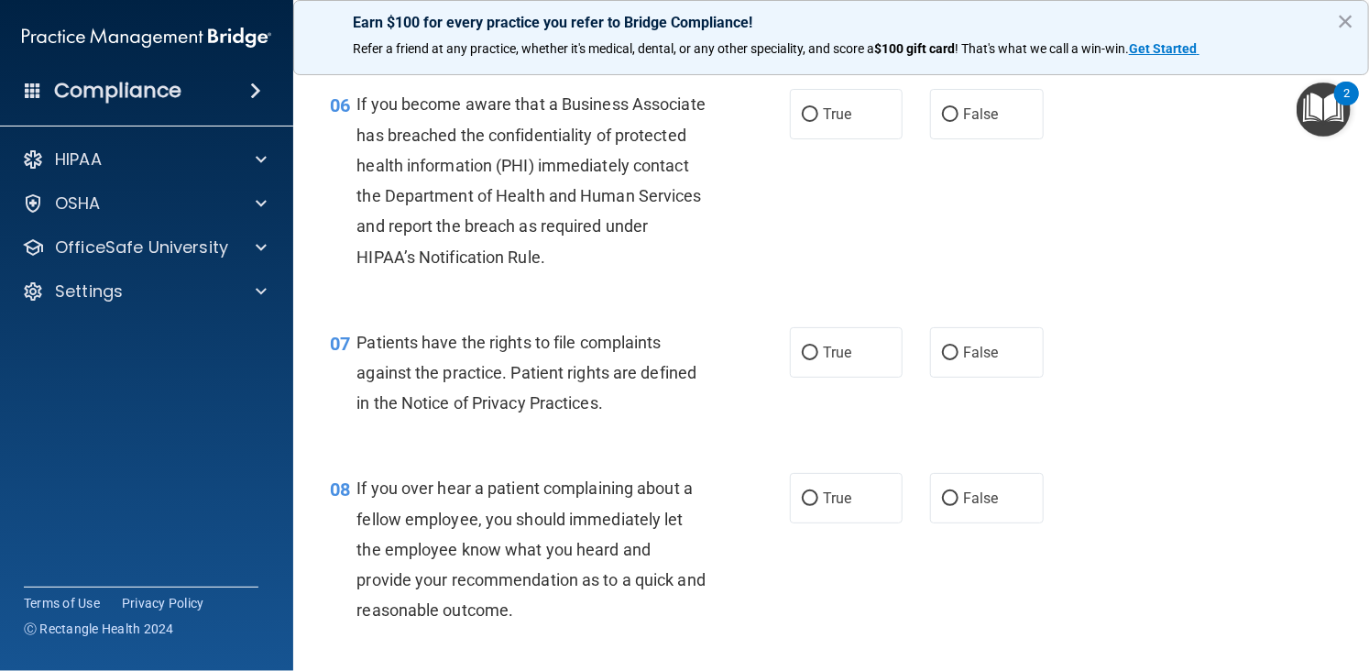
scroll to position [1044, 0]
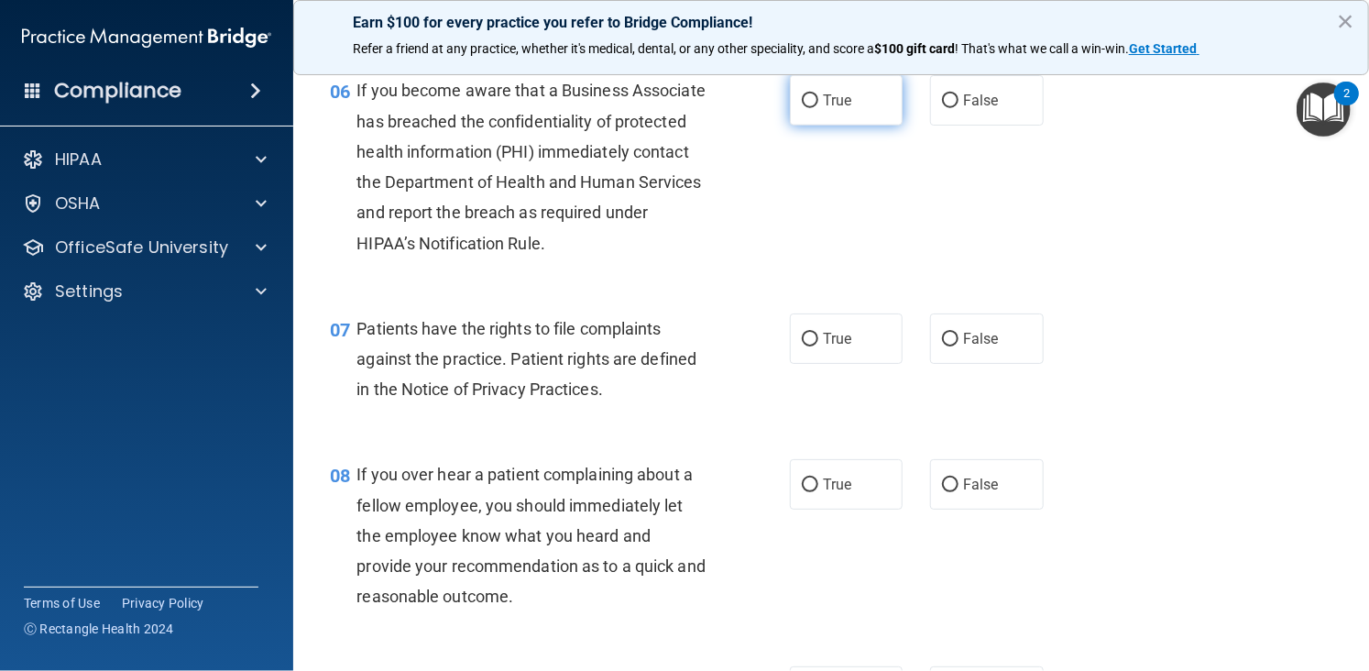
click at [839, 126] on label "True" at bounding box center [846, 100] width 113 height 50
click at [818, 108] on input "True" at bounding box center [810, 101] width 16 height 14
radio input "true"
click at [839, 364] on label "True" at bounding box center [846, 338] width 113 height 50
click at [818, 346] on input "True" at bounding box center [810, 340] width 16 height 14
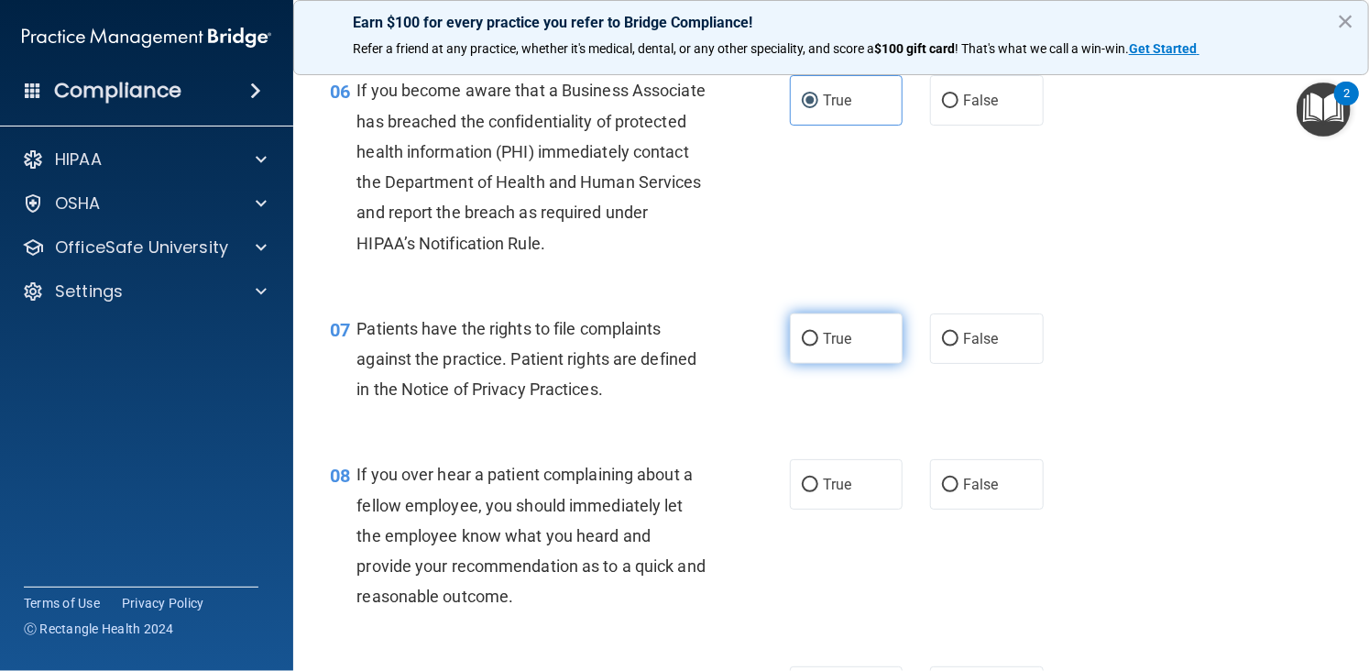
radio input "true"
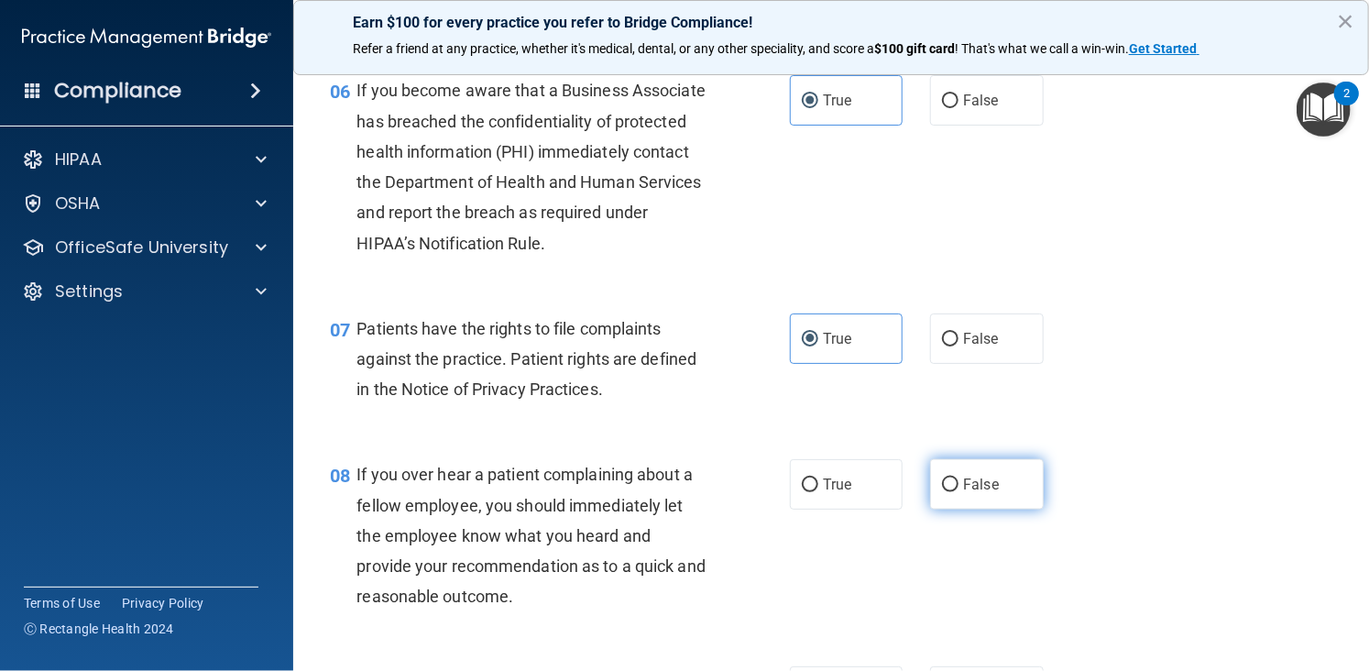
click at [950, 509] on label "False" at bounding box center [986, 484] width 113 height 50
click at [950, 492] on input "False" at bounding box center [950, 485] width 16 height 14
radio input "true"
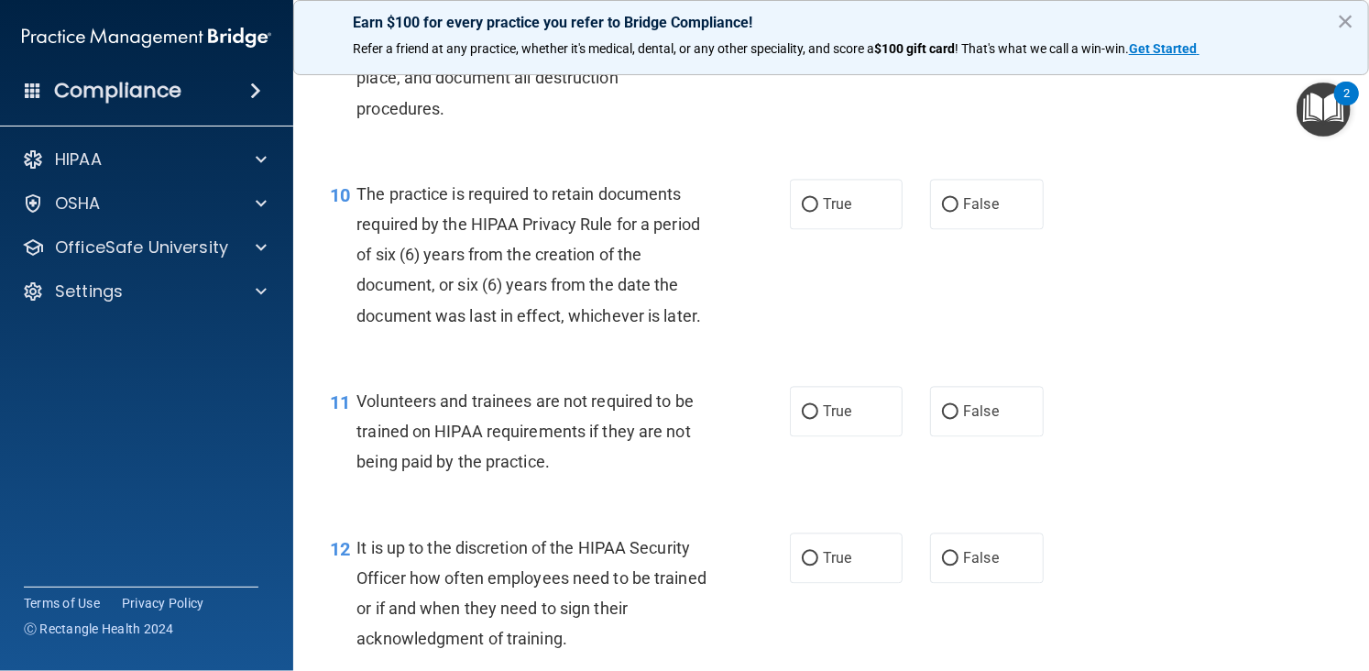
scroll to position [1827, 0]
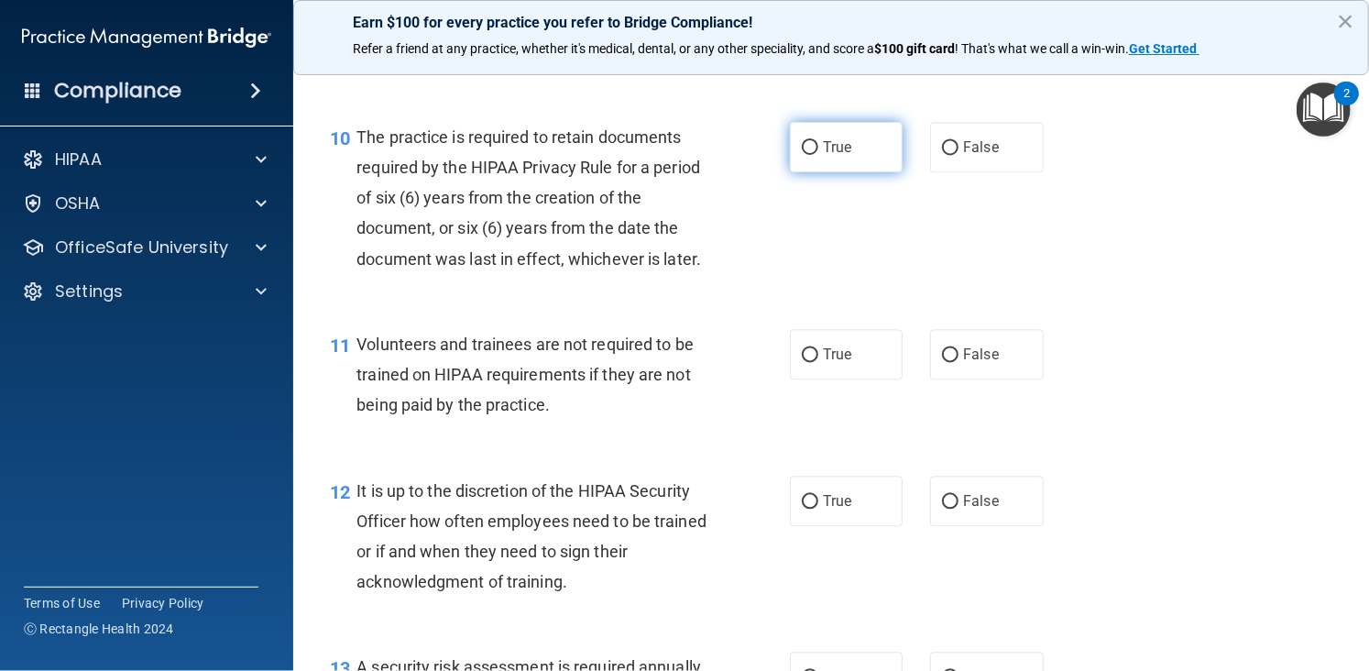
click at [854, 172] on label "True" at bounding box center [846, 147] width 113 height 50
click at [818, 155] on input "True" at bounding box center [810, 148] width 16 height 14
radio input "true"
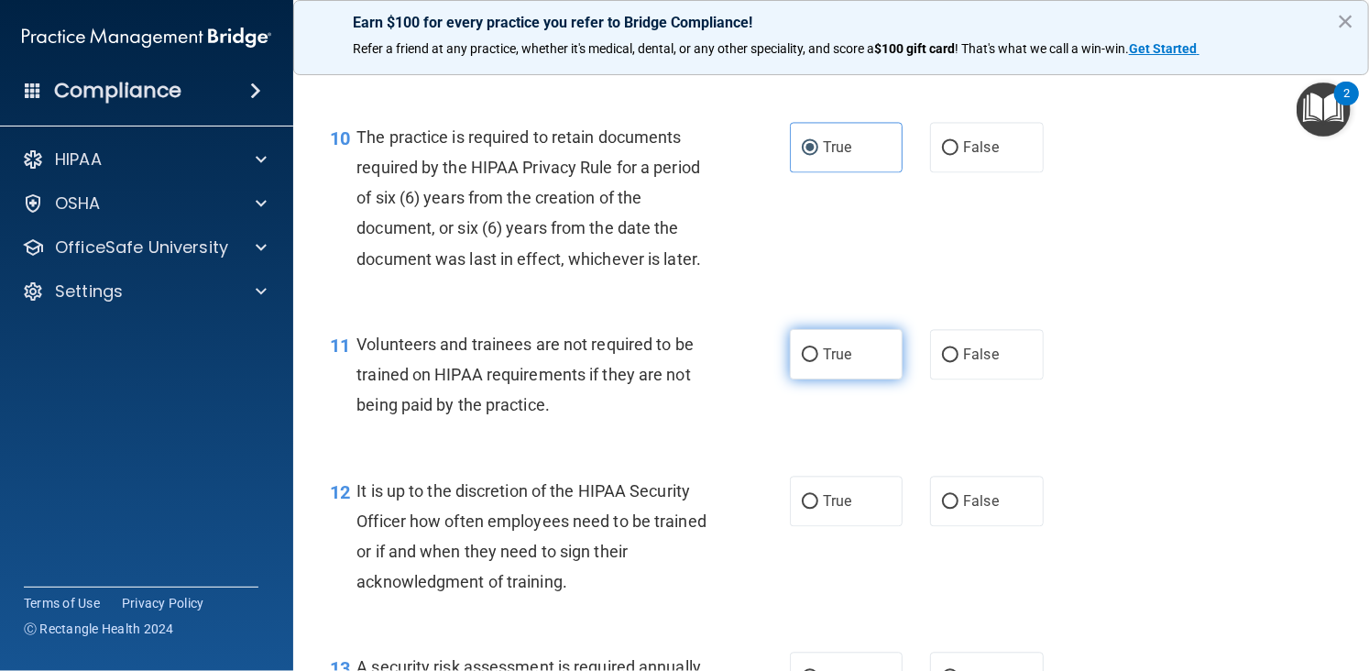
click at [823, 363] on span "True" at bounding box center [837, 353] width 28 height 17
click at [818, 362] on input "True" at bounding box center [810, 355] width 16 height 14
radio input "true"
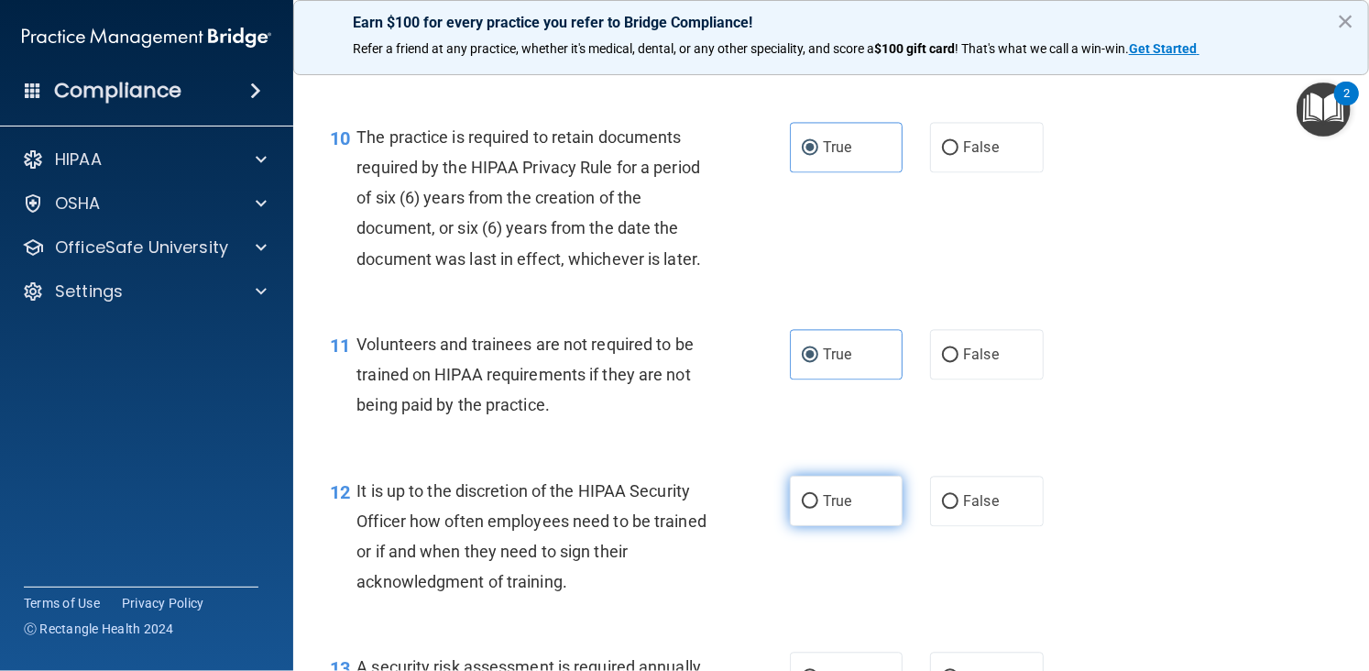
click at [858, 526] on label "True" at bounding box center [846, 500] width 113 height 50
click at [818, 508] on input "True" at bounding box center [810, 502] width 16 height 14
radio input "true"
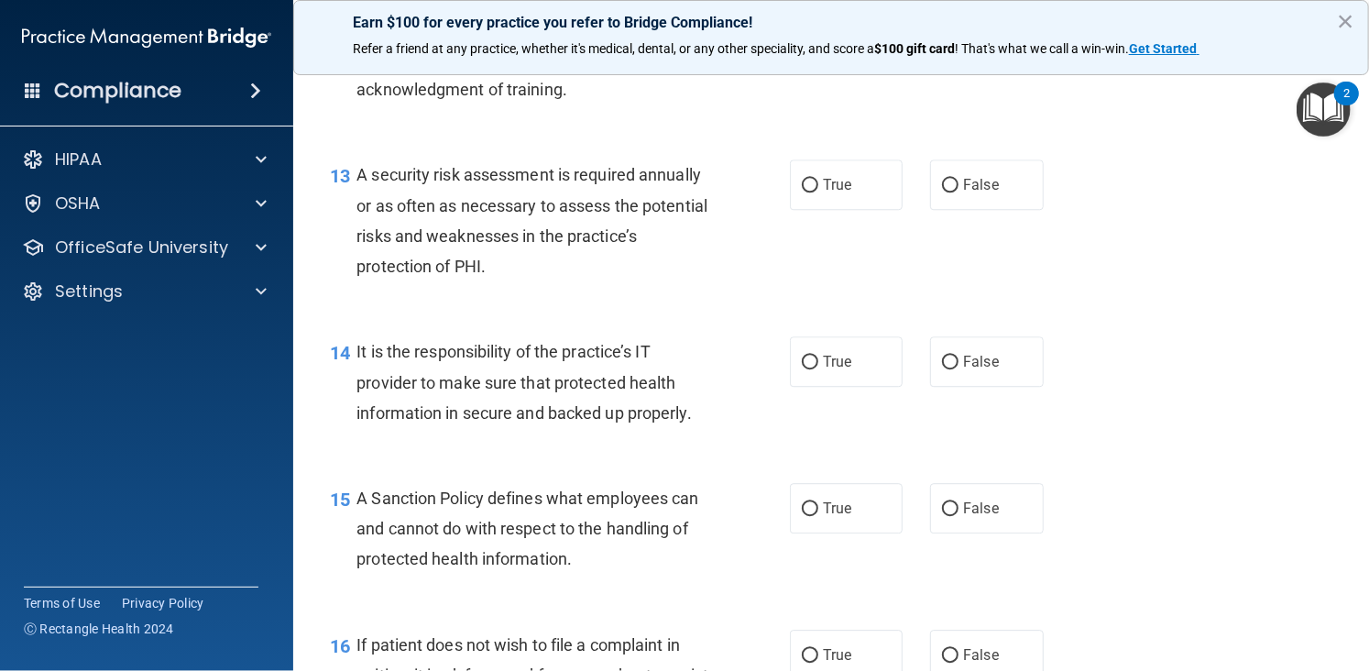
scroll to position [2467, 0]
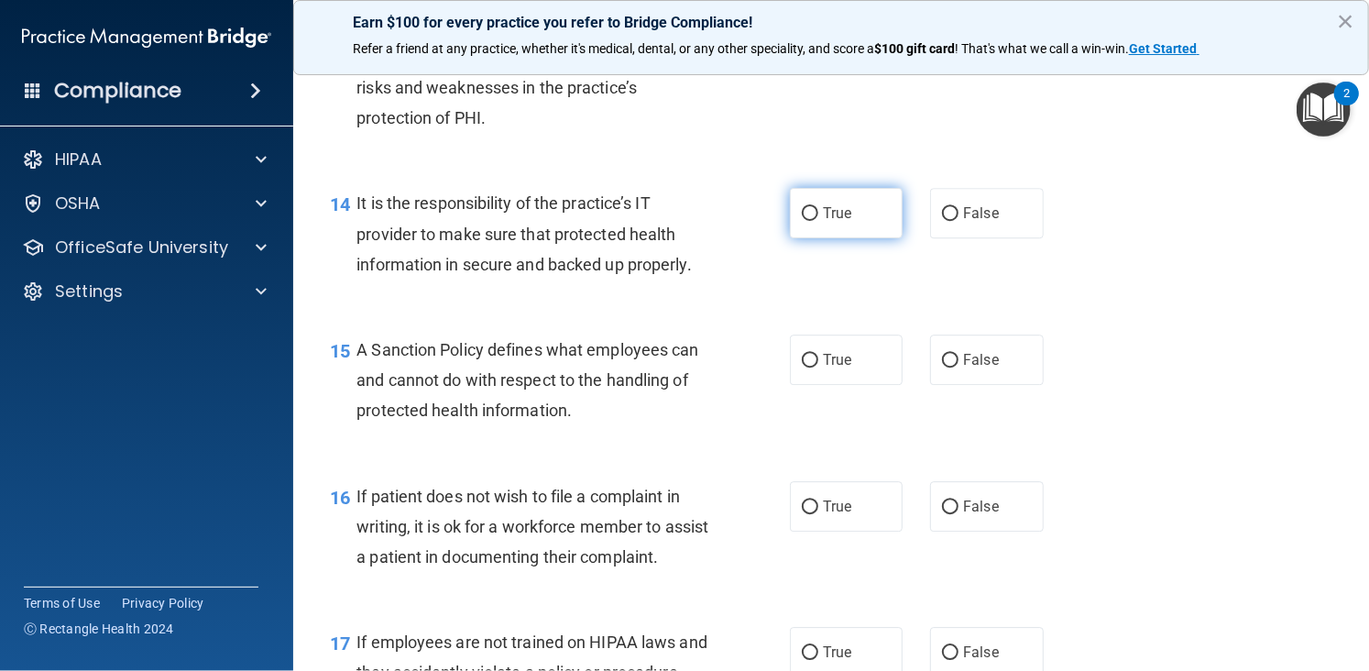
click at [894, 238] on label "True" at bounding box center [846, 213] width 113 height 50
click at [818, 221] on input "True" at bounding box center [810, 214] width 16 height 14
radio input "true"
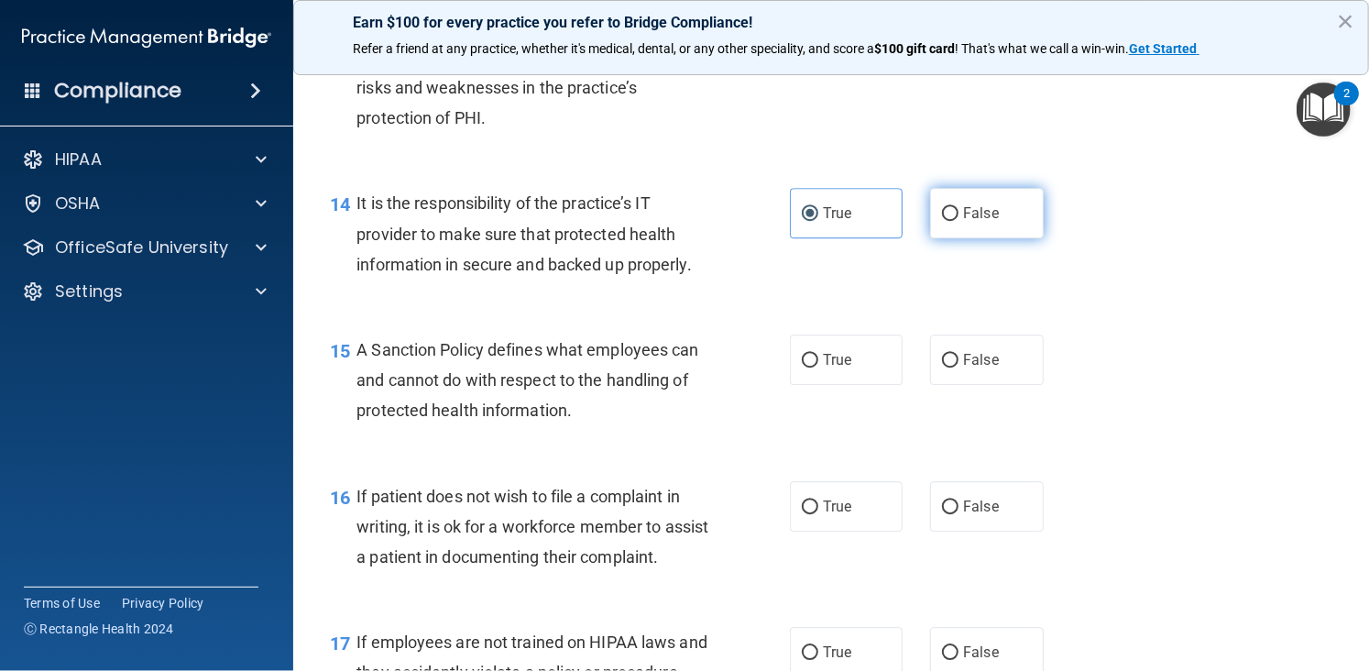
click at [1002, 226] on label "False" at bounding box center [986, 213] width 113 height 50
click at [958, 221] on input "False" at bounding box center [950, 214] width 16 height 14
radio input "true"
radio input "false"
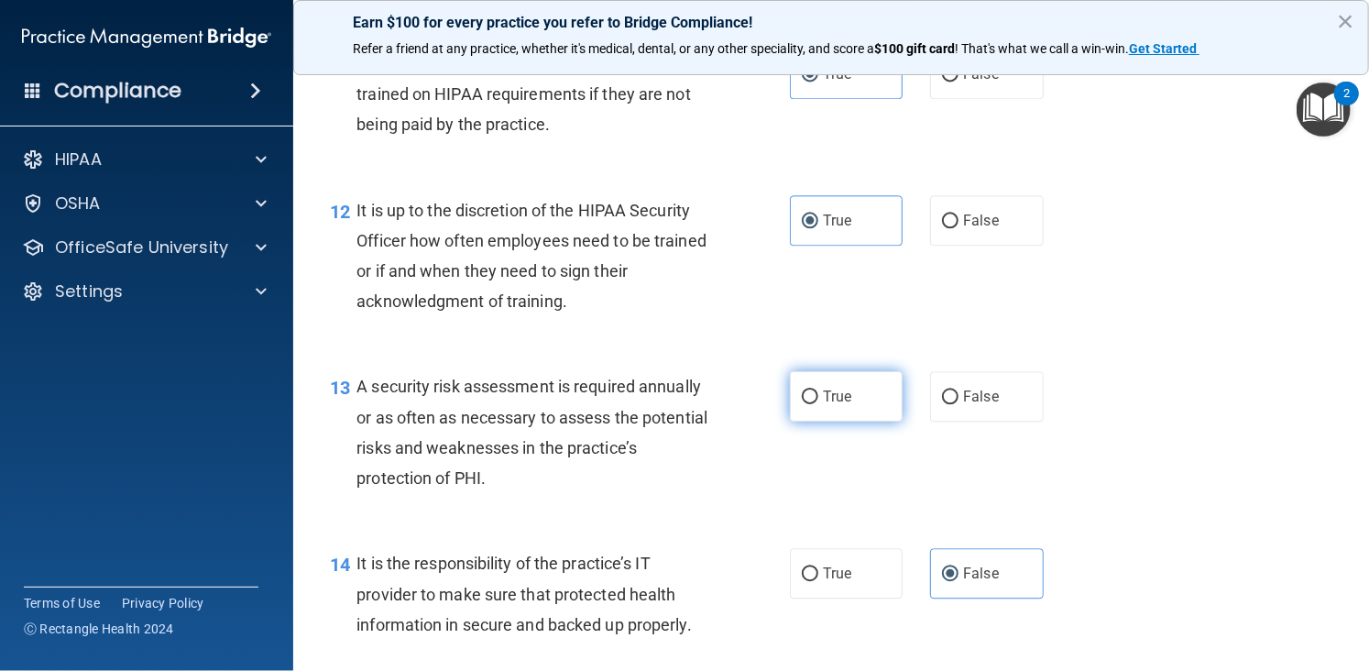
click at [799, 421] on label "True" at bounding box center [846, 396] width 113 height 50
click at [802, 404] on input "True" at bounding box center [810, 397] width 16 height 14
radio input "true"
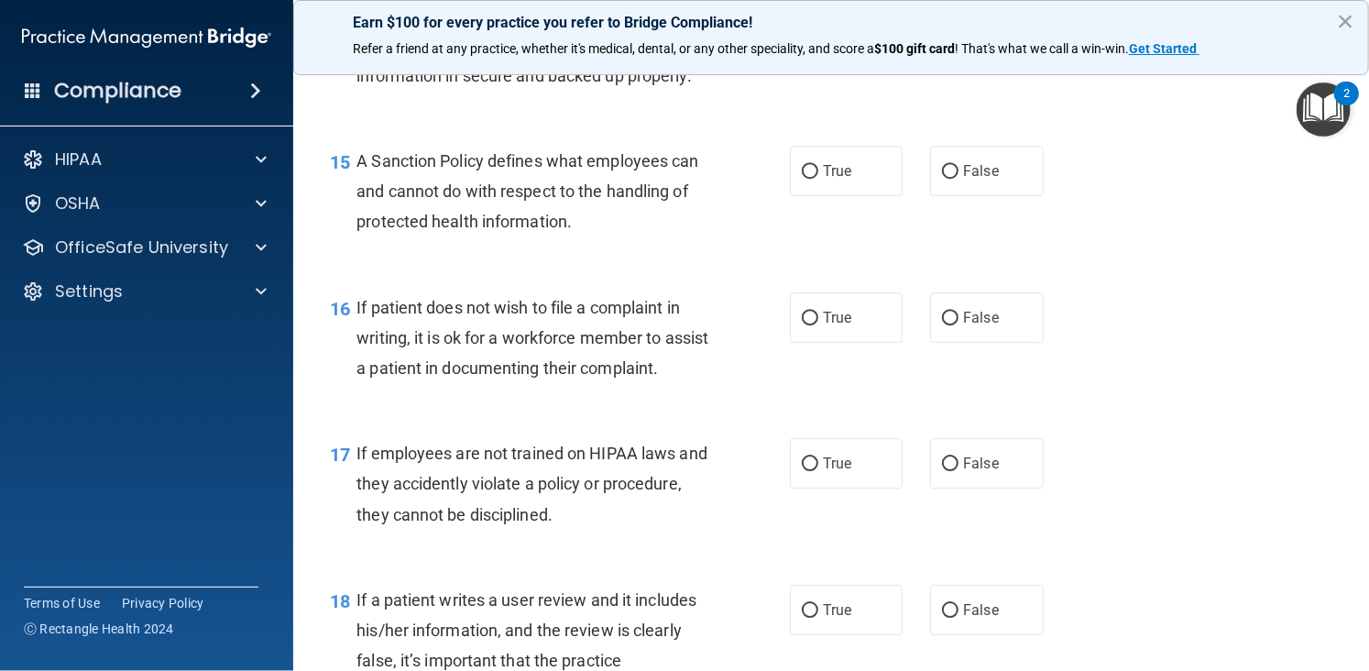
scroll to position [2670, 0]
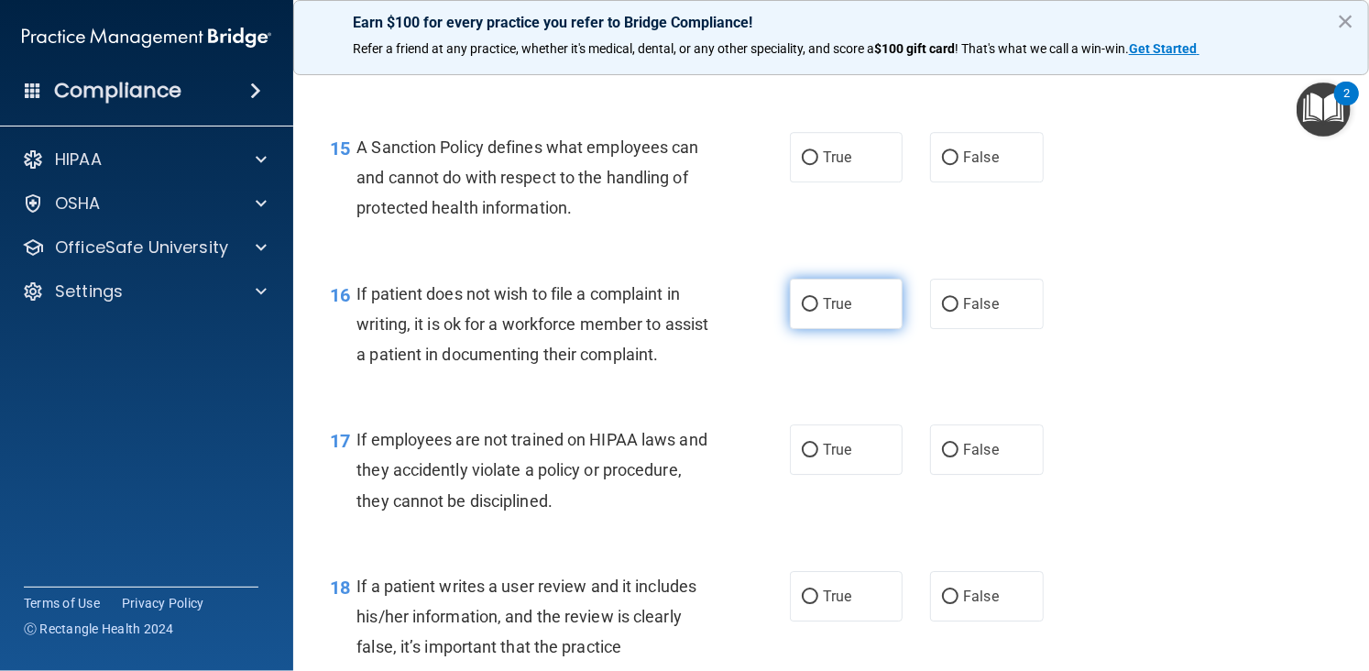
click at [838, 312] on span "True" at bounding box center [837, 303] width 28 height 17
click at [818, 311] on input "True" at bounding box center [810, 305] width 16 height 14
radio input "true"
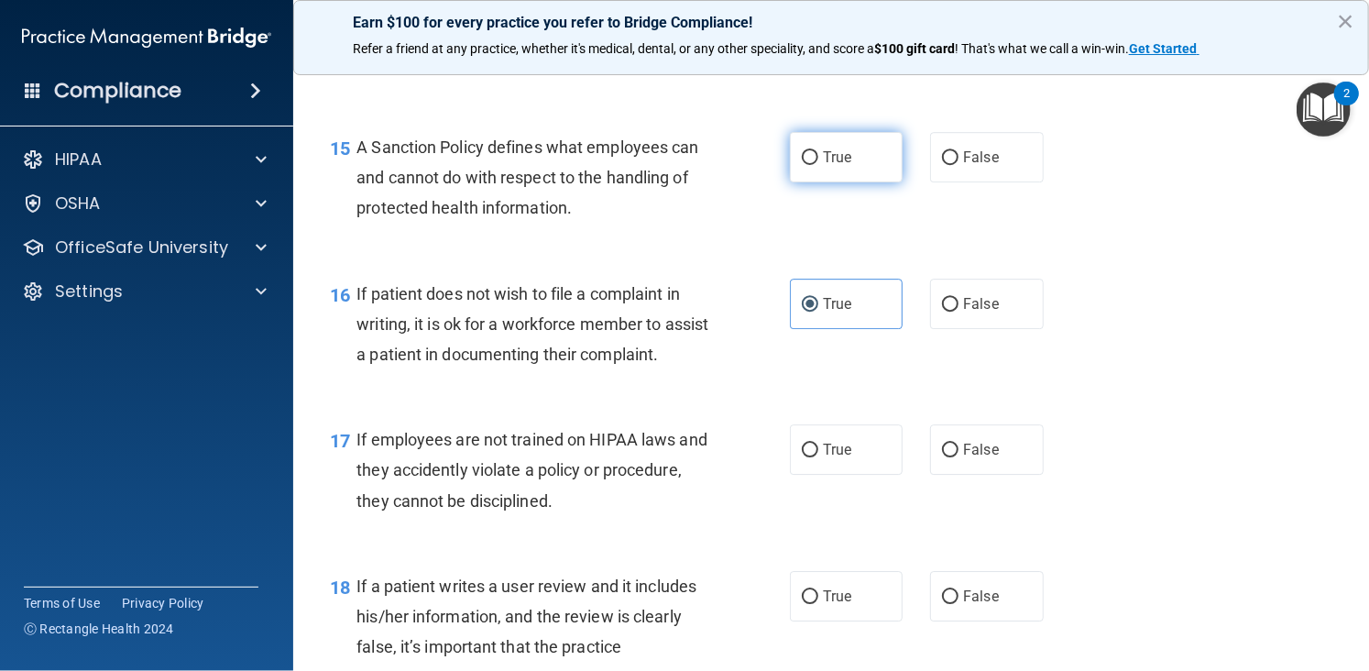
click at [825, 166] on span "True" at bounding box center [837, 156] width 28 height 17
click at [818, 165] on input "True" at bounding box center [810, 158] width 16 height 14
radio input "true"
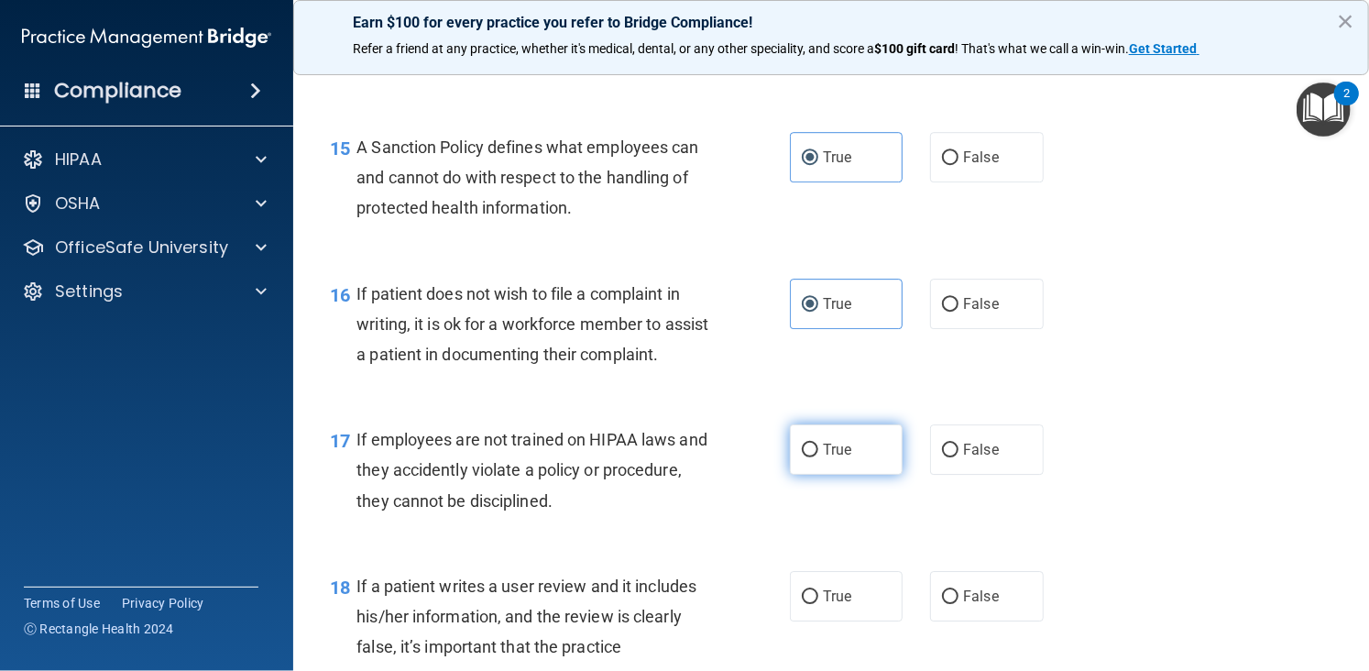
click at [832, 475] on label "True" at bounding box center [846, 449] width 113 height 50
click at [818, 457] on input "True" at bounding box center [810, 450] width 16 height 14
radio input "true"
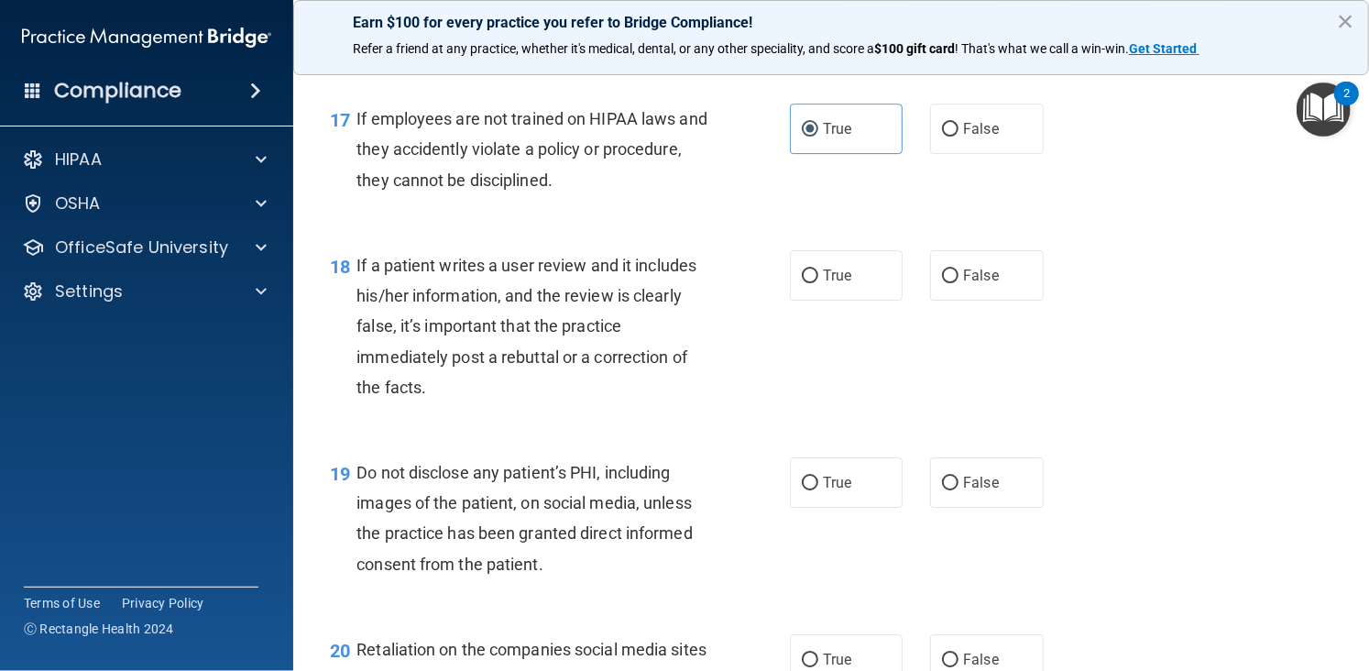
scroll to position [3054, 0]
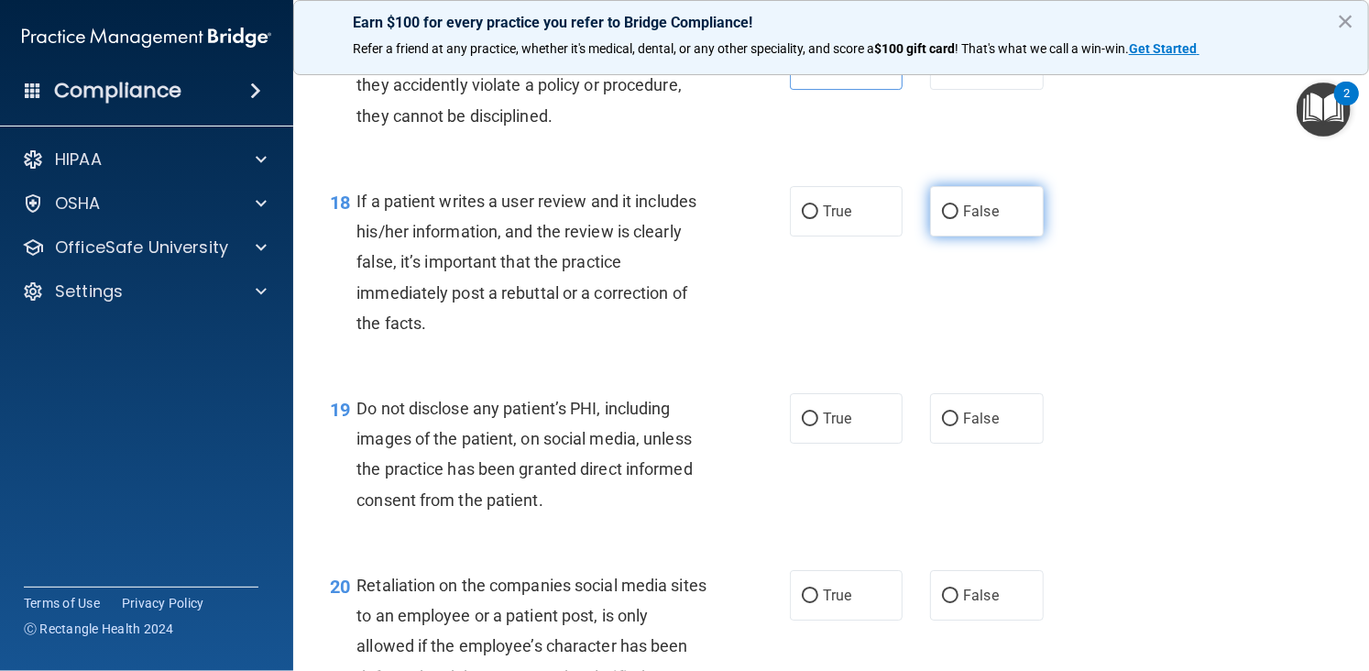
click at [949, 219] on input "False" at bounding box center [950, 212] width 16 height 14
radio input "true"
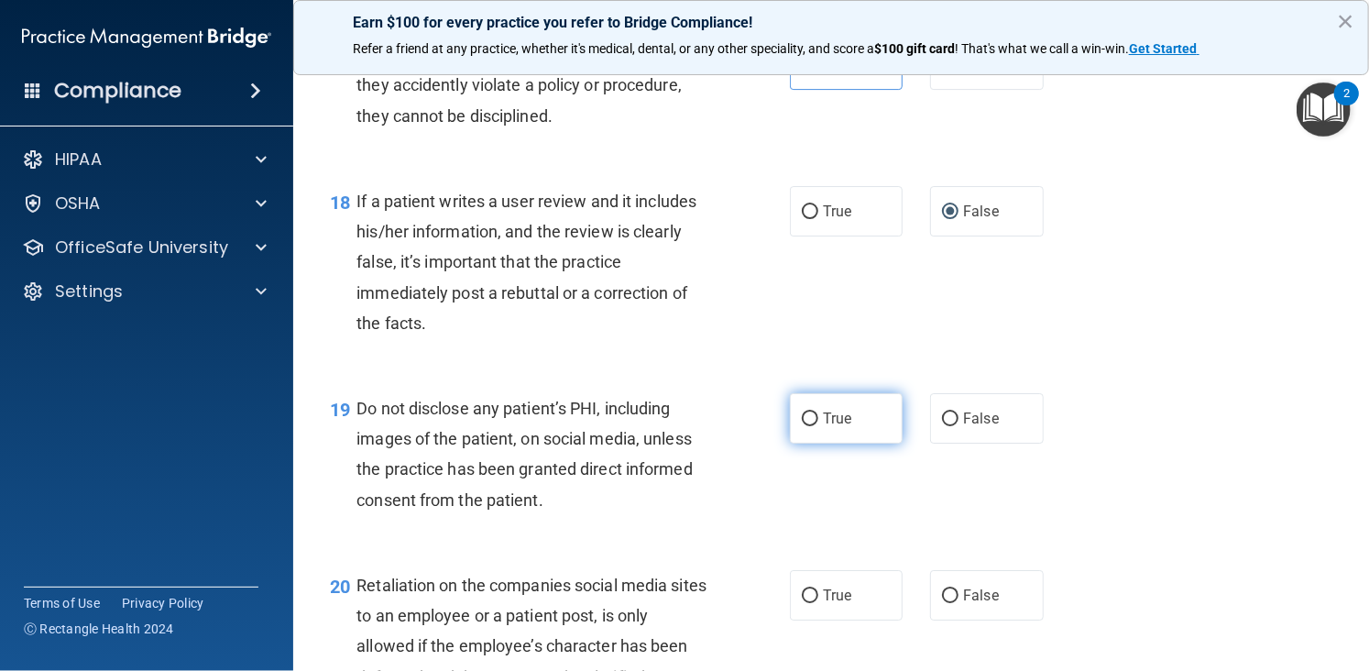
click at [814, 443] on label "True" at bounding box center [846, 418] width 113 height 50
click at [814, 426] on input "True" at bounding box center [810, 419] width 16 height 14
radio input "true"
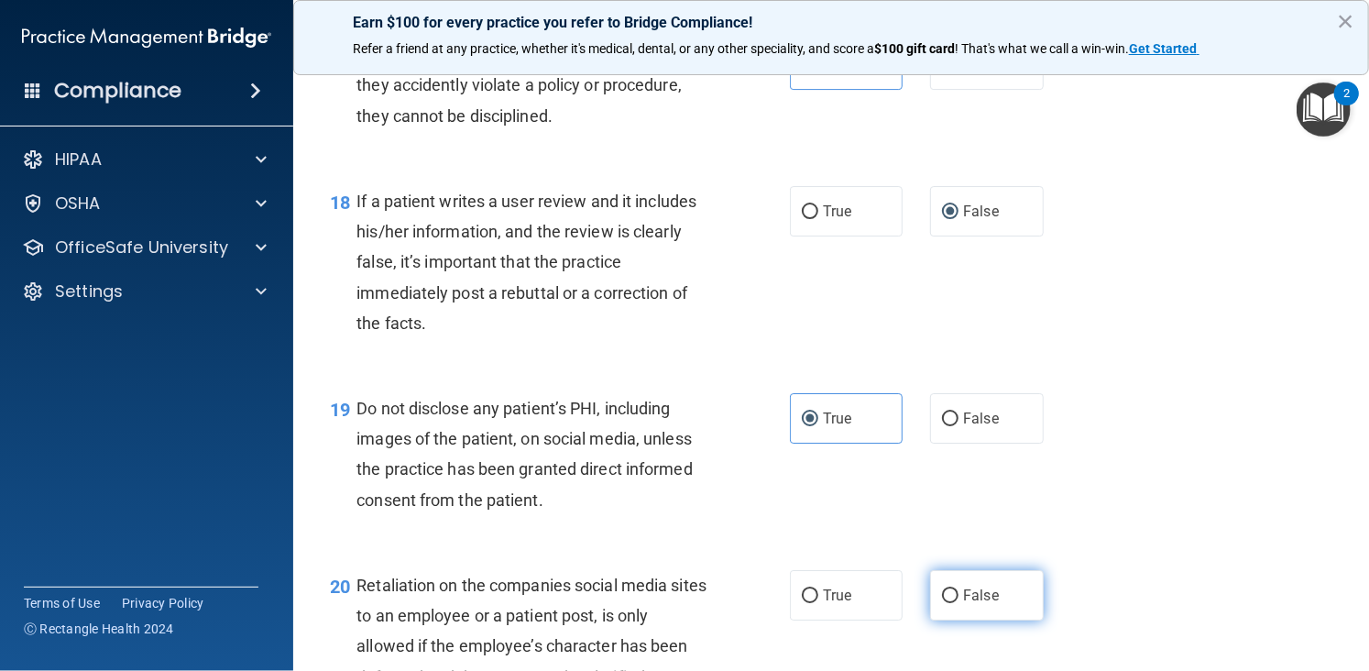
click at [941, 620] on label "False" at bounding box center [986, 595] width 113 height 50
click at [942, 603] on input "False" at bounding box center [950, 596] width 16 height 14
radio input "true"
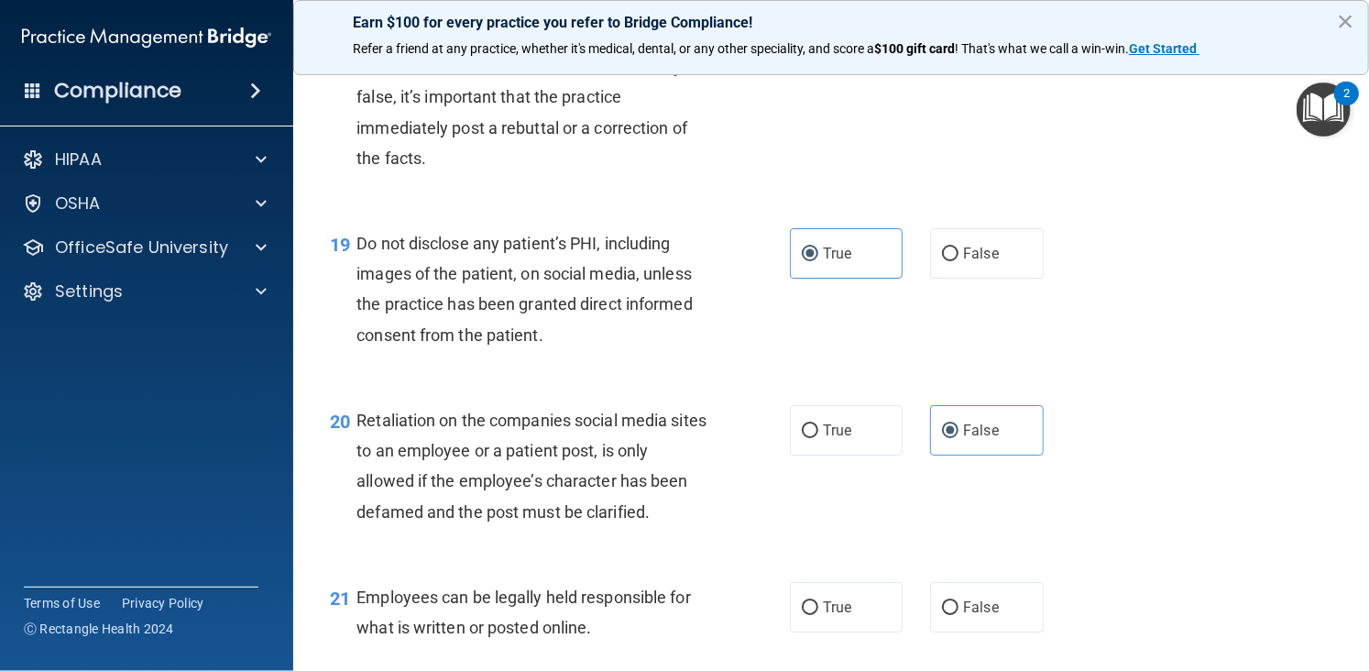
scroll to position [3283, 0]
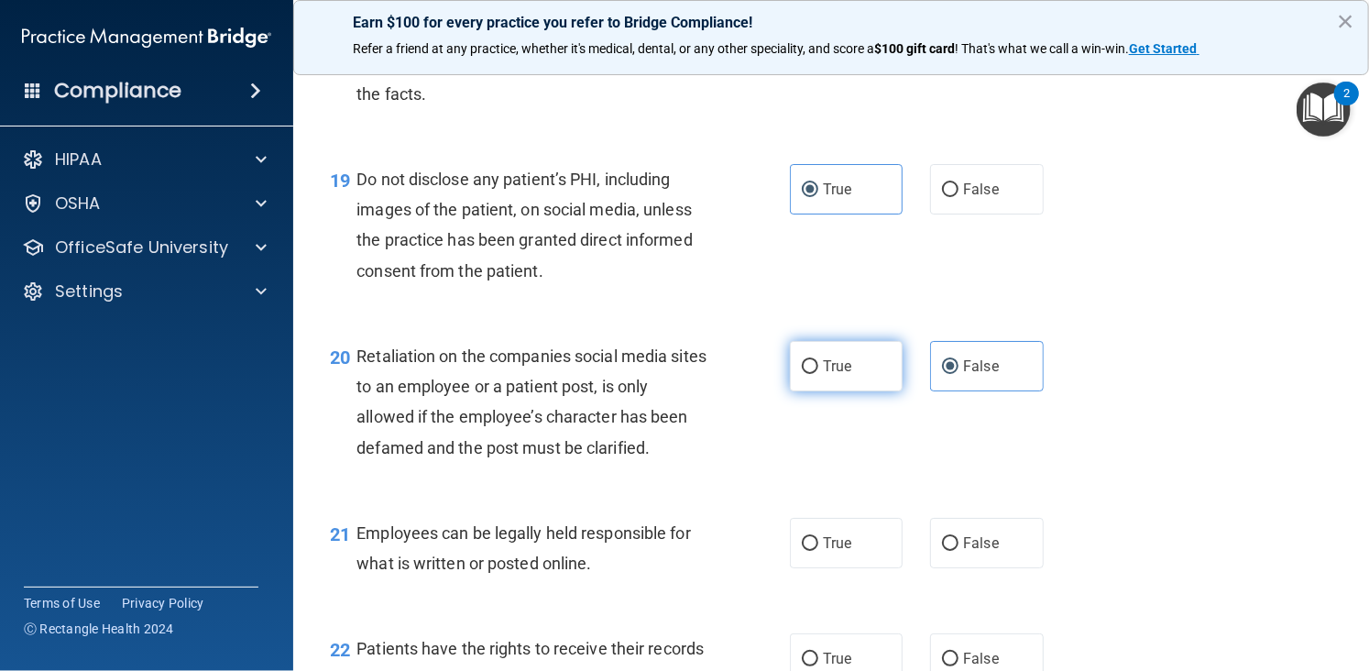
click at [851, 391] on label "True" at bounding box center [846, 366] width 113 height 50
click at [818, 374] on input "True" at bounding box center [810, 367] width 16 height 14
radio input "true"
click at [800, 391] on label "True" at bounding box center [846, 366] width 113 height 50
click at [802, 374] on input "True" at bounding box center [810, 367] width 16 height 14
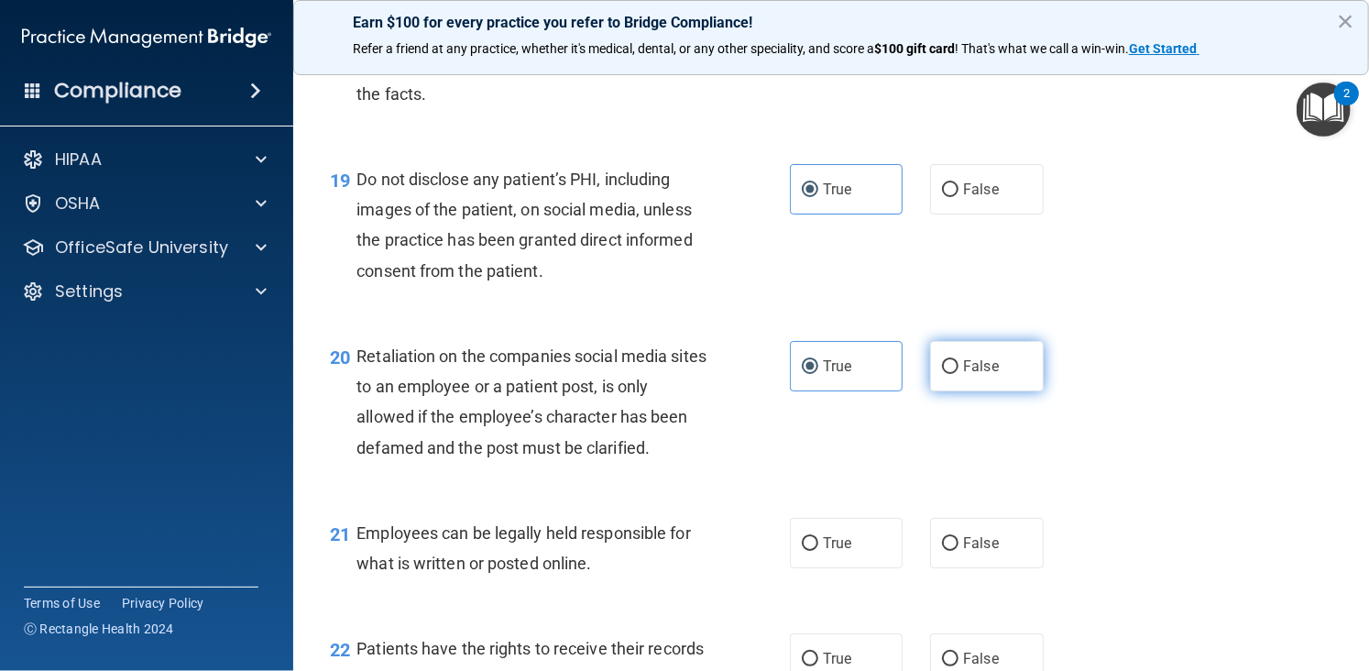
click at [963, 375] on span "False" at bounding box center [981, 365] width 36 height 17
click at [958, 374] on input "False" at bounding box center [950, 367] width 16 height 14
radio input "true"
radio input "false"
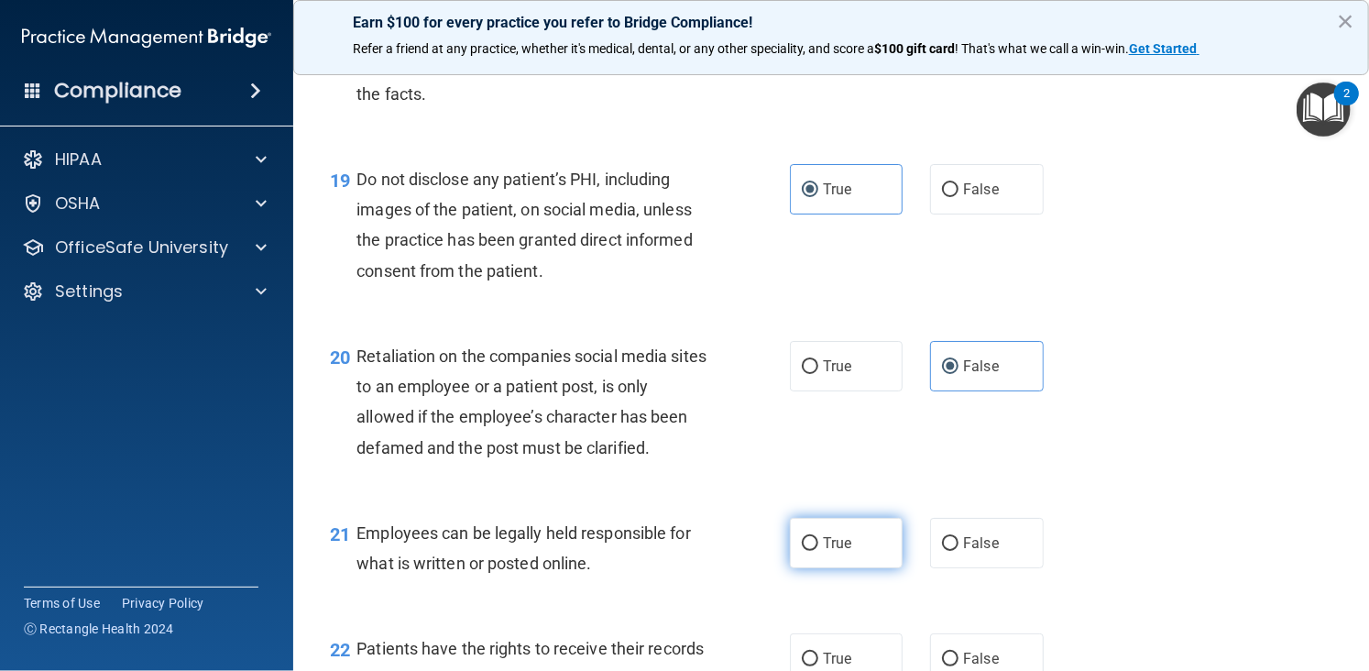
click at [836, 552] on span "True" at bounding box center [837, 542] width 28 height 17
click at [818, 551] on input "True" at bounding box center [810, 544] width 16 height 14
radio input "true"
click at [1351, 607] on main "- HIPAA Policies and Procedures Quiz This quiz doesn’t expire until [DATE]. Are…" at bounding box center [831, 365] width 1076 height 612
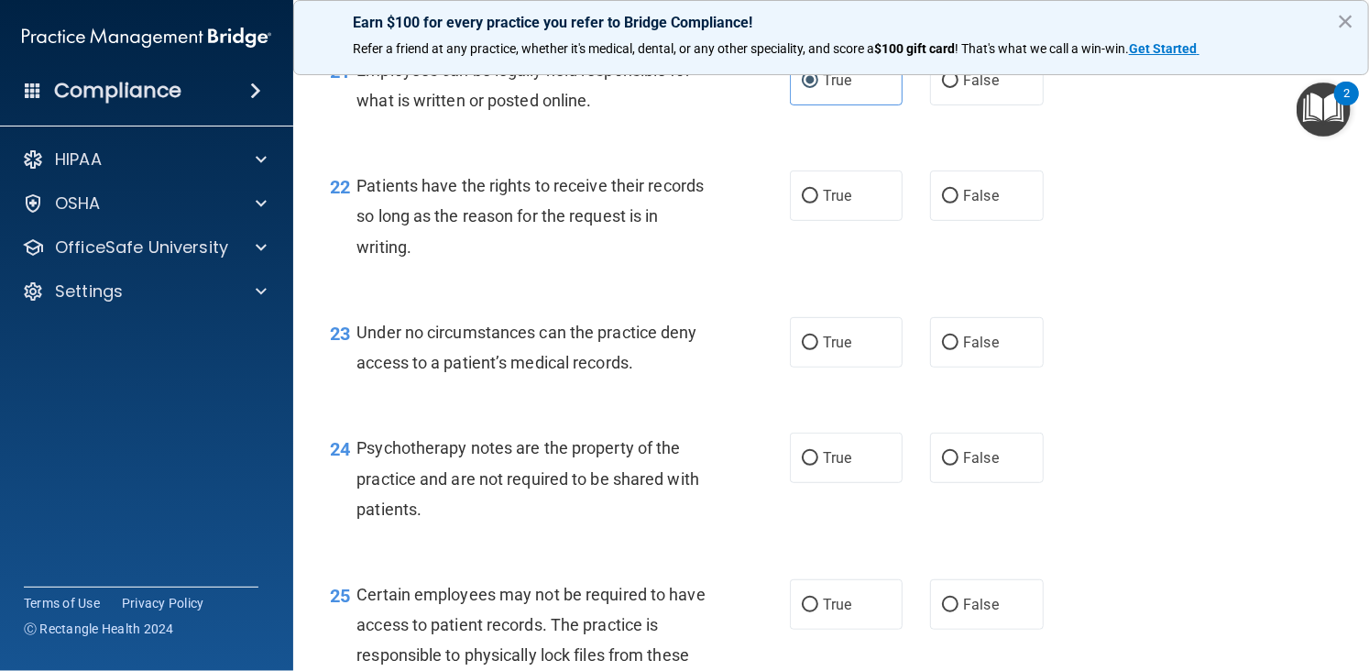
scroll to position [3761, 0]
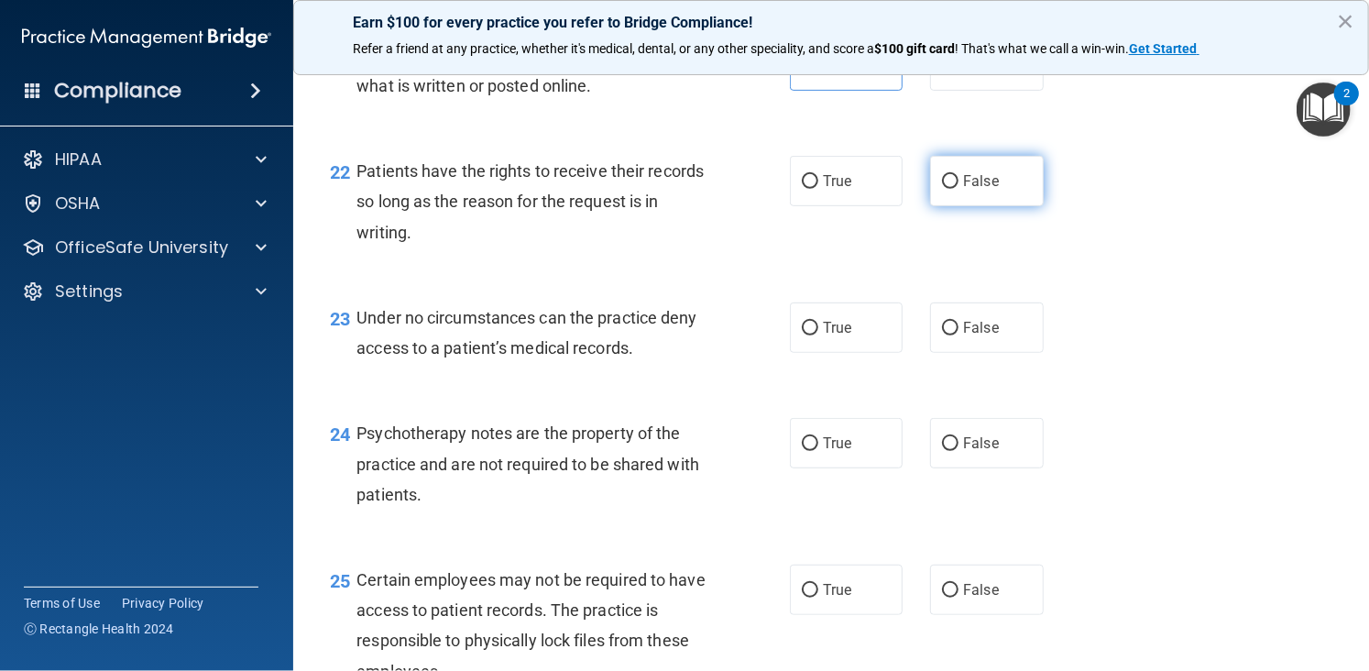
click at [946, 189] on input "False" at bounding box center [950, 182] width 16 height 14
radio input "true"
click at [836, 190] on span "True" at bounding box center [837, 180] width 28 height 17
click at [818, 189] on input "True" at bounding box center [810, 182] width 16 height 14
radio input "true"
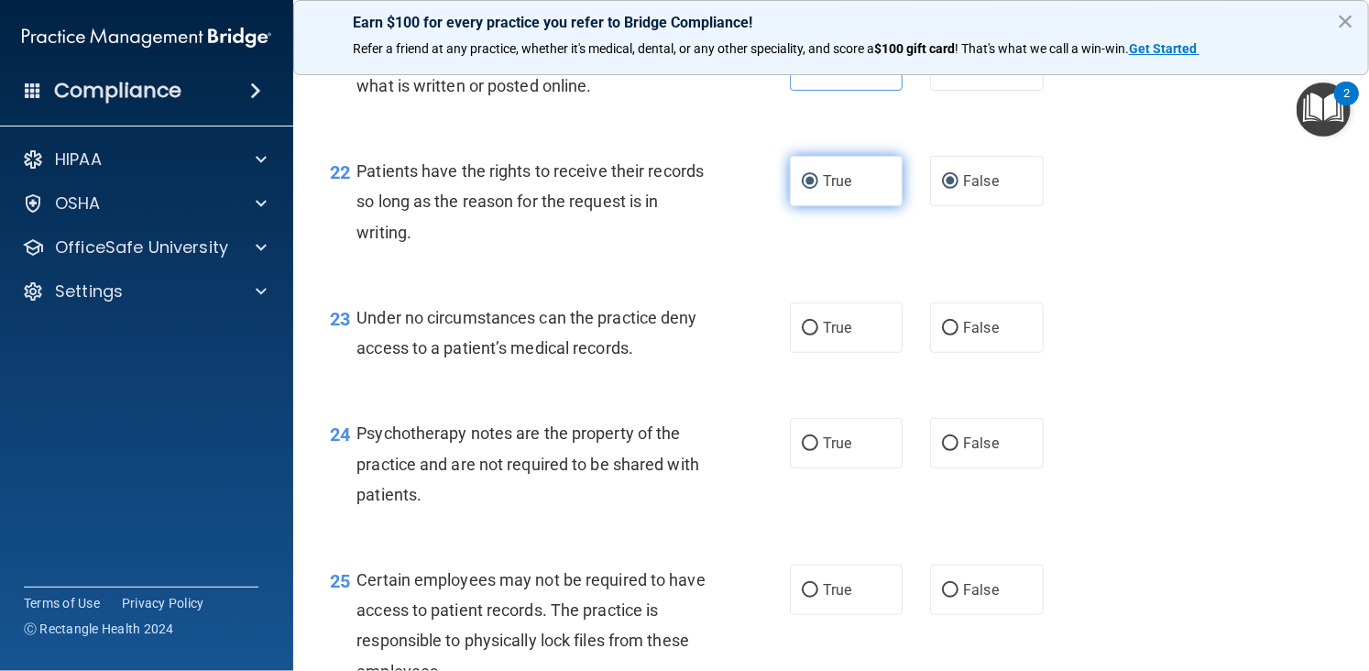
radio input "false"
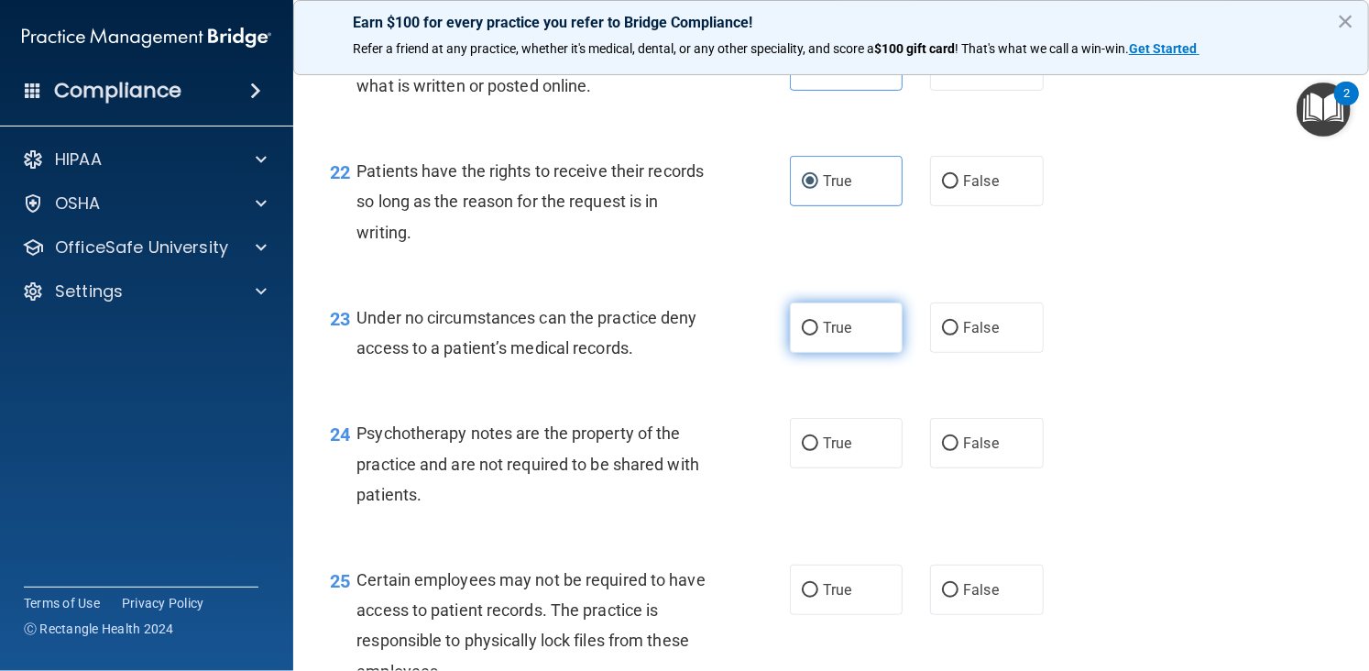
click at [842, 336] on span "True" at bounding box center [837, 327] width 28 height 17
click at [818, 335] on input "True" at bounding box center [810, 329] width 16 height 14
radio input "true"
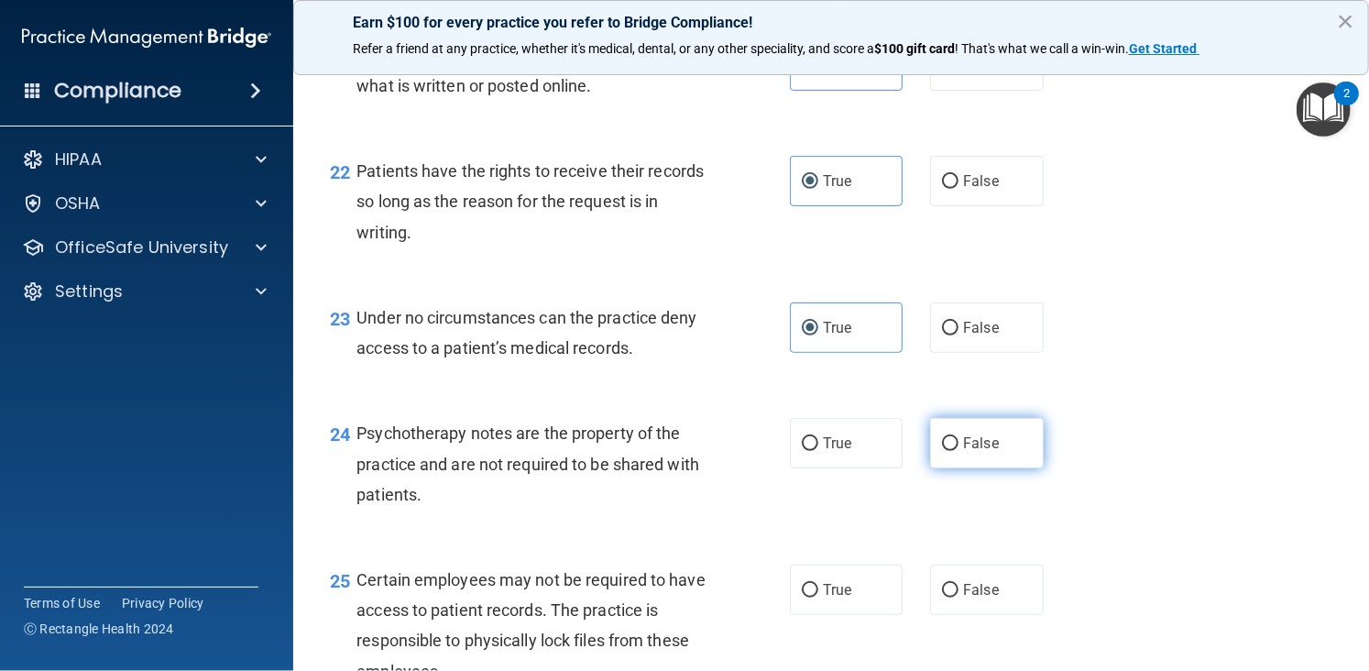
click at [978, 452] on span "False" at bounding box center [981, 442] width 36 height 17
click at [958, 451] on input "False" at bounding box center [950, 444] width 16 height 14
radio input "true"
drag, startPoint x: 1353, startPoint y: 509, endPoint x: 1360, endPoint y: 530, distance: 21.2
click at [1360, 530] on main "- HIPAA Policies and Procedures Quiz This quiz doesn’t expire until [DATE]. Are…" at bounding box center [831, 365] width 1076 height 612
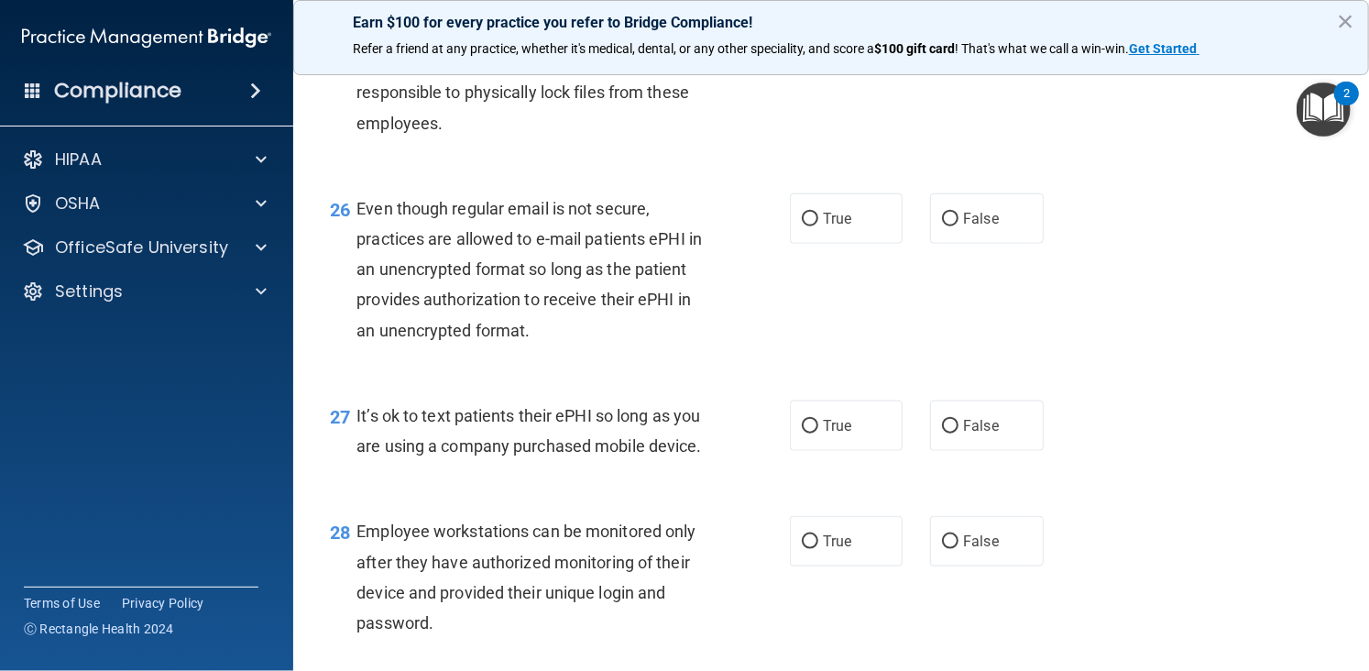
scroll to position [4302, 0]
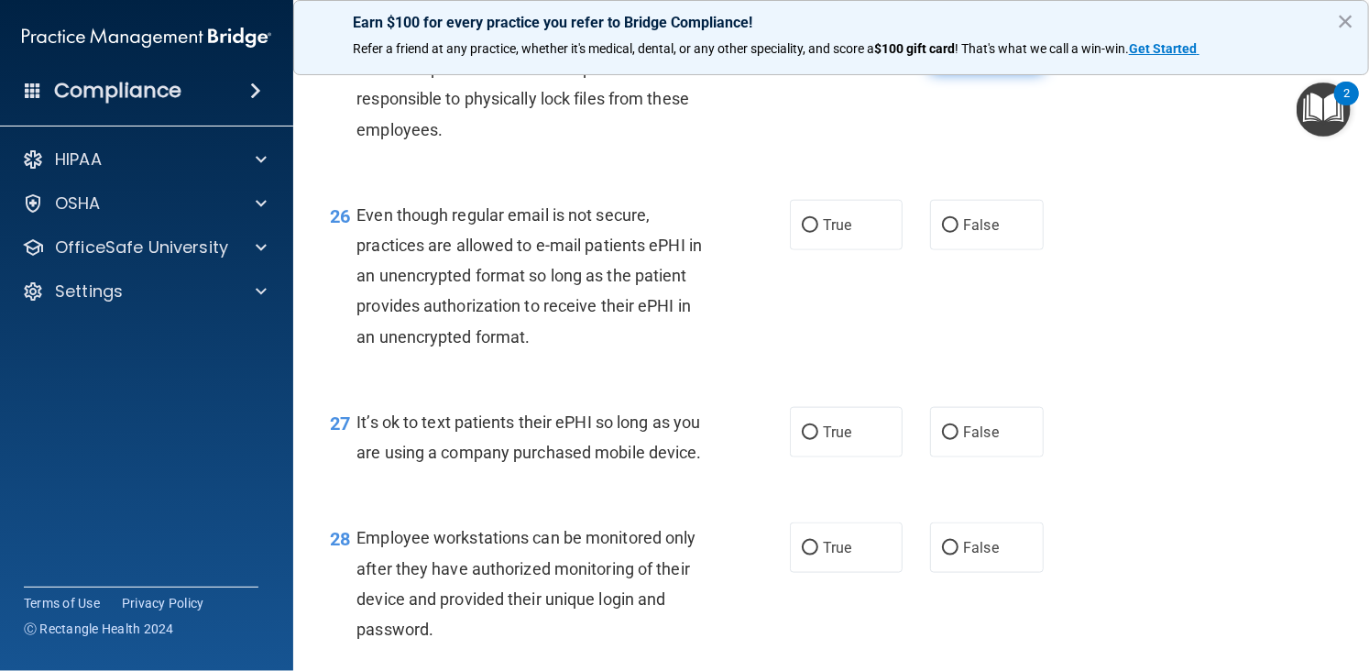
click at [963, 73] on label "False" at bounding box center [986, 48] width 113 height 50
click at [958, 56] on input "False" at bounding box center [950, 49] width 16 height 14
radio input "true"
click at [832, 234] on span "True" at bounding box center [837, 224] width 28 height 17
click at [818, 233] on input "True" at bounding box center [810, 226] width 16 height 14
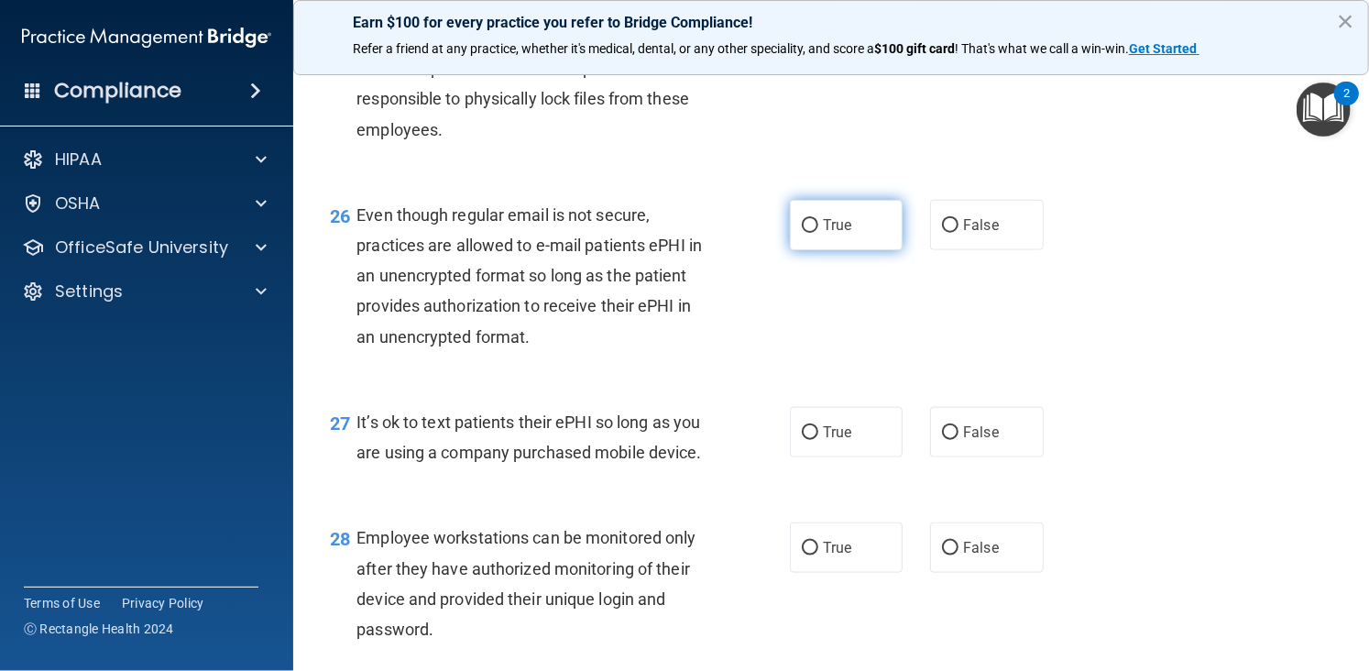
radio input "true"
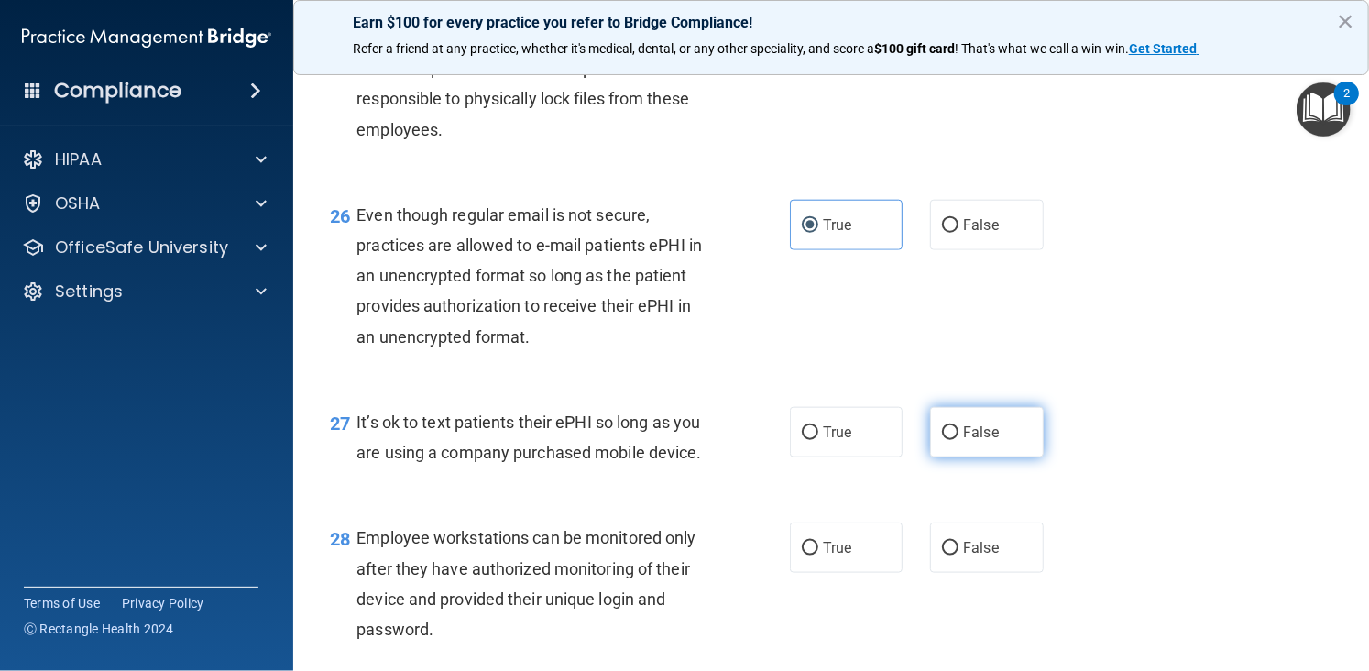
click at [960, 457] on label "False" at bounding box center [986, 432] width 113 height 50
click at [958, 440] on input "False" at bounding box center [950, 433] width 16 height 14
radio input "true"
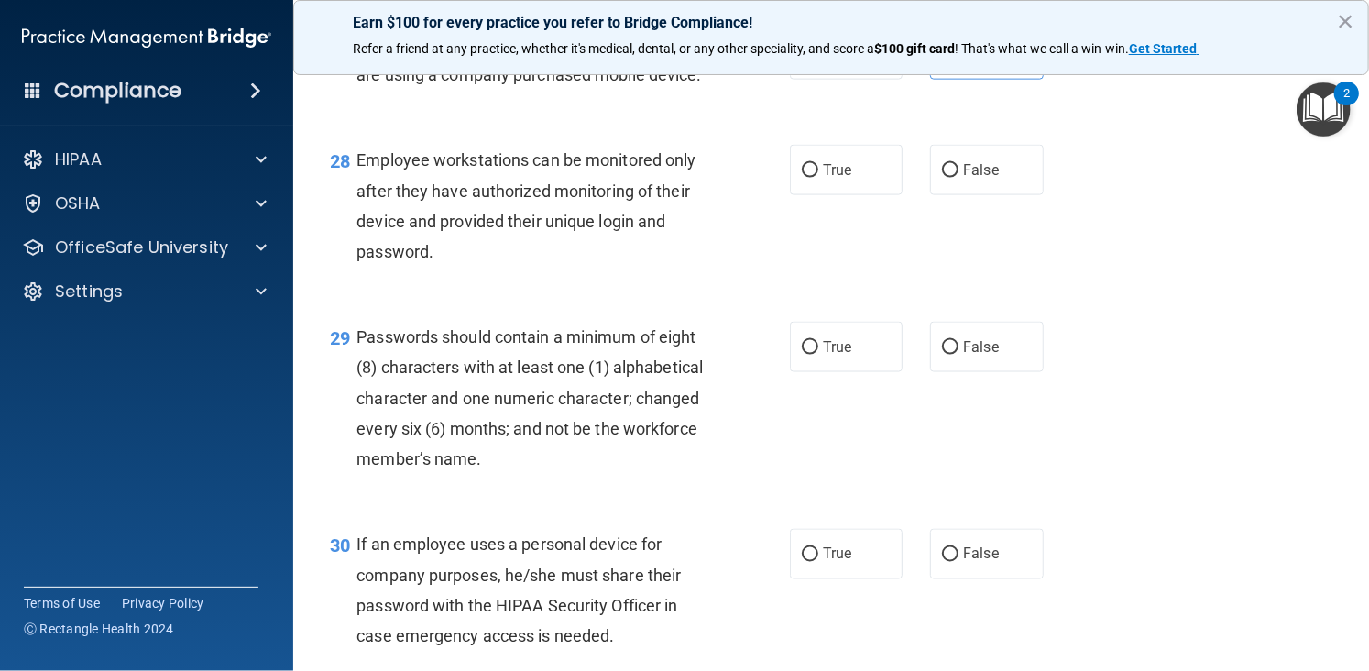
scroll to position [4701, 0]
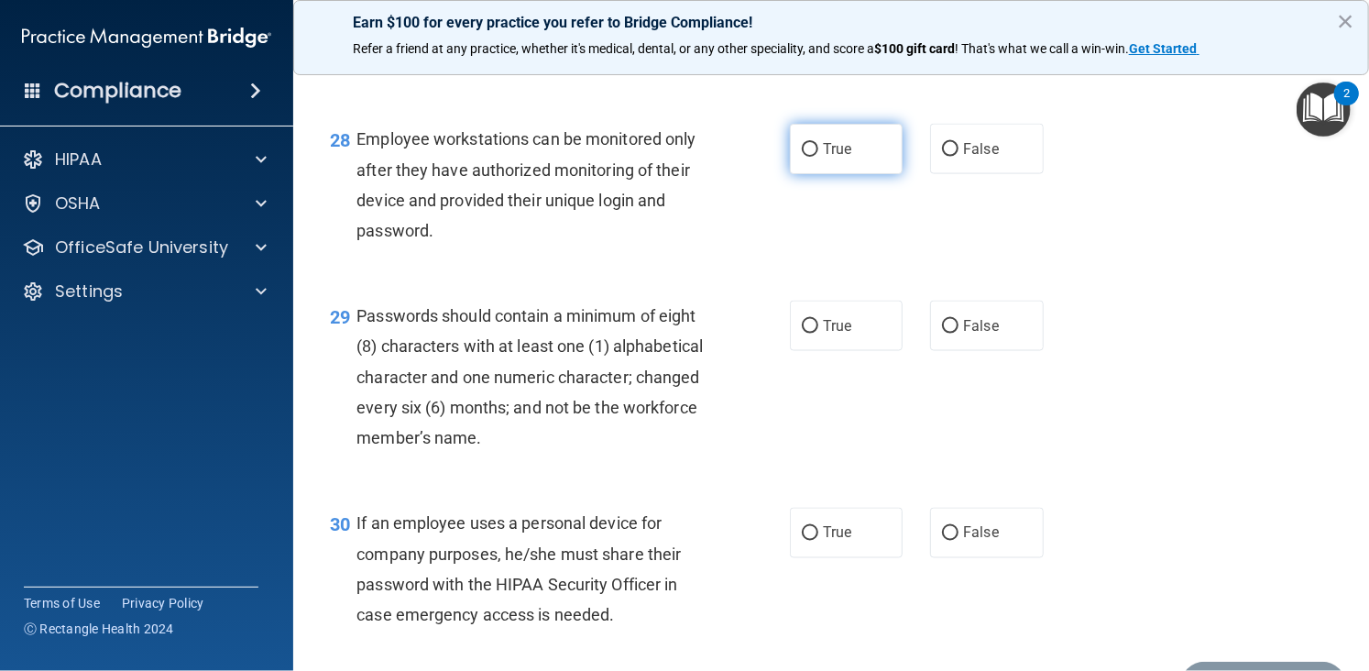
click at [804, 157] on input "True" at bounding box center [810, 150] width 16 height 14
radio input "true"
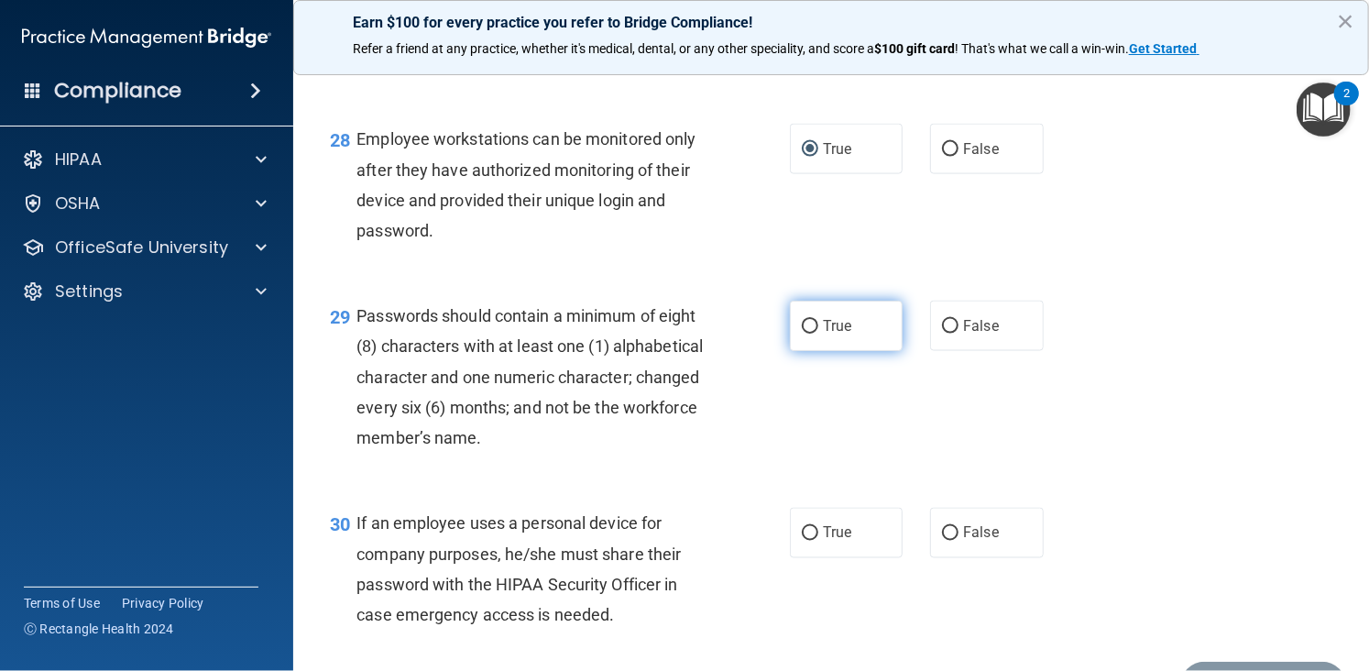
click at [823, 334] on span "True" at bounding box center [837, 325] width 28 height 17
click at [818, 333] on input "True" at bounding box center [810, 327] width 16 height 14
radio input "true"
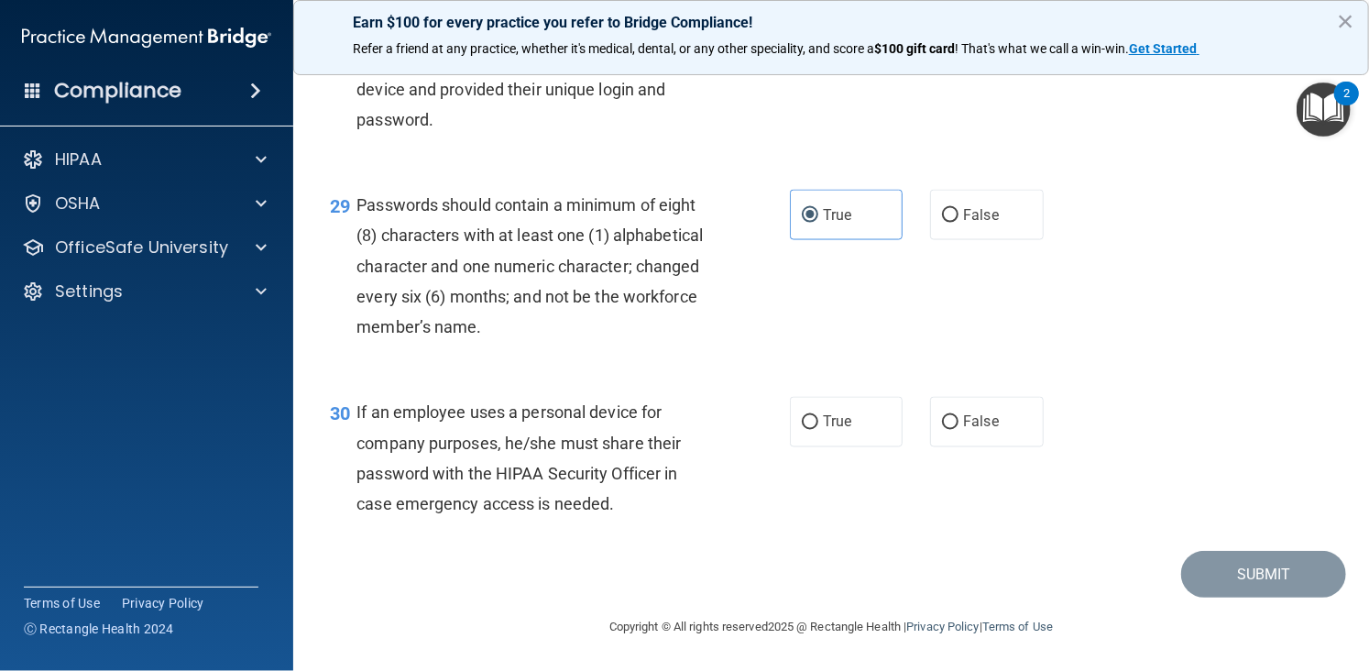
scroll to position [4903, 0]
click at [827, 435] on label "True" at bounding box center [846, 422] width 113 height 50
click at [818, 430] on input "True" at bounding box center [810, 423] width 16 height 14
radio input "true"
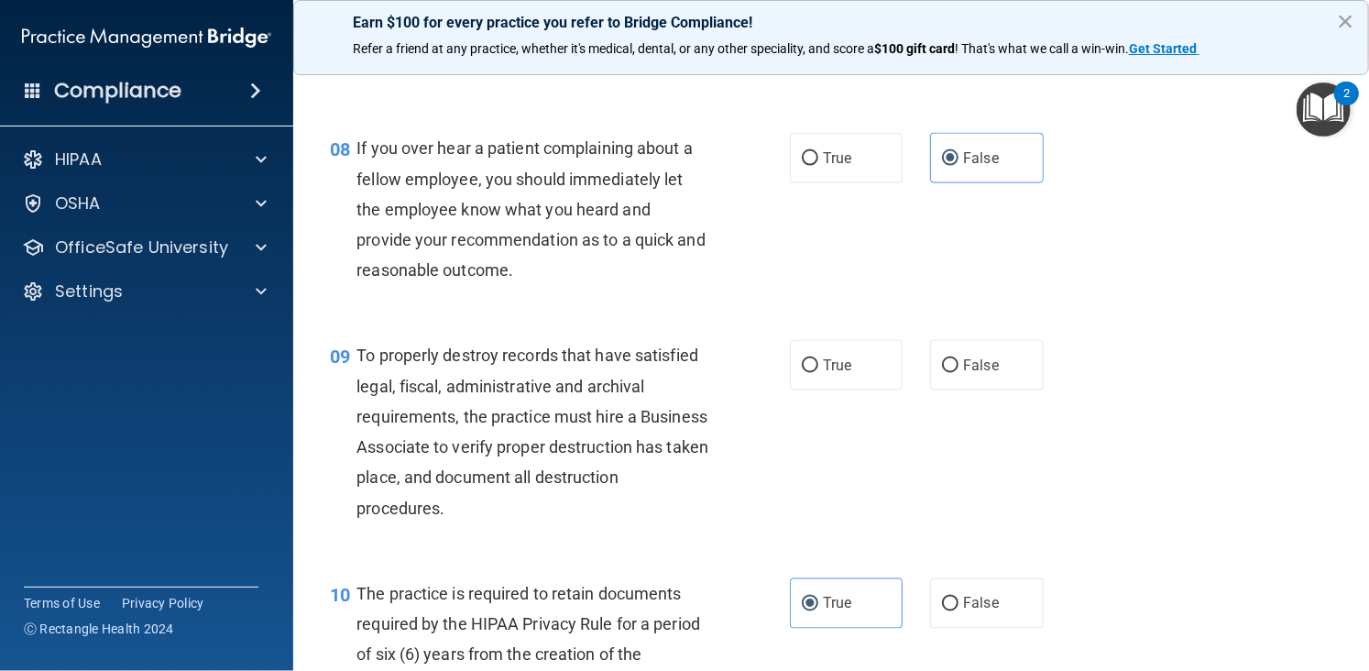
scroll to position [1393, 0]
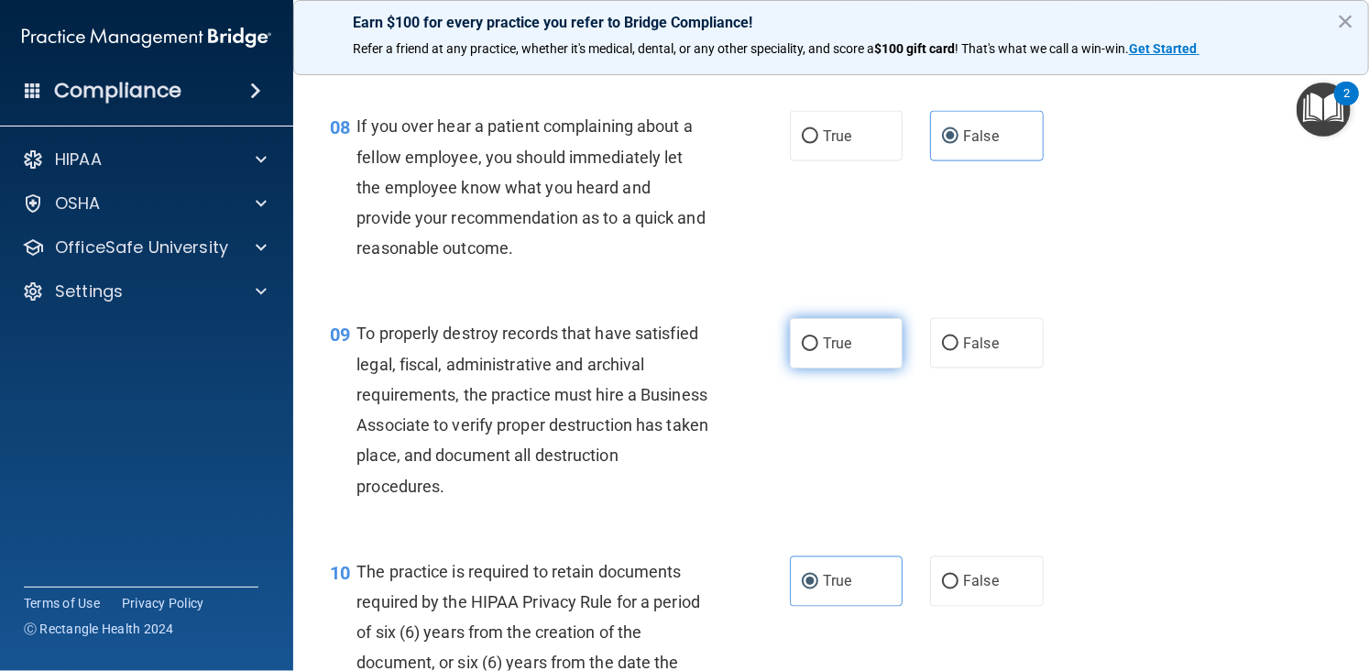
click at [802, 351] on input "True" at bounding box center [810, 344] width 16 height 14
radio input "true"
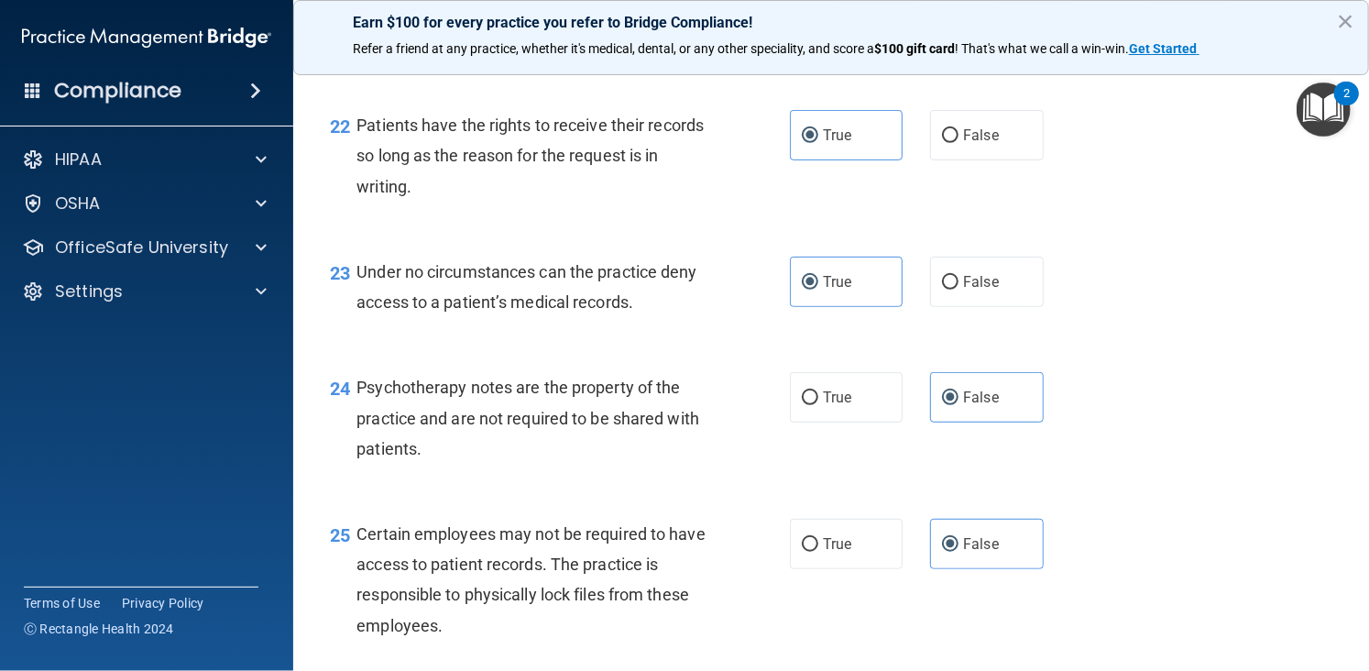
scroll to position [4903, 0]
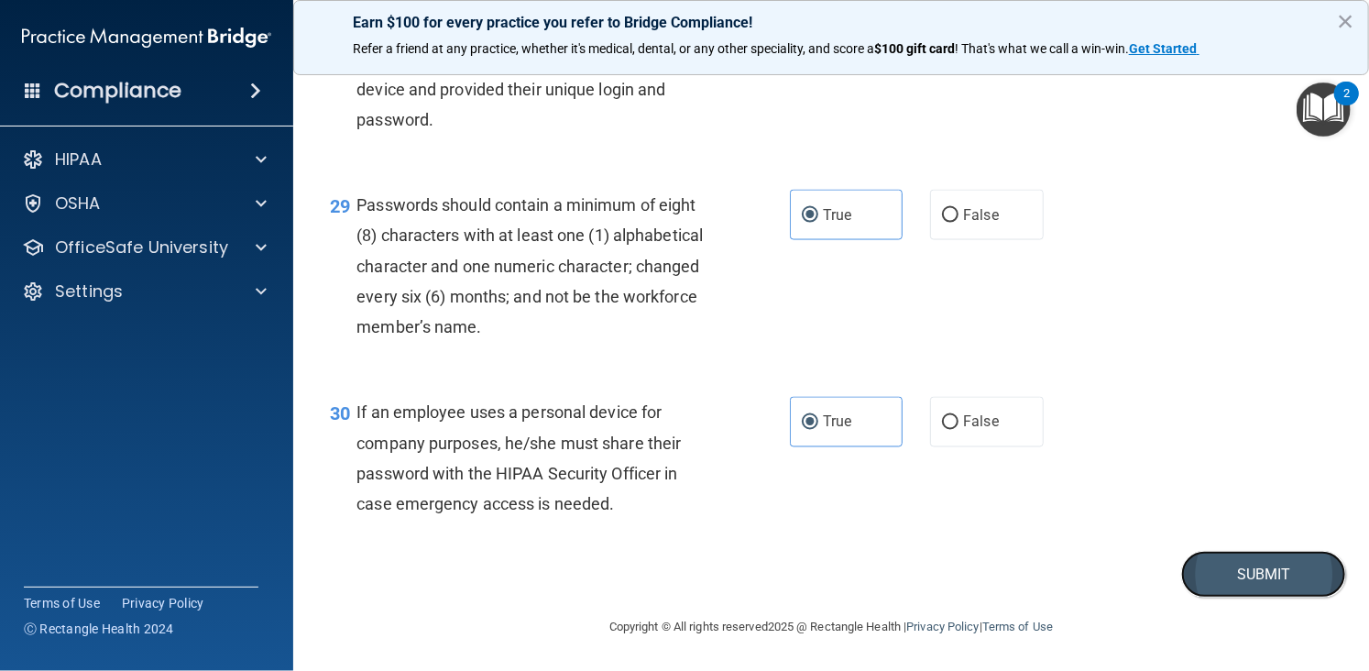
click at [1235, 554] on button "Submit" at bounding box center [1263, 574] width 165 height 47
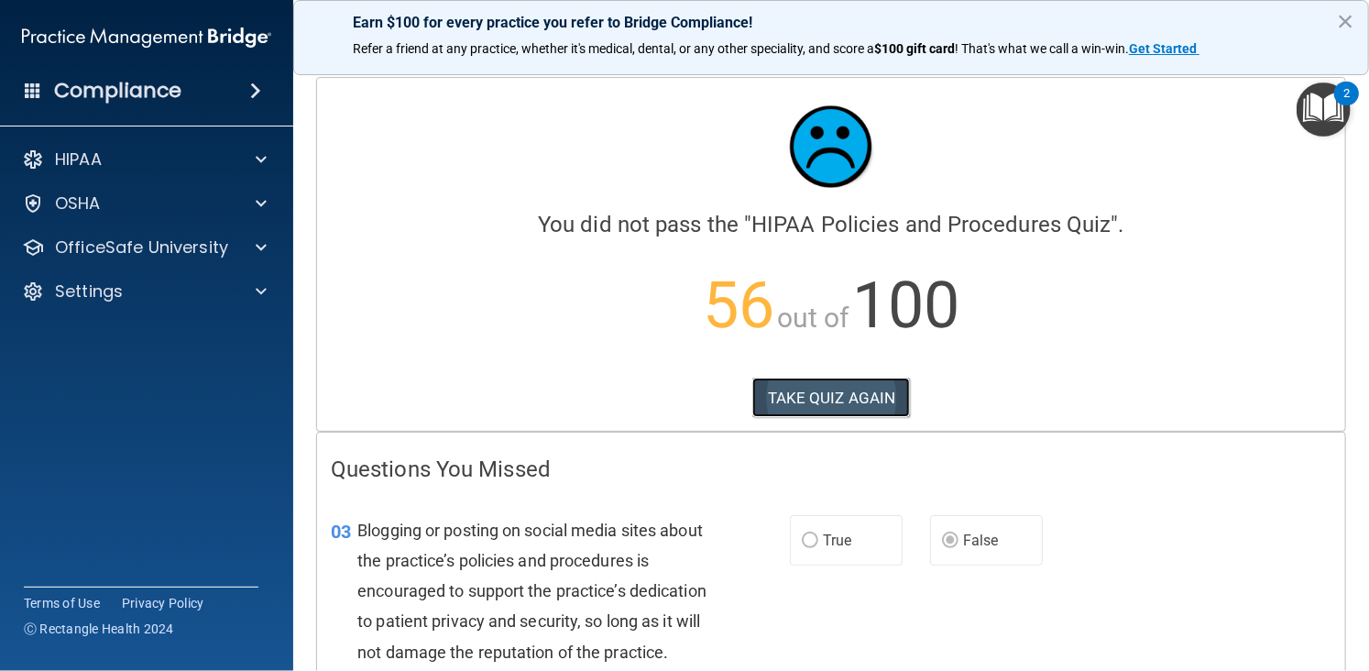
click at [829, 398] on button "TAKE QUIZ AGAIN" at bounding box center [831, 397] width 158 height 40
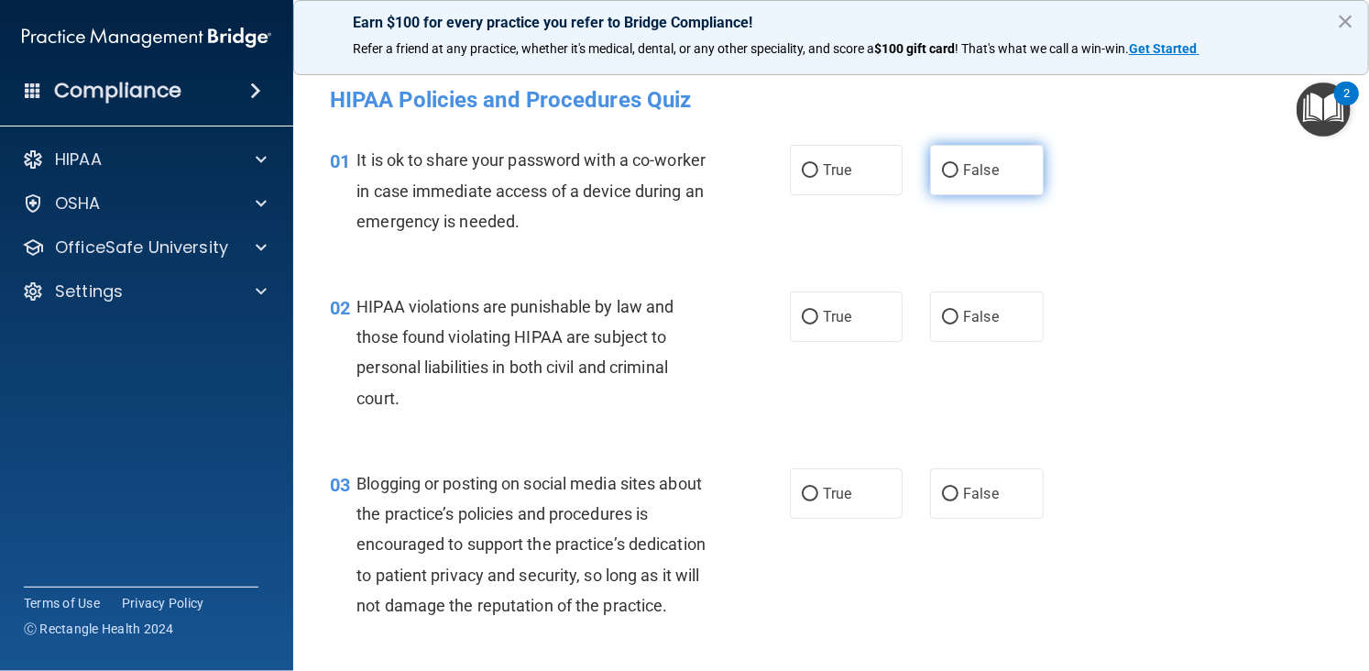
click at [963, 161] on span "False" at bounding box center [981, 169] width 36 height 17
click at [955, 164] on input "False" at bounding box center [950, 171] width 16 height 14
radio input "true"
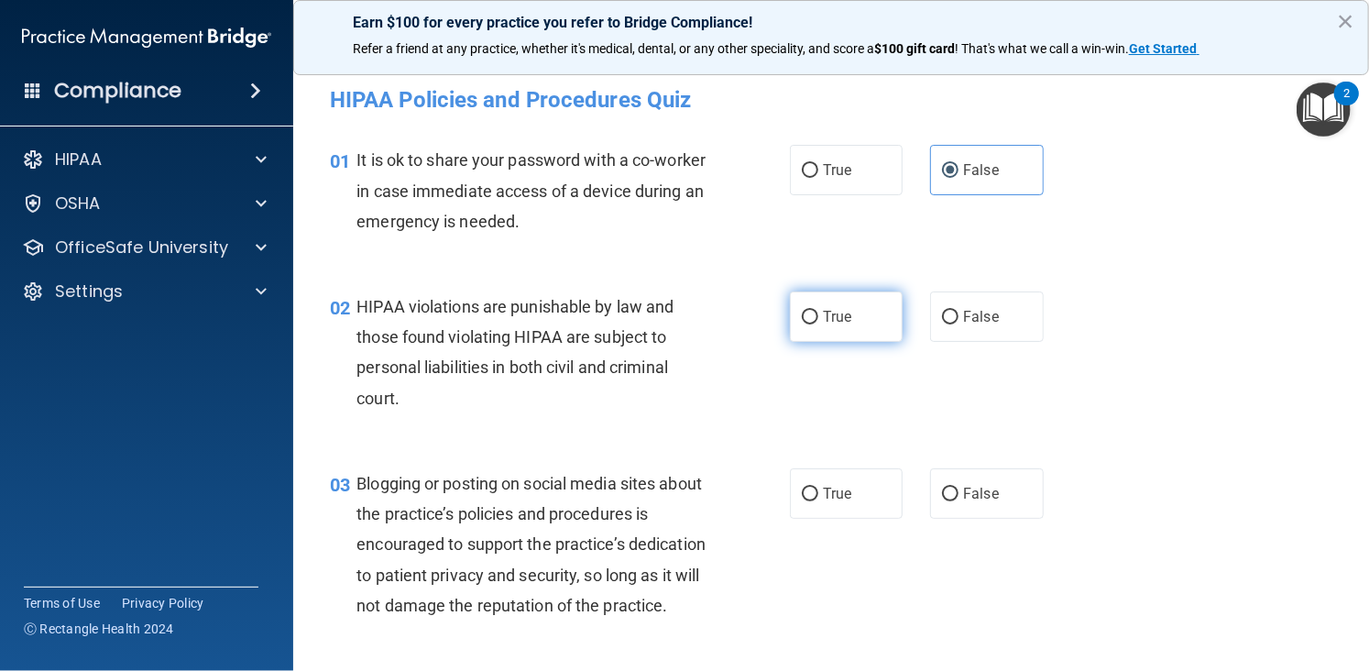
click at [810, 318] on input "True" at bounding box center [810, 318] width 16 height 14
radio input "true"
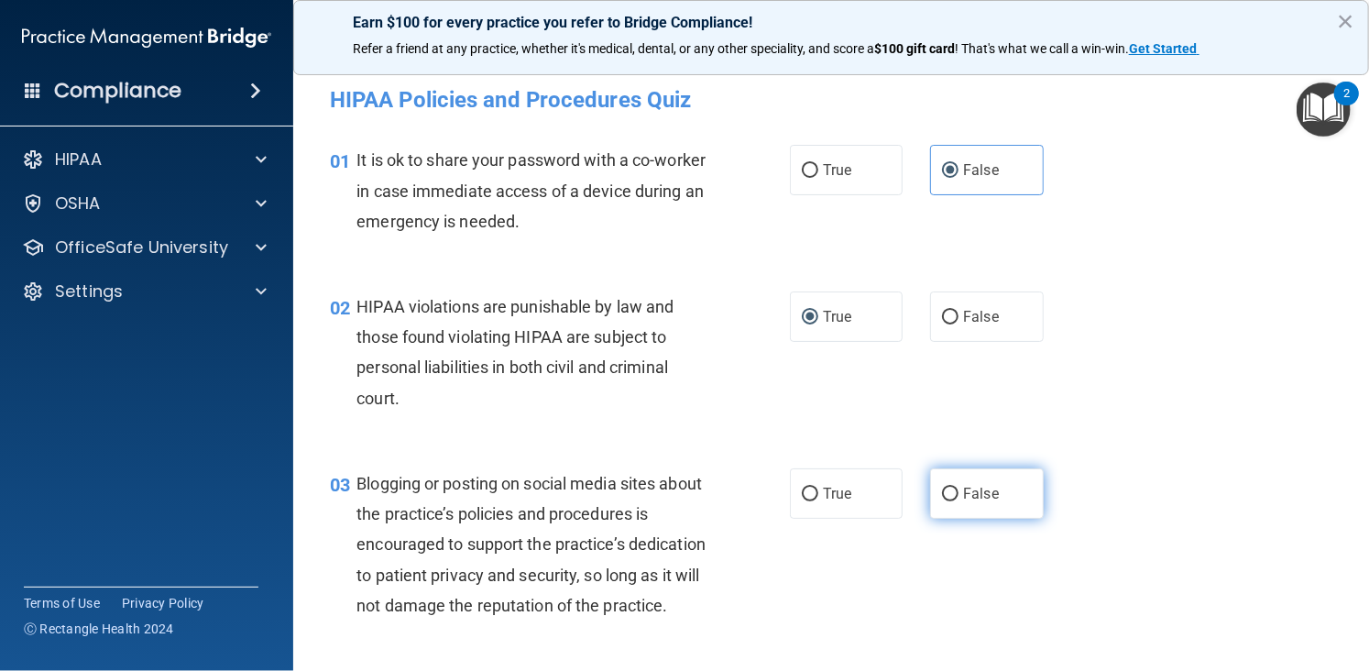
click at [956, 505] on label "False" at bounding box center [986, 493] width 113 height 50
click at [956, 501] on input "False" at bounding box center [950, 494] width 16 height 14
radio input "true"
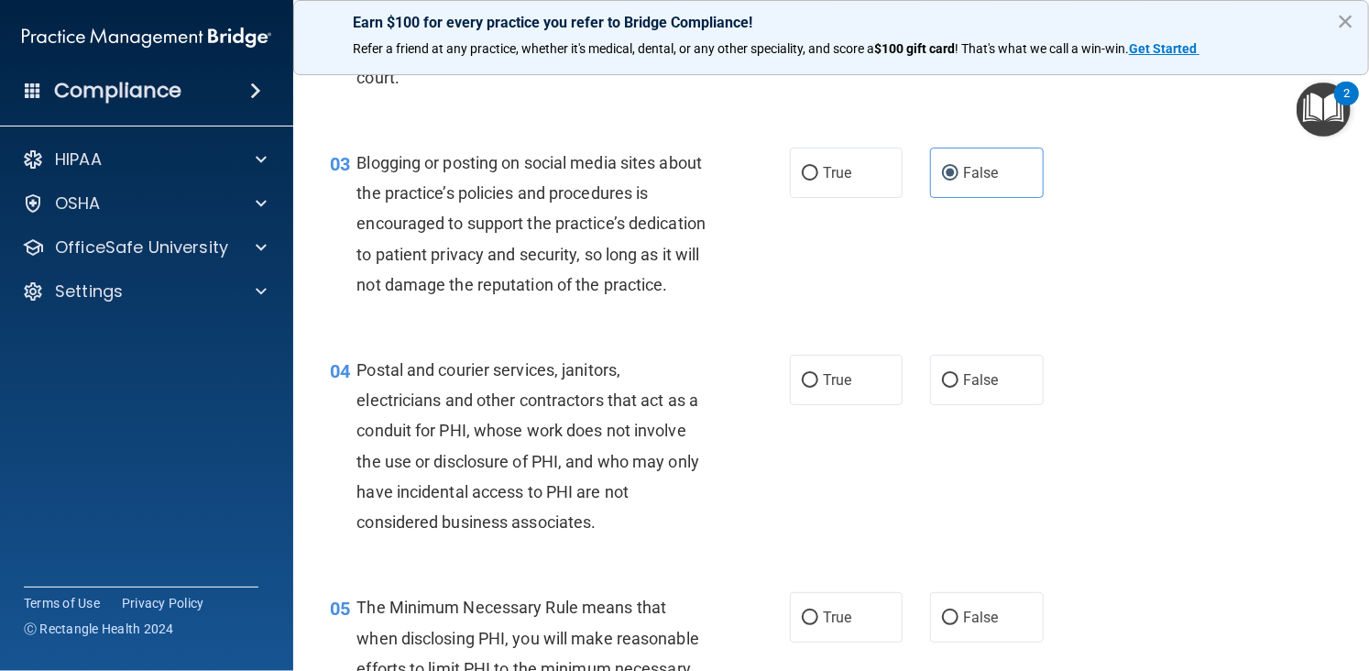
scroll to position [328, 0]
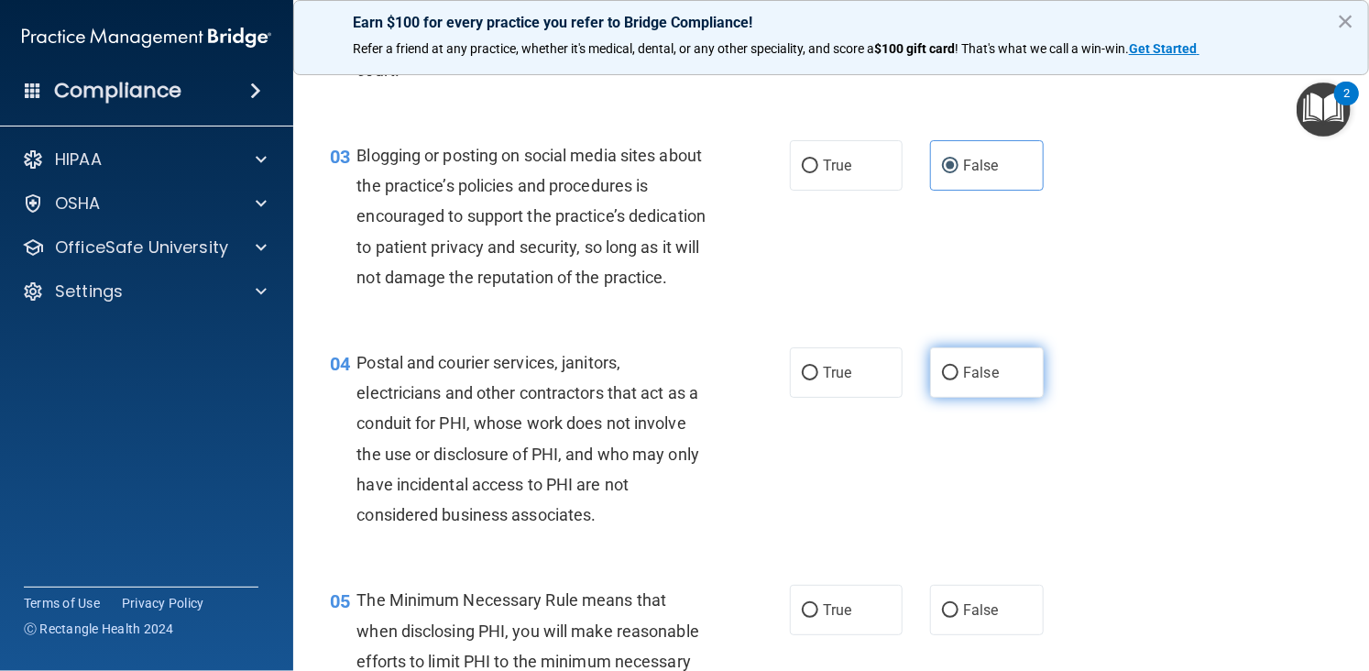
click at [943, 398] on label "False" at bounding box center [986, 372] width 113 height 50
click at [943, 380] on input "False" at bounding box center [950, 373] width 16 height 14
radio input "true"
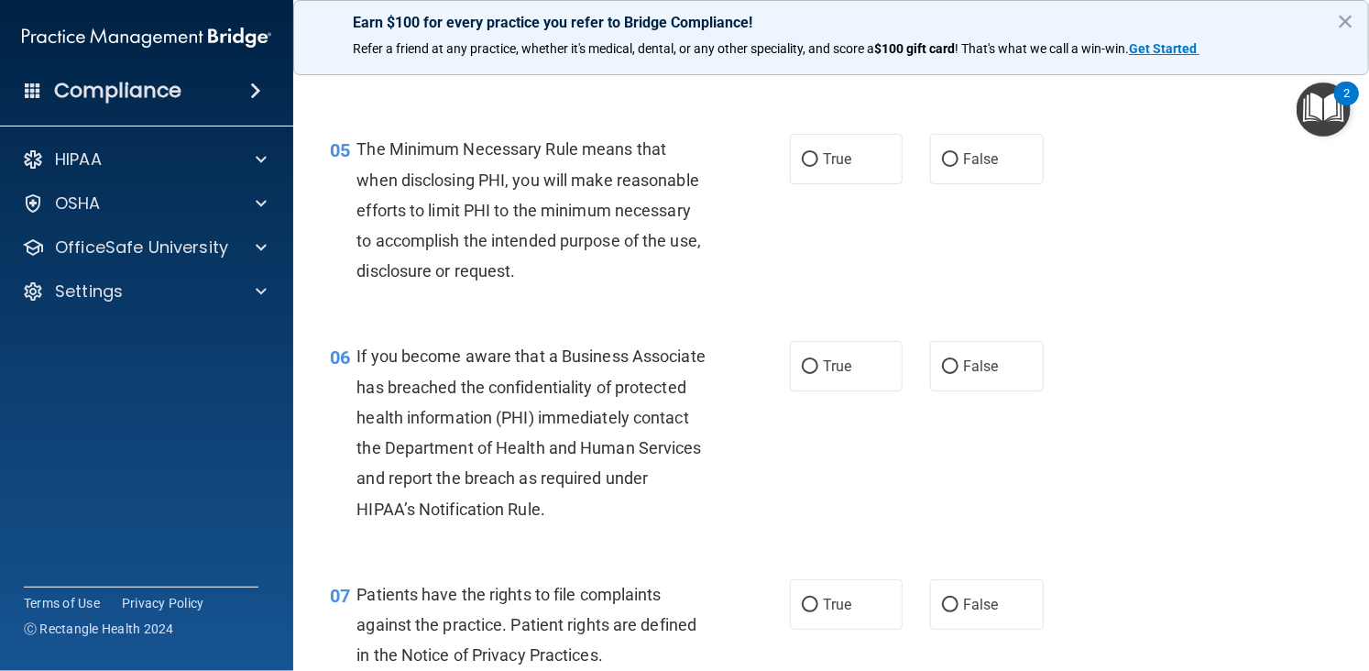
scroll to position [792, 0]
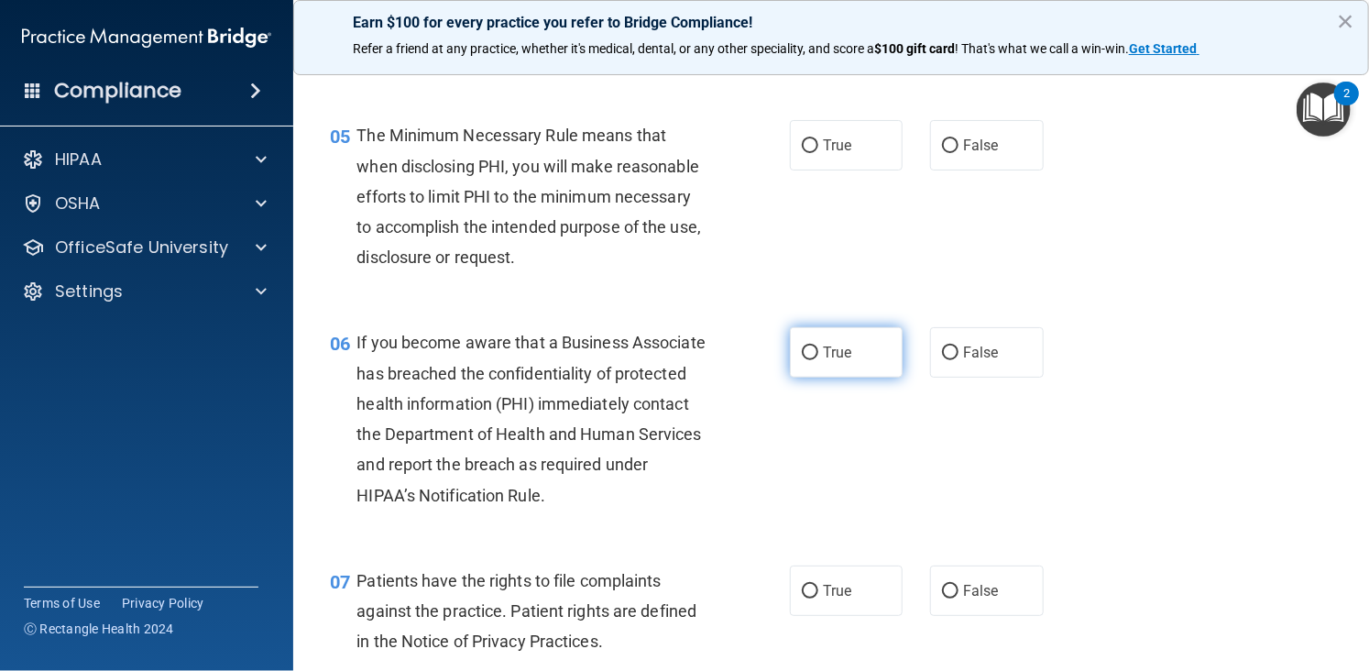
click at [836, 377] on label "True" at bounding box center [846, 352] width 113 height 50
click at [818, 360] on input "True" at bounding box center [810, 353] width 16 height 14
radio input "true"
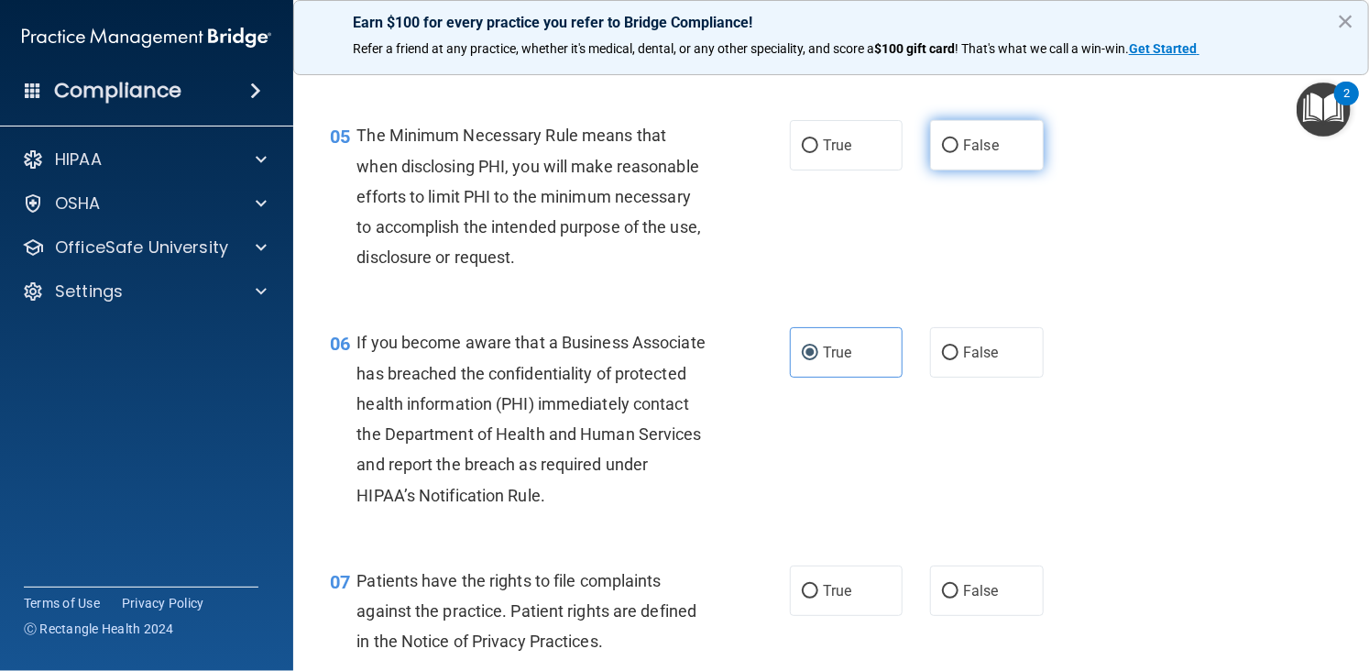
click at [963, 154] on span "False" at bounding box center [981, 145] width 36 height 17
click at [956, 153] on input "False" at bounding box center [950, 146] width 16 height 14
radio input "true"
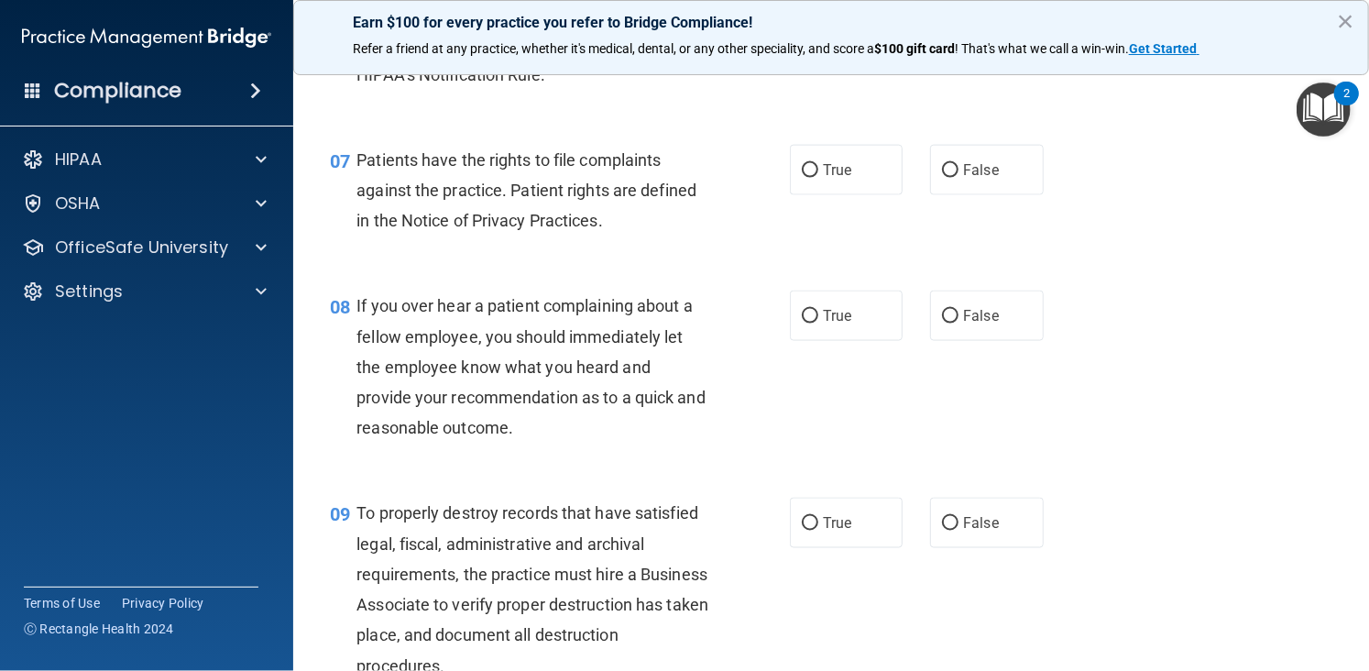
scroll to position [1249, 0]
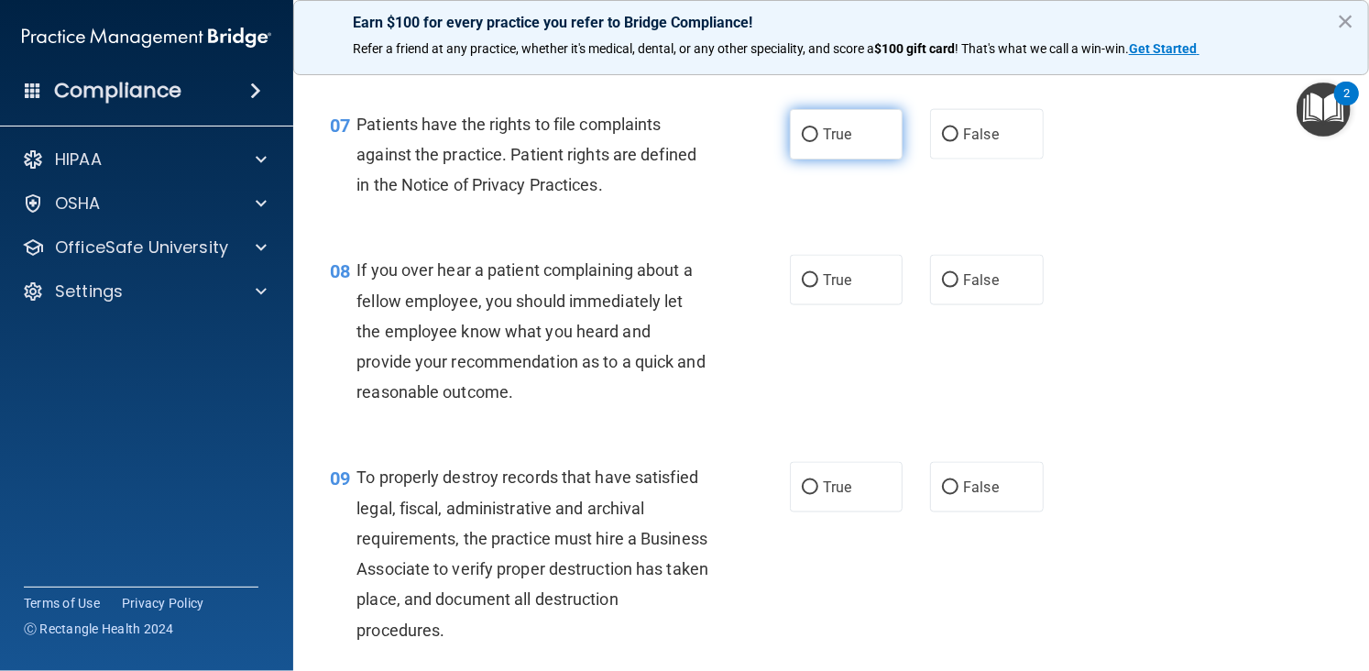
click at [836, 143] on span "True" at bounding box center [837, 134] width 28 height 17
click at [818, 142] on input "True" at bounding box center [810, 135] width 16 height 14
radio input "true"
click at [839, 289] on span "True" at bounding box center [837, 279] width 28 height 17
click at [818, 288] on input "True" at bounding box center [810, 281] width 16 height 14
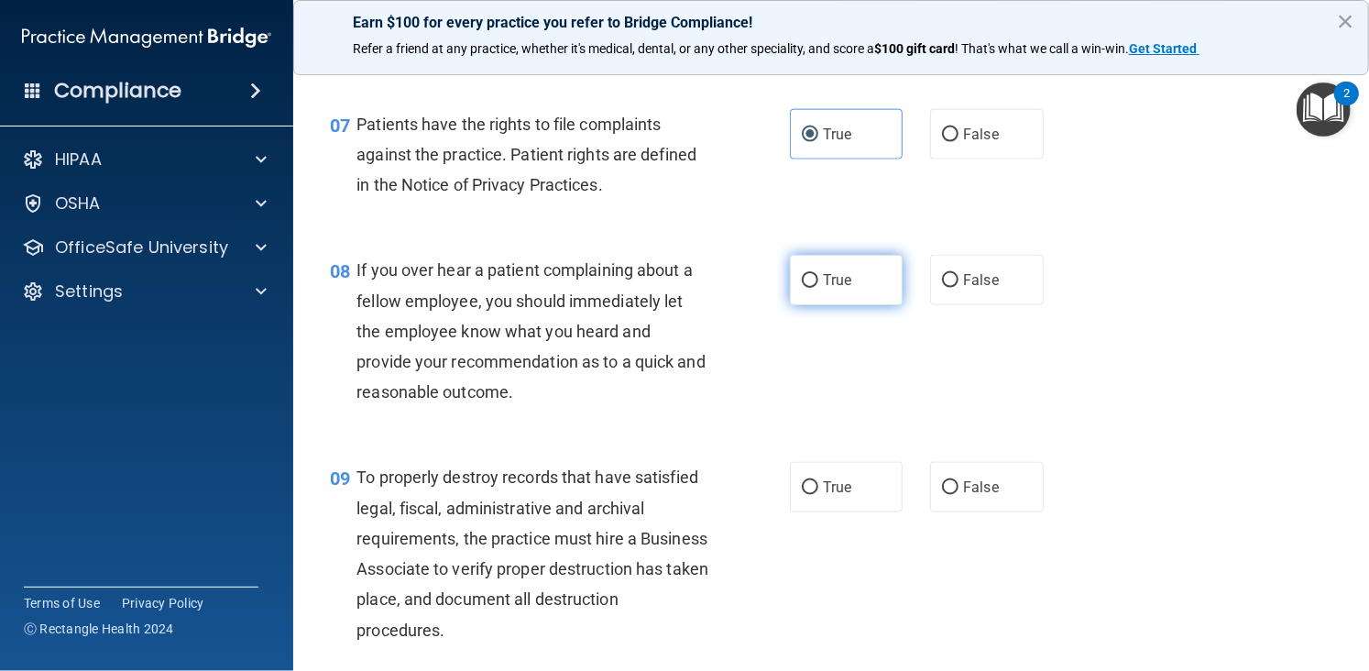
radio input "true"
click at [1156, 404] on div "08 If you over hear a patient complaining about a fellow employee, you should i…" at bounding box center [831, 335] width 1030 height 207
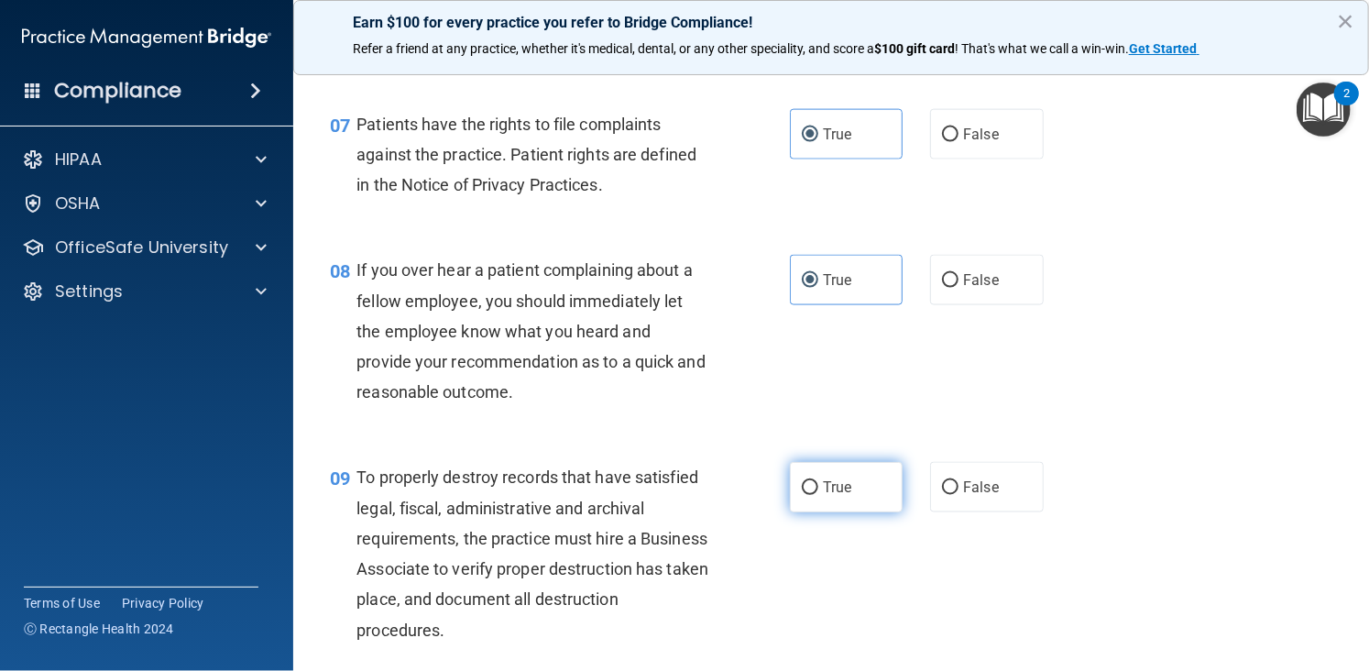
click at [812, 512] on label "True" at bounding box center [846, 487] width 113 height 50
click at [812, 495] on input "True" at bounding box center [810, 488] width 16 height 14
radio input "true"
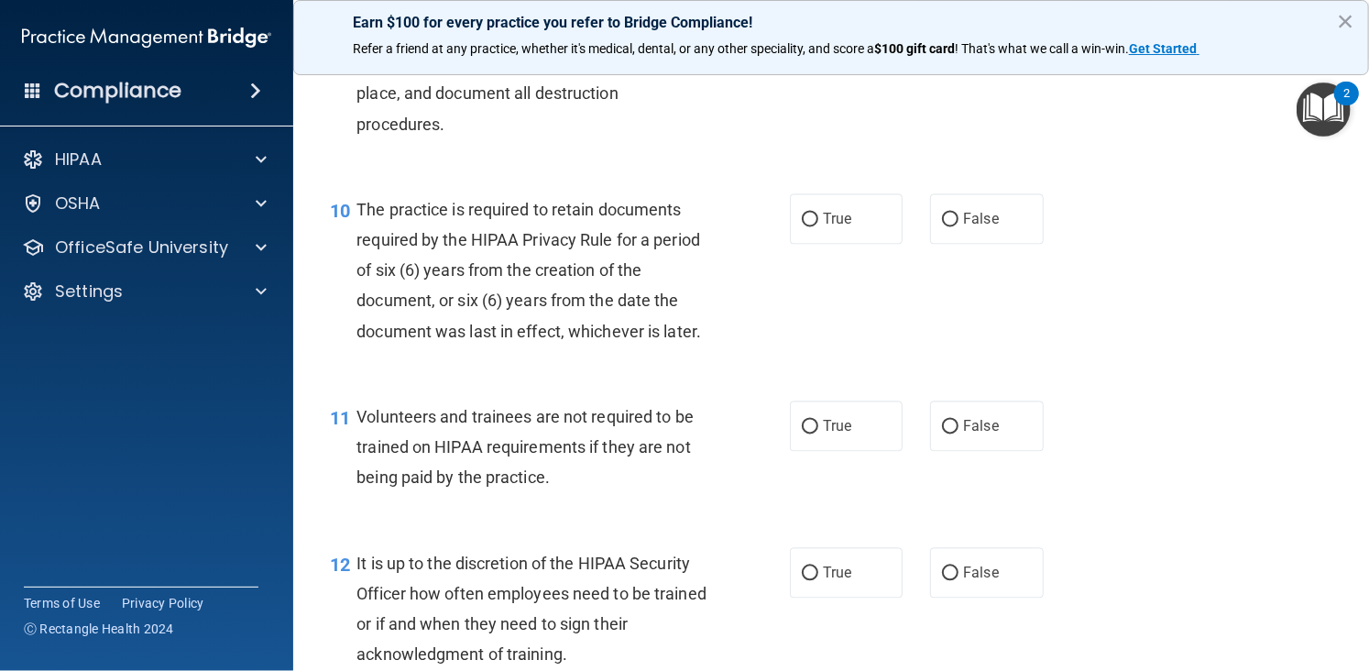
scroll to position [1825, 0]
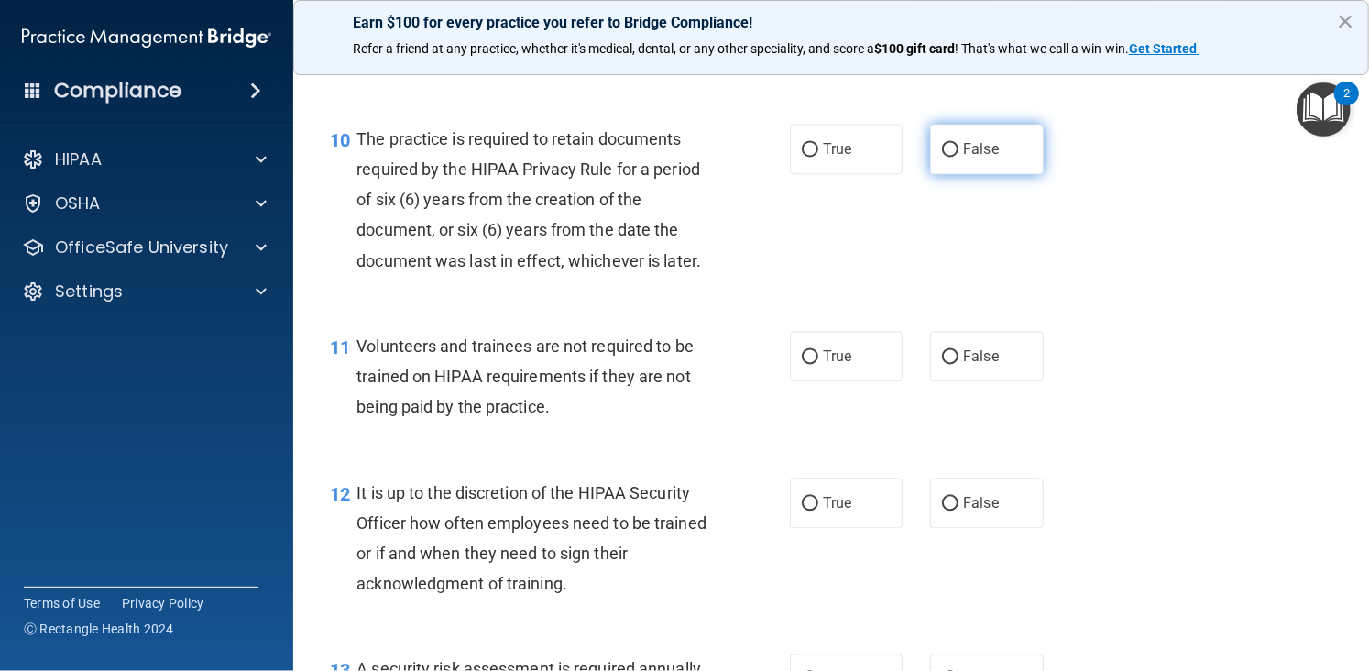
click at [945, 174] on label "False" at bounding box center [986, 149] width 113 height 50
click at [945, 157] on input "False" at bounding box center [950, 150] width 16 height 14
radio input "true"
click at [834, 365] on span "True" at bounding box center [837, 355] width 28 height 17
click at [818, 364] on input "True" at bounding box center [810, 357] width 16 height 14
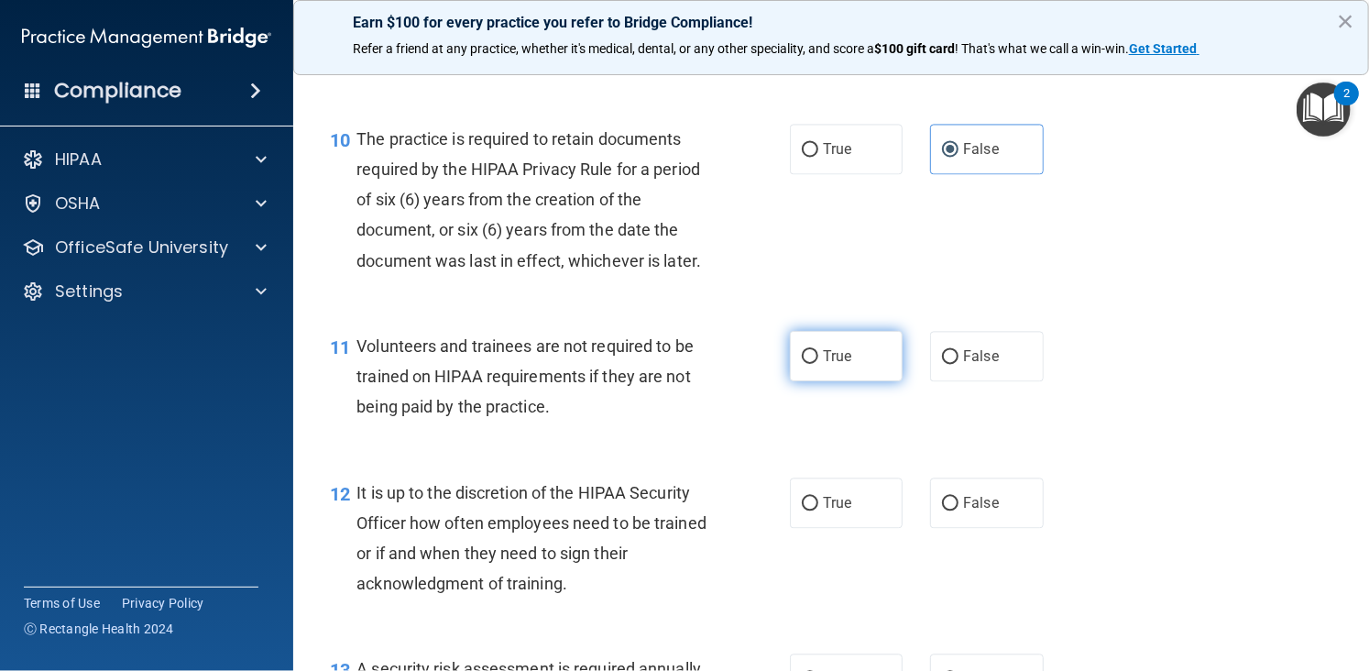
radio input "true"
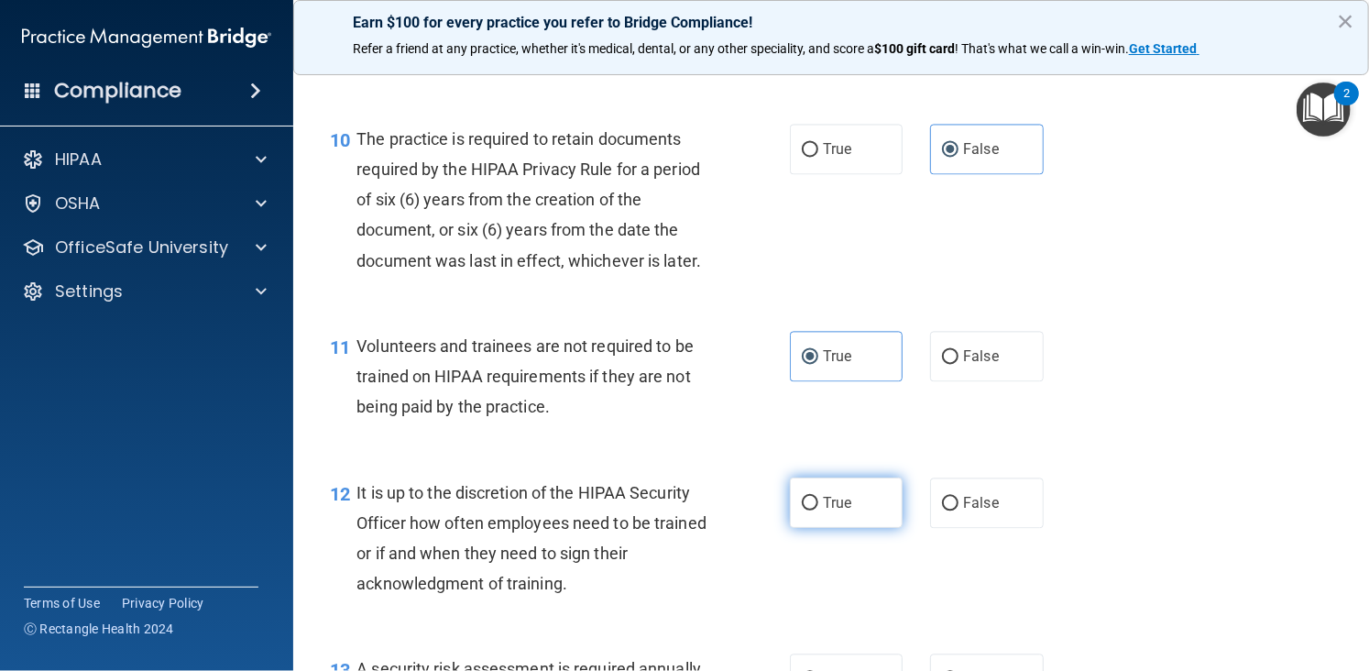
click at [847, 528] on label "True" at bounding box center [846, 502] width 113 height 50
click at [818, 510] on input "True" at bounding box center [810, 504] width 16 height 14
radio input "true"
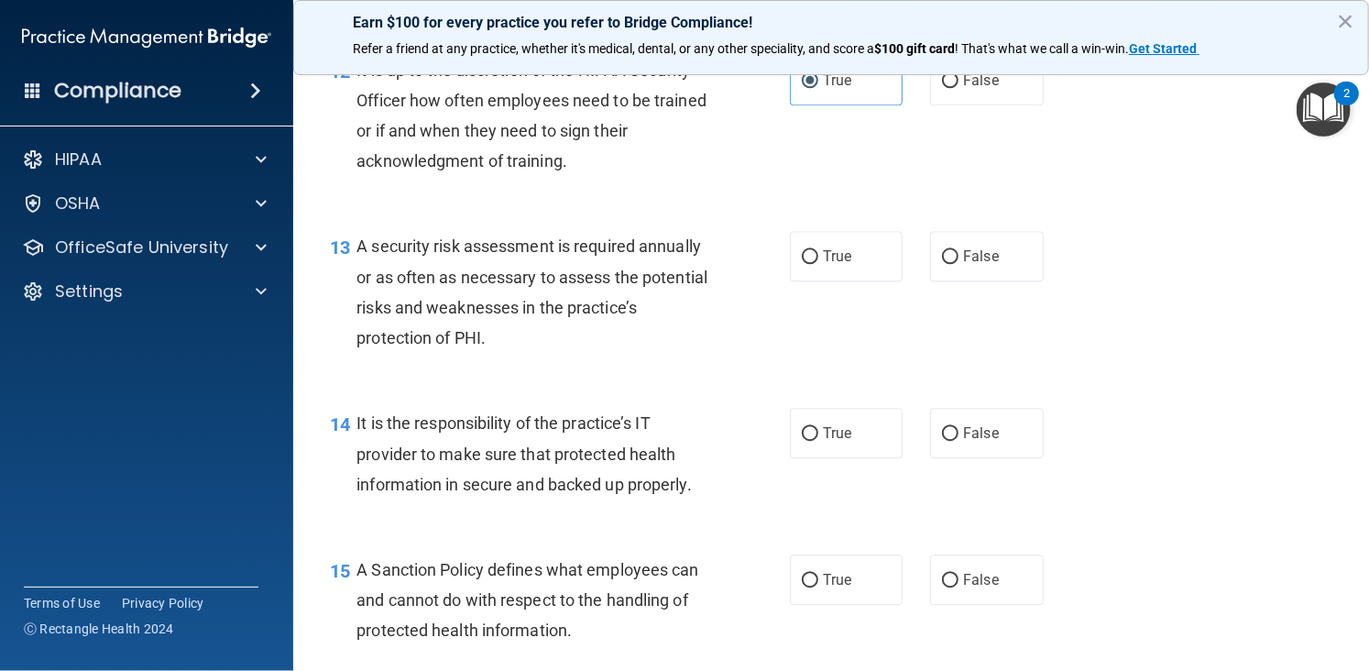
scroll to position [2233, 0]
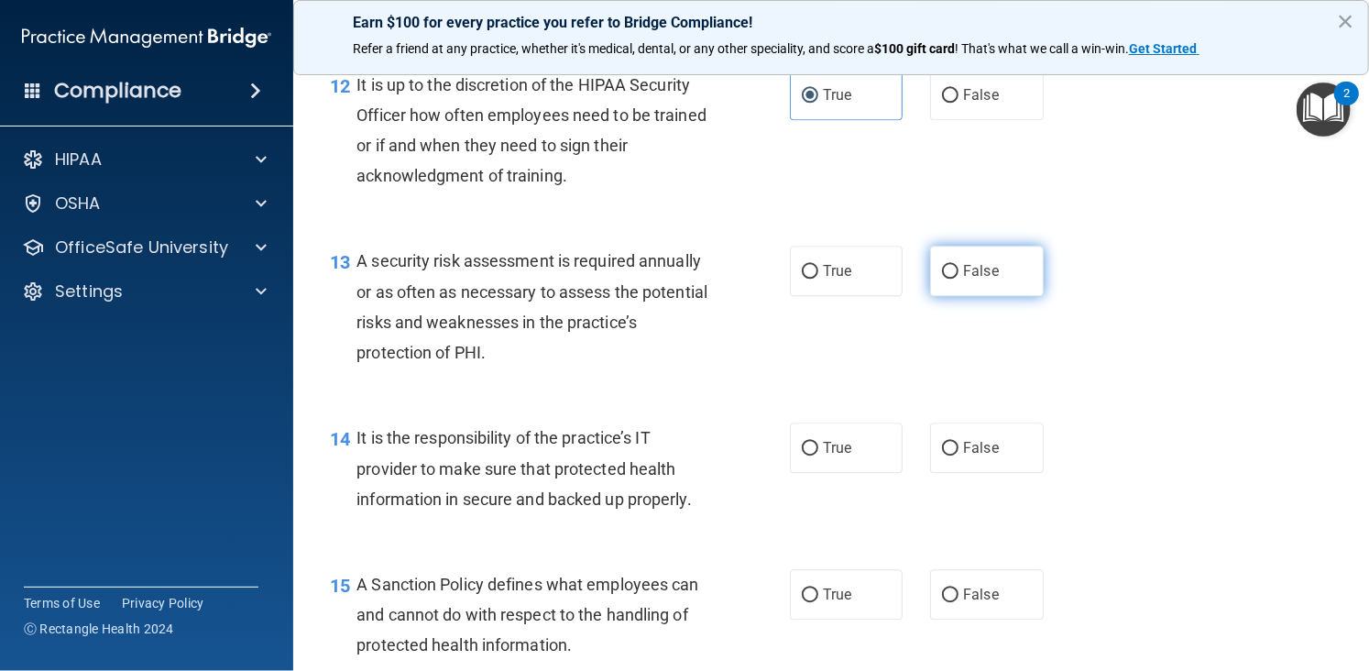
click at [969, 296] on label "False" at bounding box center [986, 271] width 113 height 50
click at [958, 279] on input "False" at bounding box center [950, 272] width 16 height 14
radio input "true"
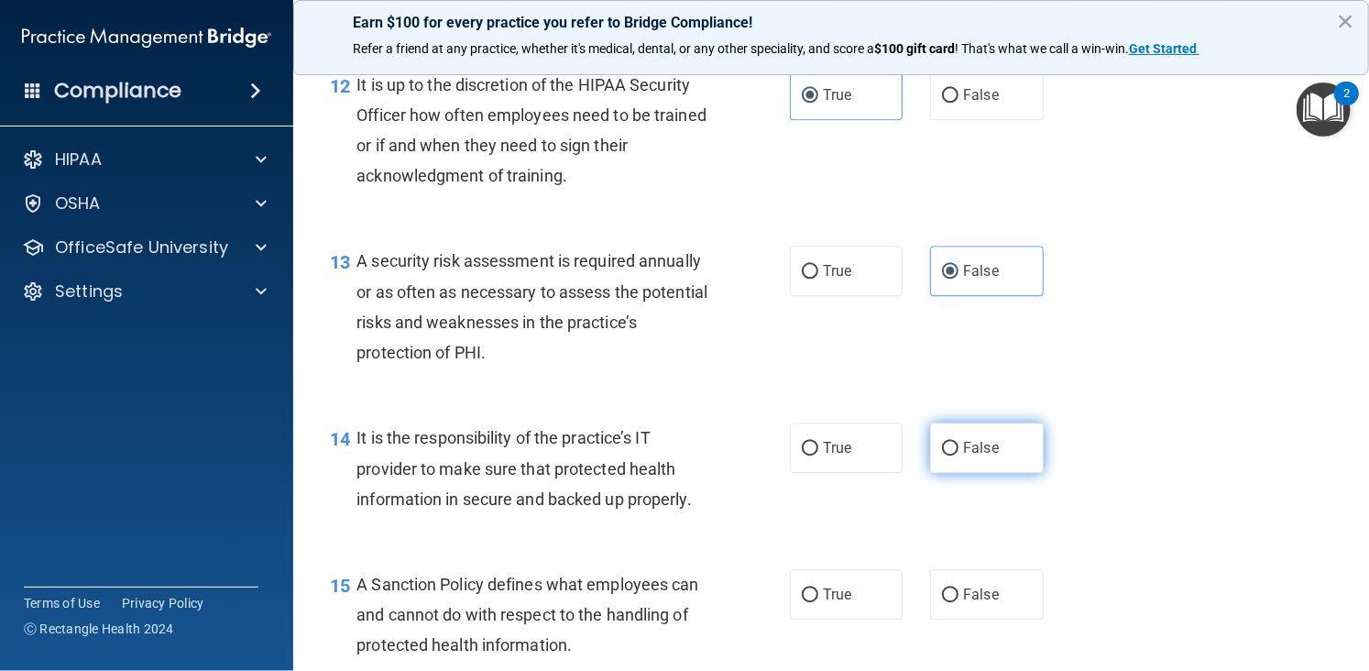
click at [977, 456] on span "False" at bounding box center [981, 447] width 36 height 17
click at [958, 455] on input "False" at bounding box center [950, 449] width 16 height 14
radio input "true"
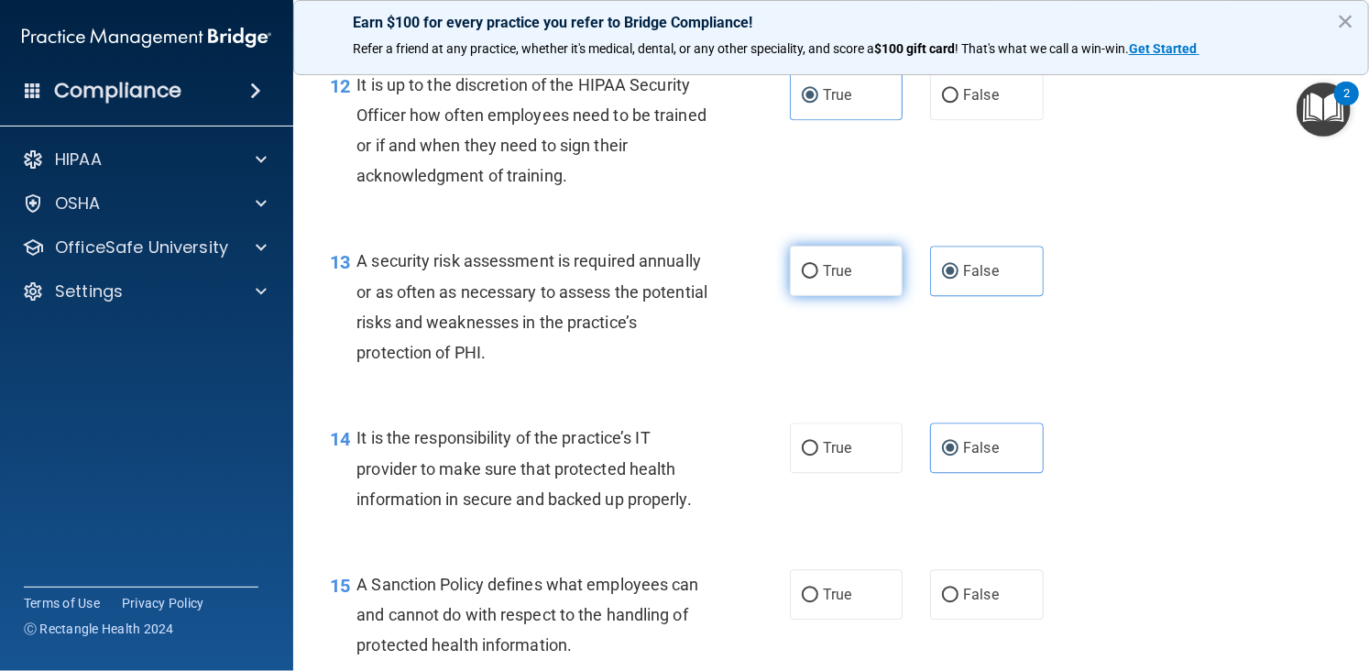
click at [836, 279] on span "True" at bounding box center [837, 270] width 28 height 17
click at [818, 279] on input "True" at bounding box center [810, 272] width 16 height 14
radio input "true"
radio input "false"
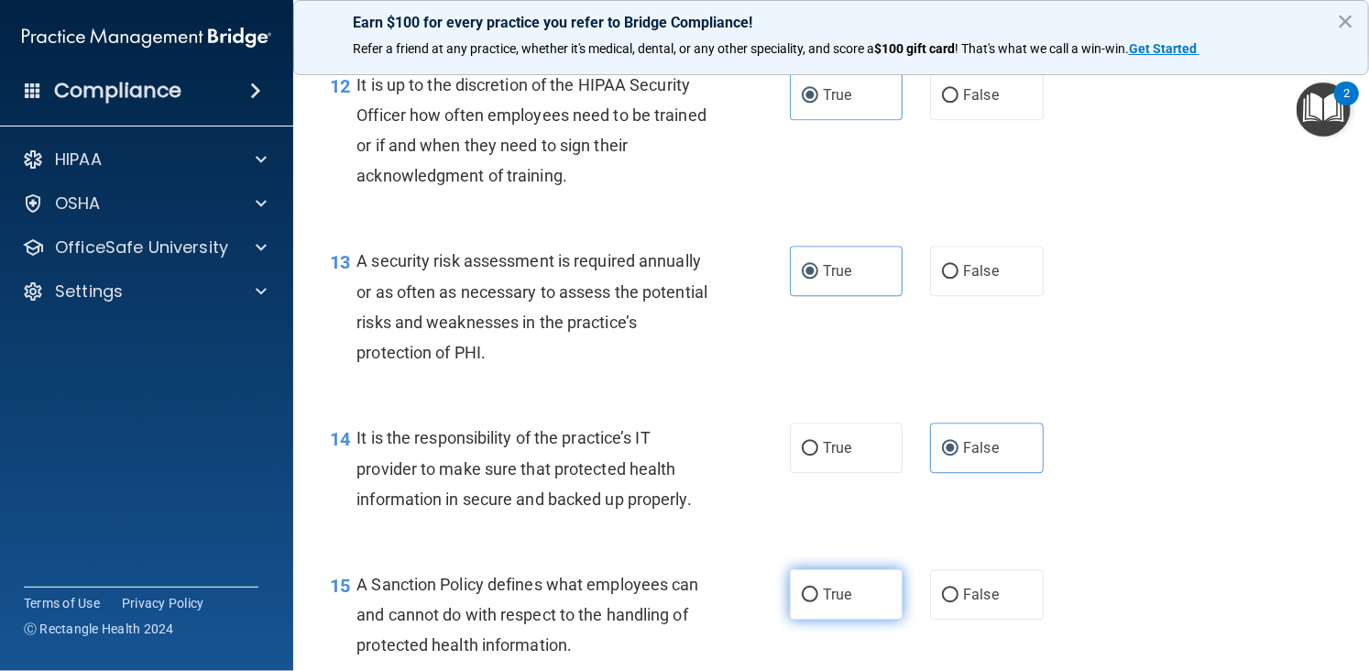
click at [860, 619] on label "True" at bounding box center [846, 594] width 113 height 50
click at [818, 602] on input "True" at bounding box center [810, 595] width 16 height 14
radio input "true"
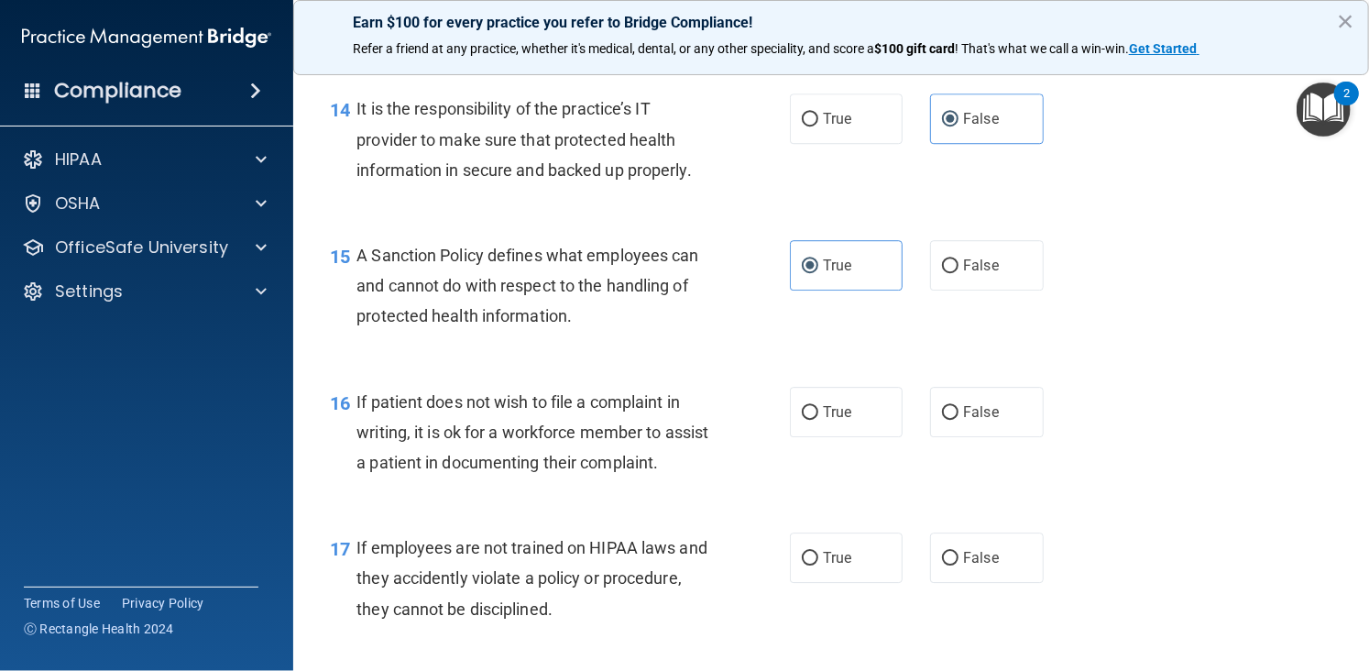
scroll to position [2554, 0]
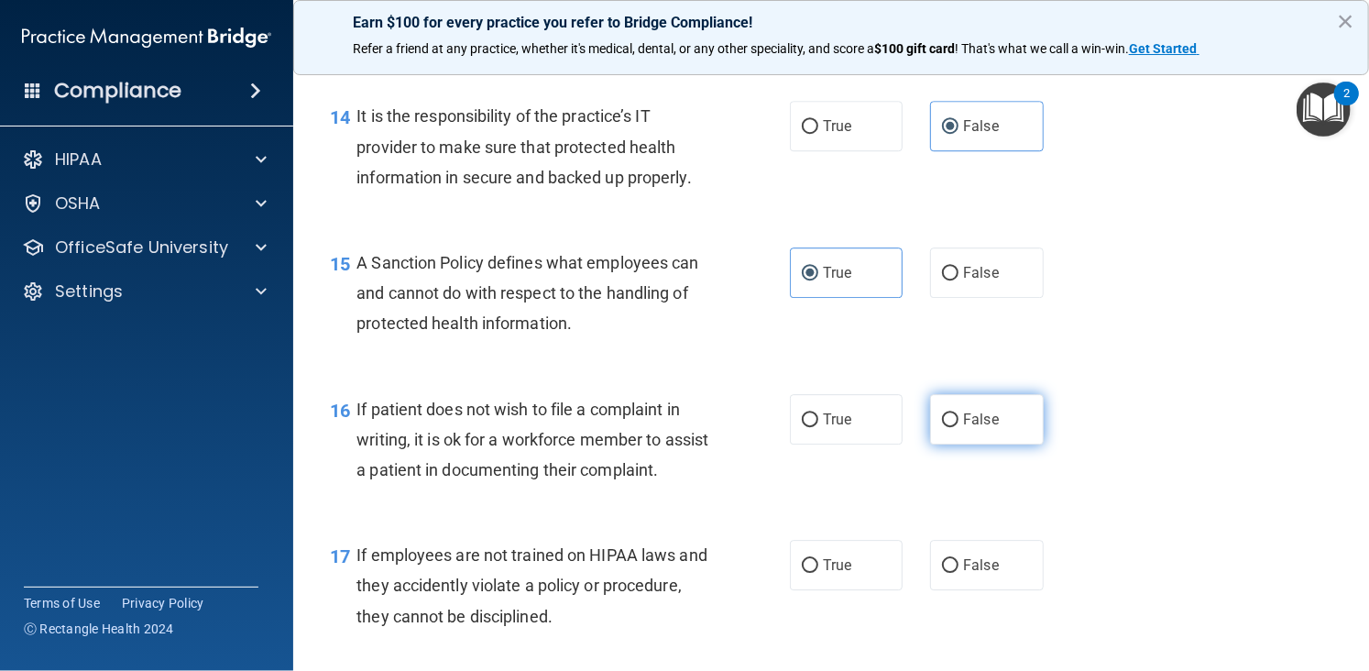
click at [945, 444] on label "False" at bounding box center [986, 419] width 113 height 50
click at [945, 427] on input "False" at bounding box center [950, 420] width 16 height 14
radio input "true"
click at [966, 590] on label "False" at bounding box center [986, 565] width 113 height 50
click at [958, 573] on input "False" at bounding box center [950, 566] width 16 height 14
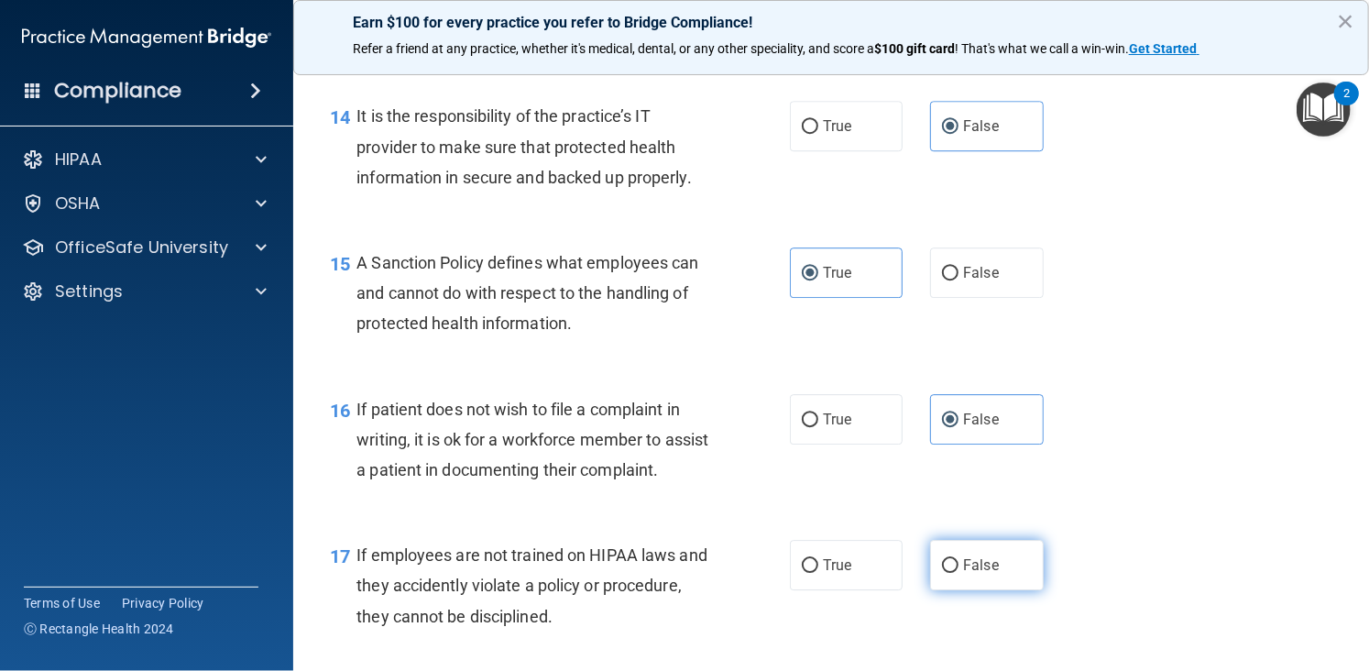
radio input "true"
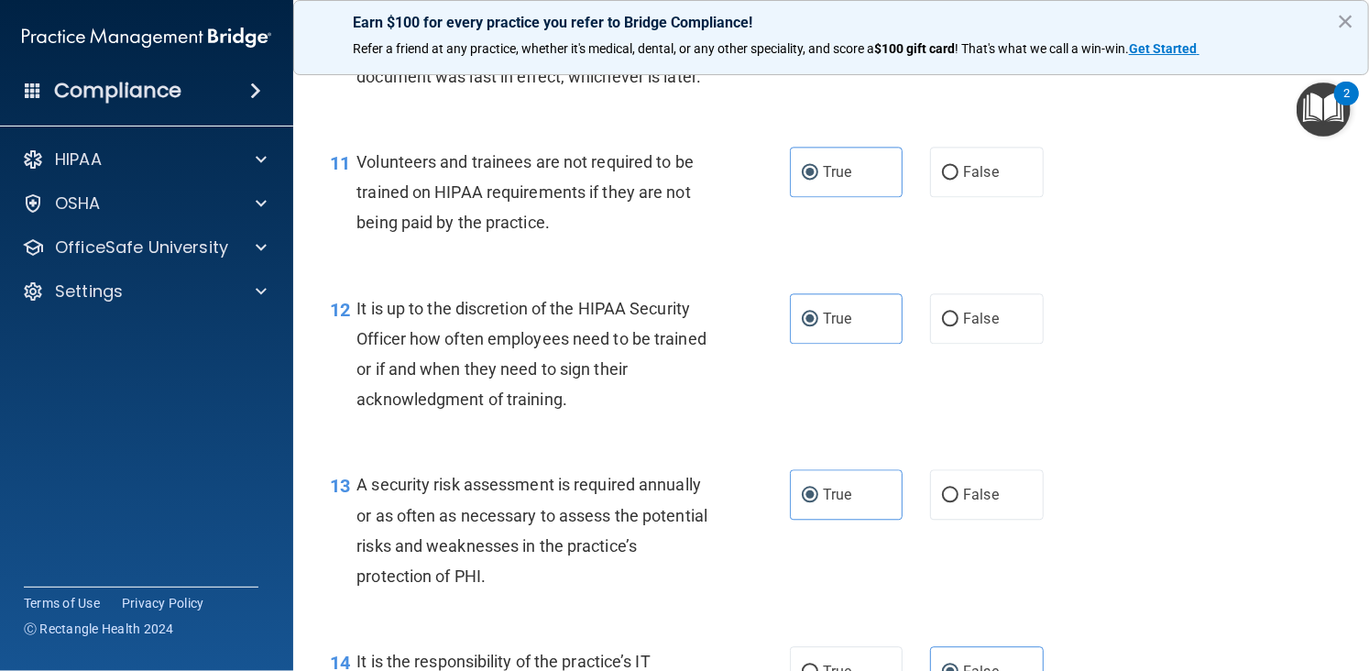
scroll to position [775, 0]
